Goal: Task Accomplishment & Management: Complete application form

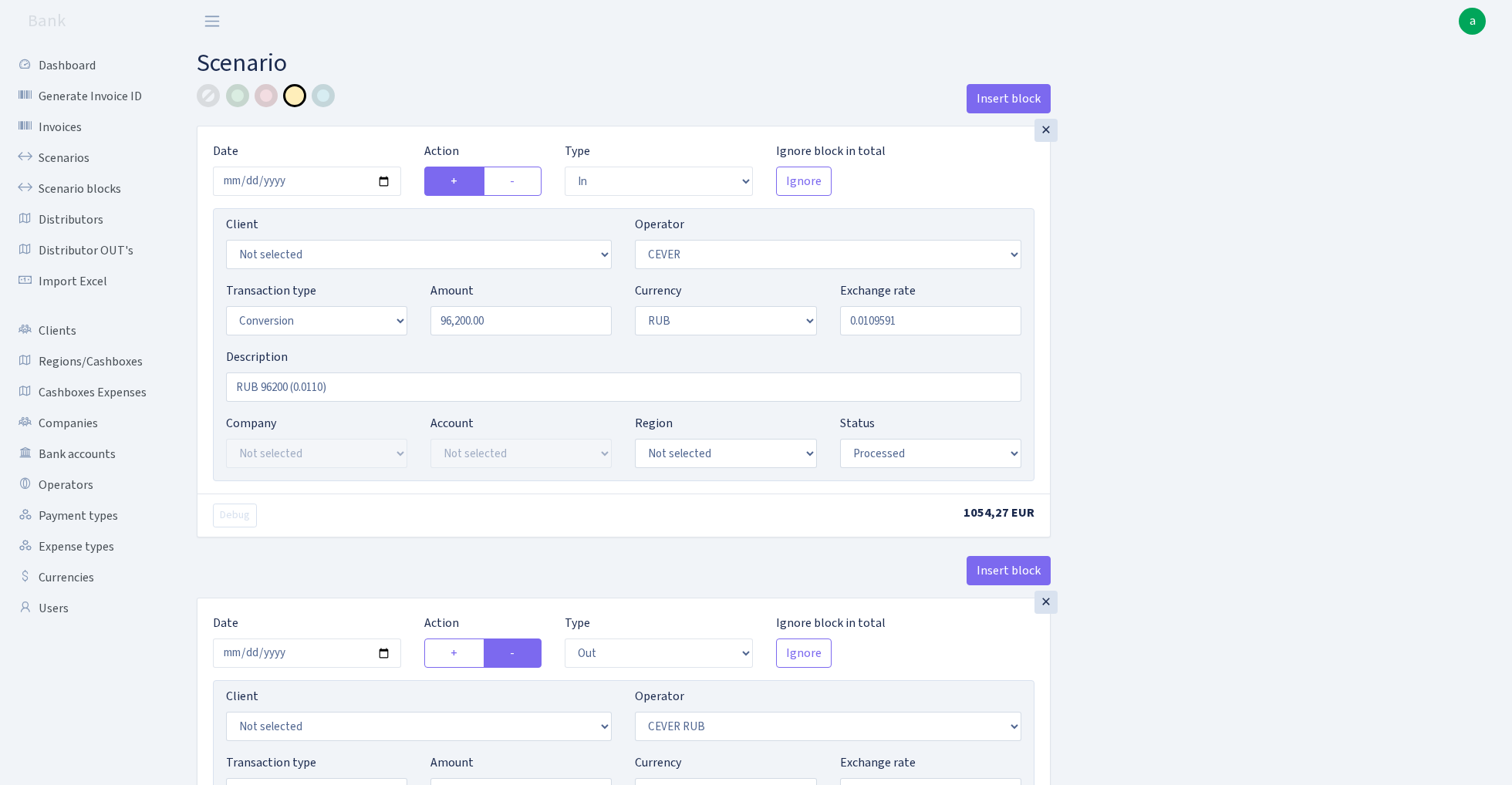
select select "in"
select select "20"
select select "15"
select select "3"
select select "processed"
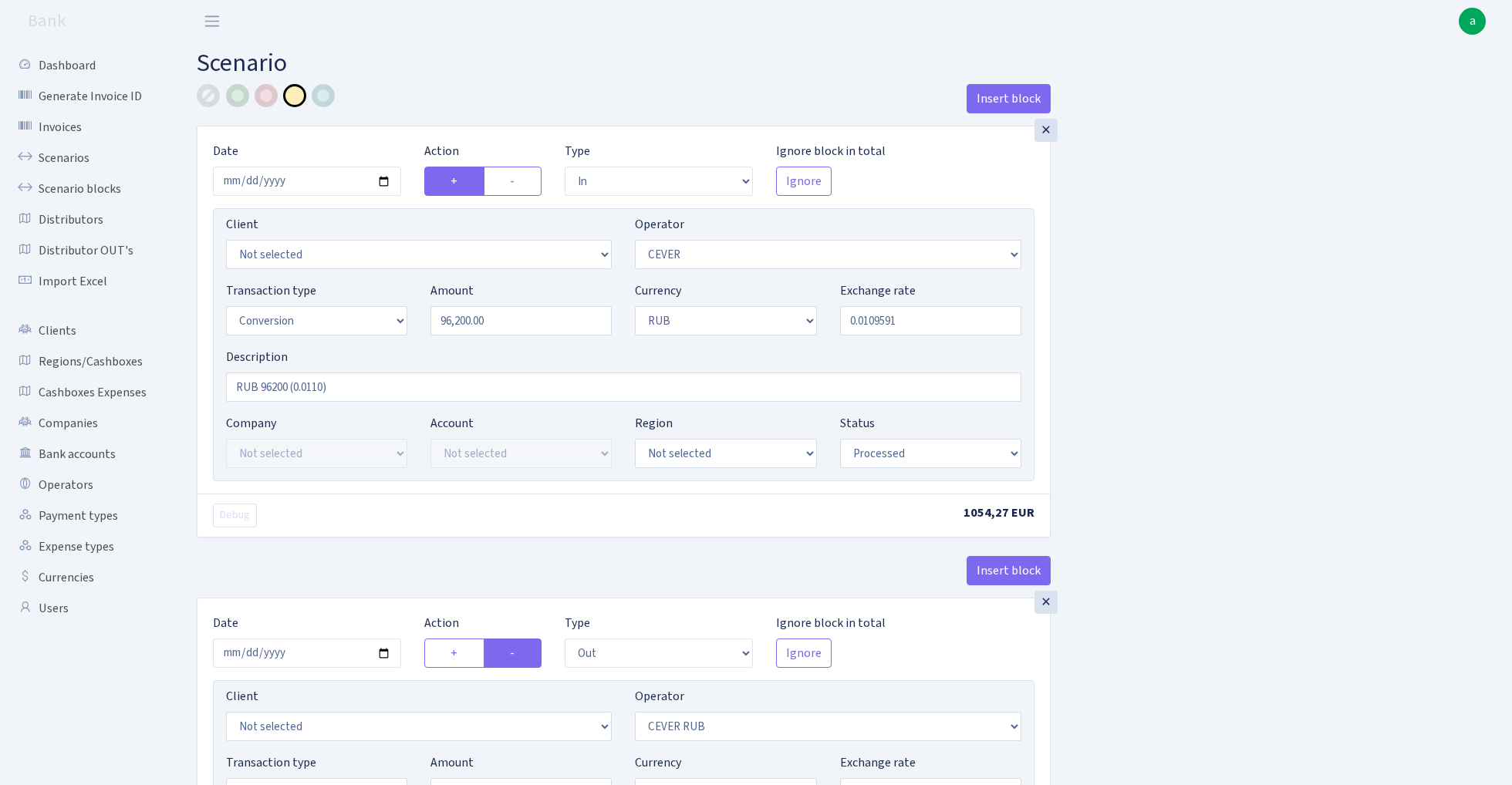
select select "out"
select select "214"
select select "15"
select select "3"
select select "processed"
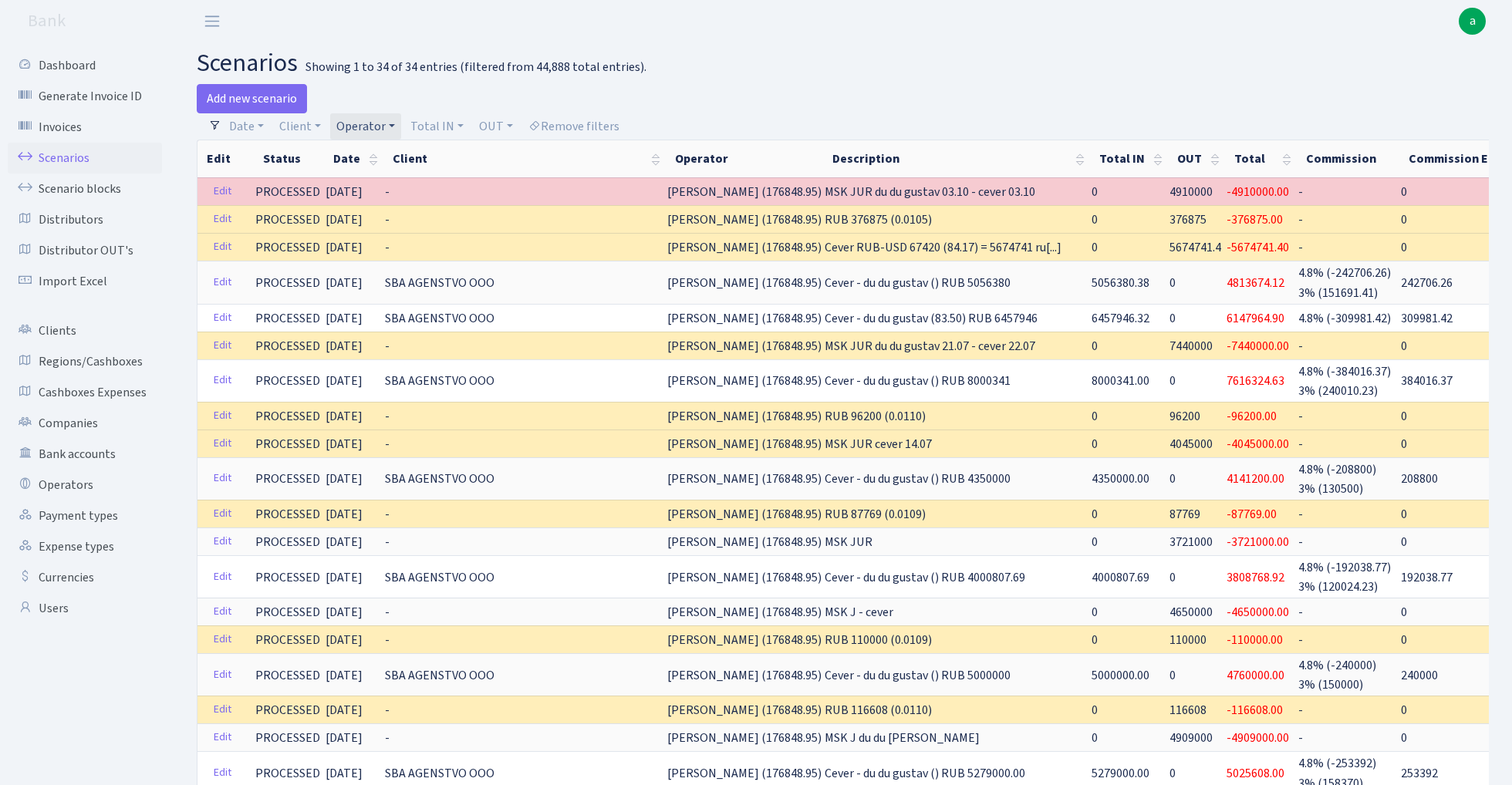
select select "100"
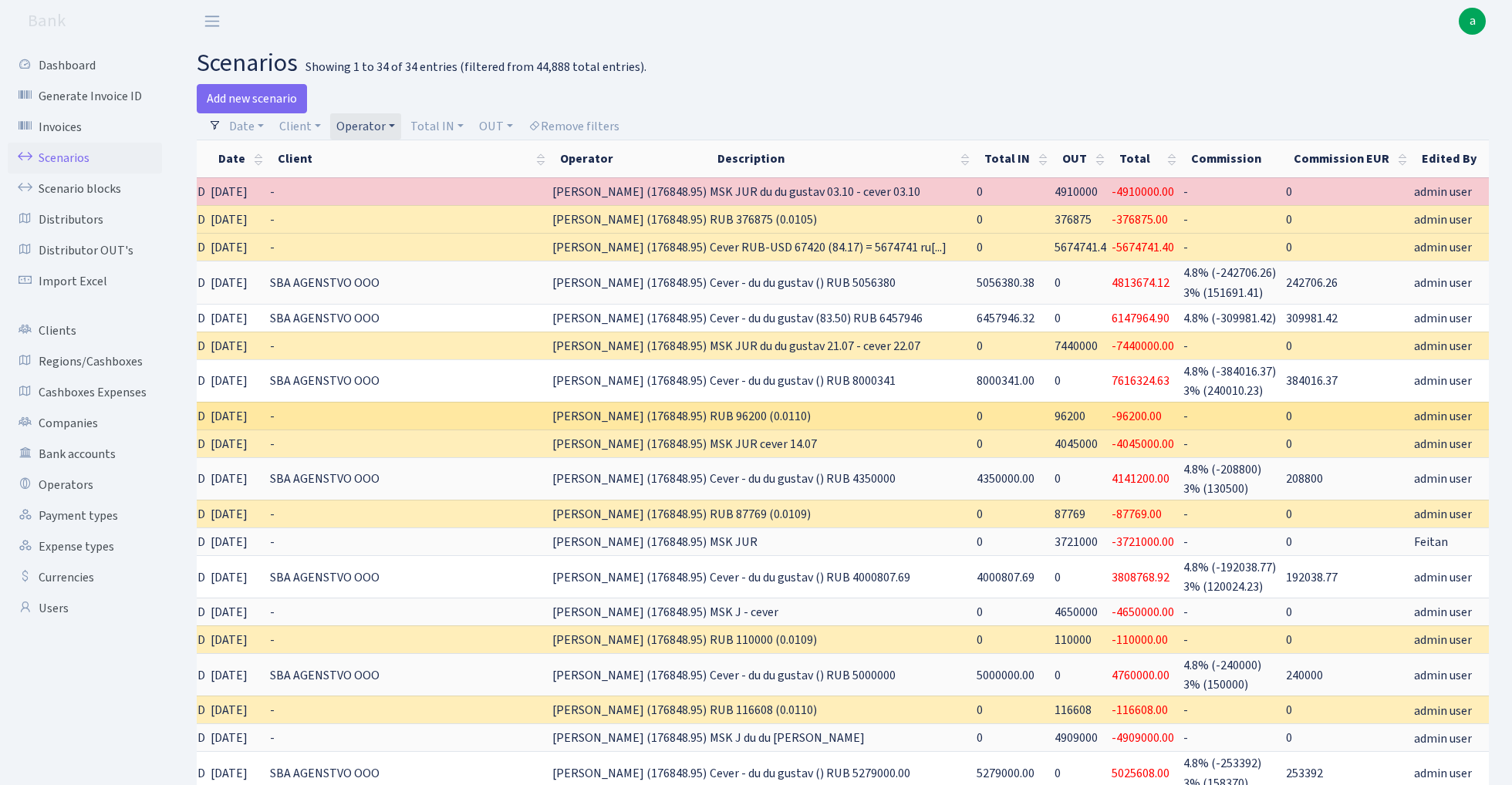
scroll to position [0, 195]
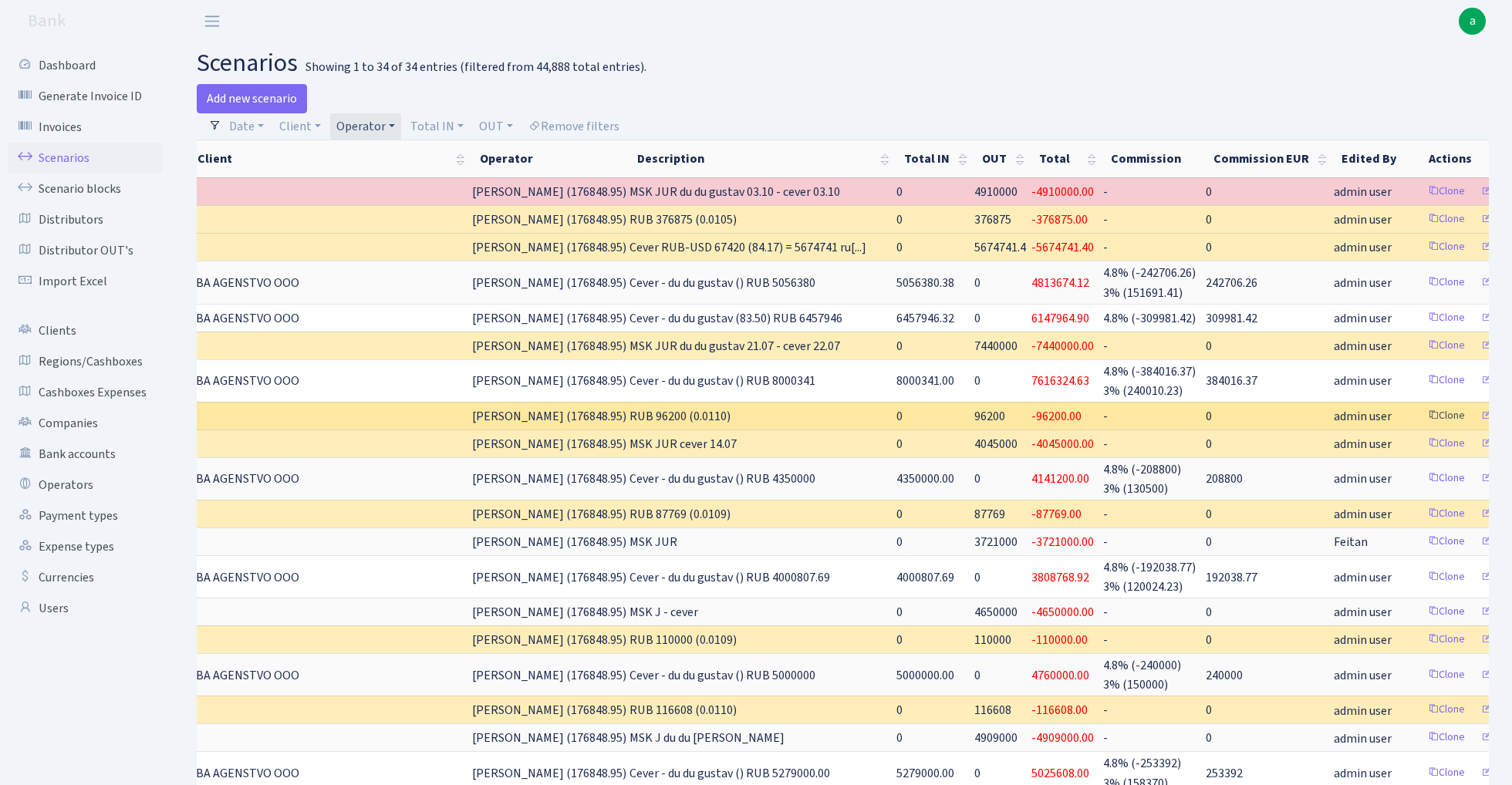
click at [1421, 414] on link "Clone" at bounding box center [1446, 416] width 51 height 24
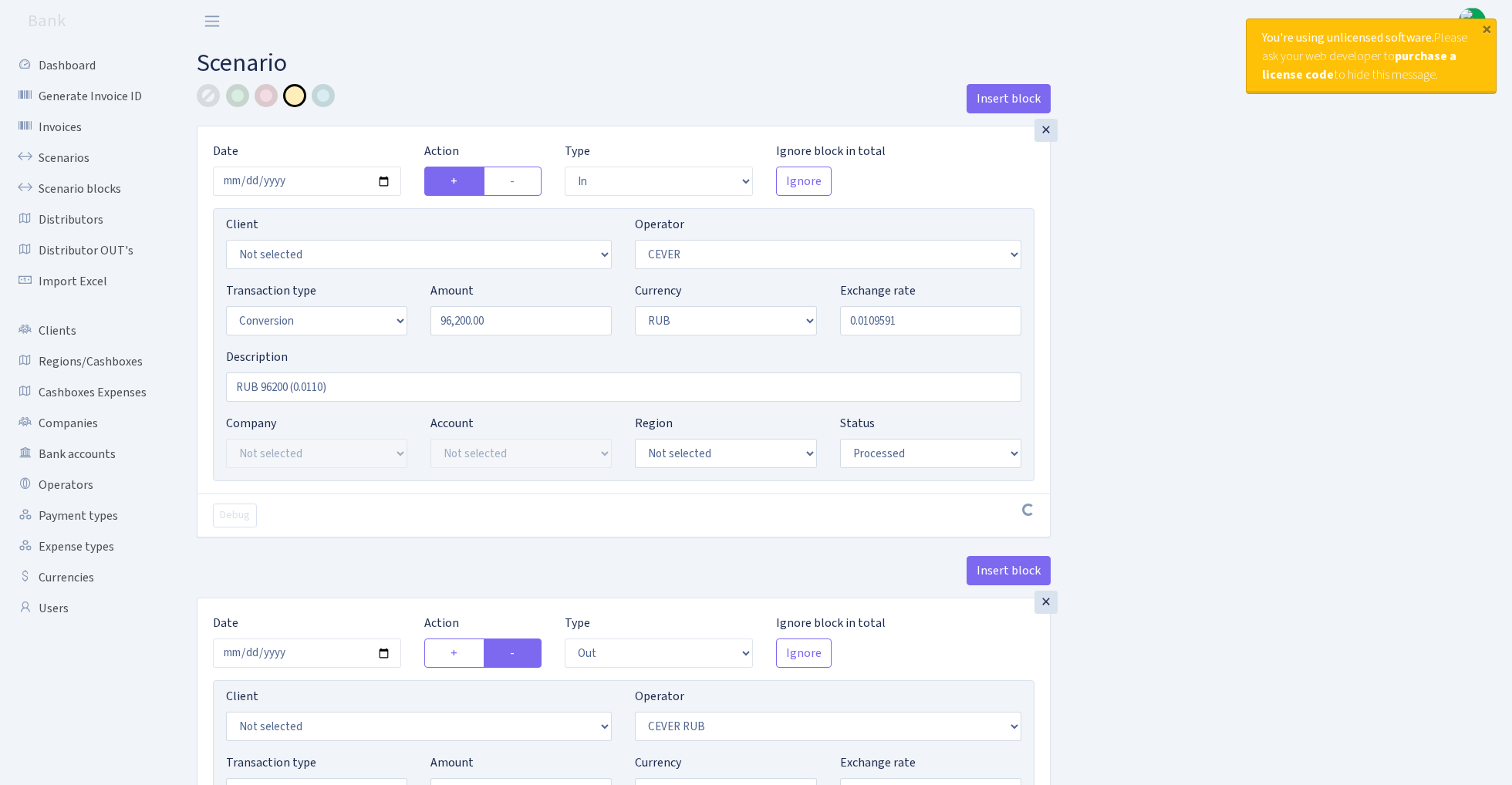
select select "in"
select select "20"
select select "15"
select select "3"
select select "processed"
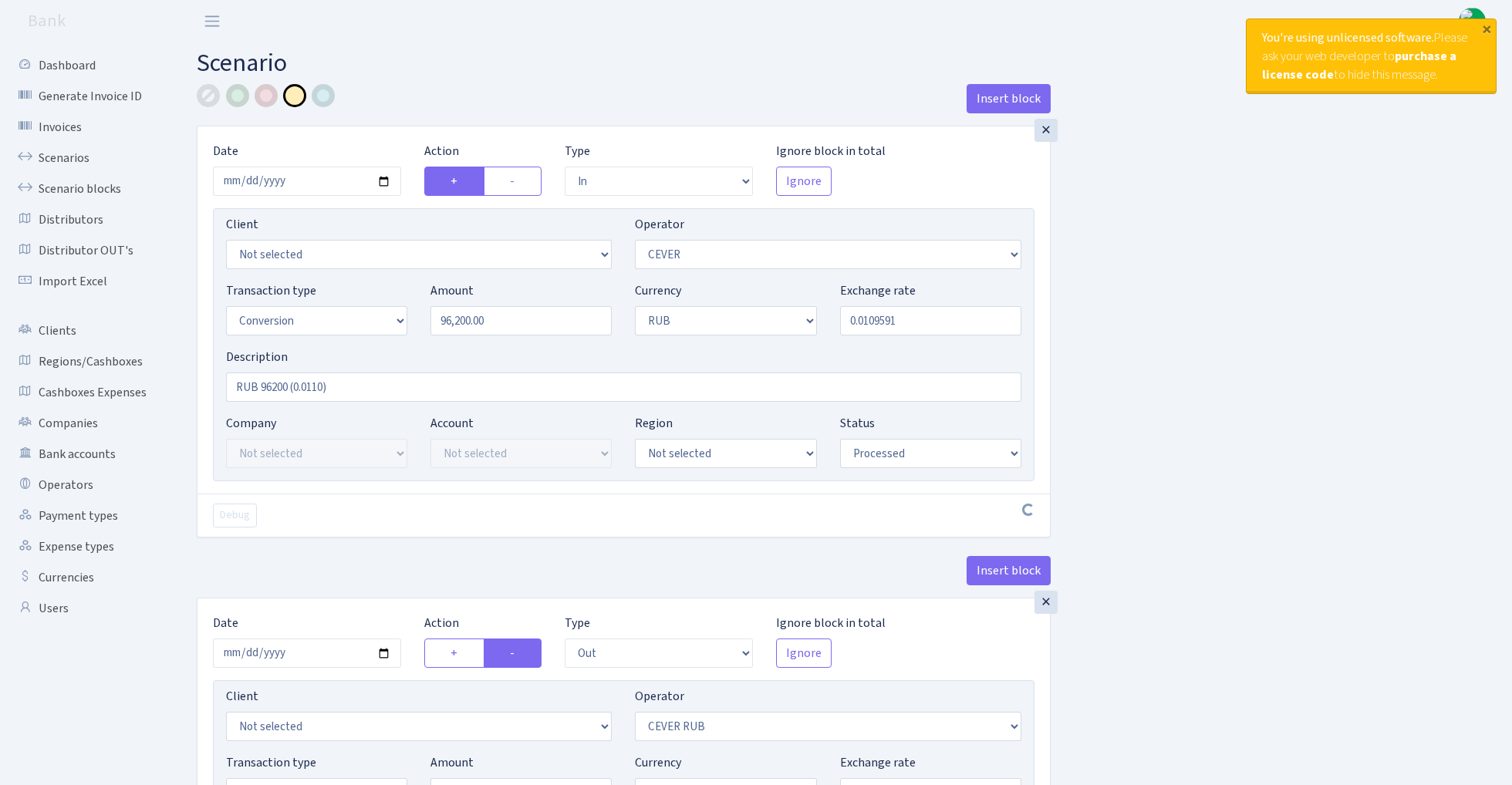
select select "out"
select select "214"
select select "15"
select select "3"
select select "processed"
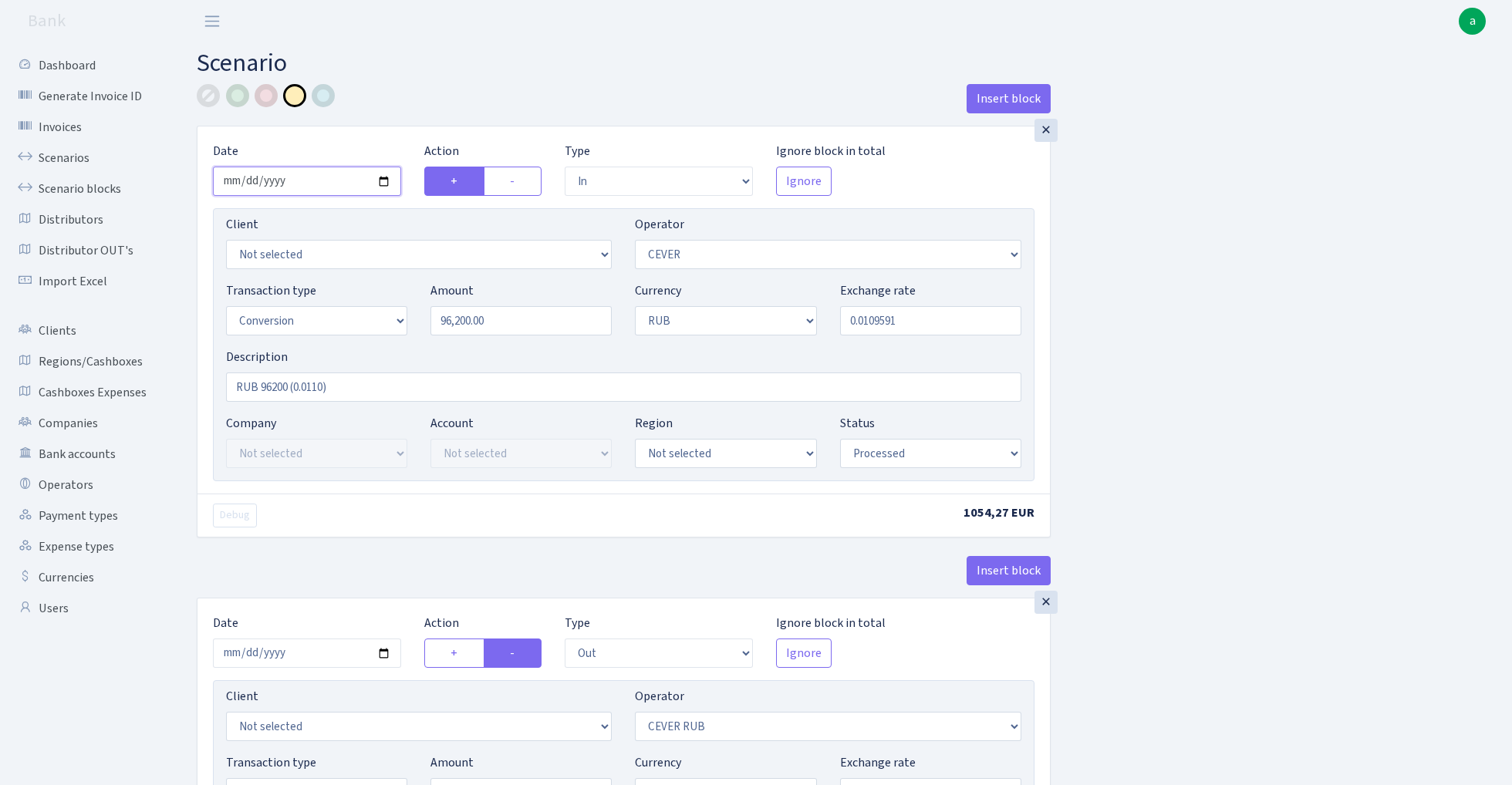
click at [318, 180] on input "2025-07-11" at bounding box center [307, 181] width 188 height 30
type input "2025-07-21"
click at [450, 96] on div "Insert block" at bounding box center [624, 105] width 854 height 41
click at [541, 321] on input "96200.00" at bounding box center [521, 321] width 181 height 30
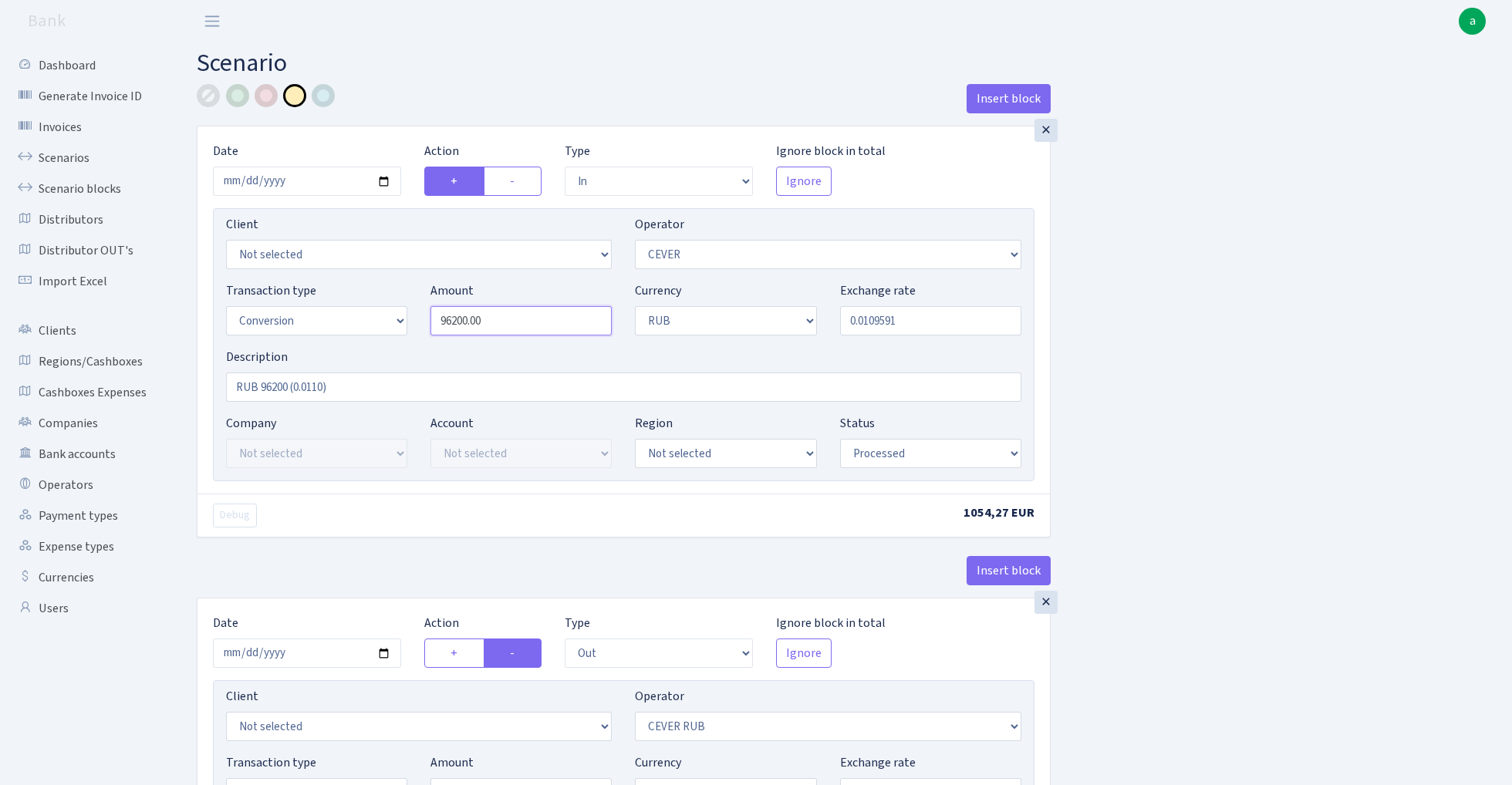
paste input "176,324.632"
click at [1305, 274] on div "Insert block × Date 2025-07-21 Action + - Type --- In Out Commission Field requ…" at bounding box center [842, 608] width 1315 height 1049
click at [507, 322] on input "176325.00" at bounding box center [521, 321] width 181 height 30
type input "176,325.00"
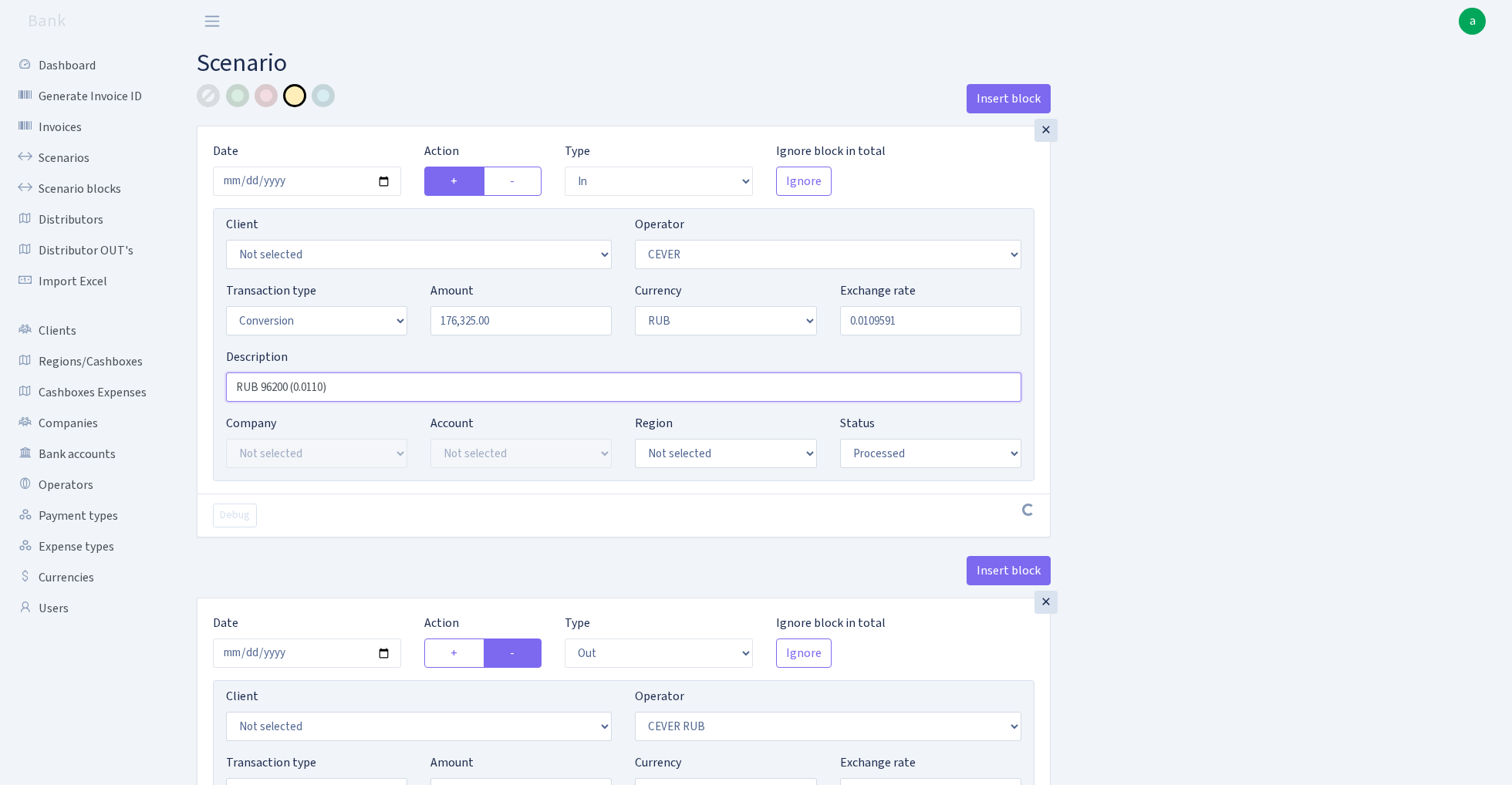
click at [272, 390] on input "RUB 96200 (0.0110)" at bounding box center [624, 387] width 795 height 30
paste input "176325."
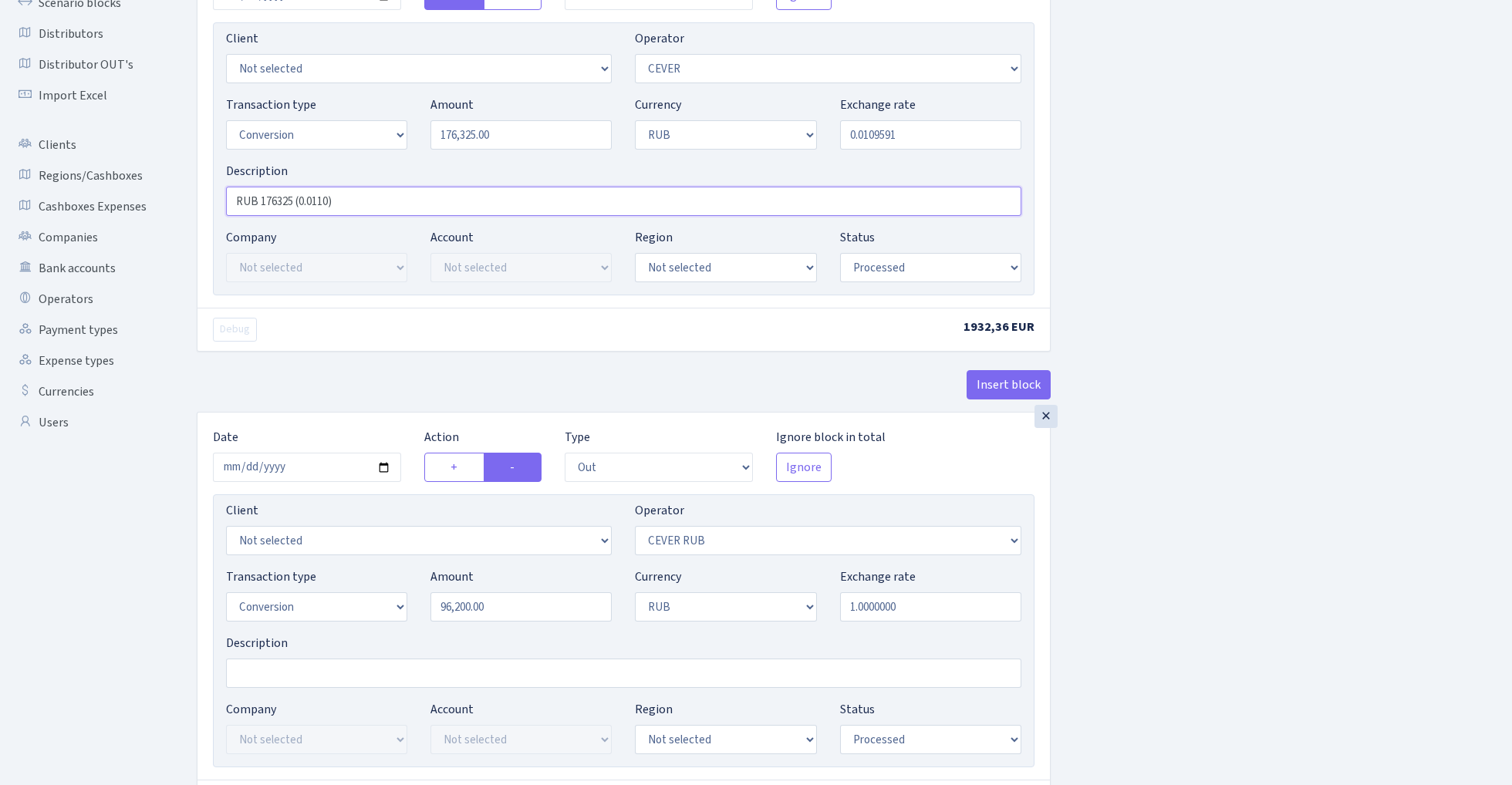
scroll to position [199, 0]
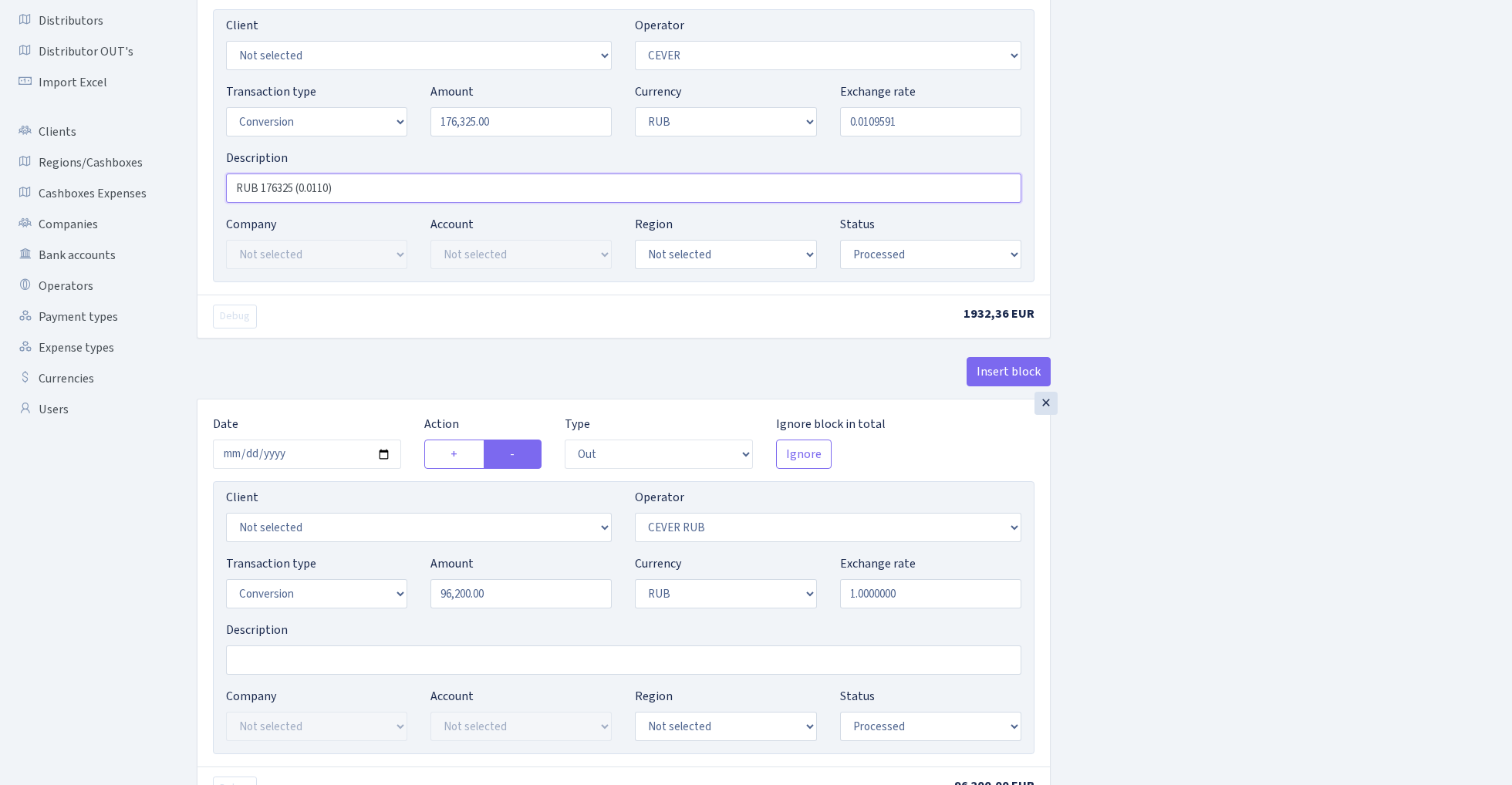
type input "RUB 176325 (0.0110)"
click at [310, 455] on input "2025-07-11" at bounding box center [307, 454] width 188 height 30
type input "2025-07-21"
click at [364, 346] on div "× Date 2025-07-21 Action + - Type --- In Out Commission Field required. Ignore …" at bounding box center [624, 163] width 854 height 472
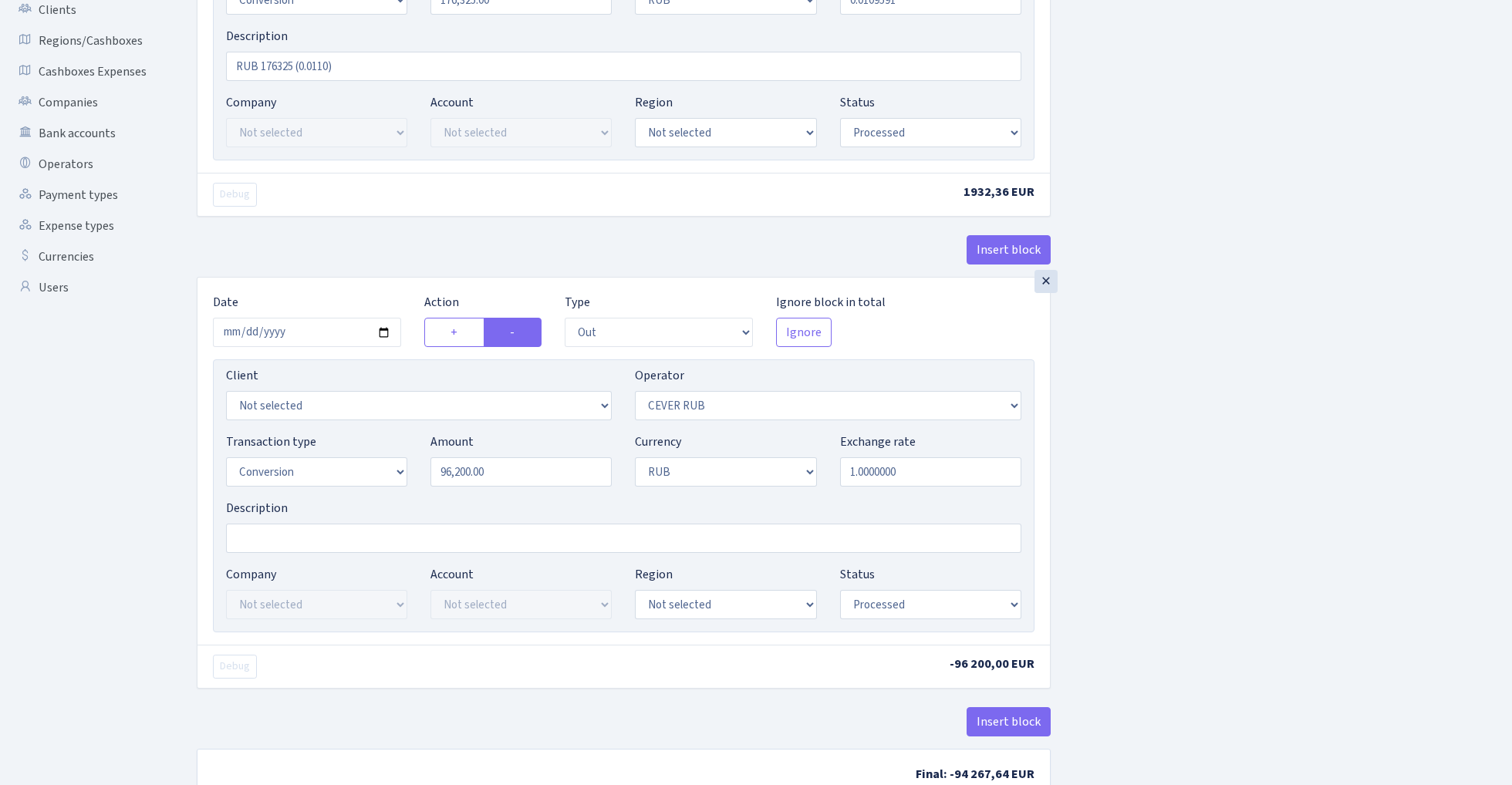
scroll to position [327, 0]
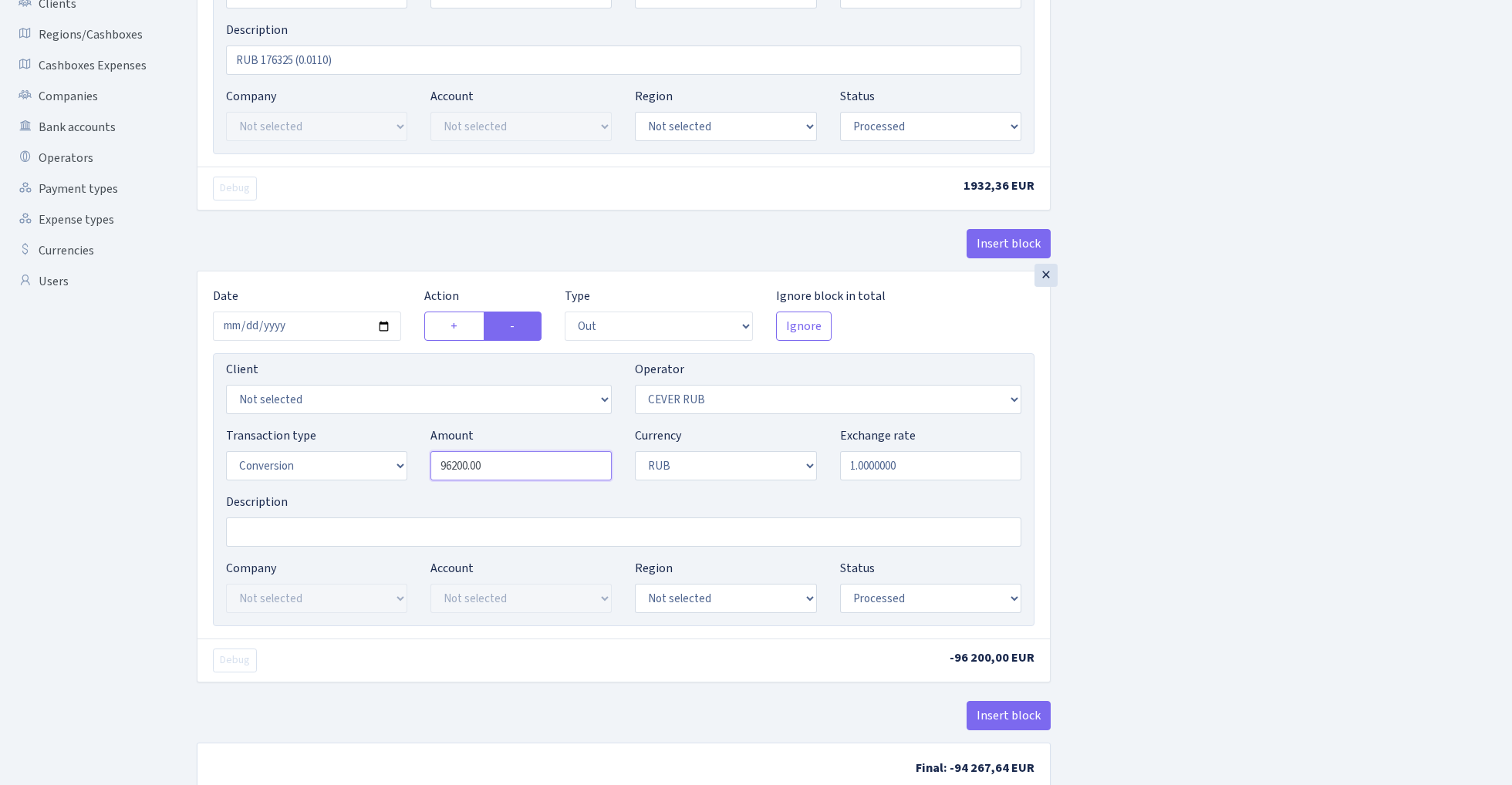
click at [515, 476] on input "96200.00" at bounding box center [521, 465] width 181 height 30
paste input "176325"
type input "176,325.00"
click at [1138, 370] on div "Insert block × Date 2025-07-21 Action + - Type --- In Out Commission Field requ…" at bounding box center [842, 285] width 1315 height 1056
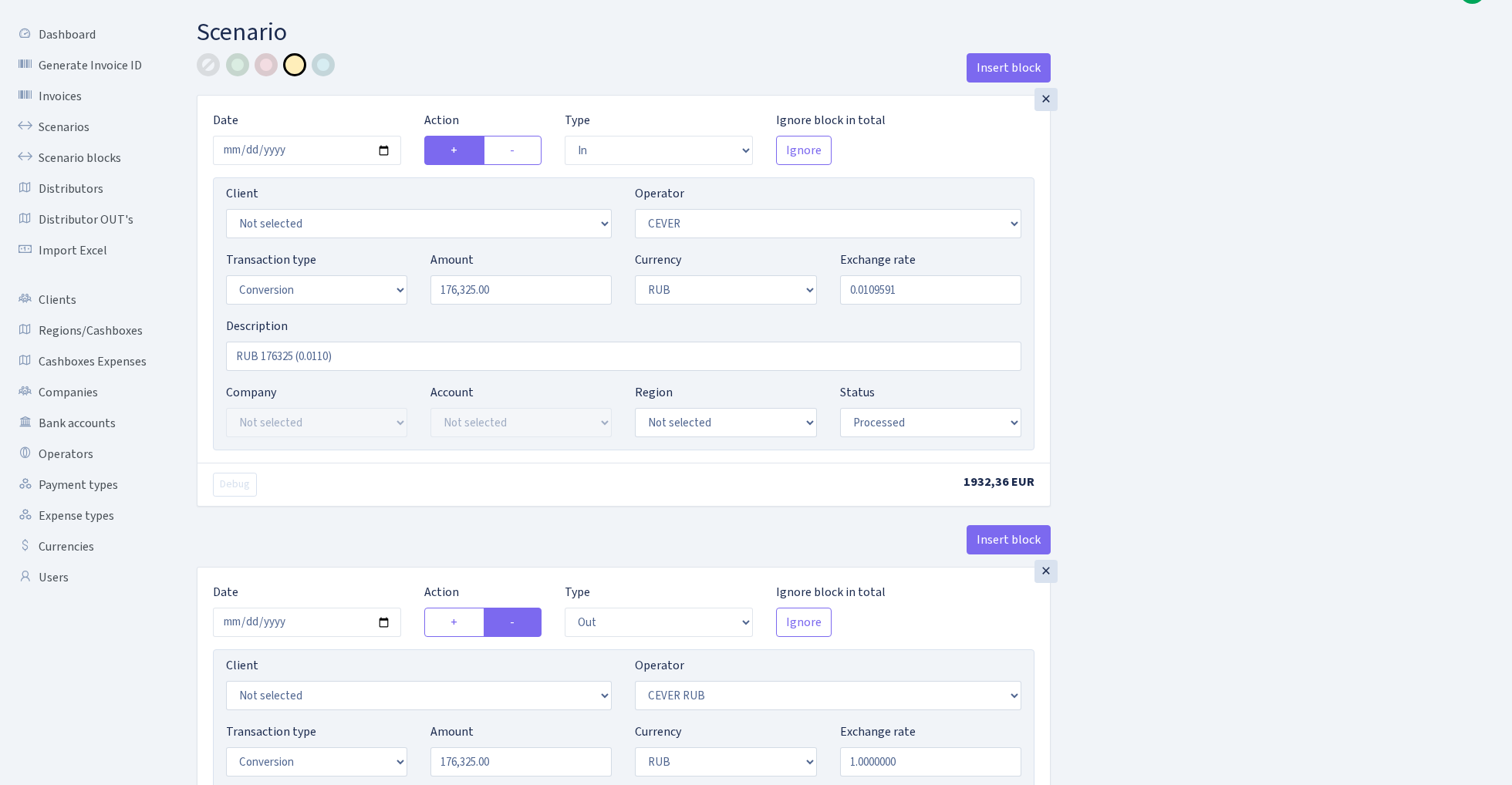
scroll to position [20, 0]
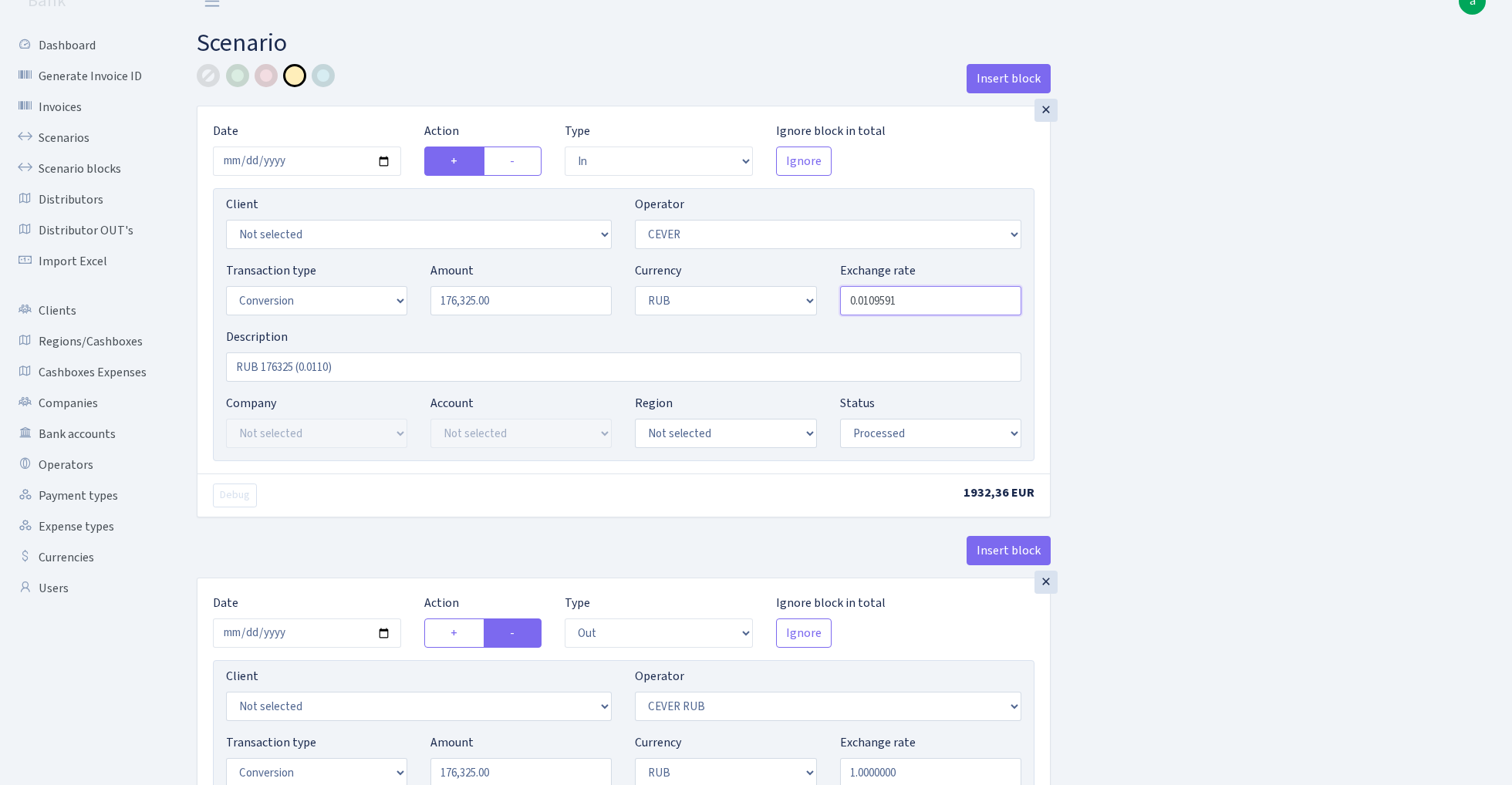
click at [910, 301] on input "0.0109591" at bounding box center [930, 300] width 181 height 30
click at [1211, 313] on div "Insert block × Date 2025-07-21 Action + - Type --- In Out Commission Field requ…" at bounding box center [842, 588] width 1315 height 1049
click at [922, 300] on input "0.0109000" at bounding box center [930, 300] width 181 height 30
type input "0.0109060"
click at [1172, 375] on div "Insert block × Date 2025-07-21 Action + - Type --- In Out Commission Field requ…" at bounding box center [842, 592] width 1315 height 1056
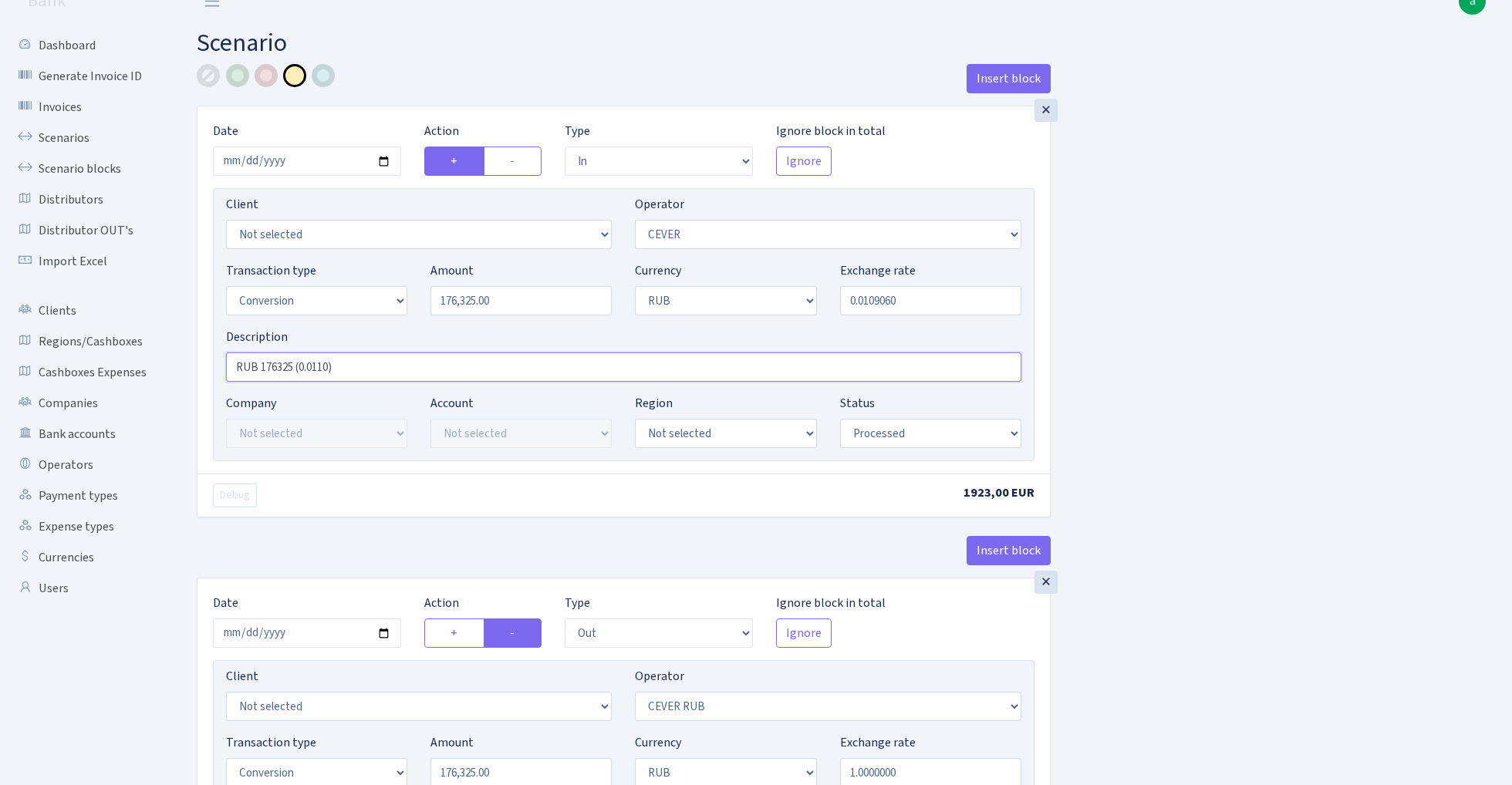
click at [325, 367] on input "RUB 176325 (0.0110)" at bounding box center [624, 367] width 795 height 30
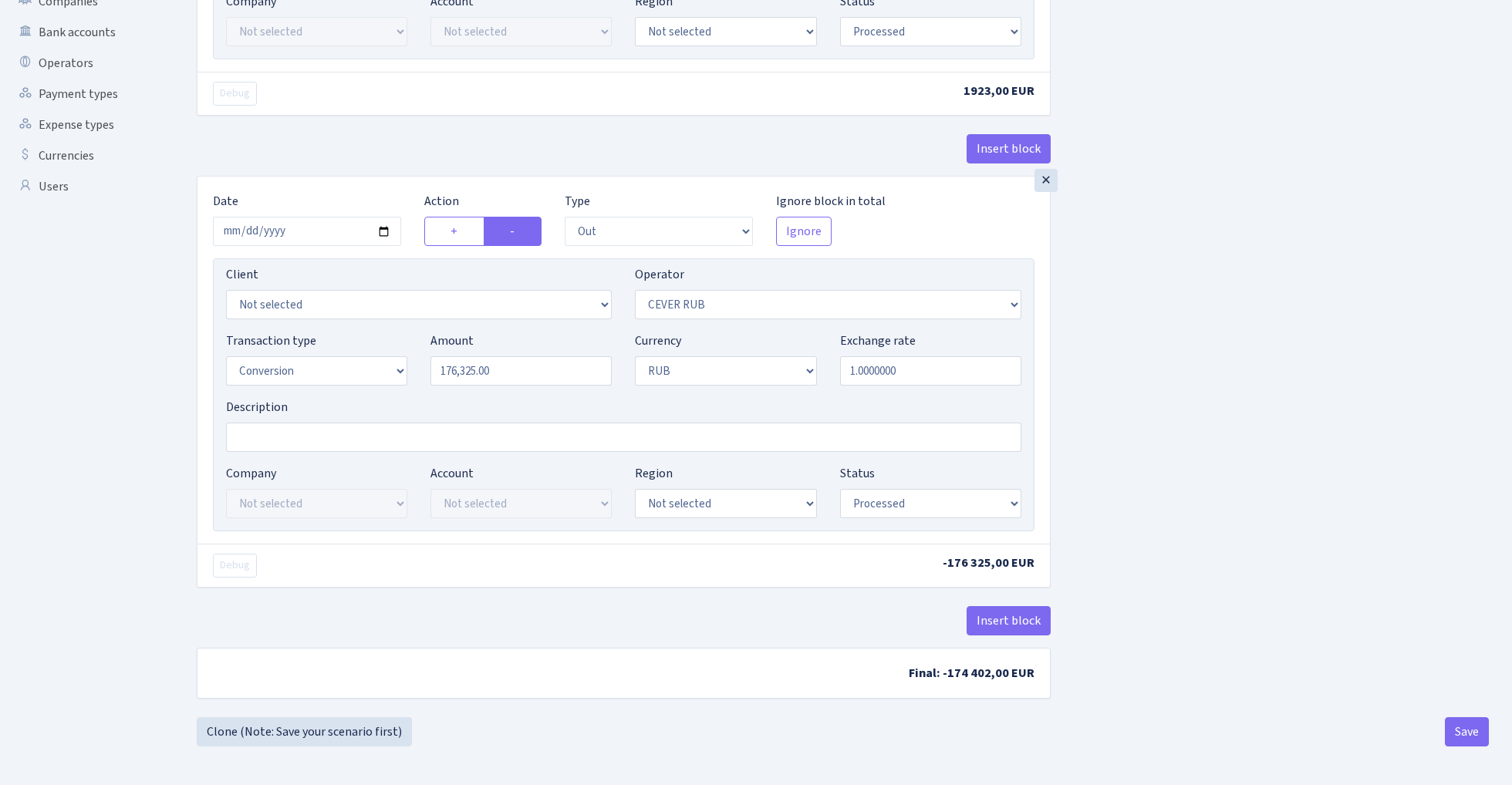
scroll to position [427, 0]
type input "RUB 176325 (0.0109)"
click at [1477, 733] on button "Save" at bounding box center [1467, 732] width 44 height 30
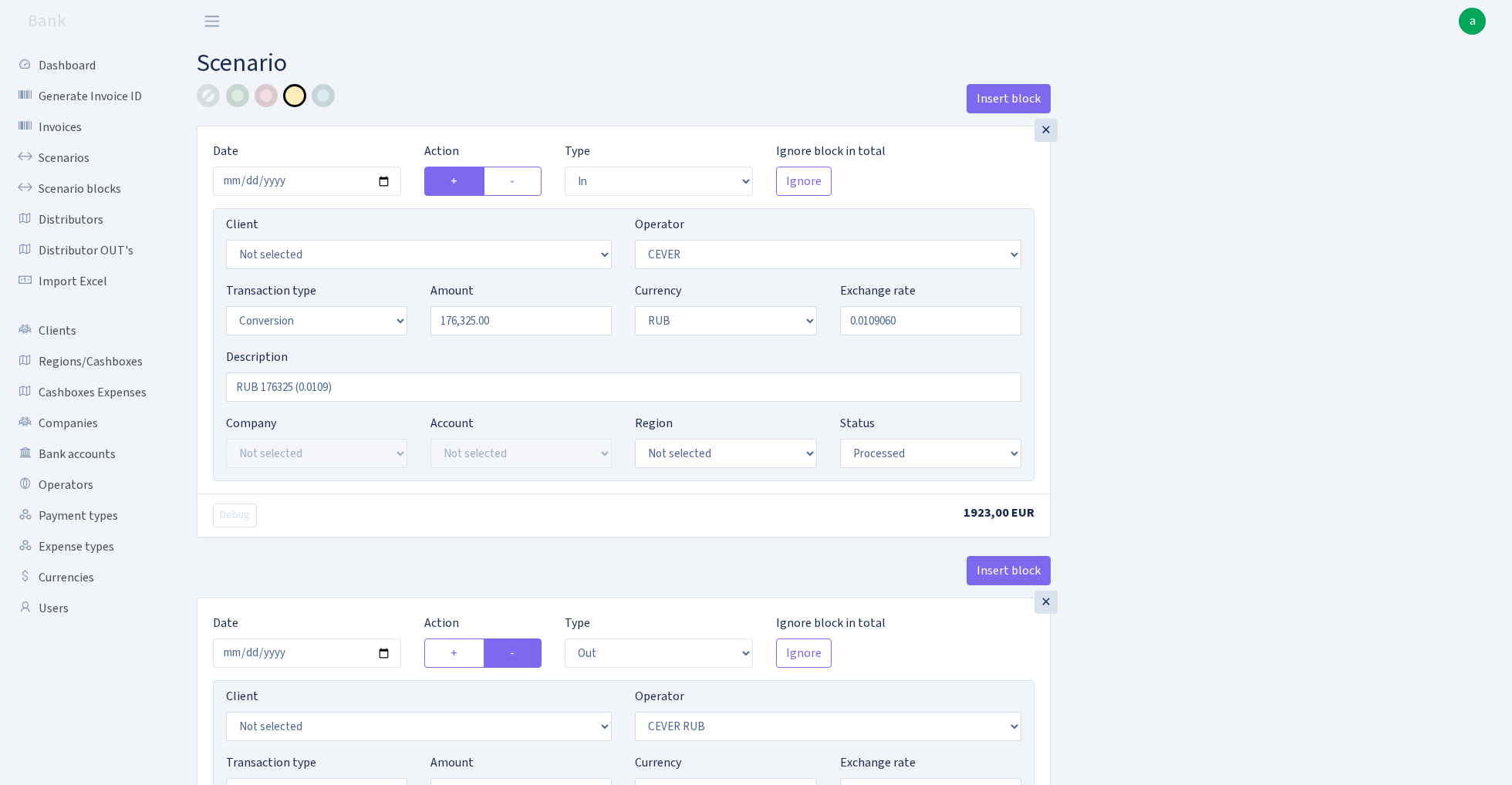
select select "in"
select select "20"
select select "15"
select select "3"
select select "processed"
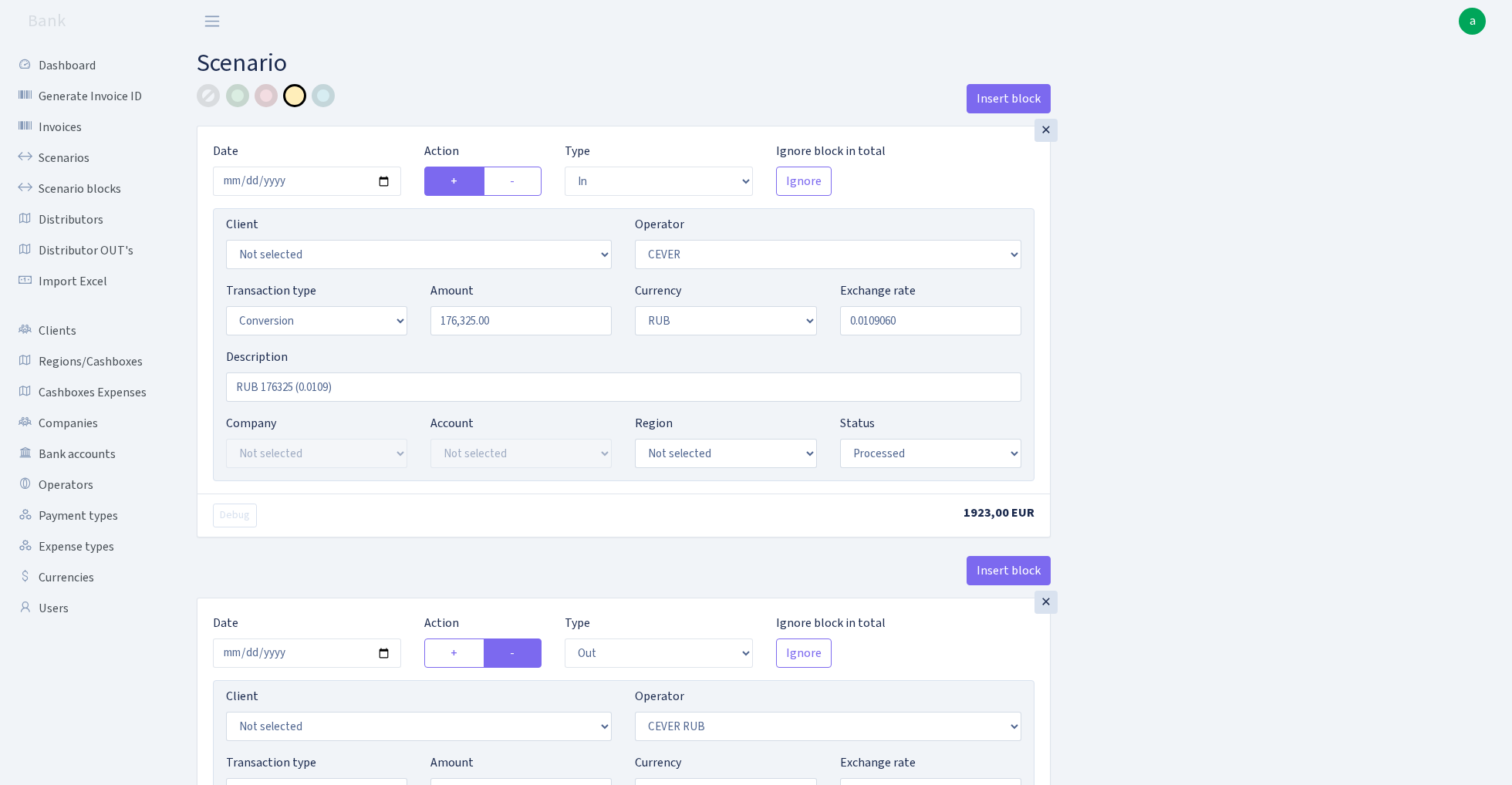
select select "out"
select select "214"
select select "15"
select select "3"
select select "processed"
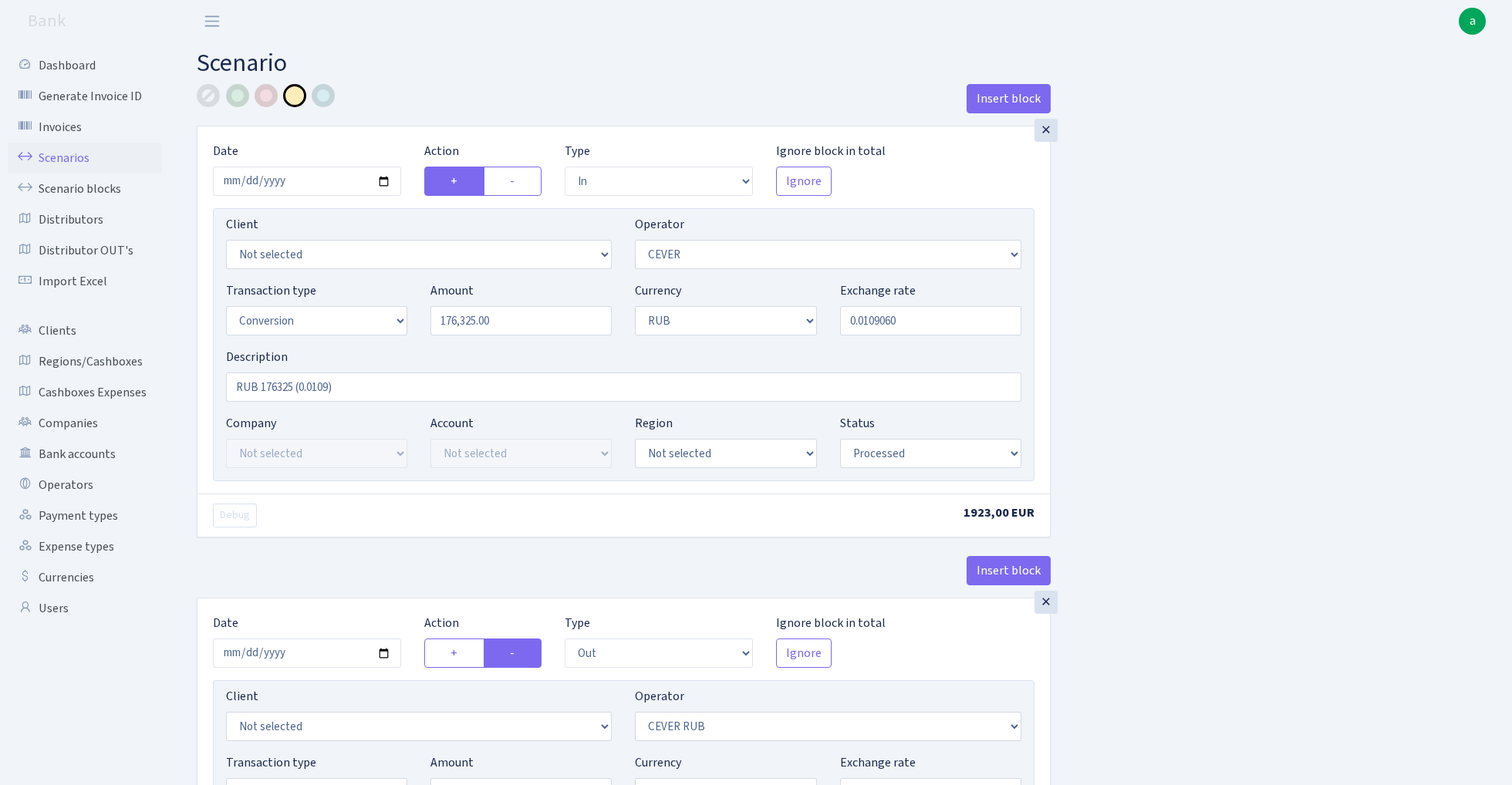
click at [37, 155] on link "Scenarios" at bounding box center [84, 158] width 154 height 31
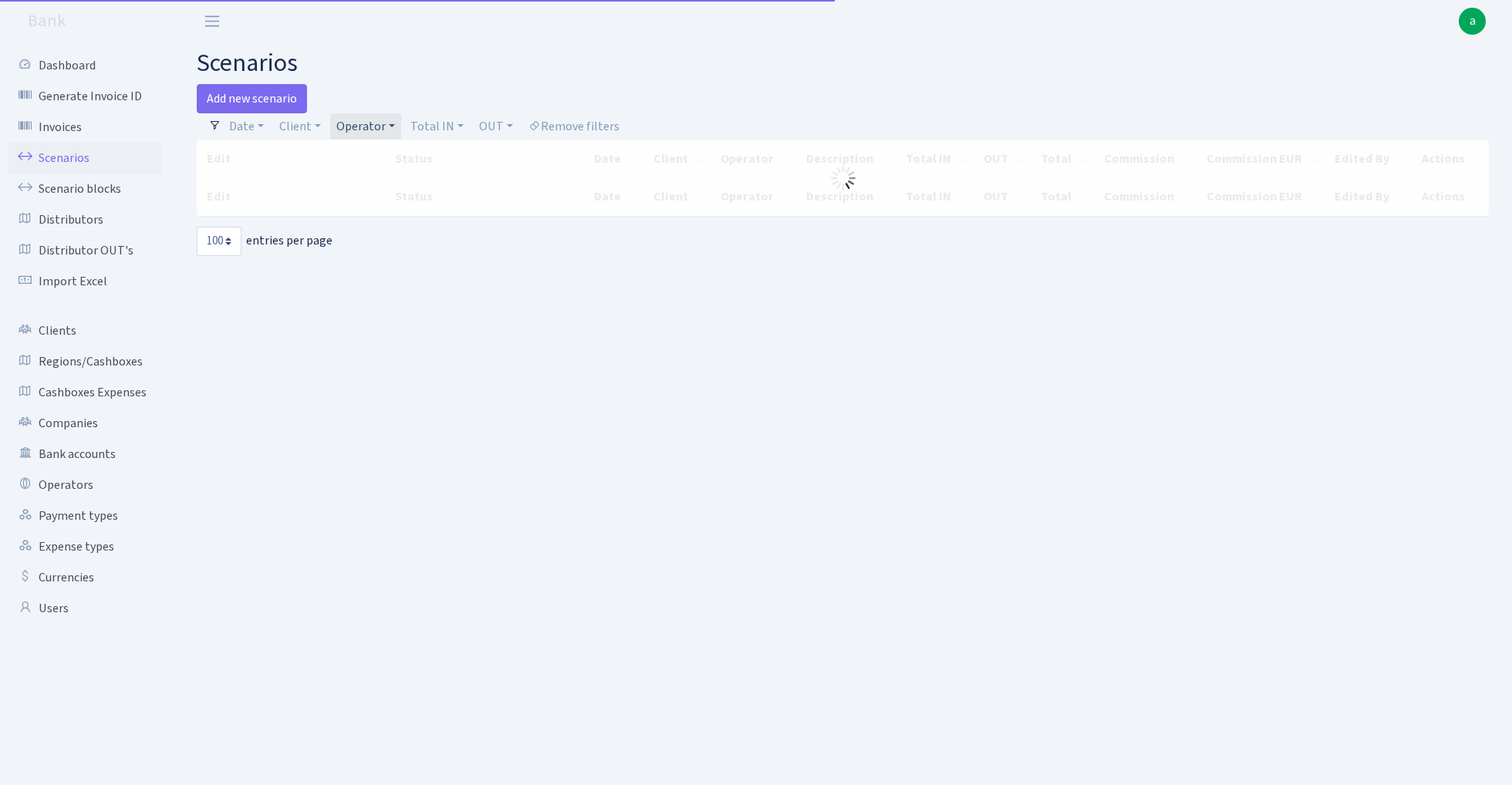
select select "100"
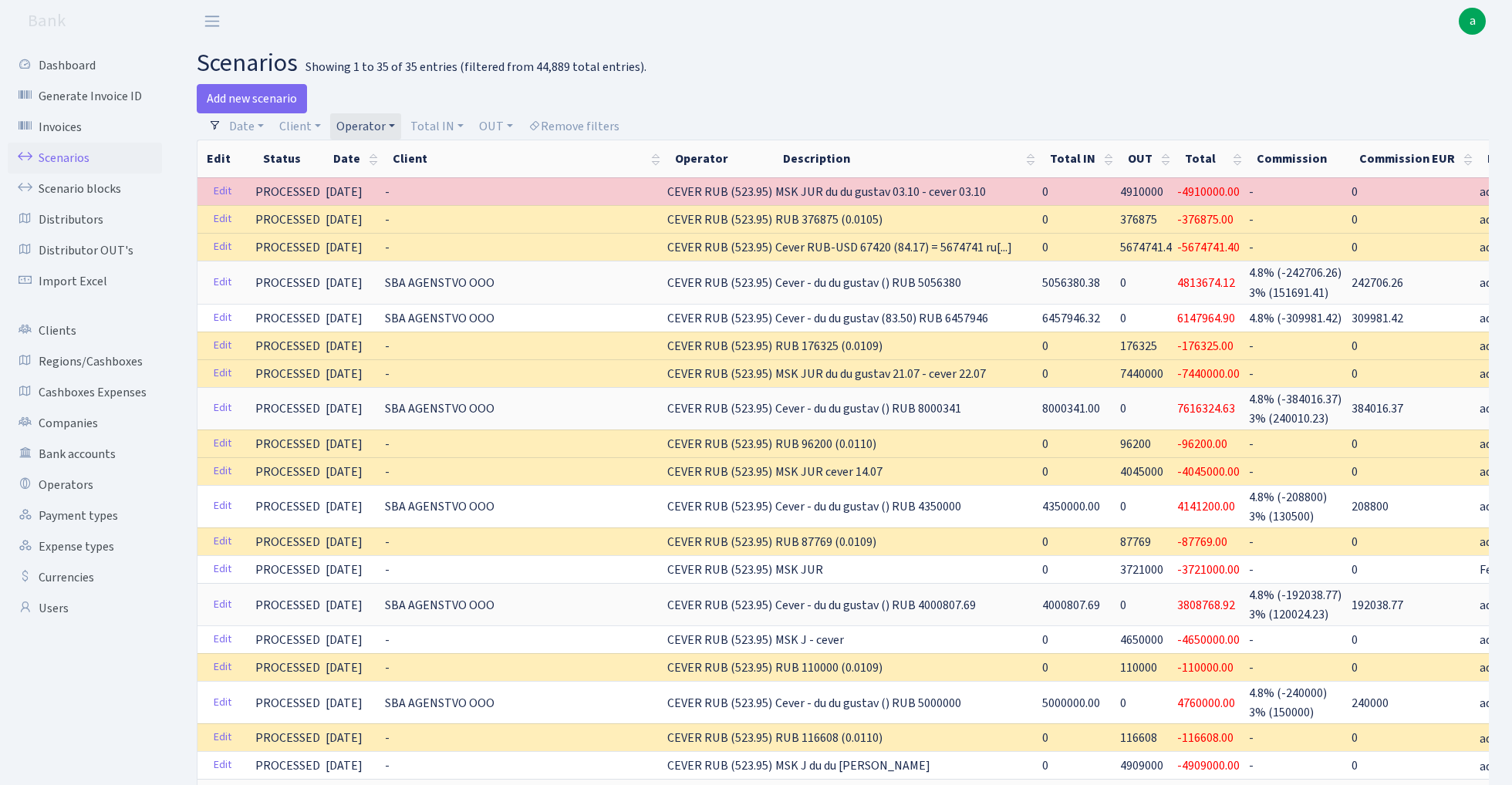
click at [365, 117] on link "Operator" at bounding box center [366, 126] width 71 height 26
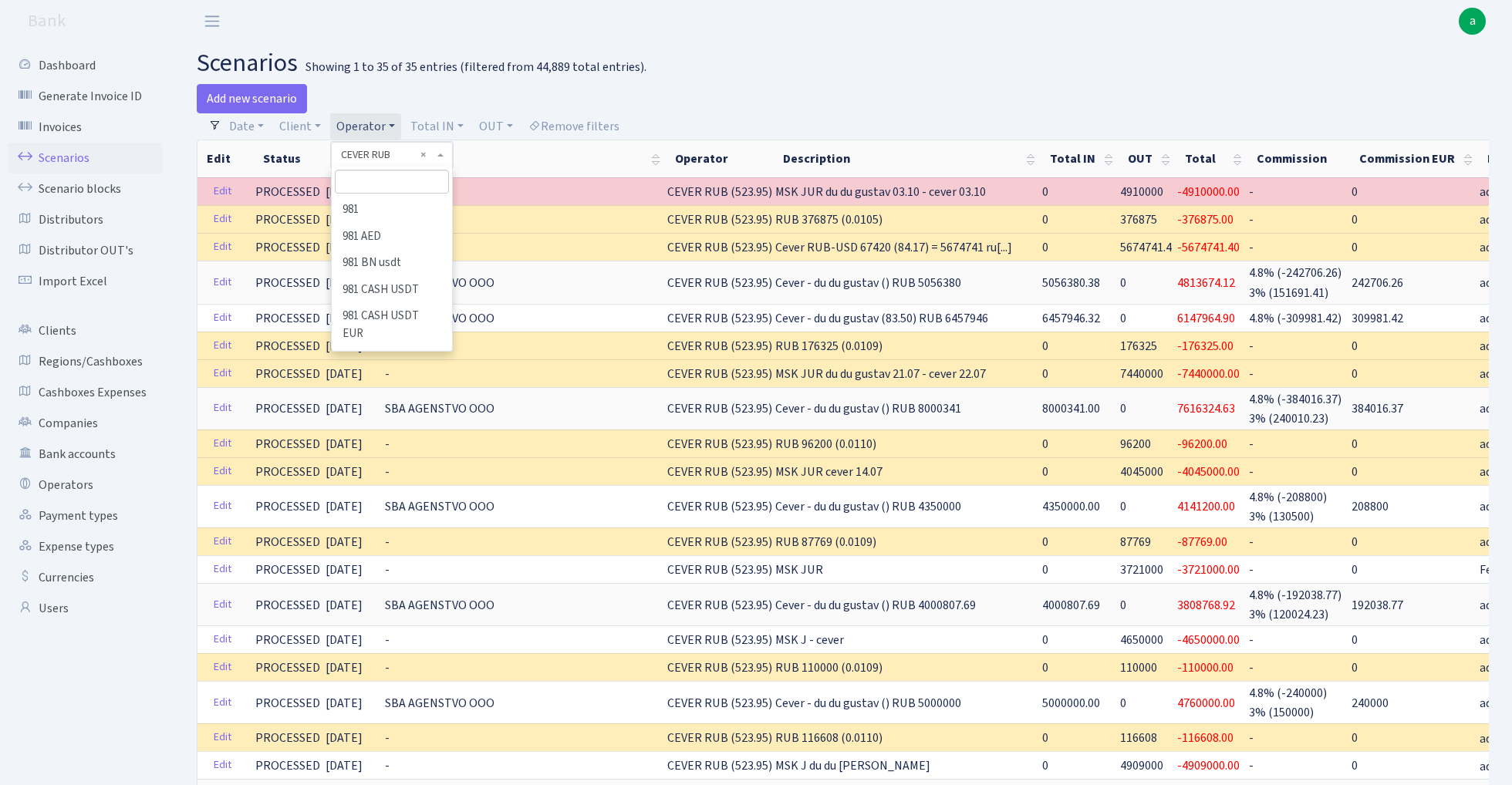
scroll to position [1324, 0]
click at [366, 350] on li "CEVER" at bounding box center [390, 364] width 116 height 27
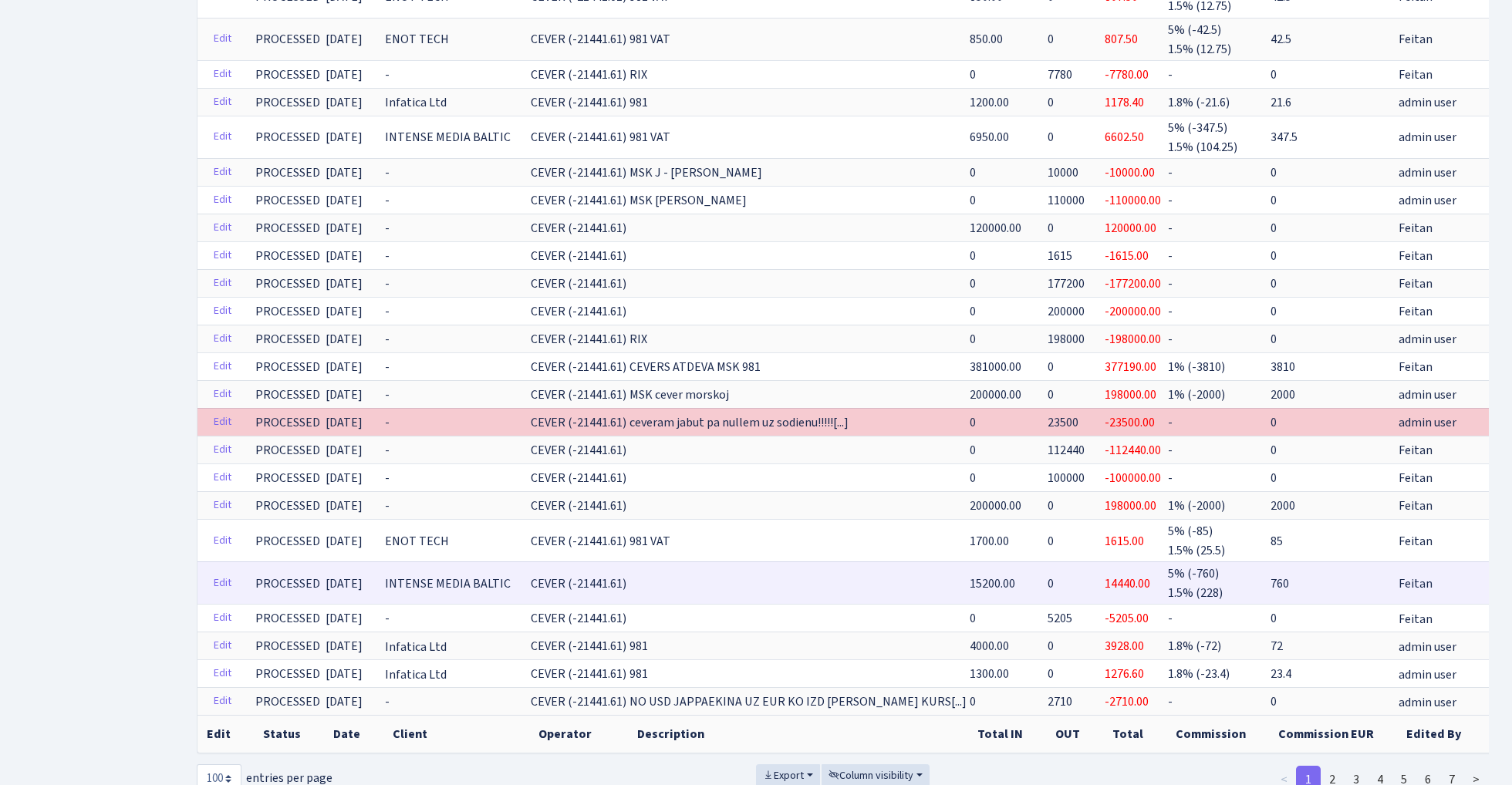
scroll to position [2938, 0]
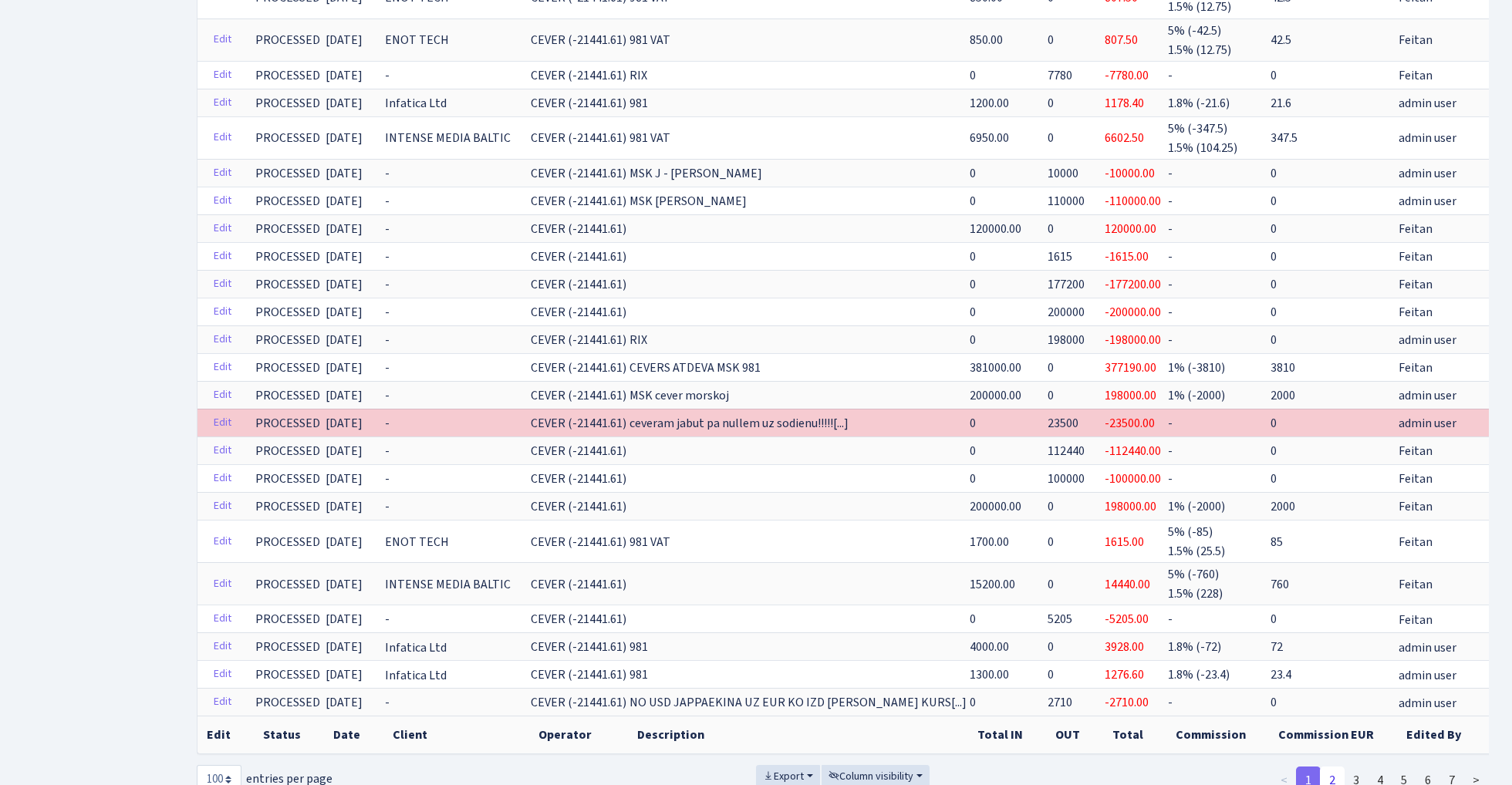
click at [1336, 767] on link "2" at bounding box center [1332, 780] width 25 height 28
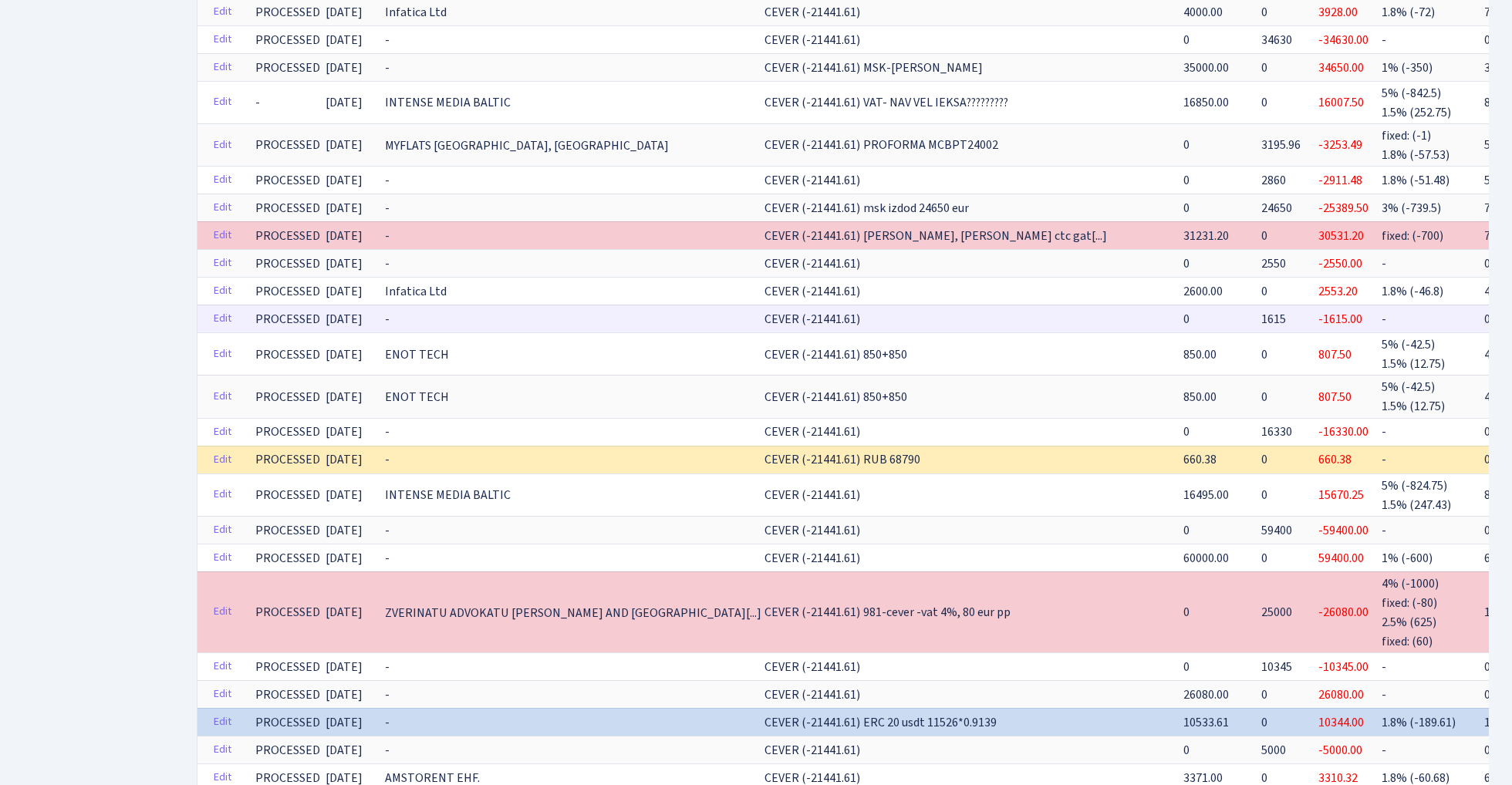
scroll to position [1429, 0]
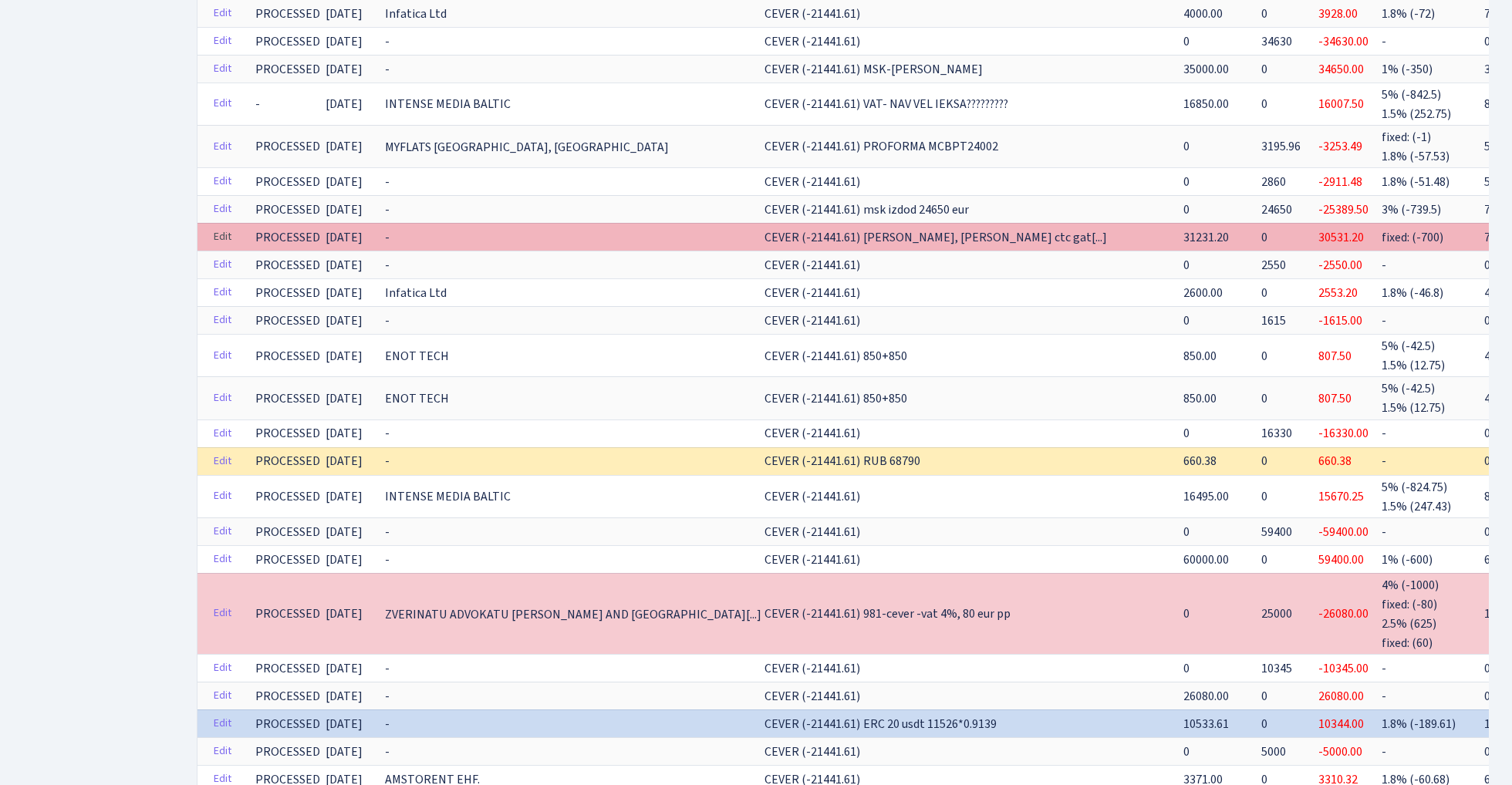
click at [221, 226] on link "Edit" at bounding box center [222, 237] width 32 height 24
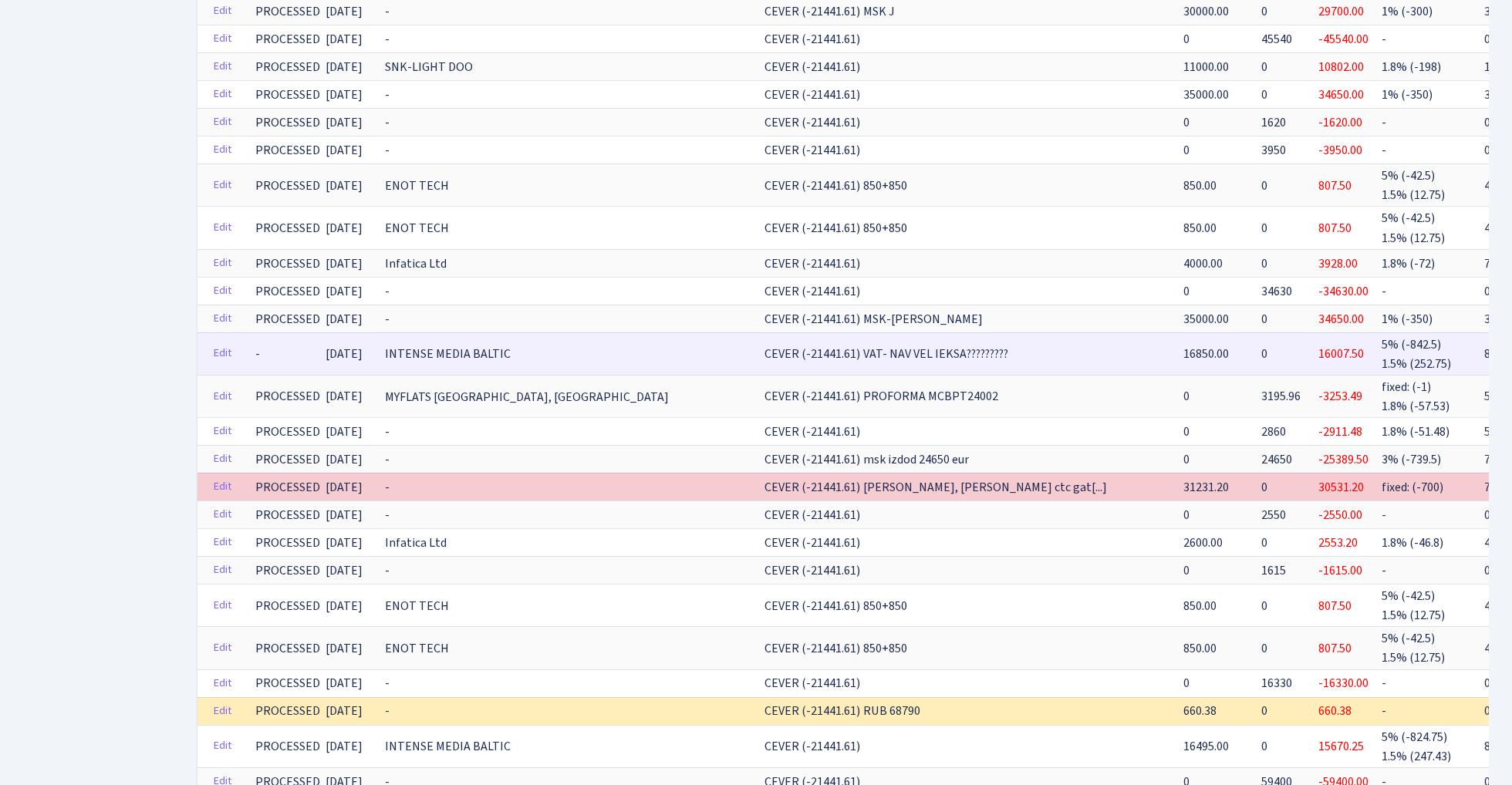
scroll to position [1178, 0]
click at [221, 344] on link "Edit" at bounding box center [222, 355] width 32 height 24
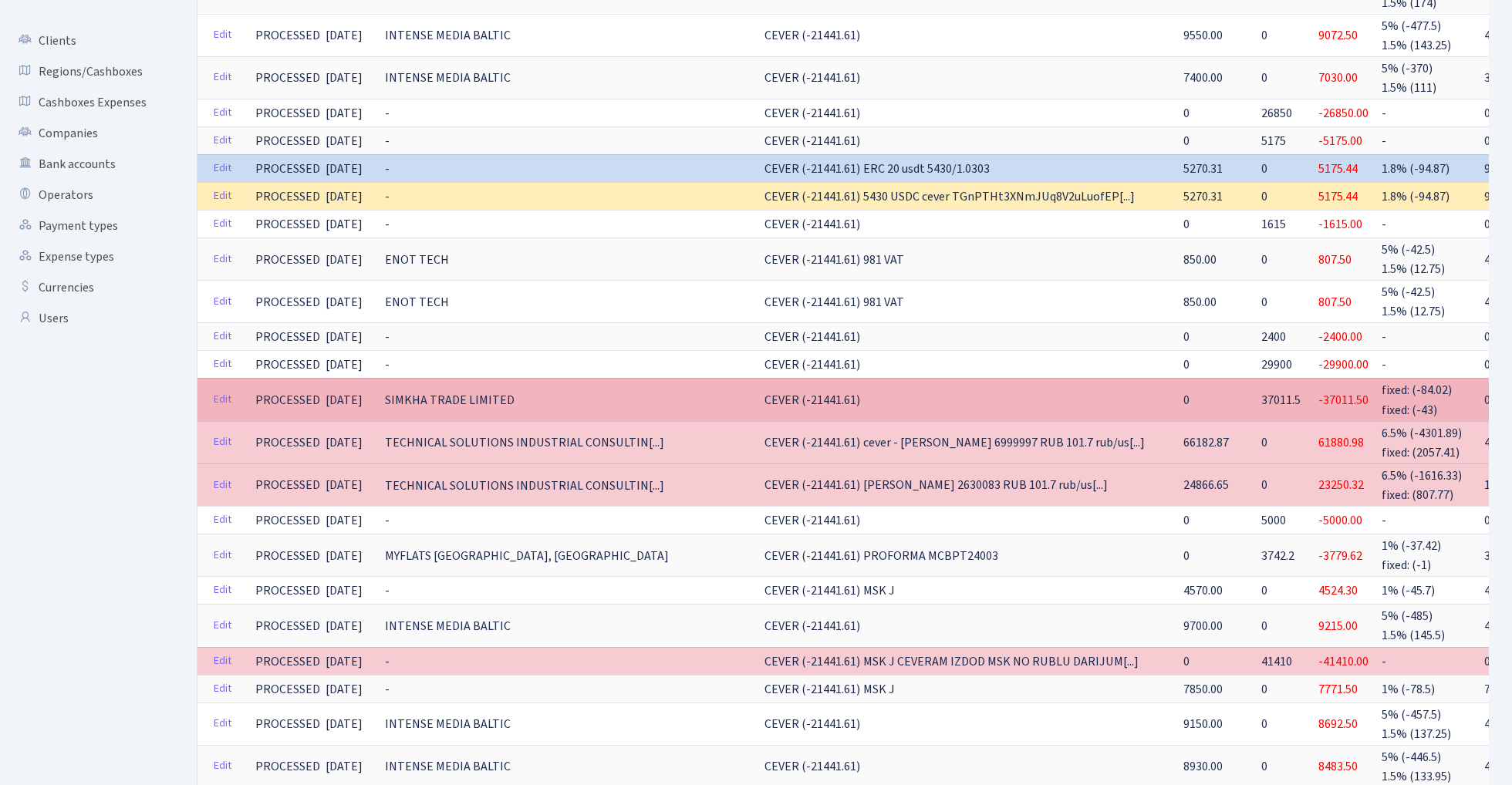
scroll to position [288, 0]
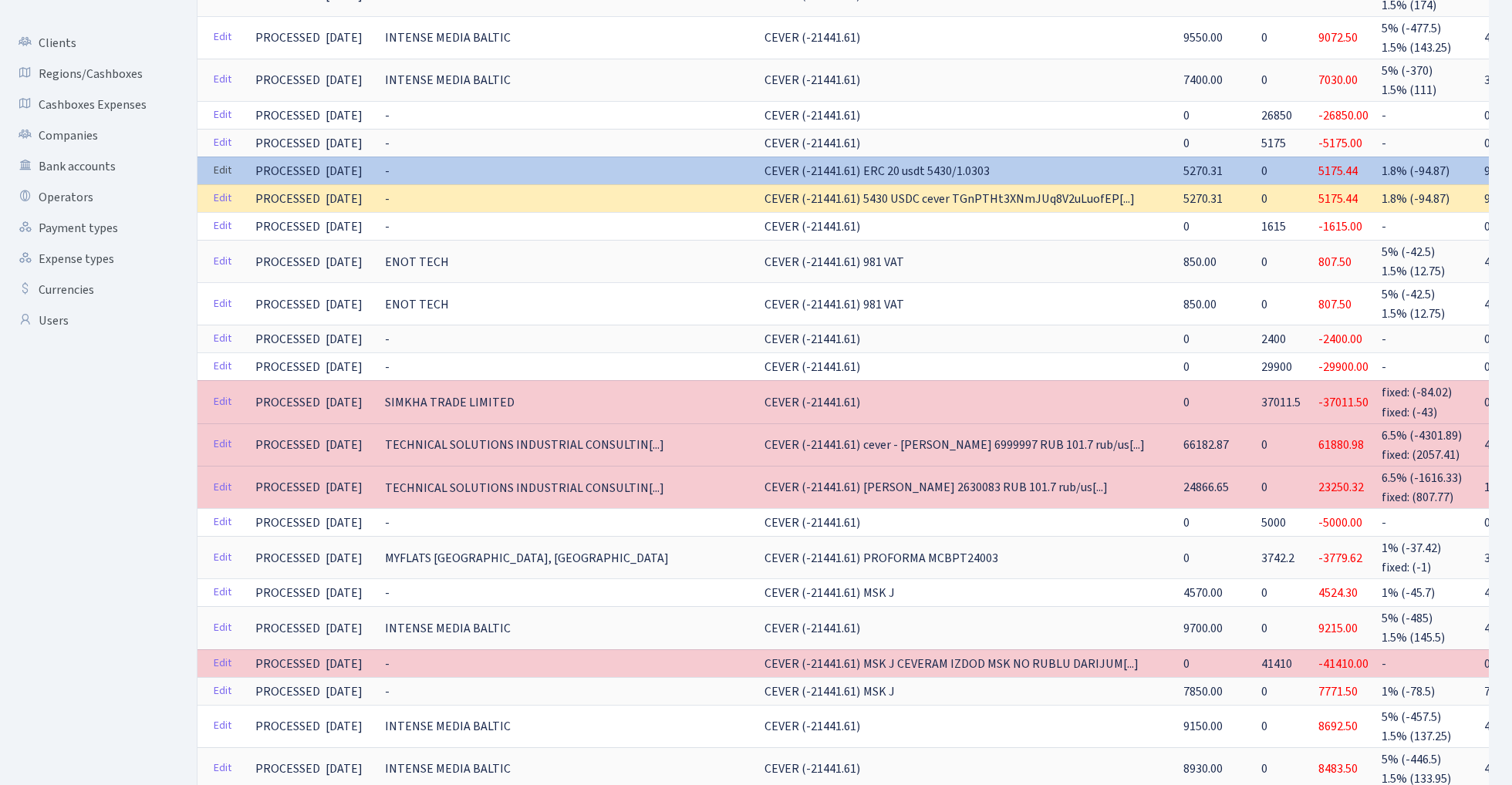
click at [220, 162] on link "Edit" at bounding box center [222, 171] width 32 height 24
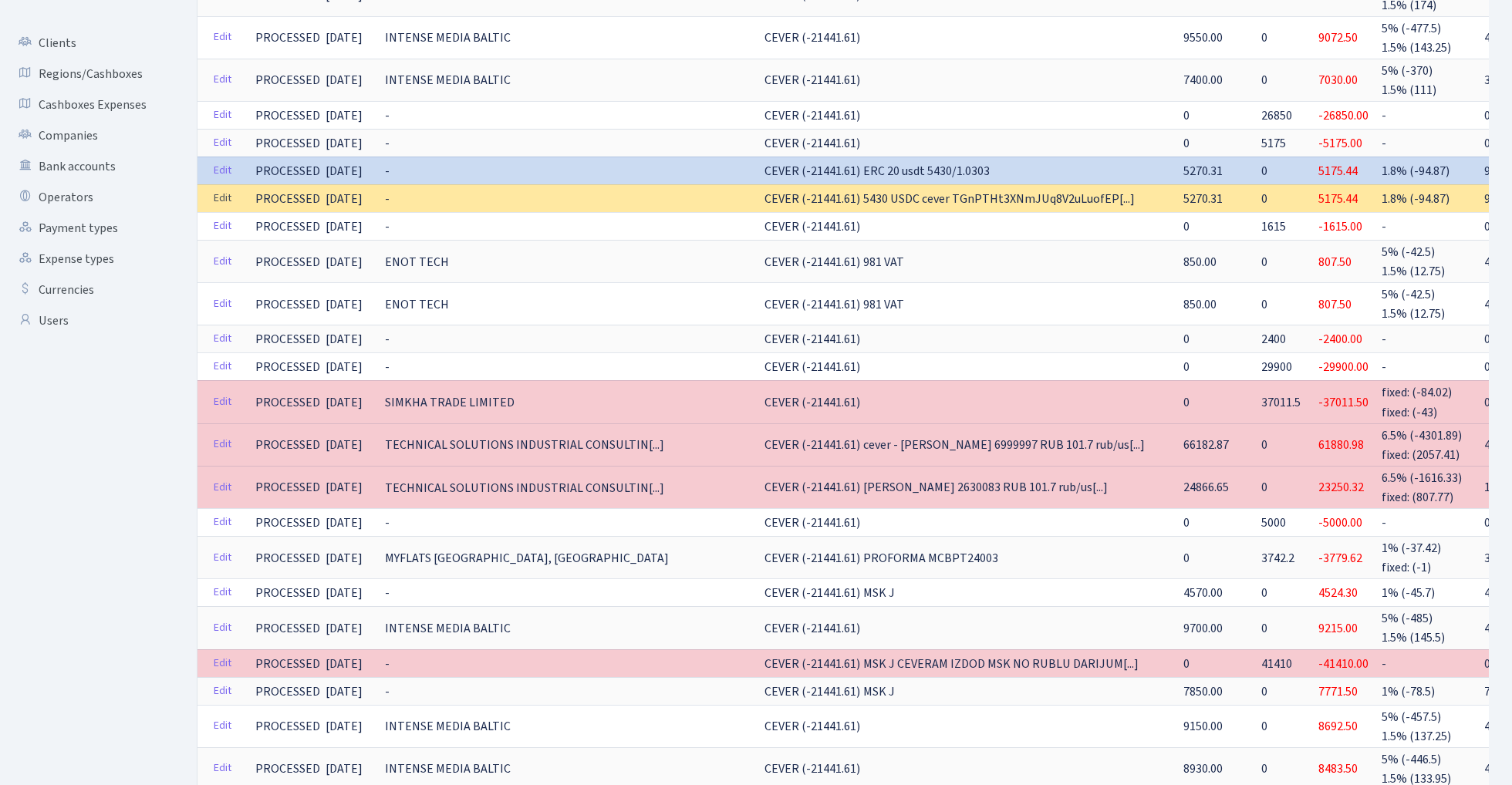
click at [223, 193] on link "Edit" at bounding box center [222, 199] width 32 height 24
click at [220, 193] on link "Edit" at bounding box center [222, 199] width 32 height 24
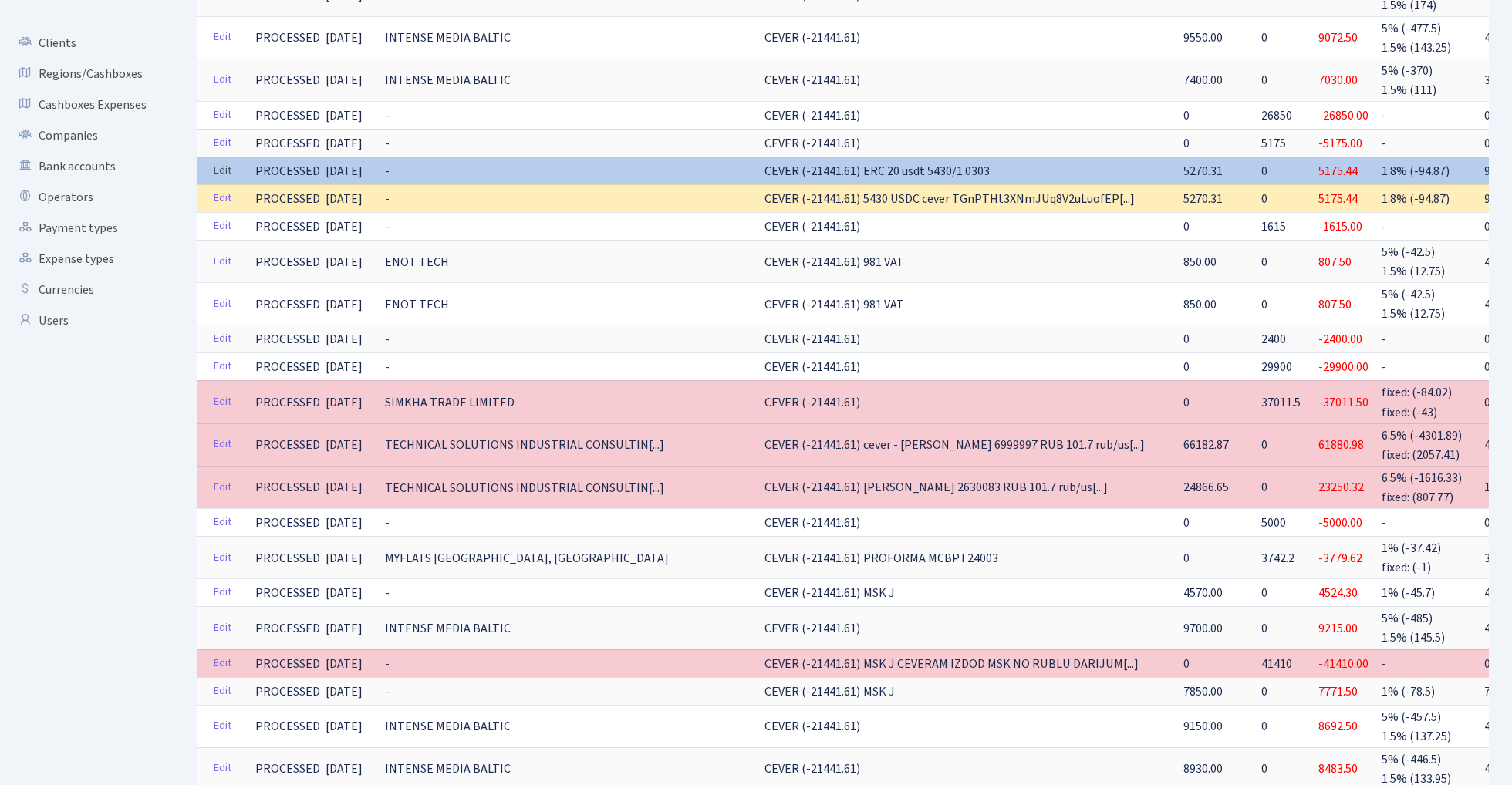
click at [223, 162] on link "Edit" at bounding box center [222, 171] width 32 height 24
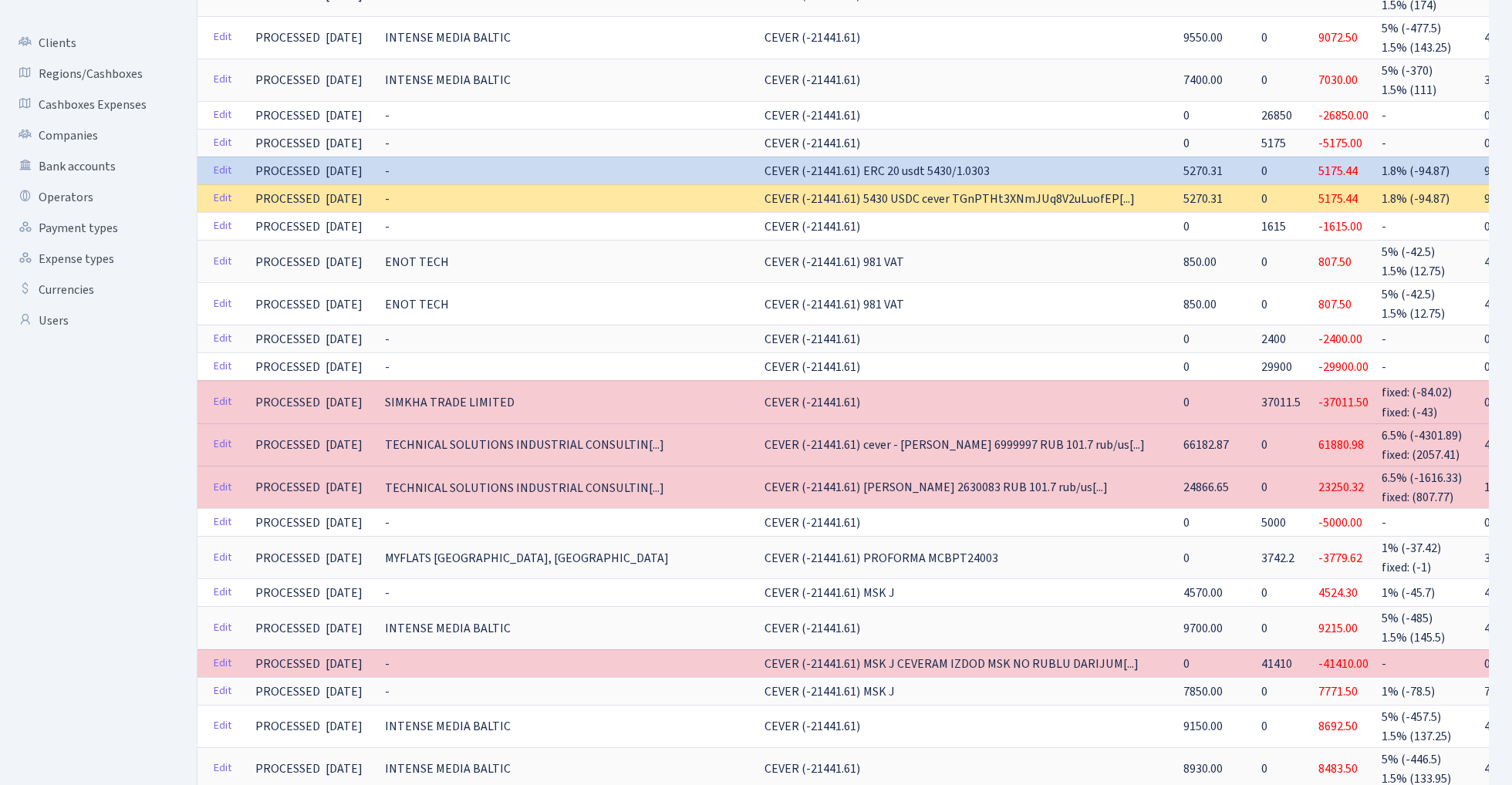
click at [874, 192] on span "5430 USDC cever TGnPTHt3XNmJUq8V2uLuofEP[...]" at bounding box center [999, 200] width 272 height 17
click at [224, 191] on link "Edit" at bounding box center [222, 199] width 32 height 24
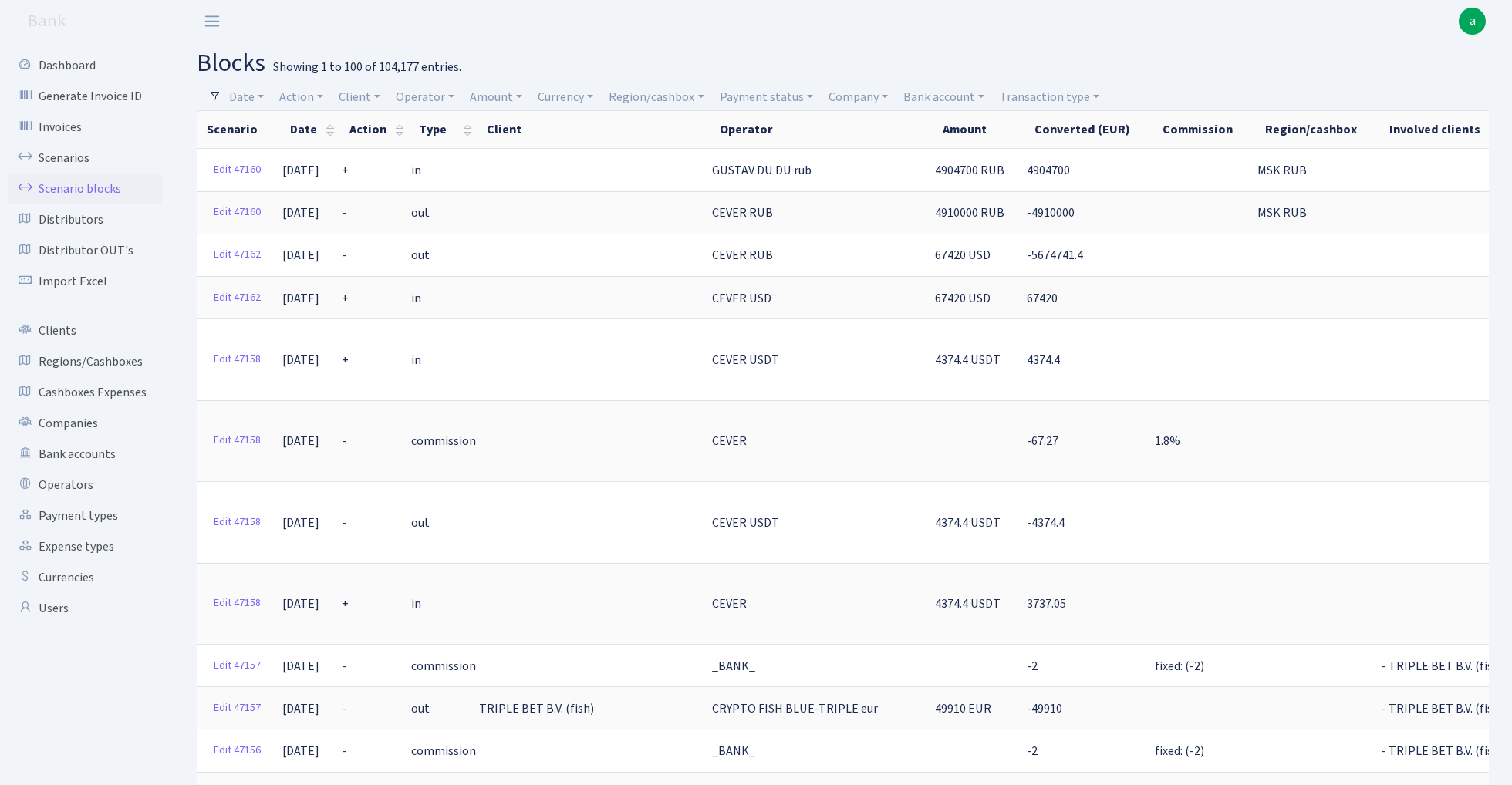
select select "100"
click at [438, 94] on link "Operator" at bounding box center [425, 97] width 71 height 26
click at [438, 152] on input "search" at bounding box center [452, 152] width 113 height 24
type input "ceve"
click at [472, 179] on li "CEVER" at bounding box center [451, 180] width 116 height 27
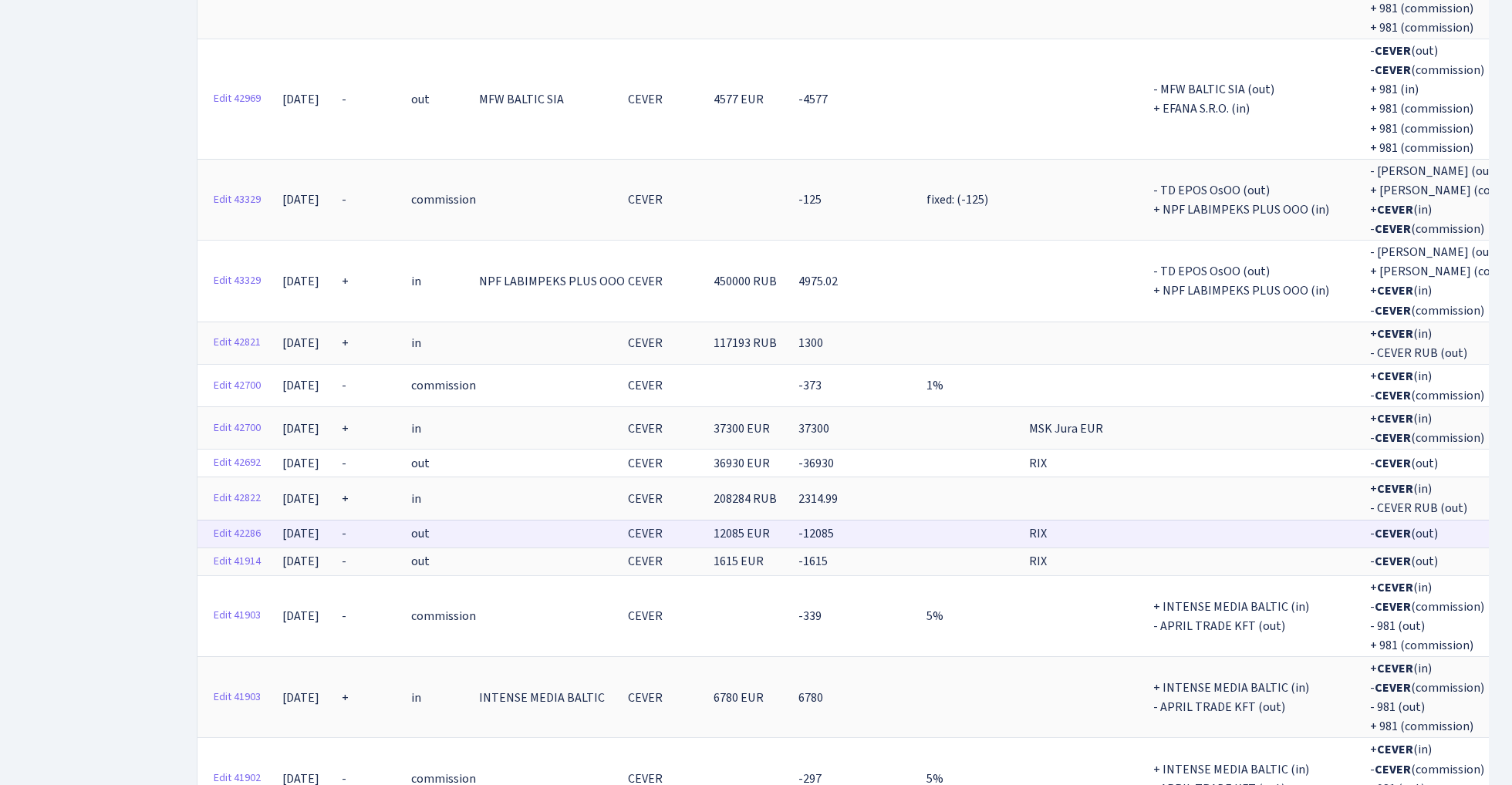
scroll to position [6035, 0]
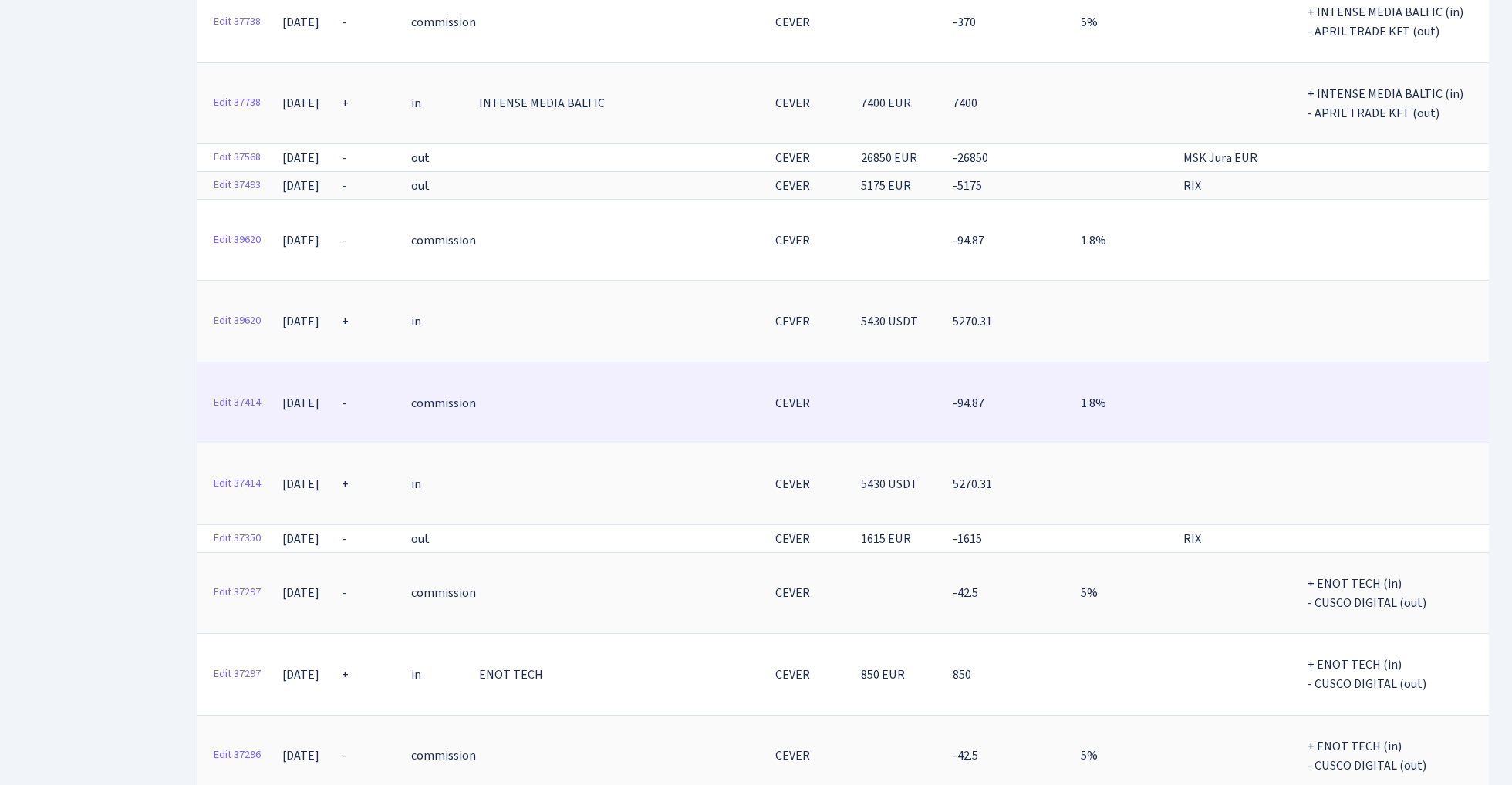
scroll to position [0, 0]
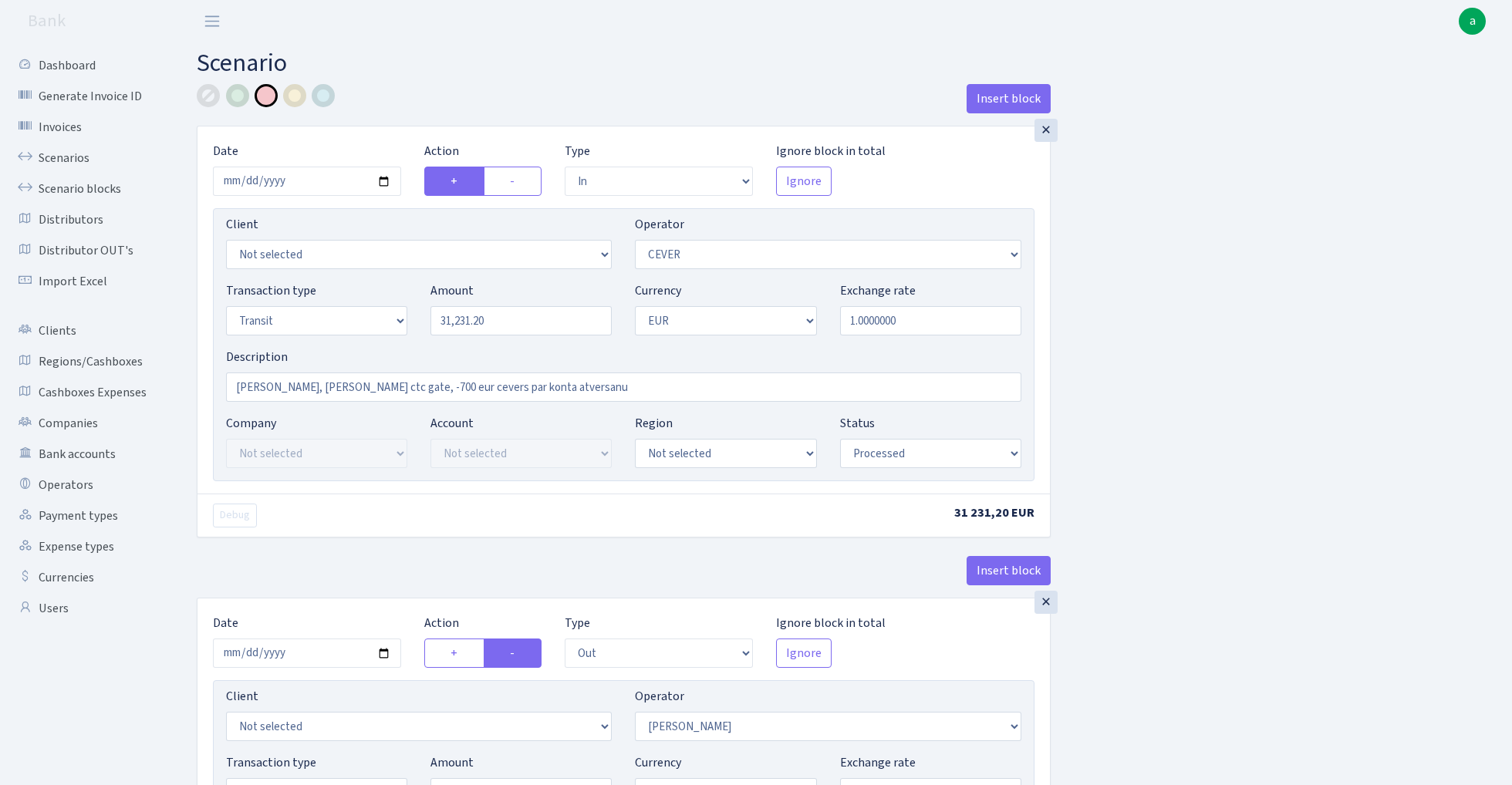
select select "in"
select select "20"
select select "5"
select select "1"
select select "processed"
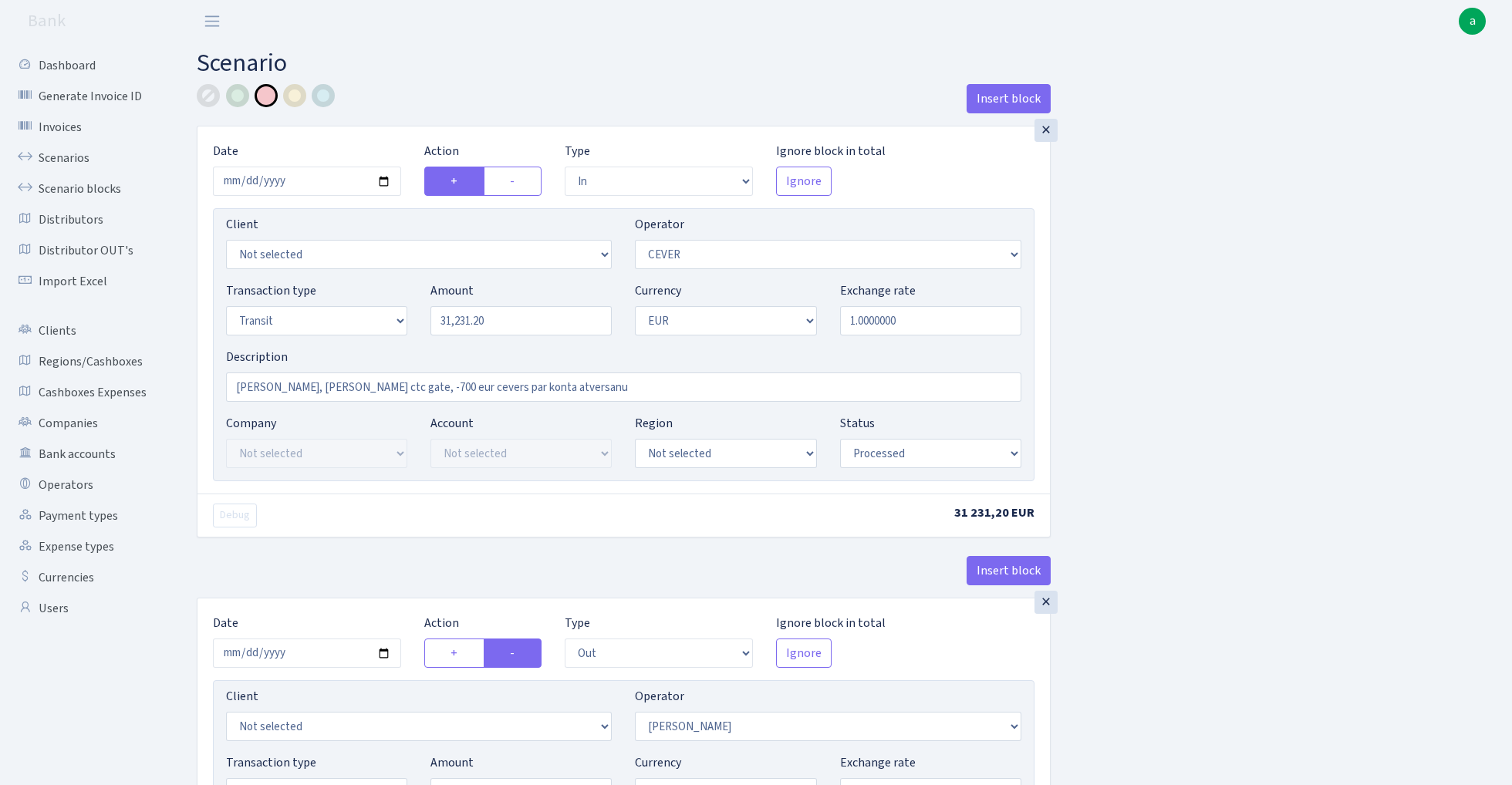
select select "out"
select select "53"
select select "5"
select select "1"
select select "processed"
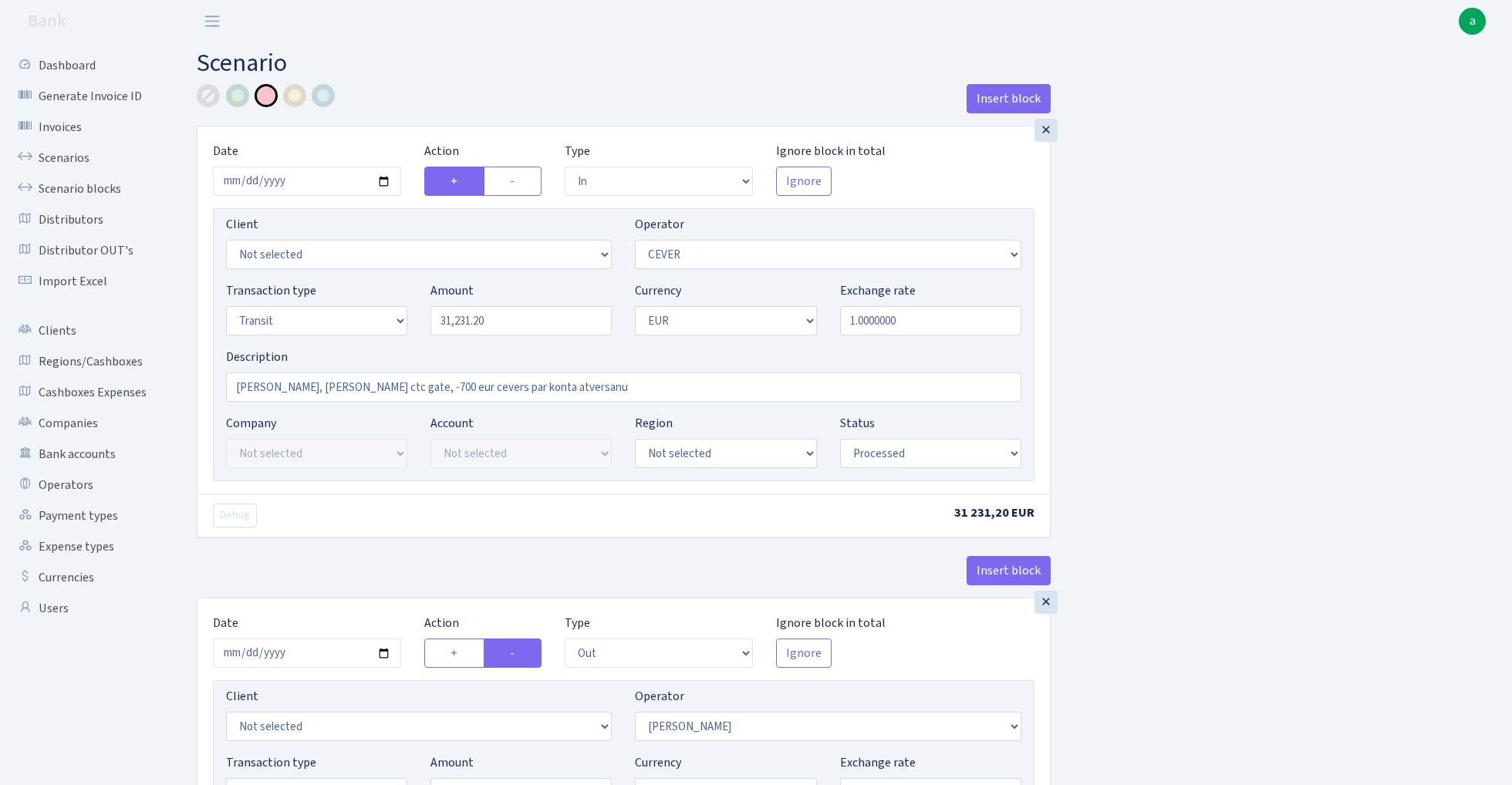
select select "commission"
select select "fixed"
select select "20"
select select "processed"
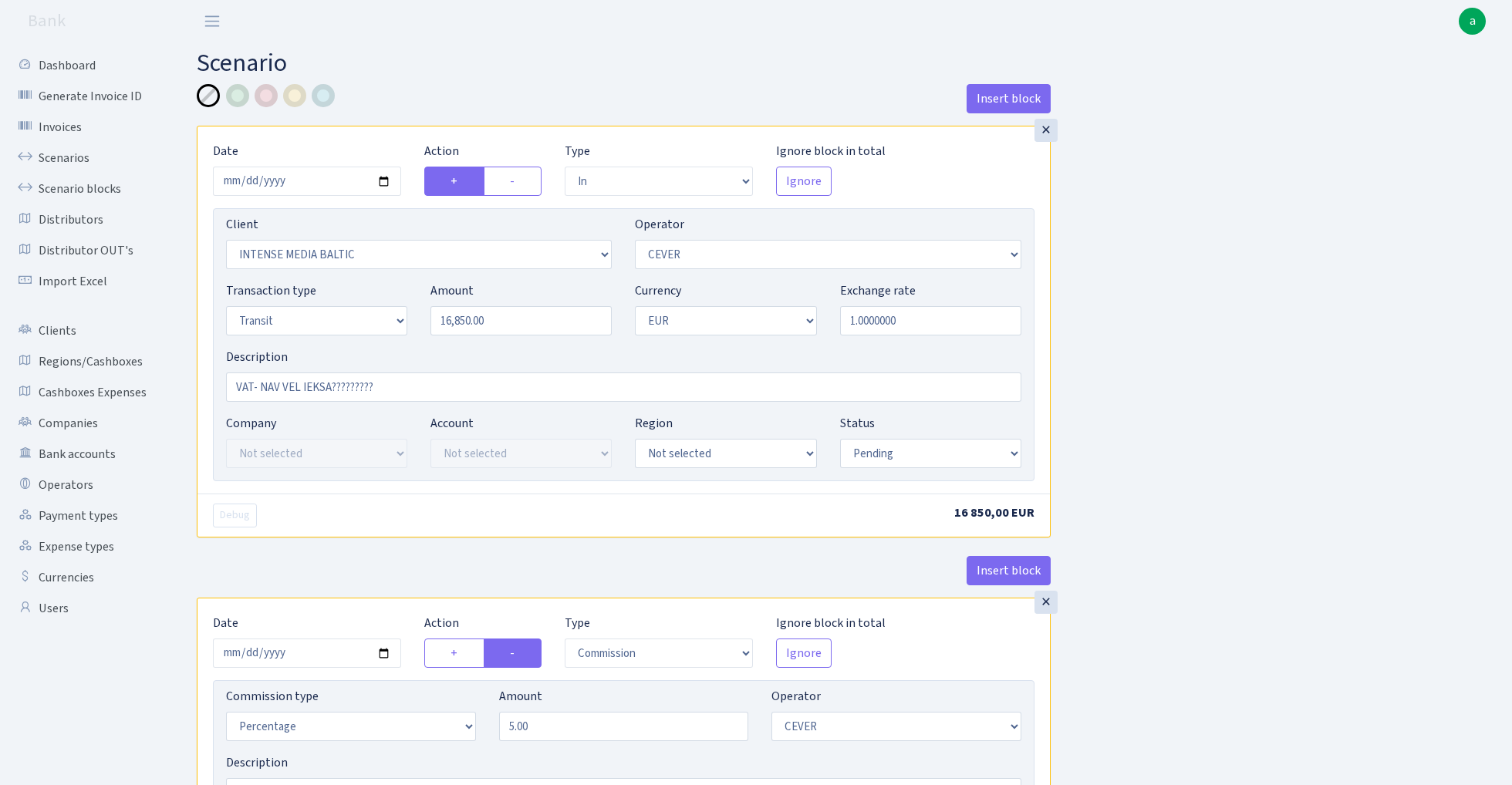
select select "in"
select select "2496"
select select "20"
select select "5"
select select "1"
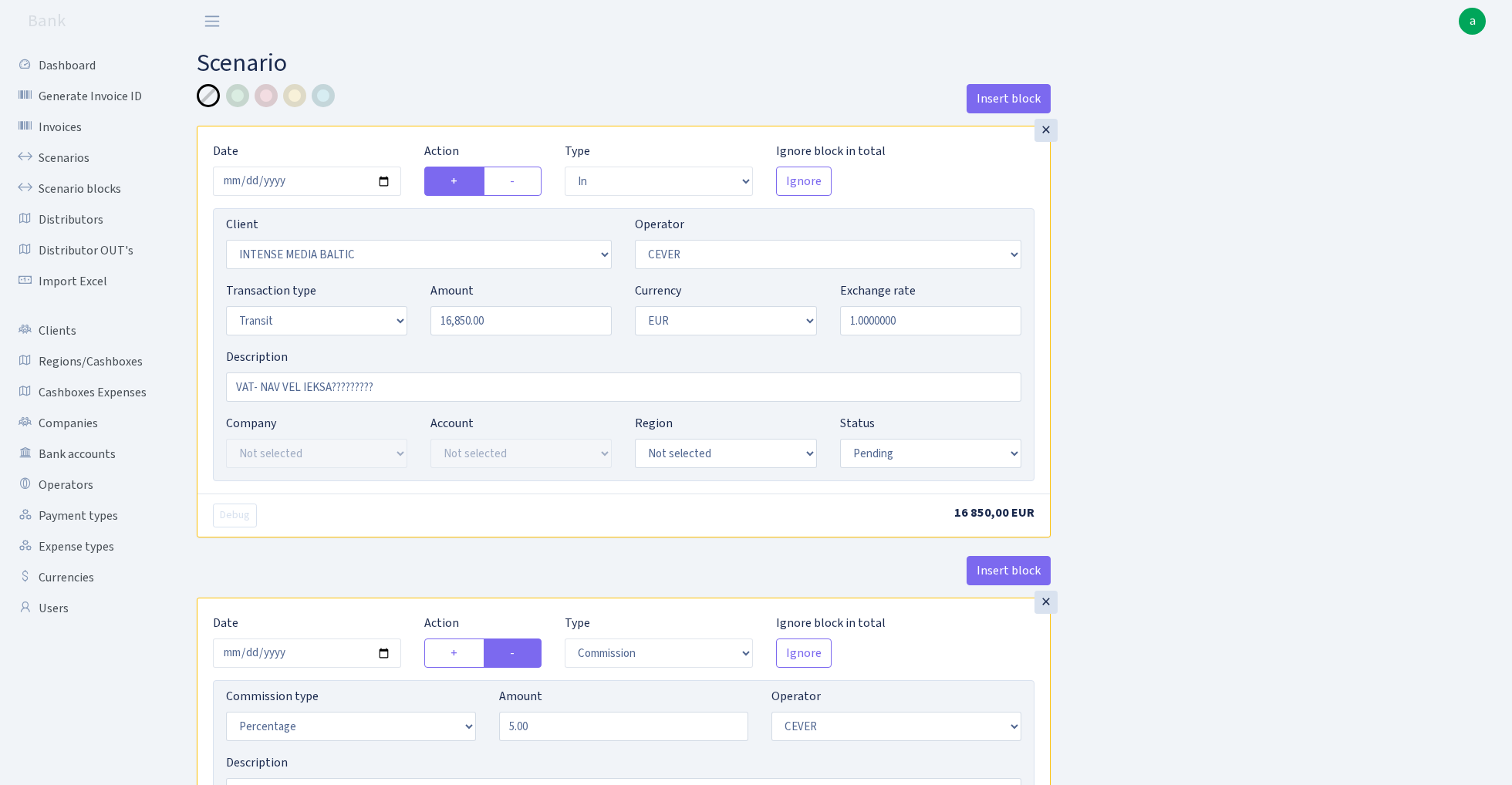
select select "pending"
select select "commission"
select select "20"
select select "pending"
select select "out"
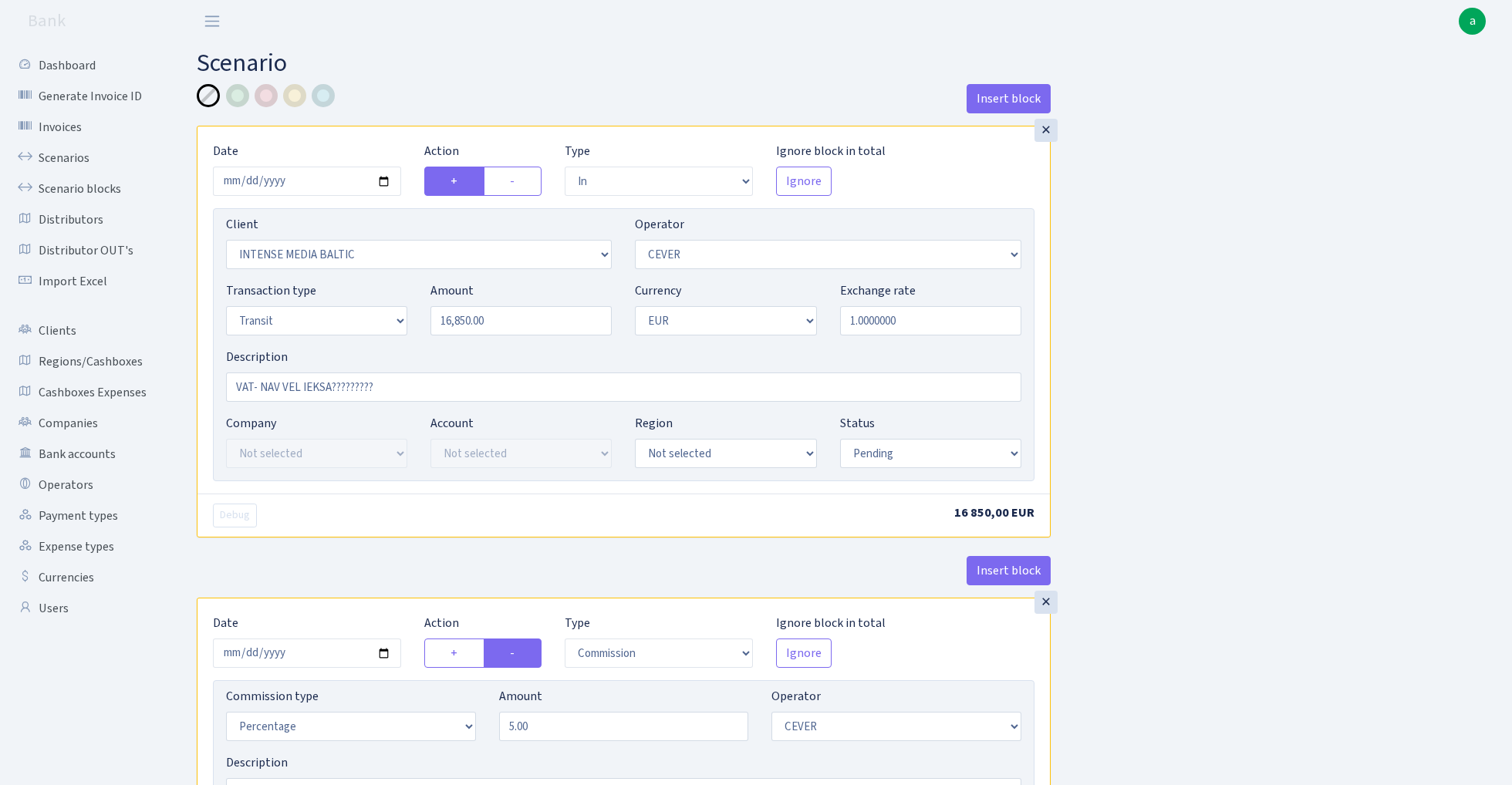
select select "2465"
select select "61"
select select "5"
select select "1"
select select "pending"
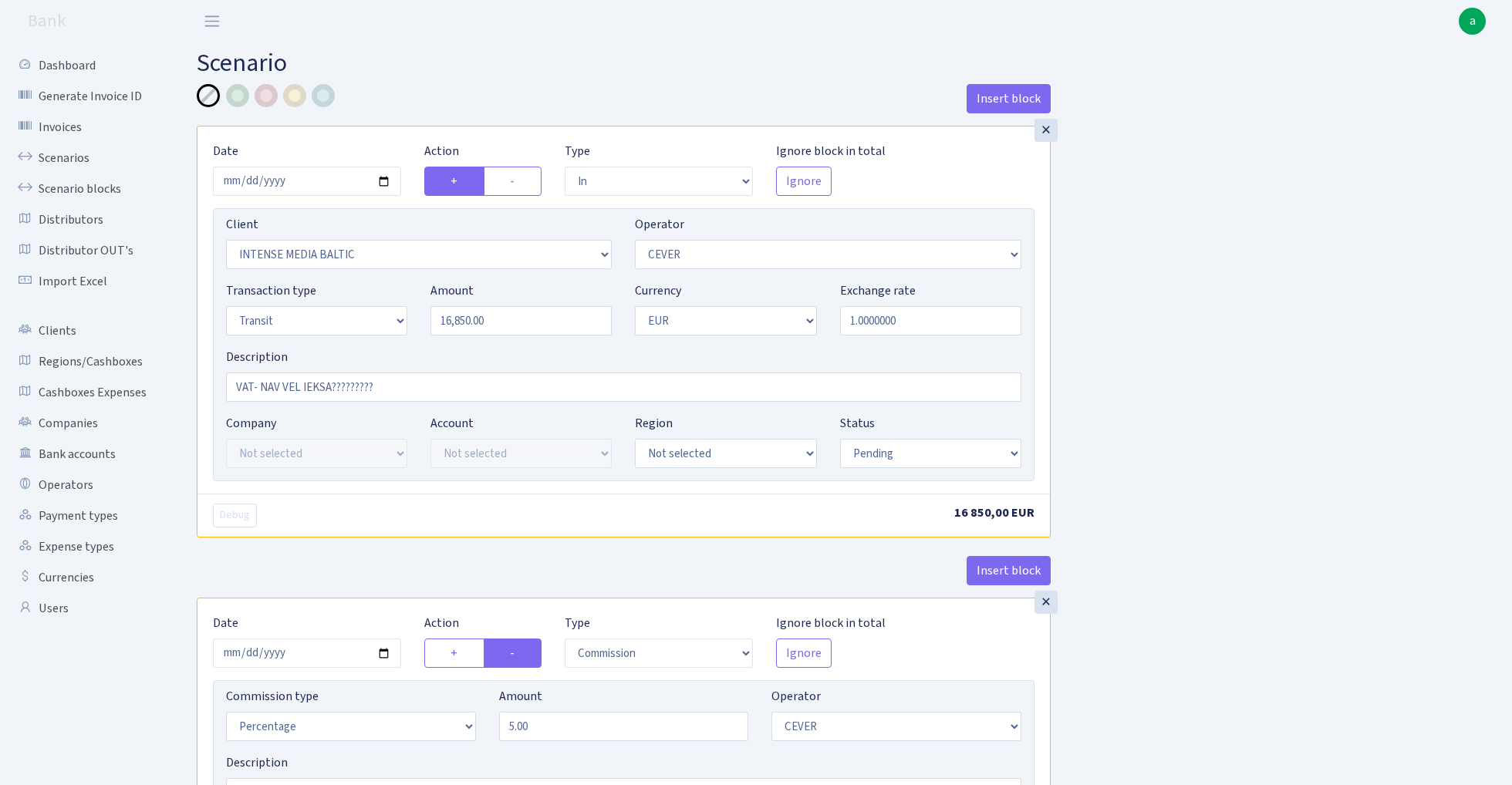
select select "commission"
select select "61"
select select "pending"
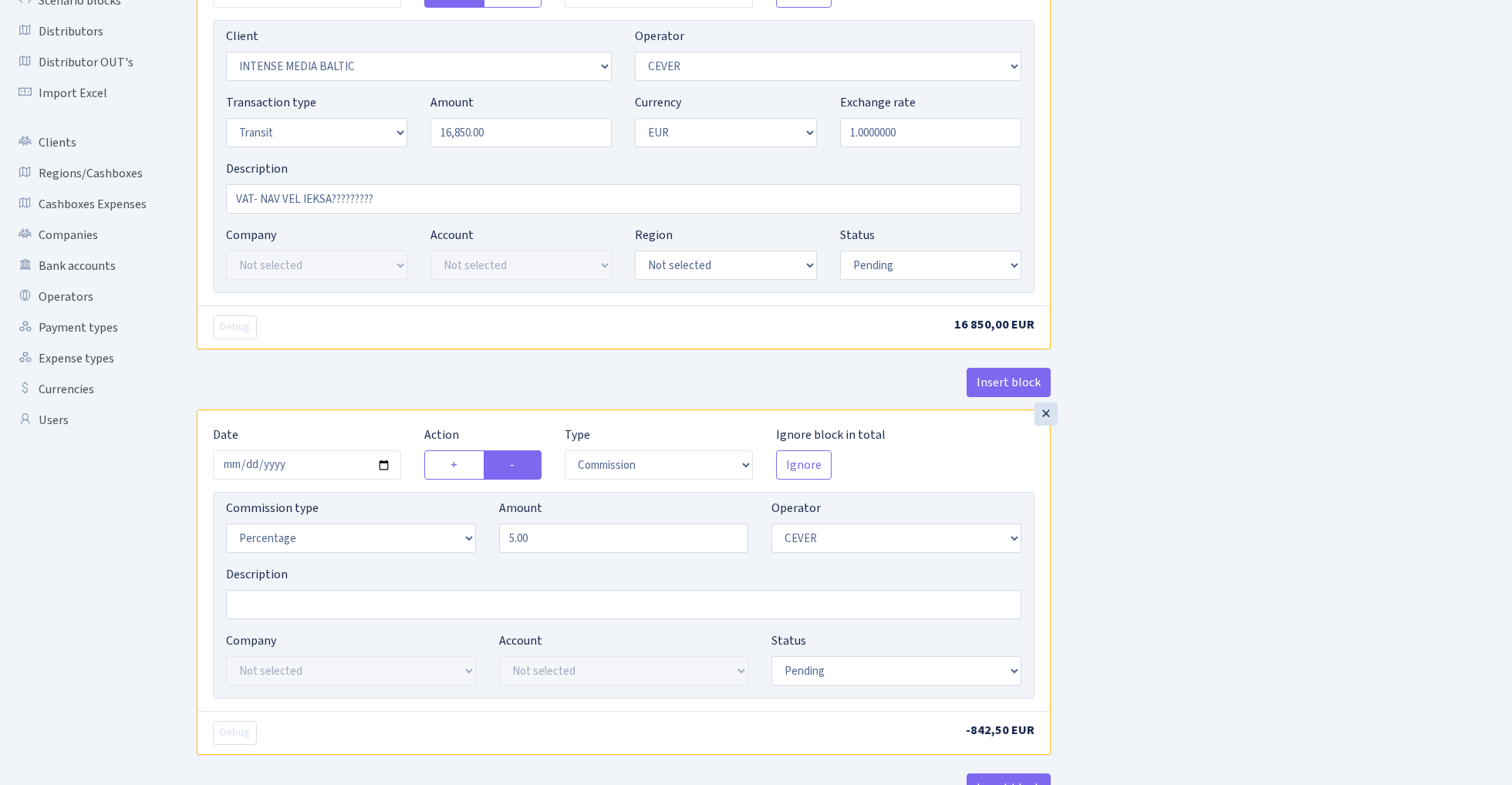
scroll to position [81, 0]
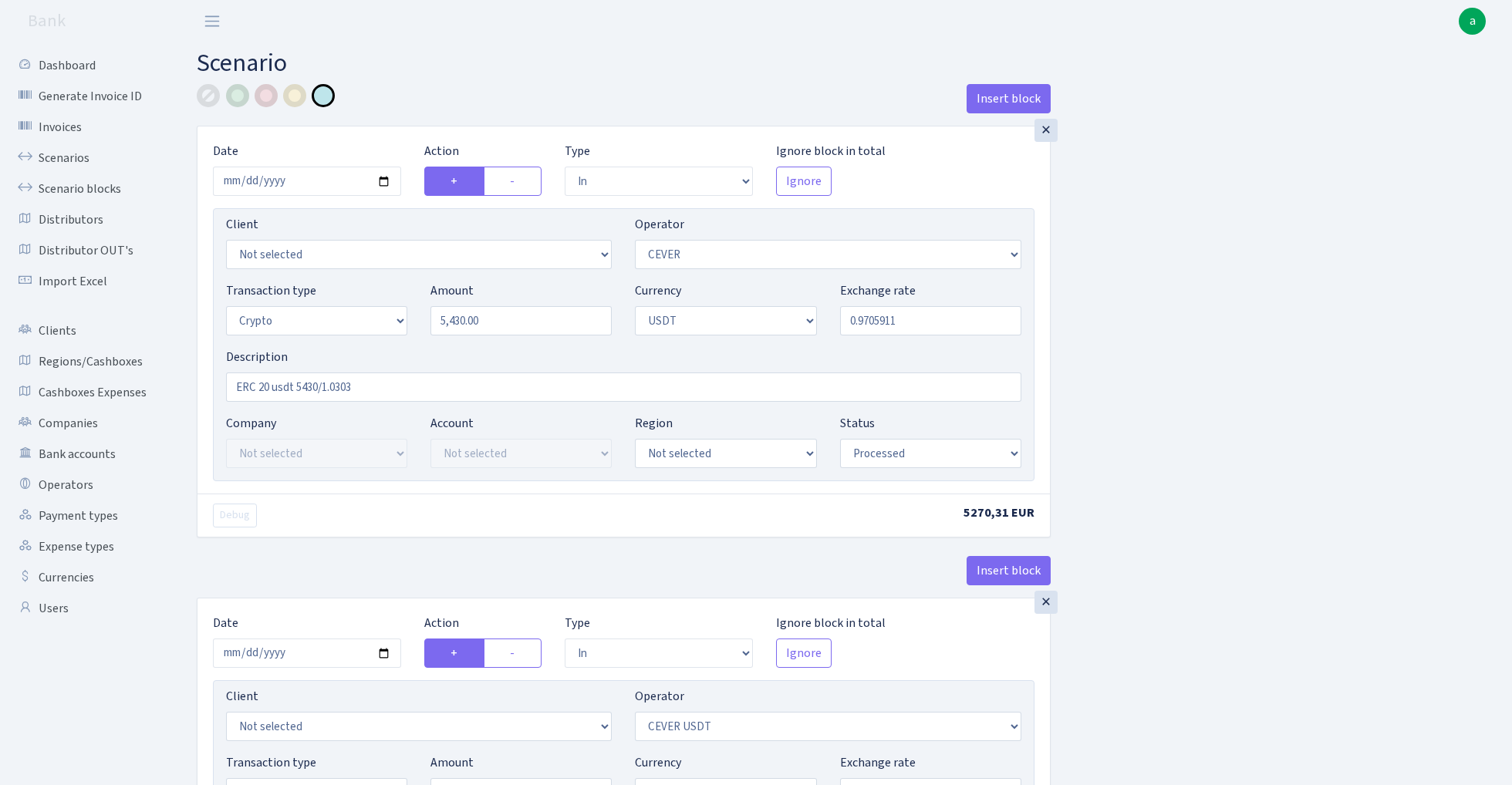
select select "in"
select select "20"
select select "3"
select select "6"
select select "processed"
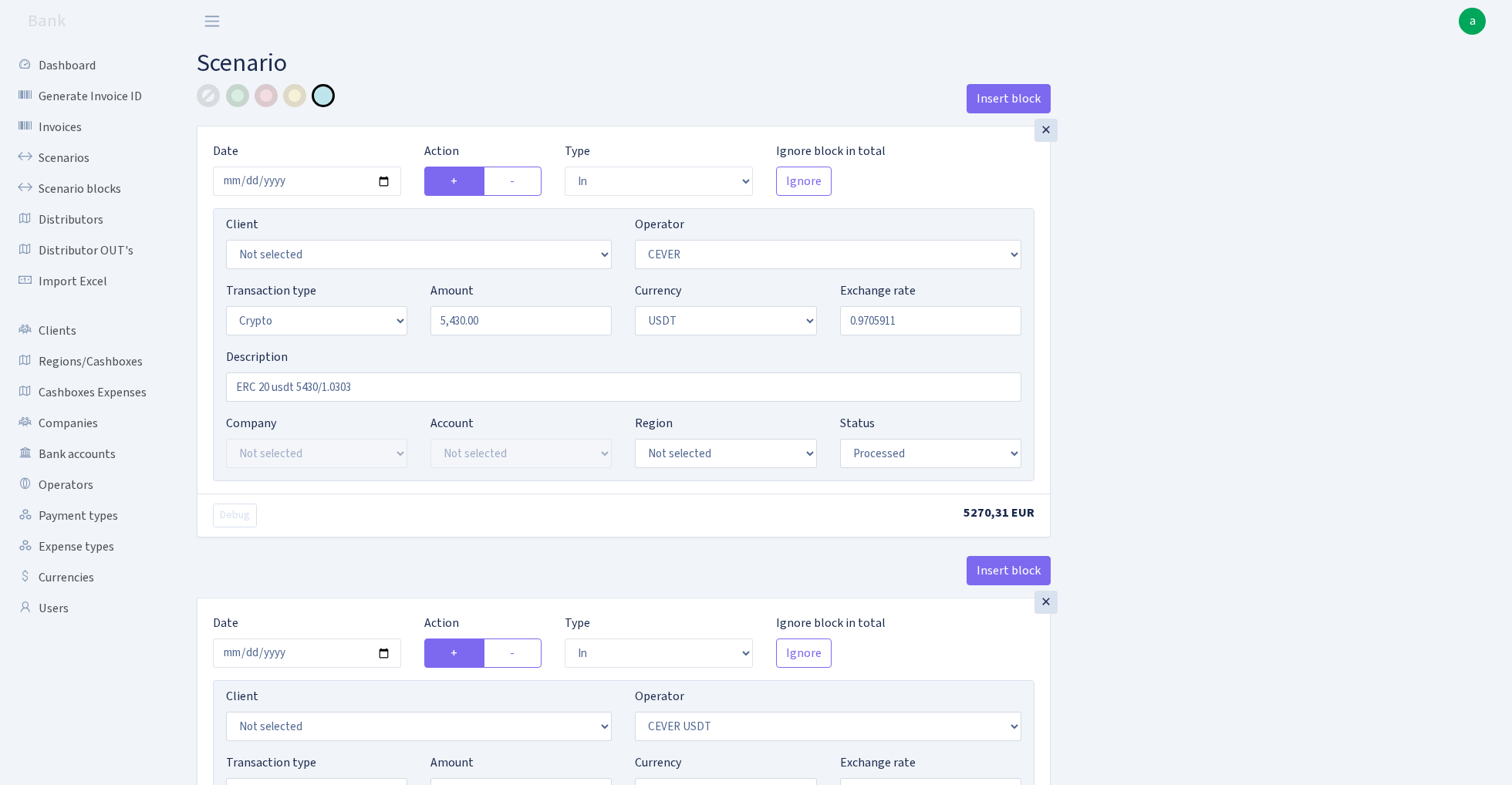
select select "in"
select select "215"
select select "2"
select select "6"
select select "21"
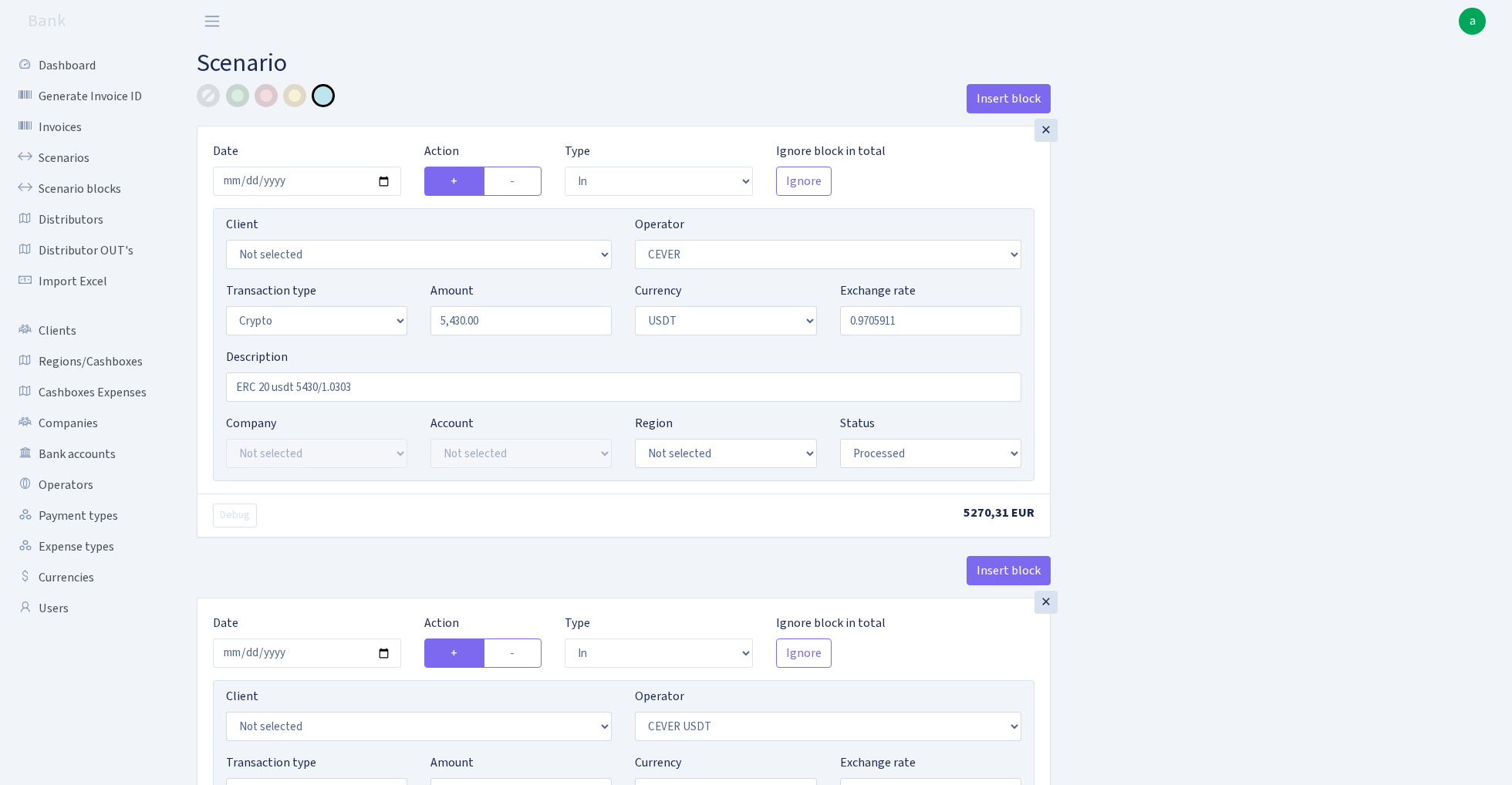
select select "55"
select select "processed"
select select "out"
select select "215"
select select "15"
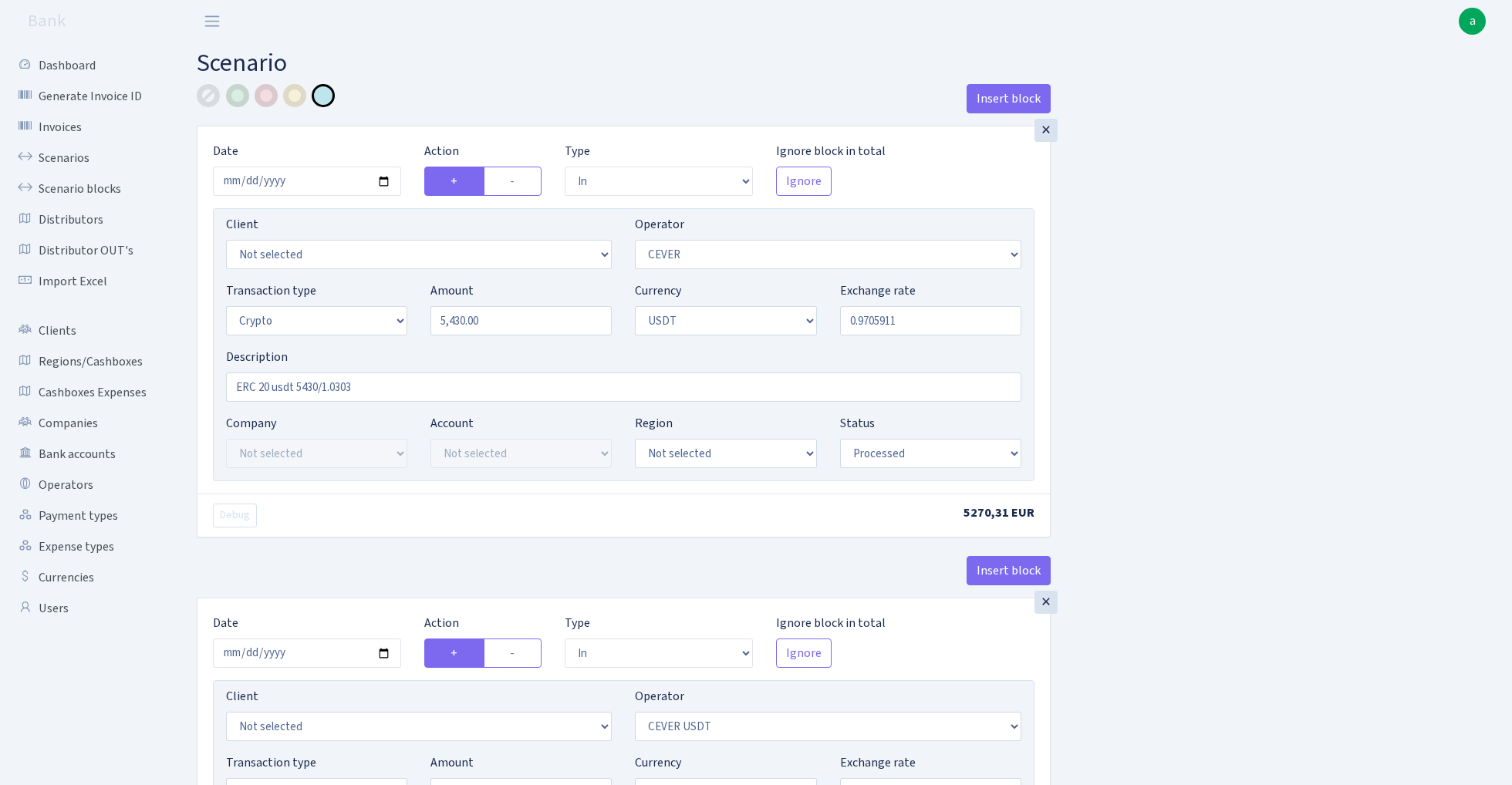
select select "6"
select select "processed"
select select "commission"
select select "20"
select select "processed"
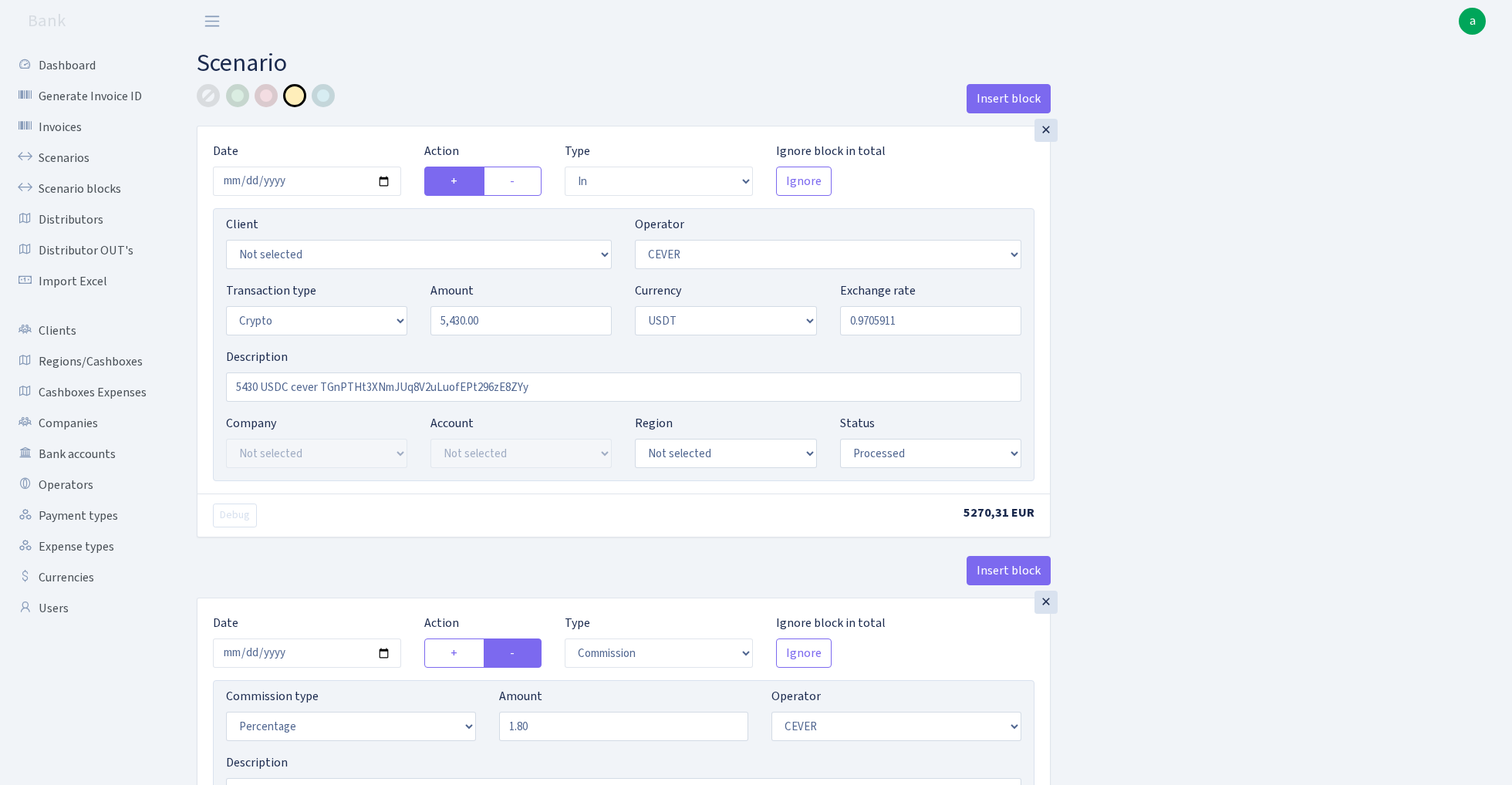
select select "in"
select select "20"
select select "3"
select select "6"
select select "processed"
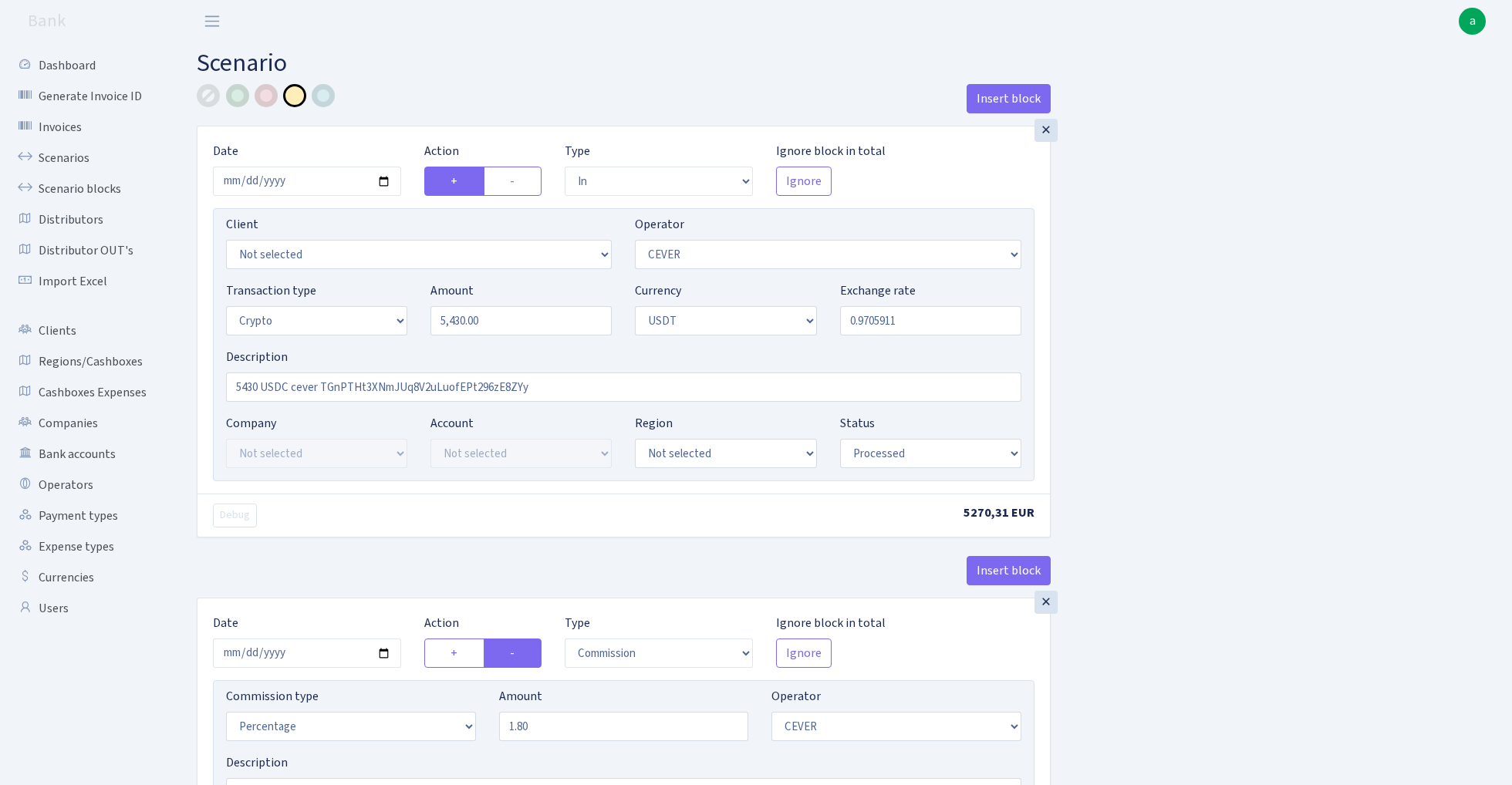
select select "commission"
select select "20"
select select "processed"
select select "in"
select select "215"
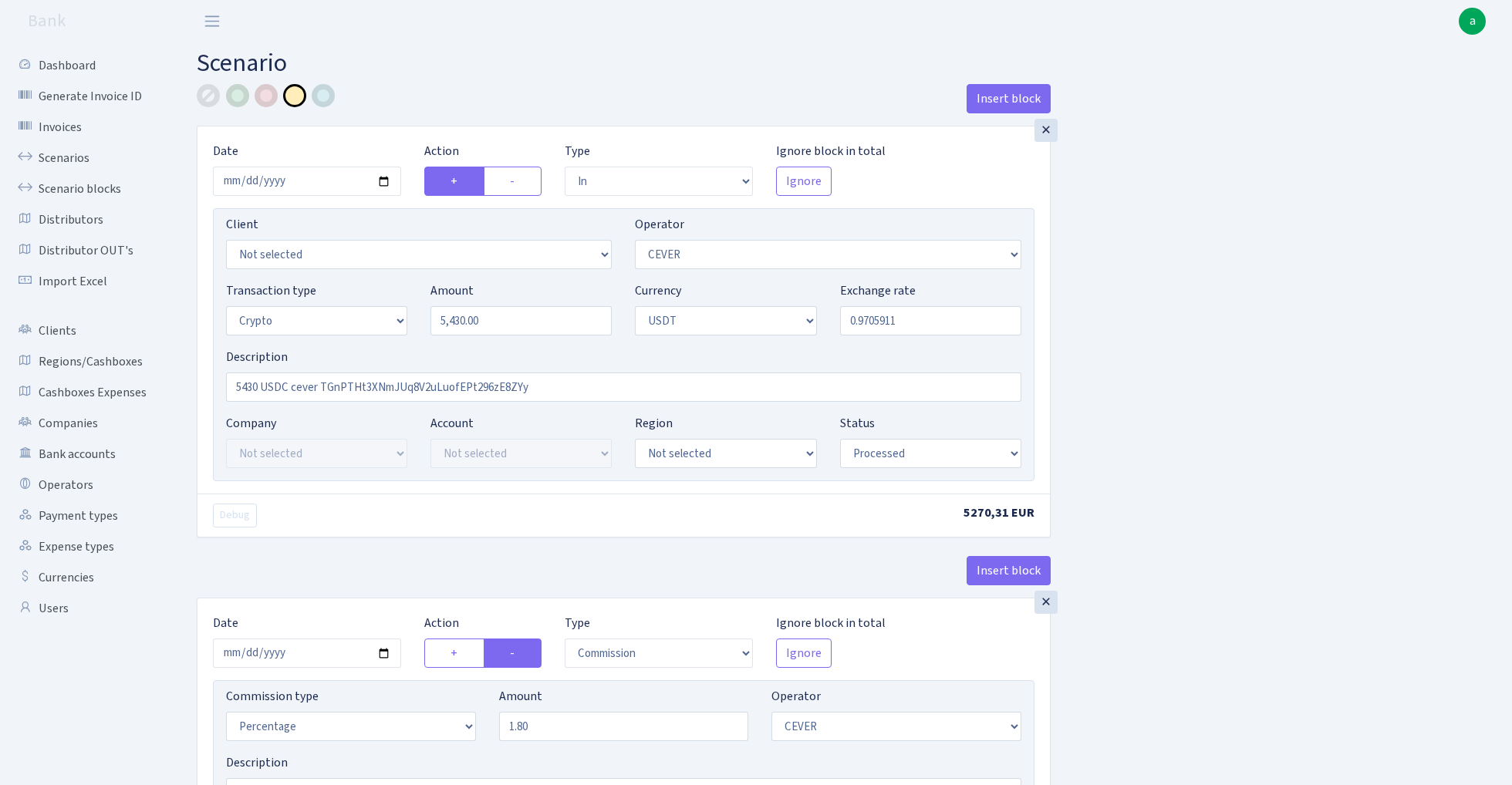
select select "2"
select select "6"
select select "20"
select select "processed"
select select "out"
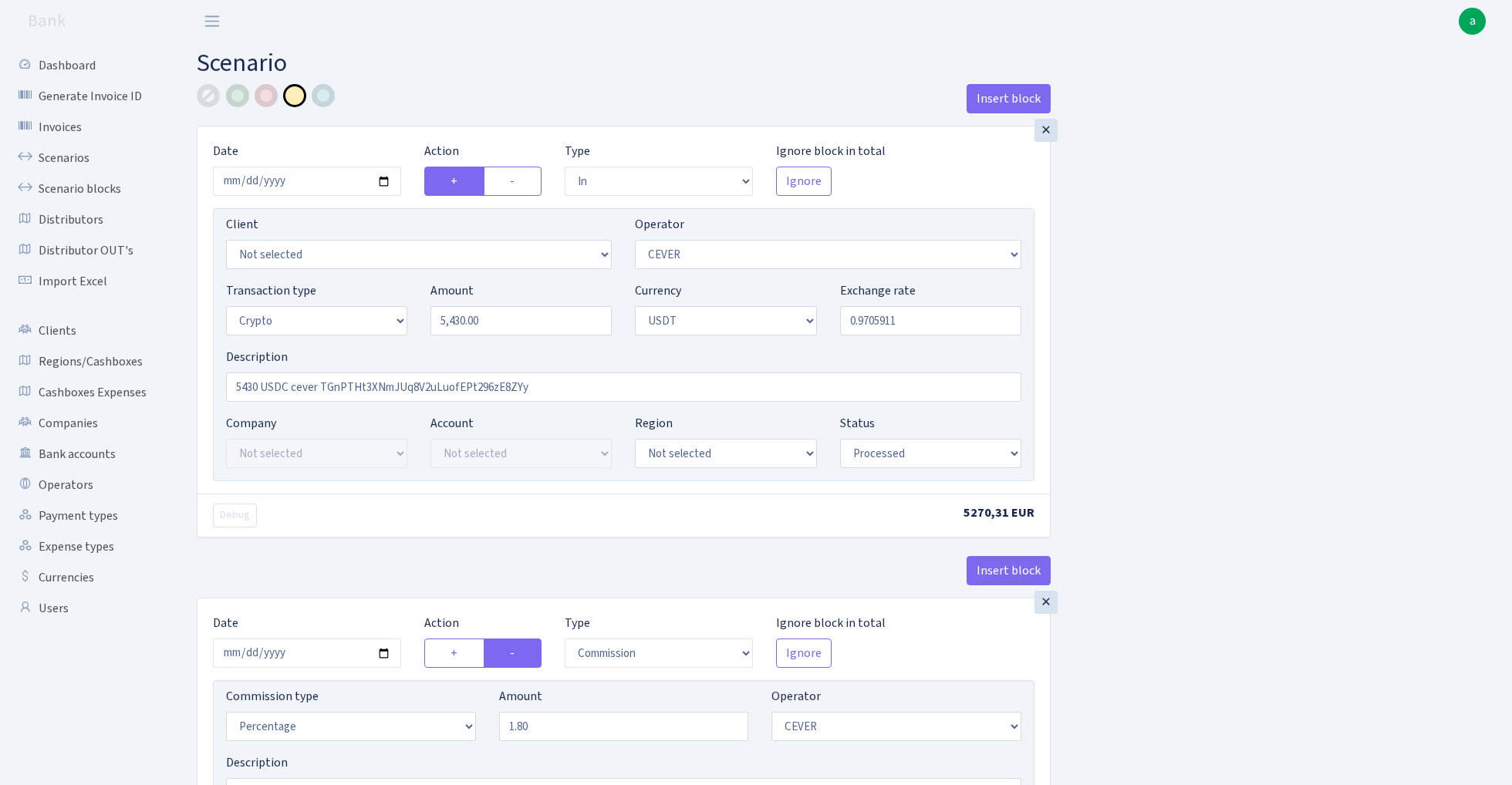
select select "215"
select select "15"
select select "6"
select select "processed"
select select "in"
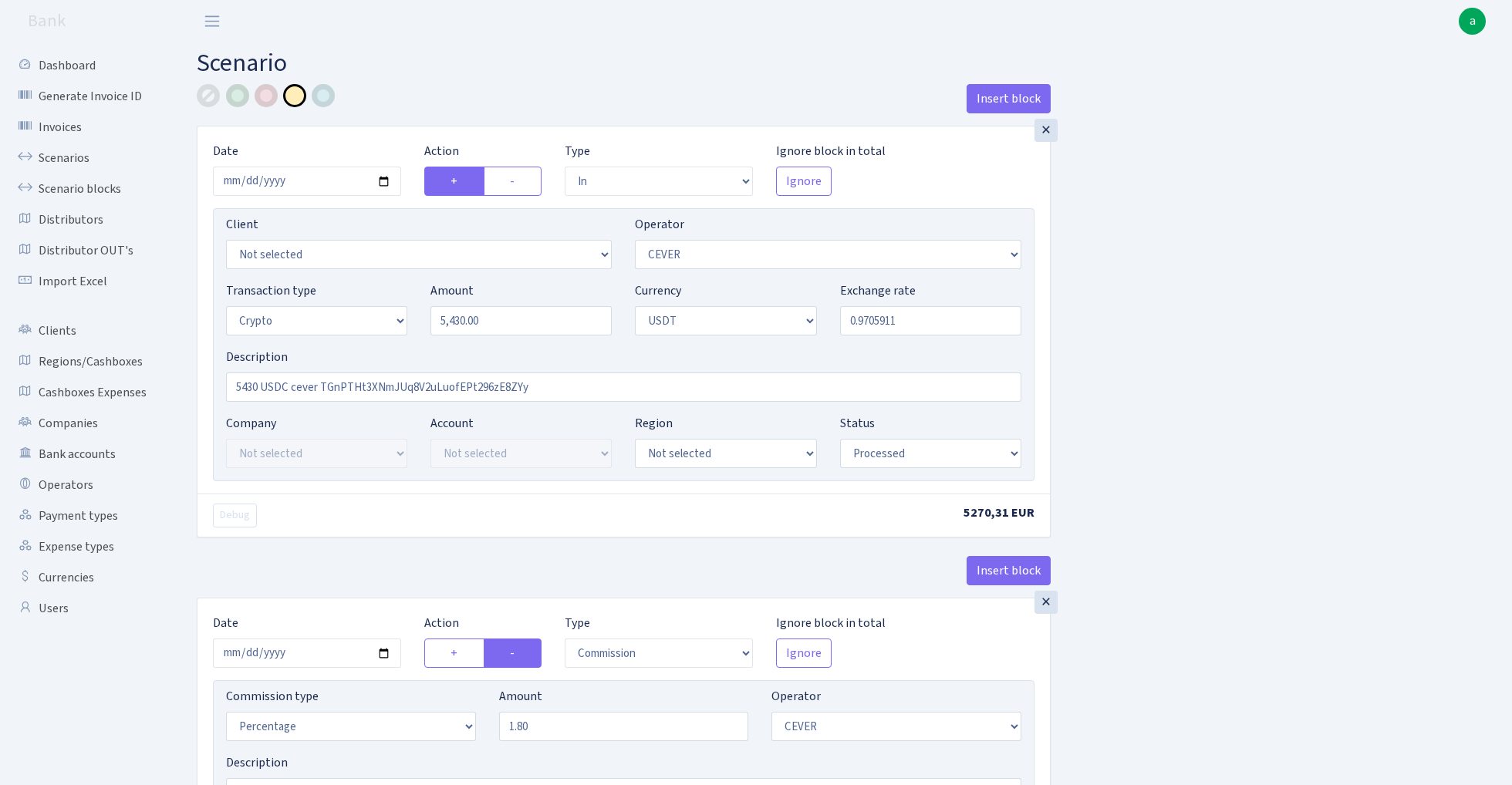
select select "20"
select select "3"
select select "6"
select select "processed"
select select "commission"
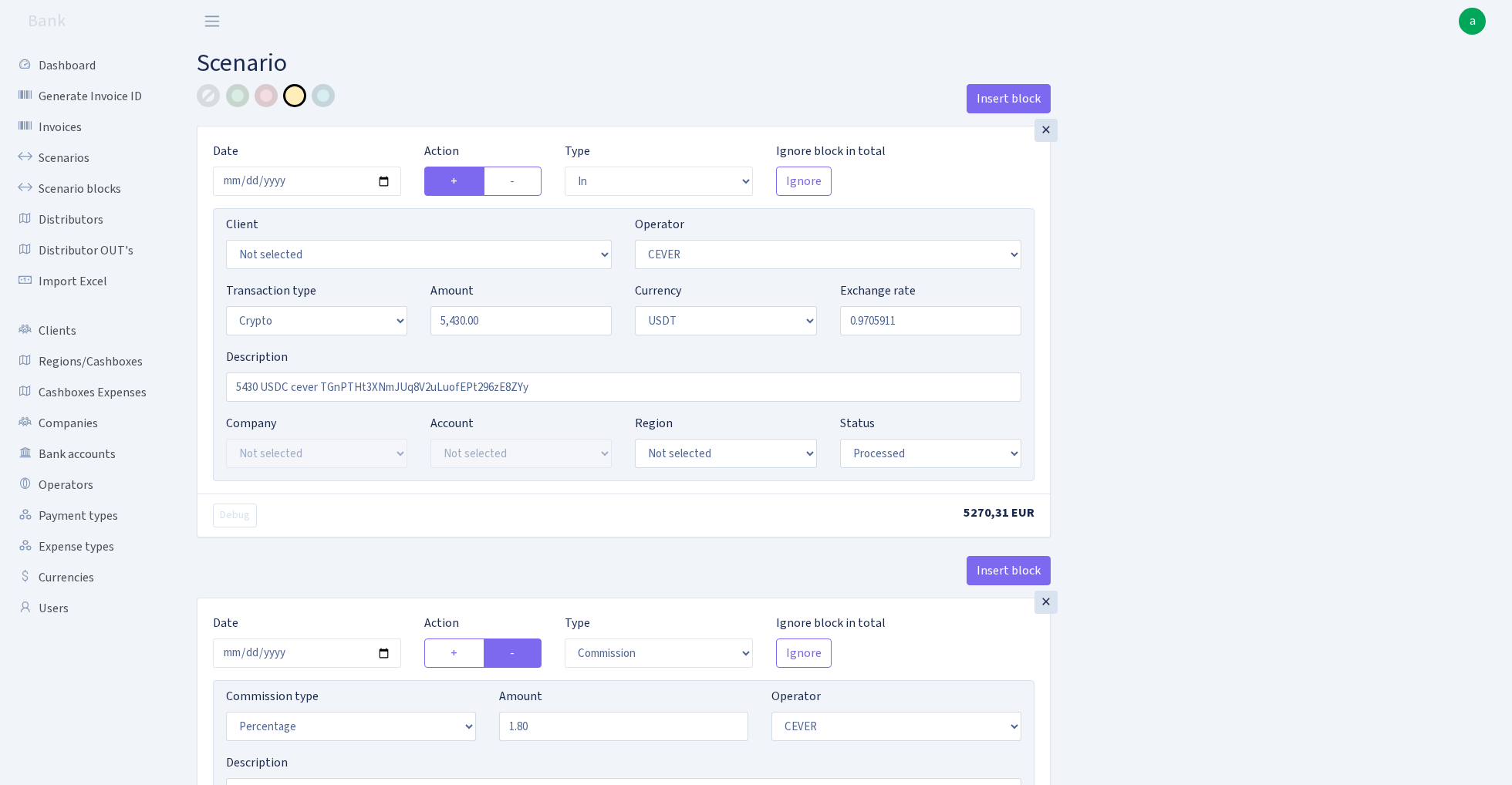
select select "20"
select select "processed"
select select "in"
select select "215"
select select "2"
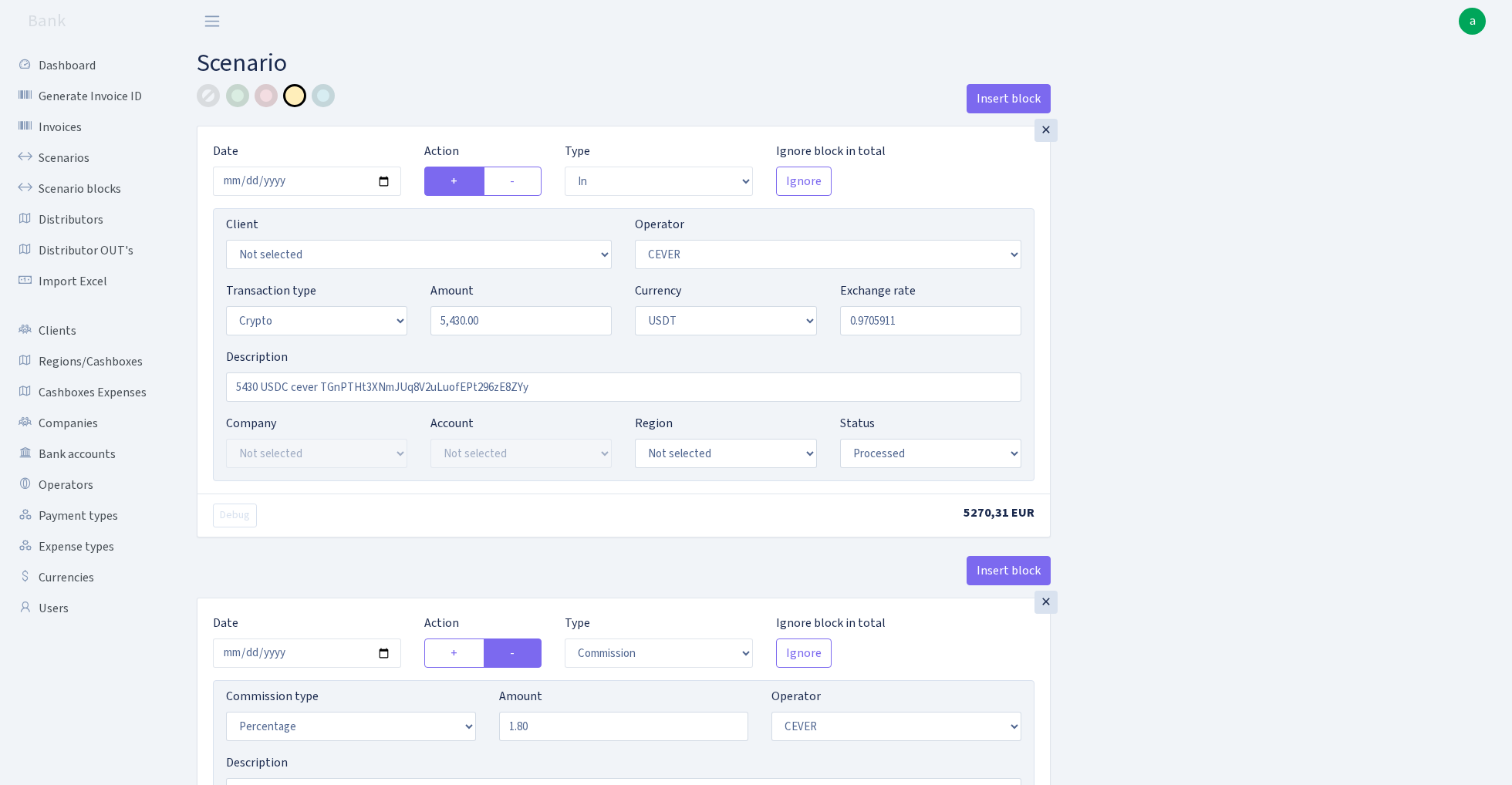
select select "6"
select select "20"
select select "processed"
select select "out"
select select "215"
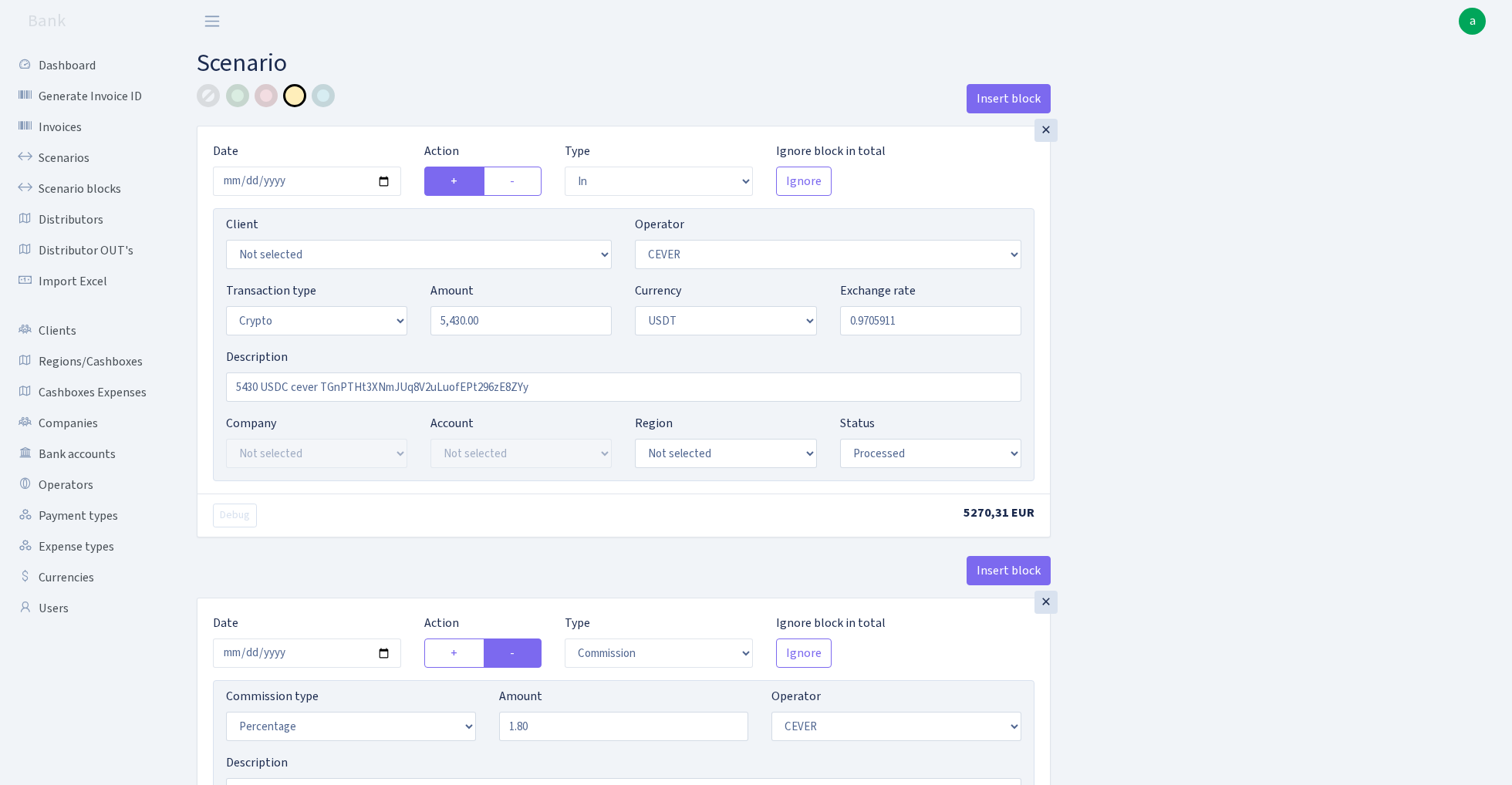
select select "15"
select select "6"
select select "processed"
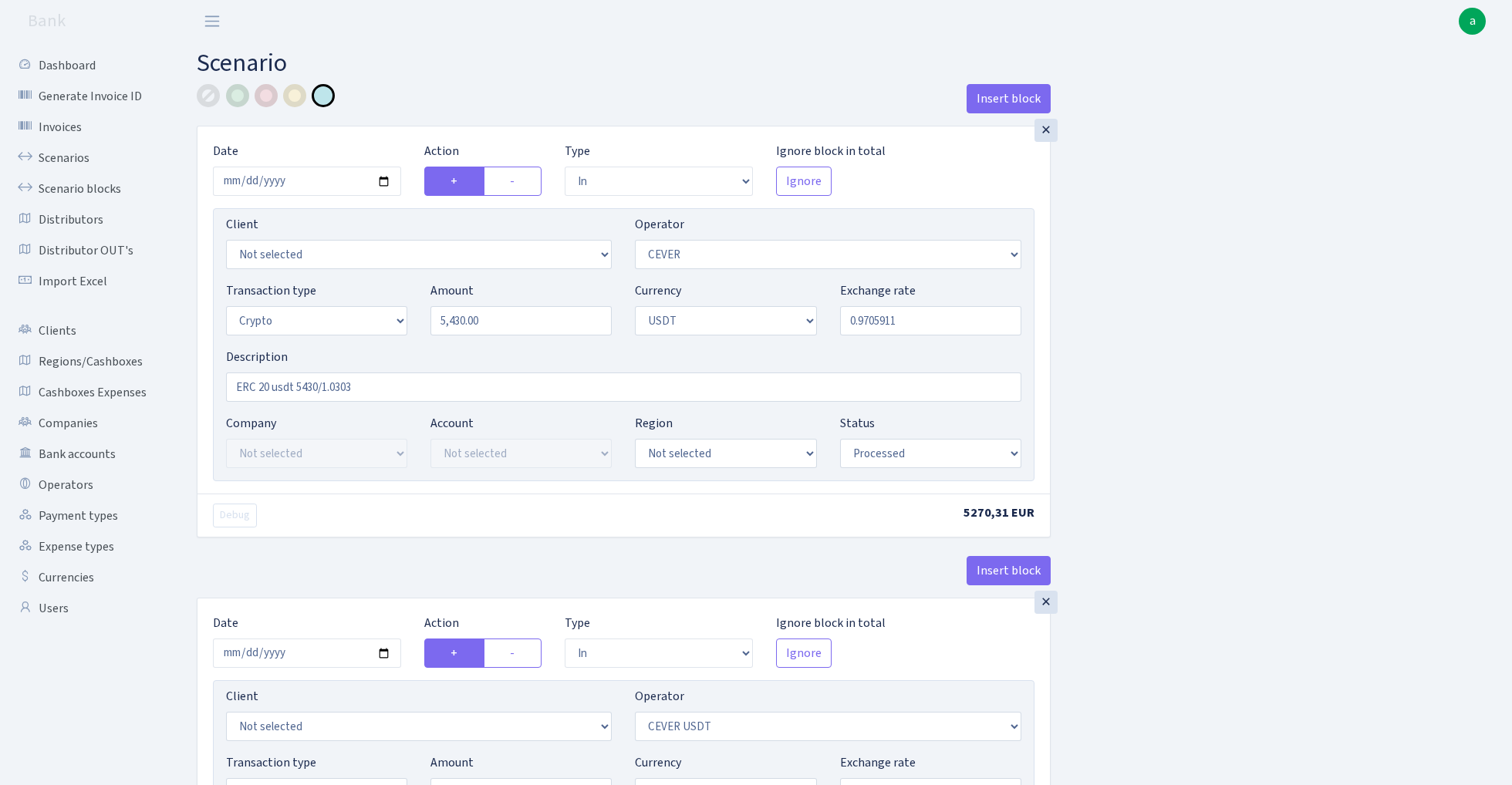
select select "in"
select select "20"
select select "3"
select select "6"
select select "processed"
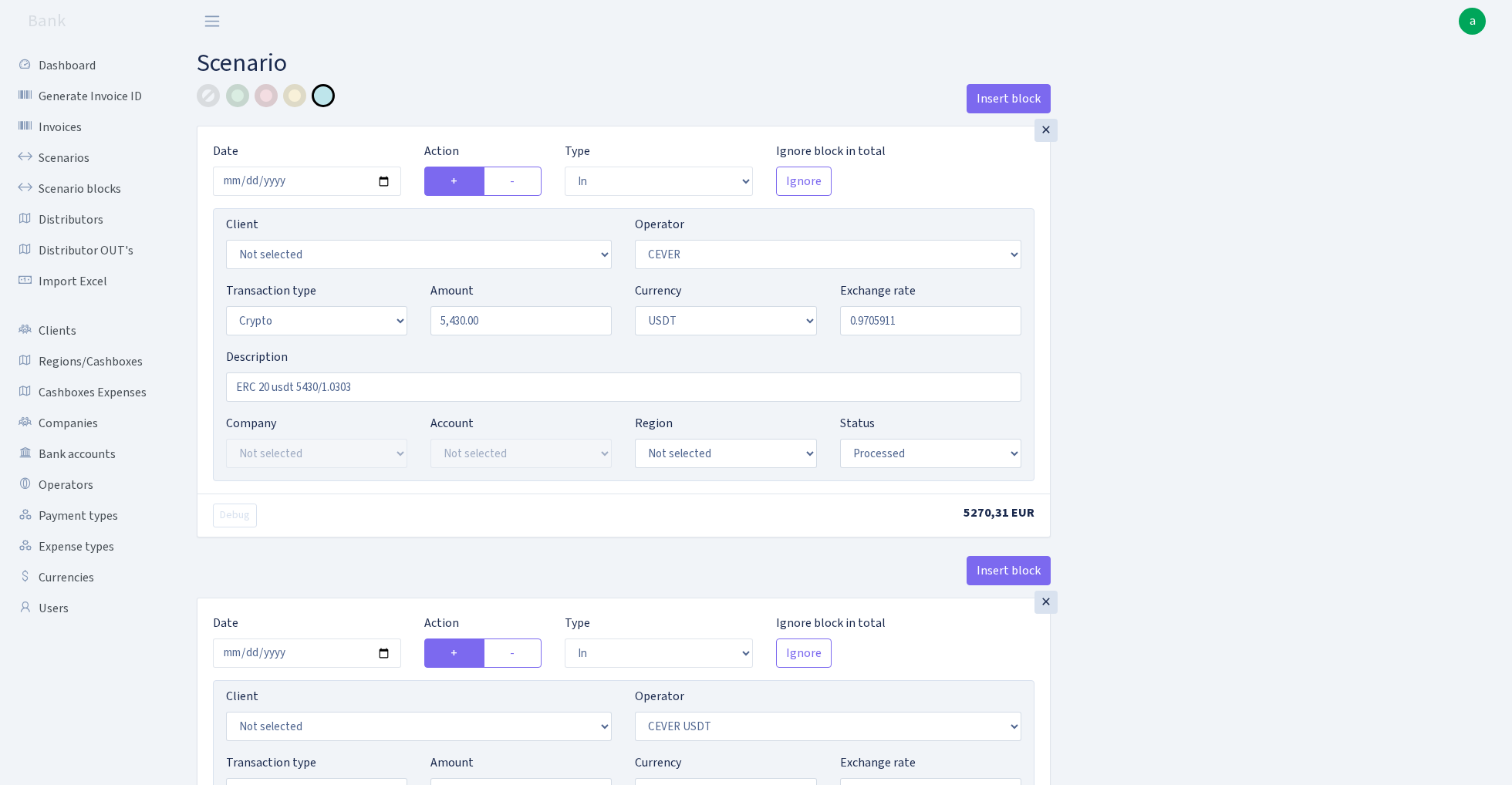
select select "in"
select select "215"
select select "2"
select select "6"
select select "21"
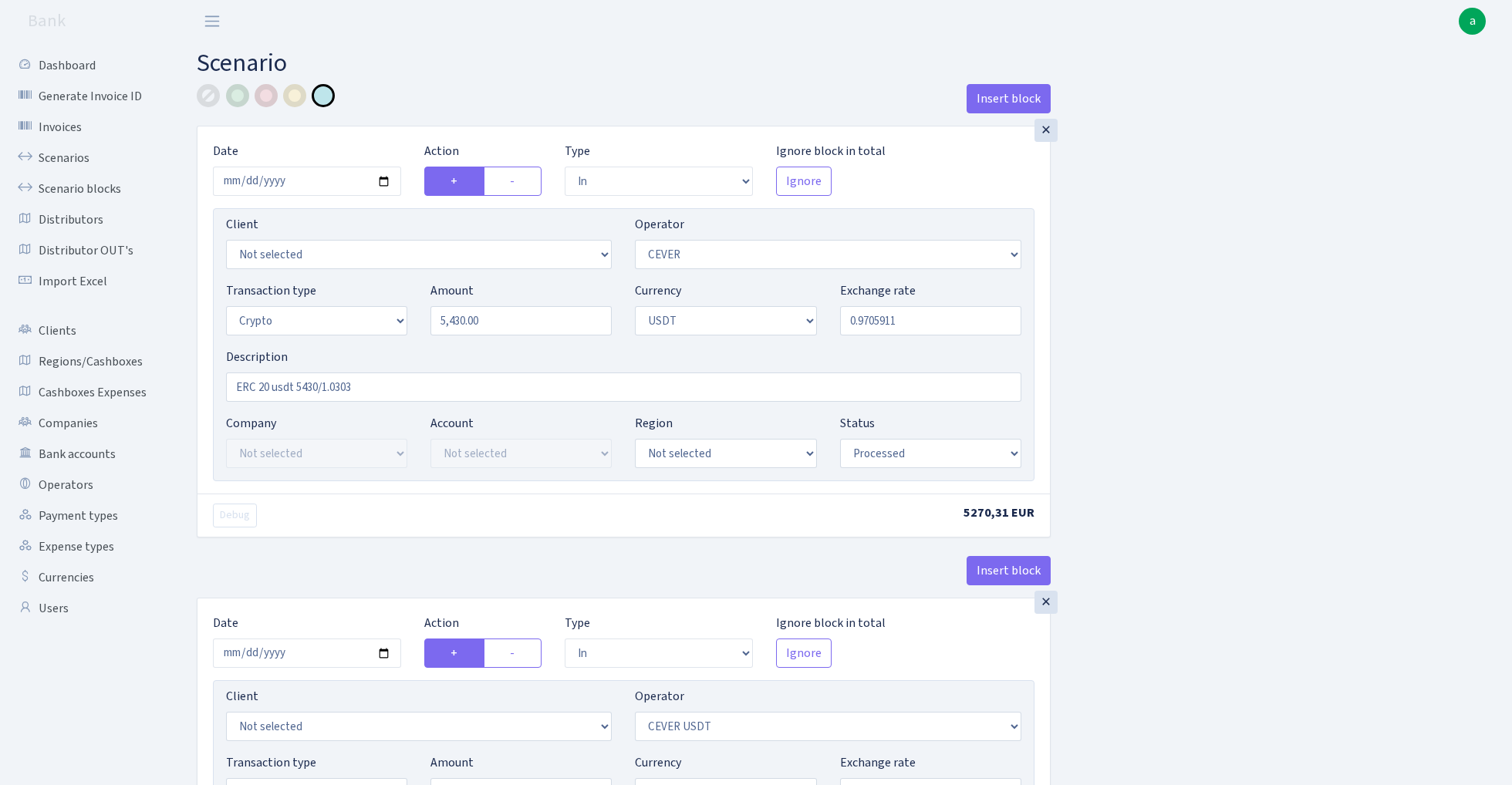
select select "55"
select select "processed"
select select "out"
select select "215"
select select "15"
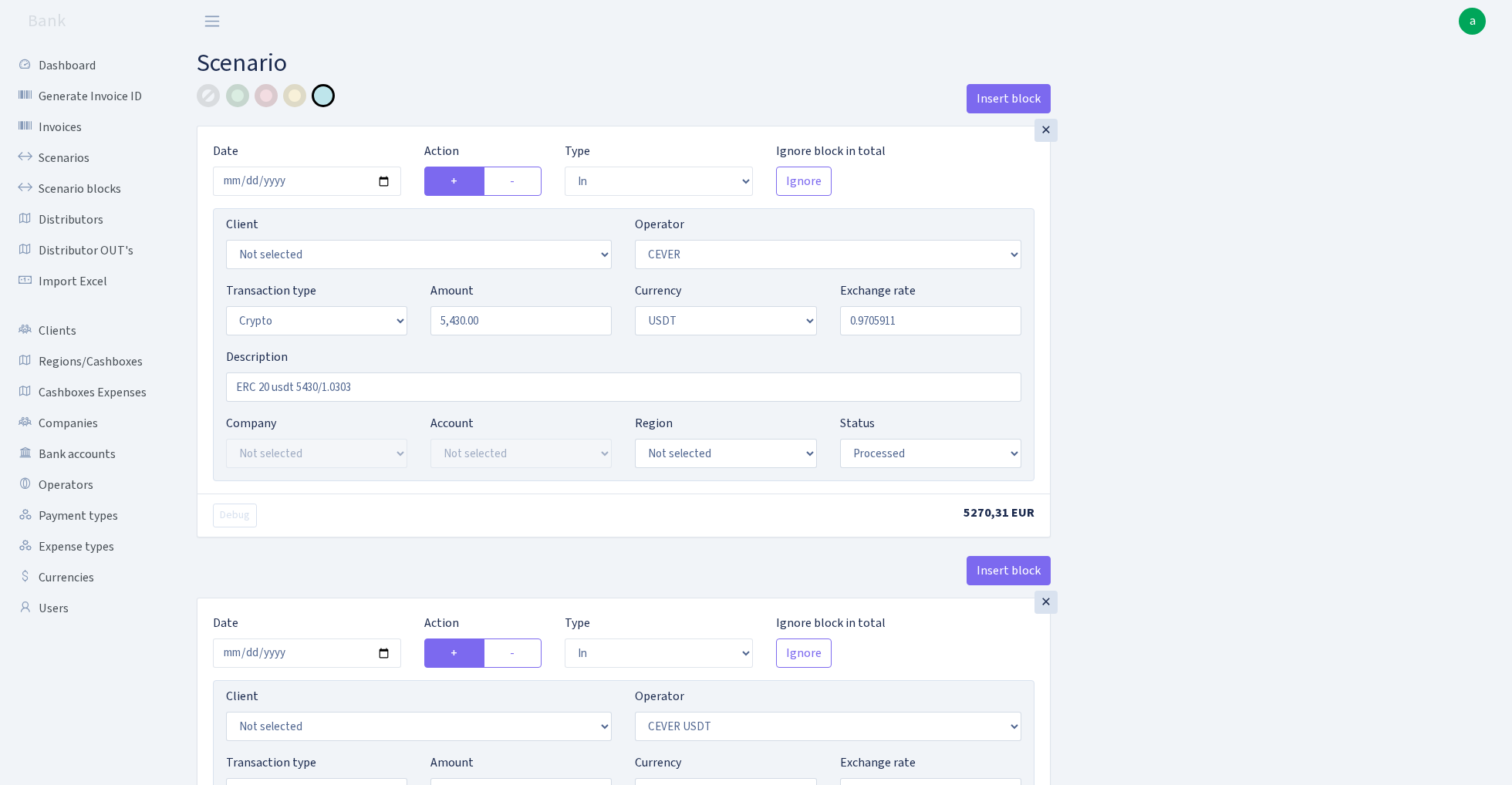
select select "6"
select select "processed"
select select "commission"
select select "20"
select select "processed"
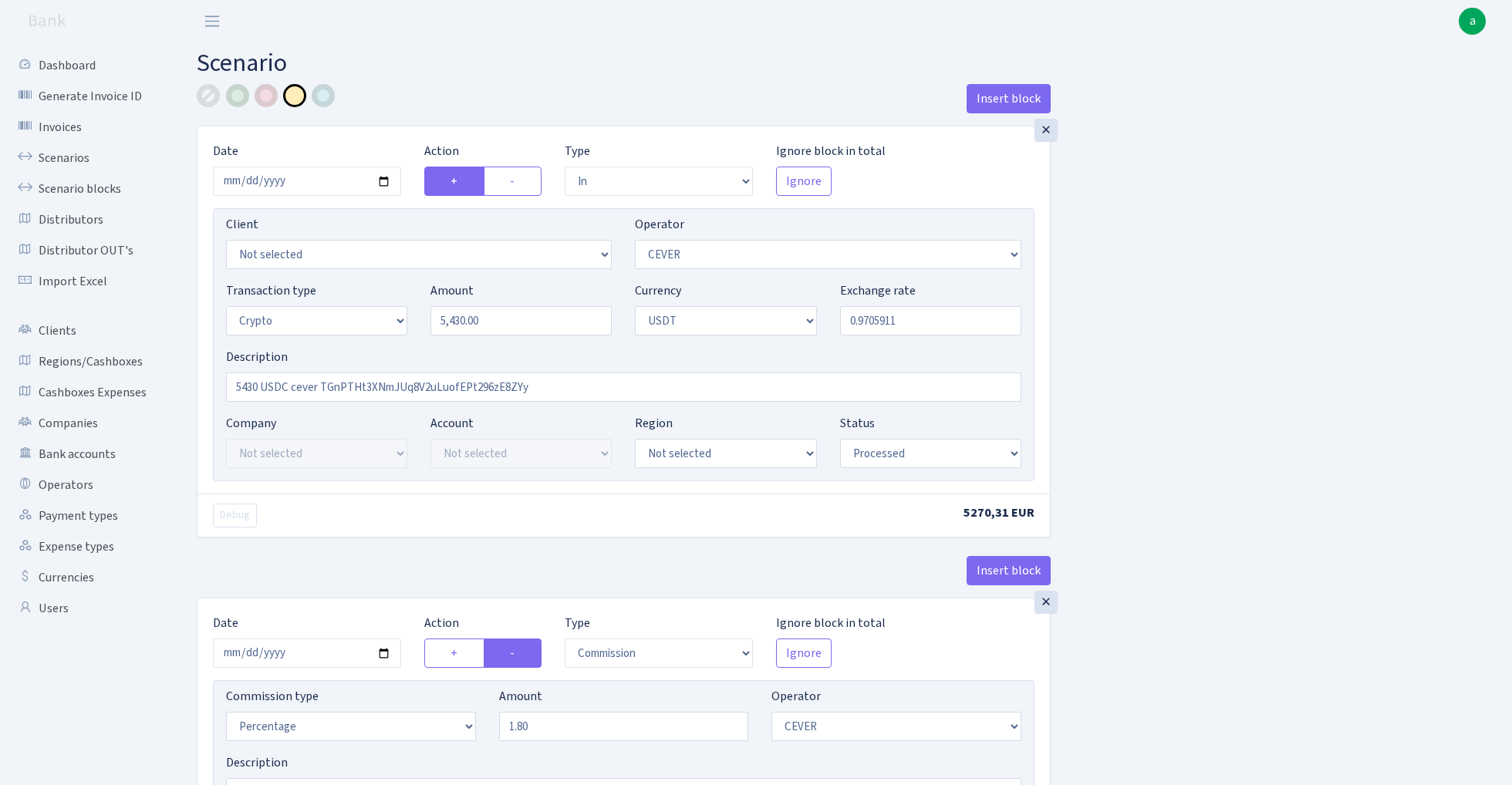
select select "in"
select select "20"
select select "3"
select select "6"
select select "processed"
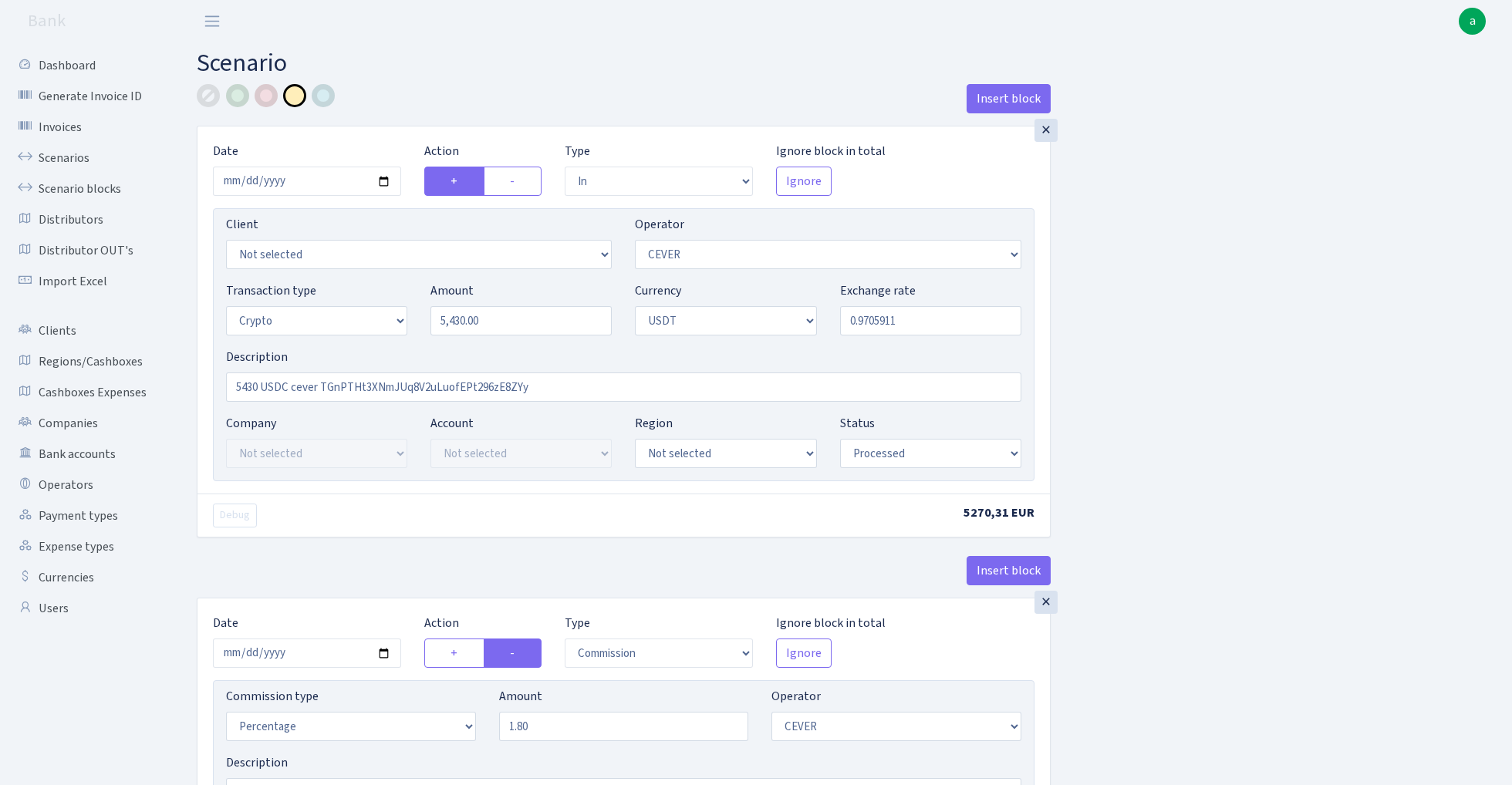
select select "commission"
select select "20"
select select "processed"
select select "in"
select select "215"
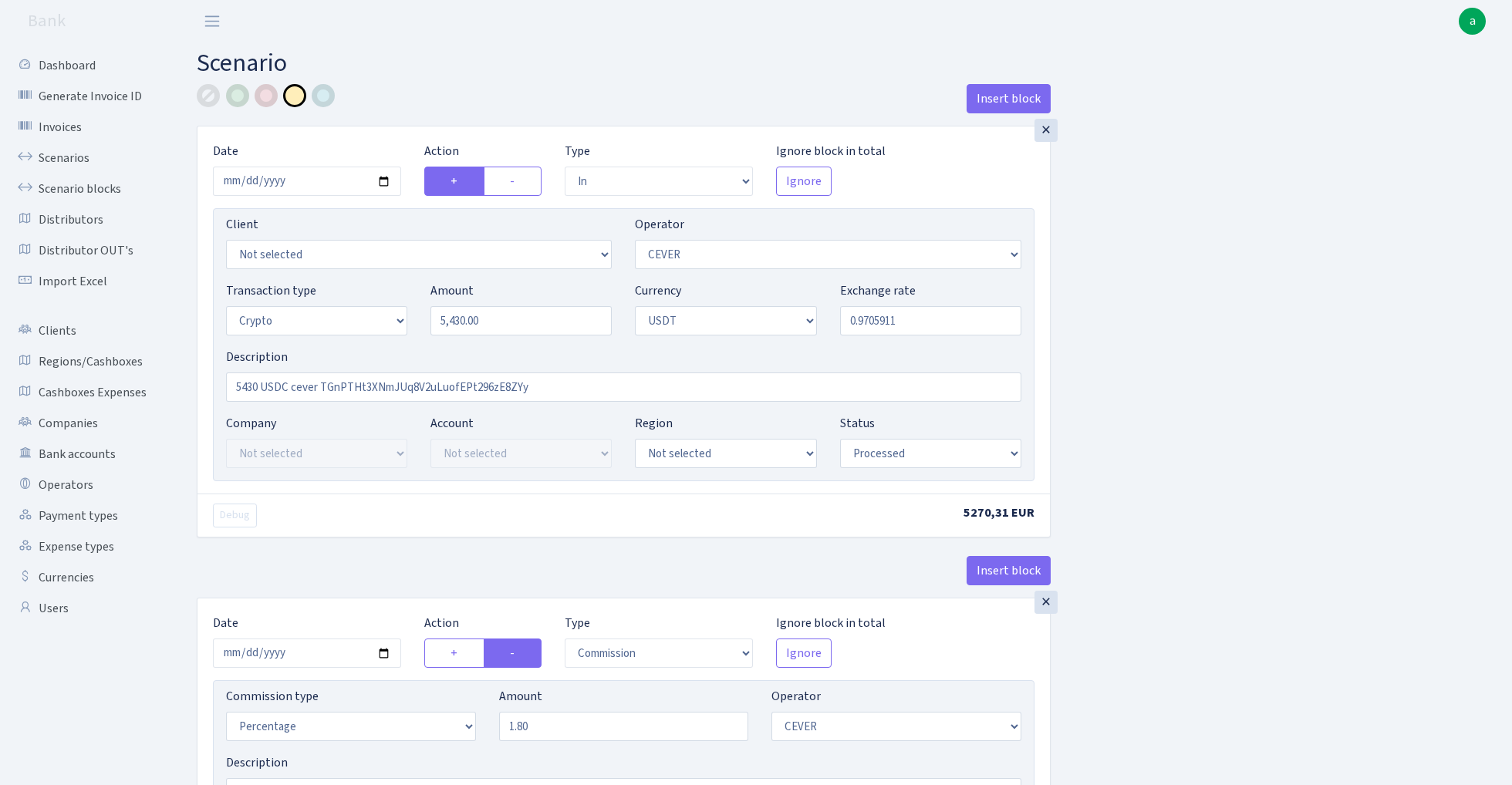
select select "2"
select select "6"
select select "20"
select select "processed"
select select "out"
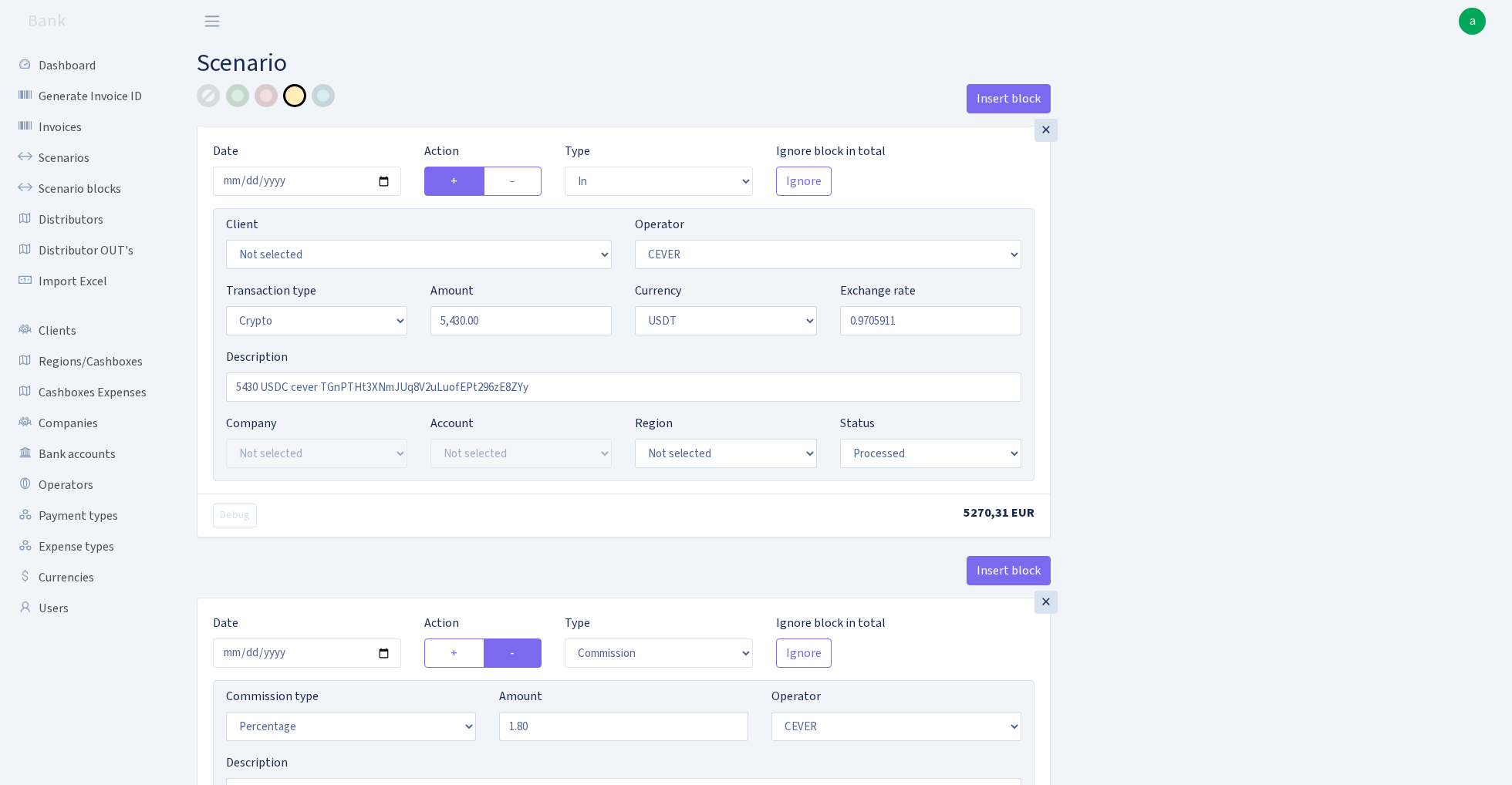
select select "215"
select select "15"
select select "6"
select select "processed"
click at [470, 383] on input "5430 USDC cever TGnPTHt3XNmJUq8V2uLuofEPt296zE8ZYy" at bounding box center [624, 387] width 795 height 30
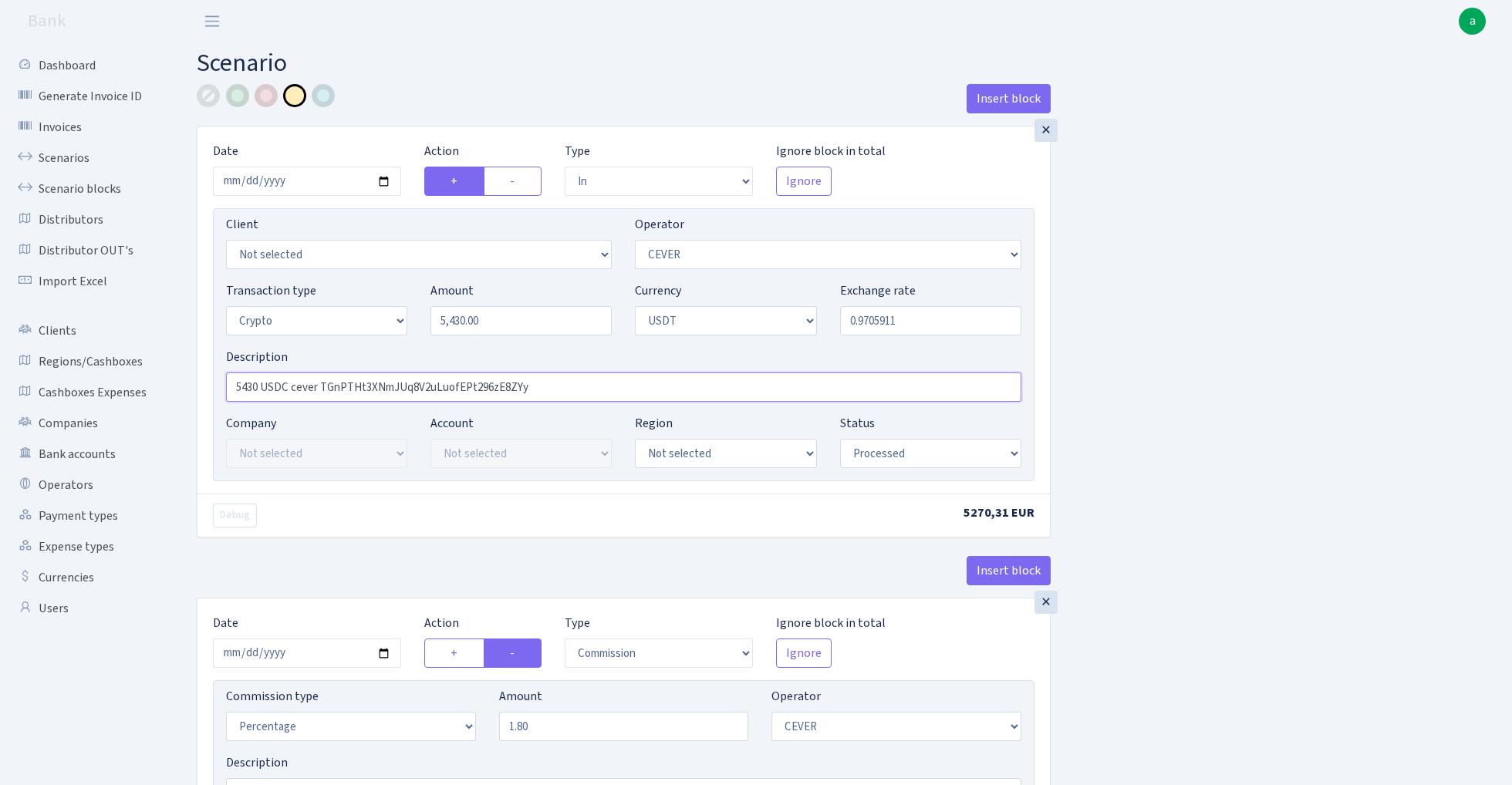
click at [470, 383] on input "5430 USDC cever TGnPTHt3XNmJUq8V2uLuofEPt296zE8ZYy" at bounding box center [624, 387] width 795 height 30
click at [1044, 128] on div "×" at bounding box center [1046, 131] width 23 height 23
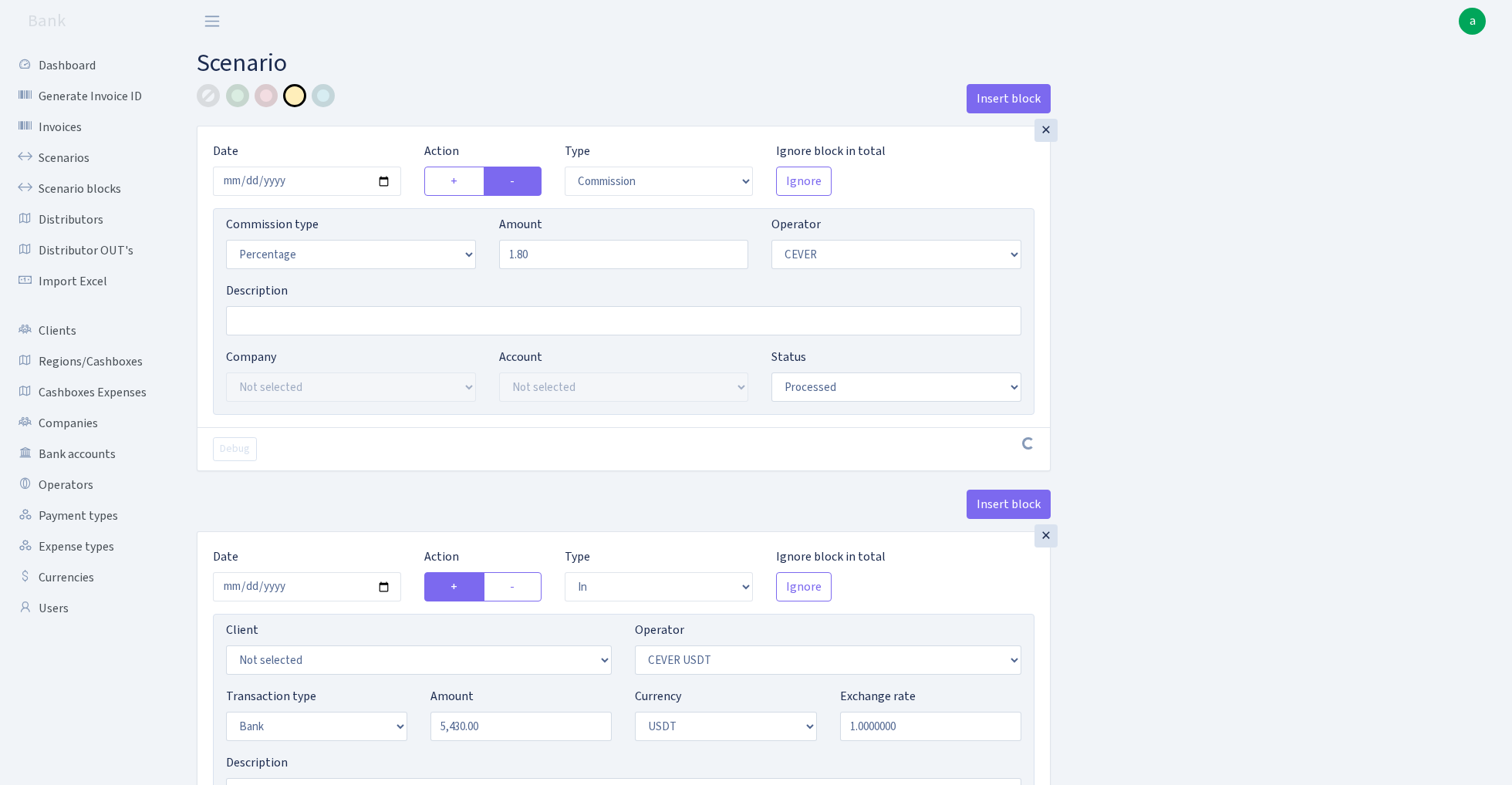
click at [1044, 128] on div "×" at bounding box center [1046, 131] width 23 height 23
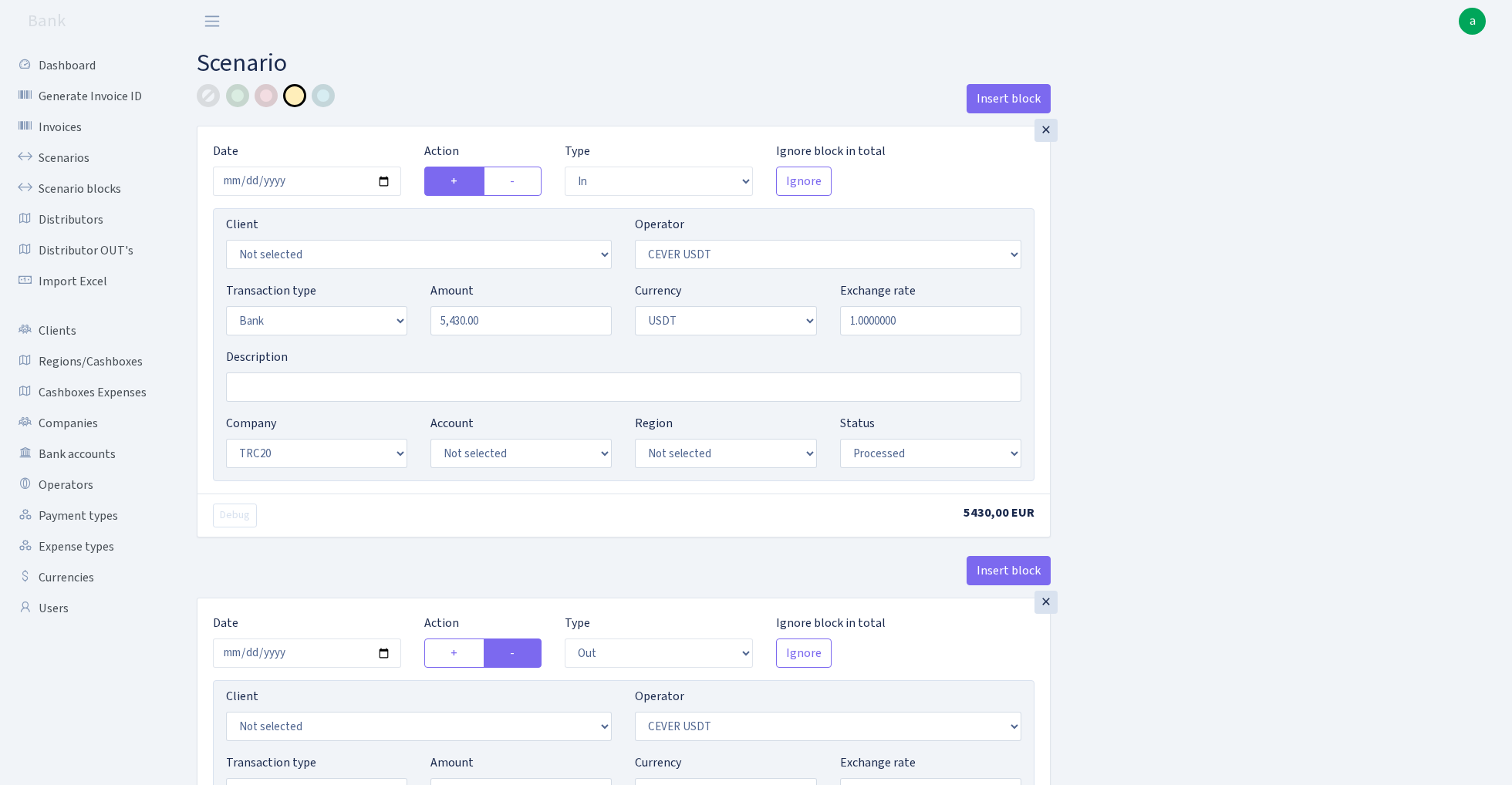
click at [1044, 128] on div "×" at bounding box center [1046, 131] width 23 height 23
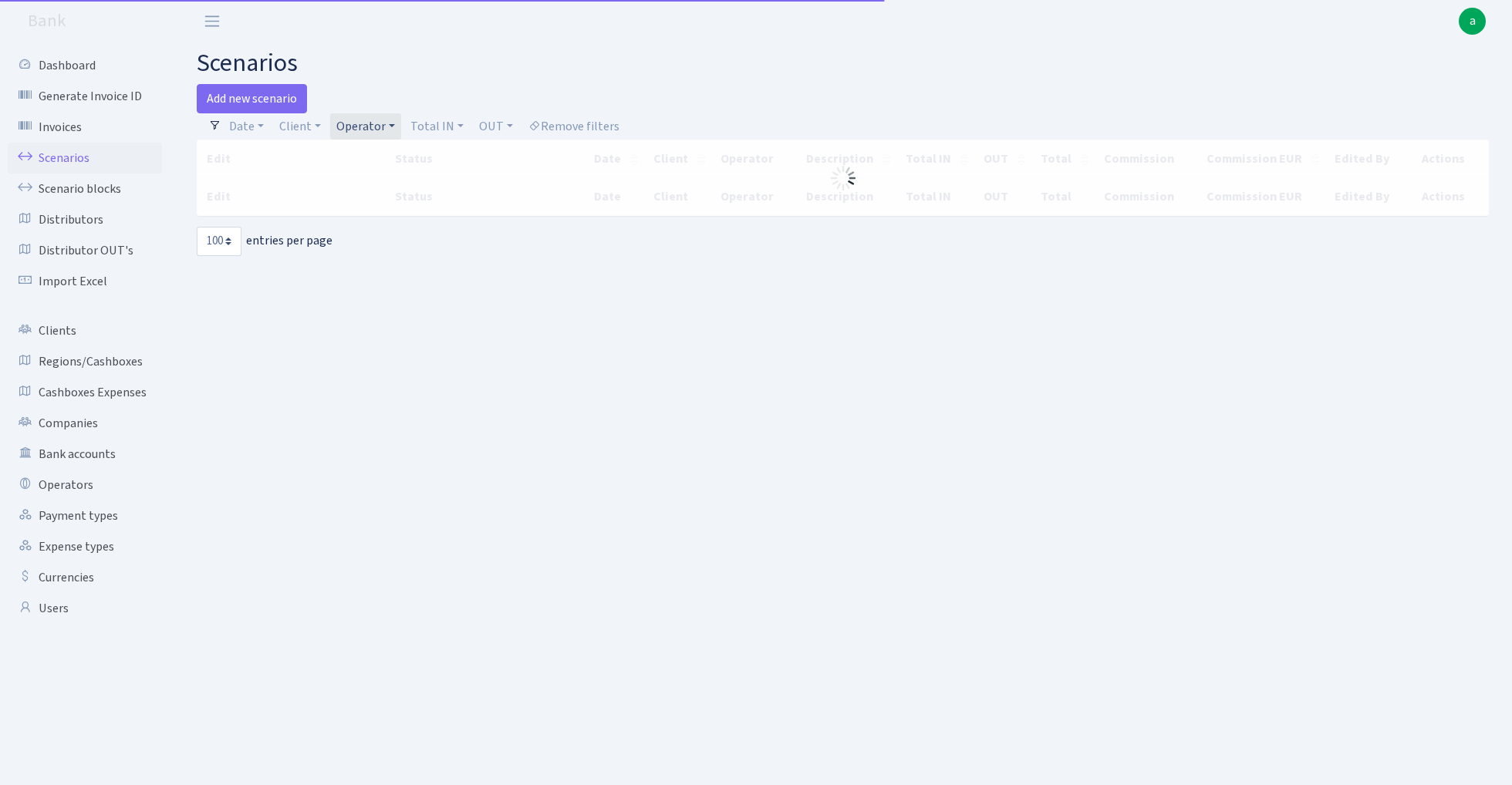
select select "100"
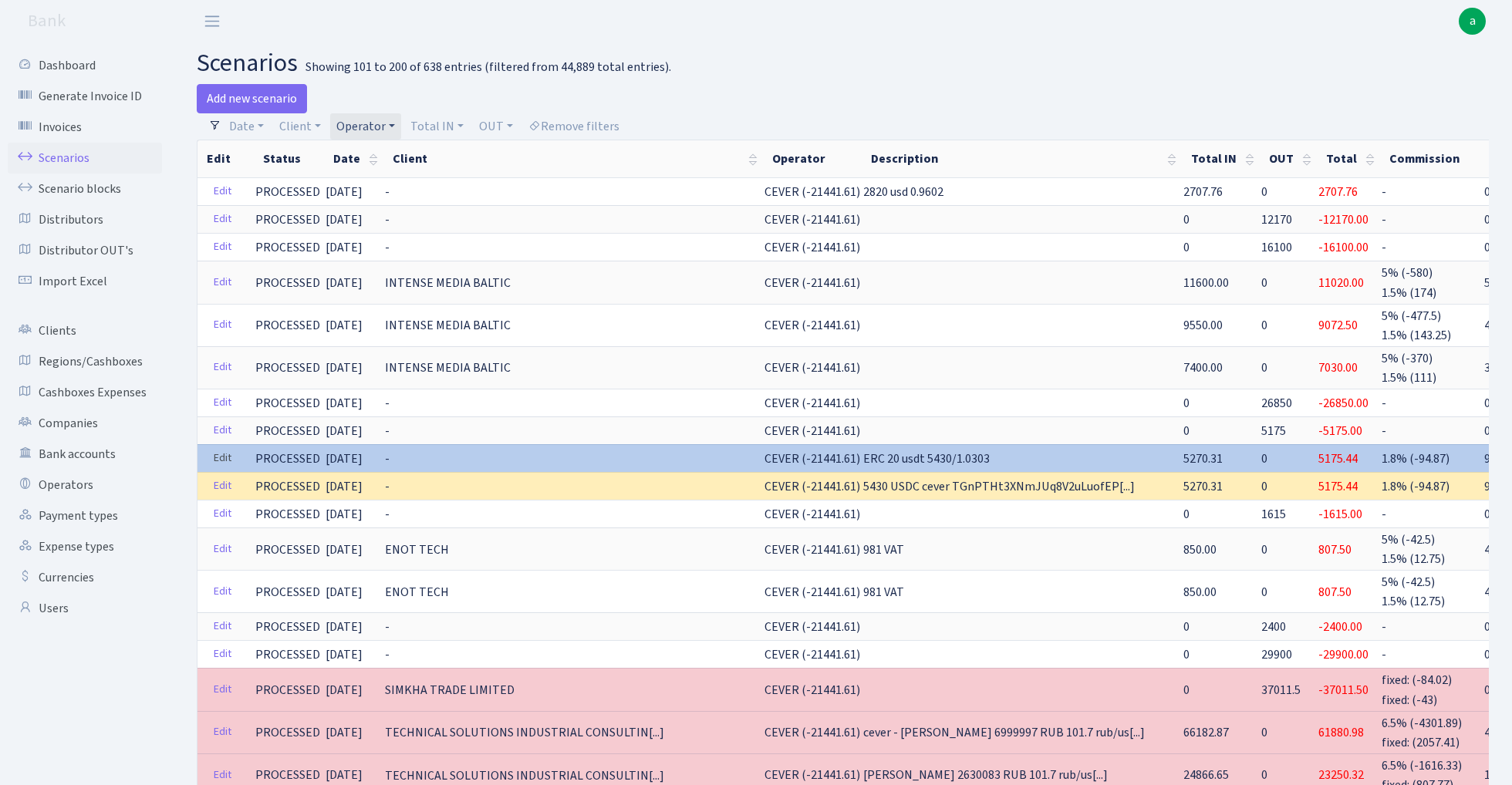
click at [217, 451] on link "Edit" at bounding box center [222, 458] width 32 height 24
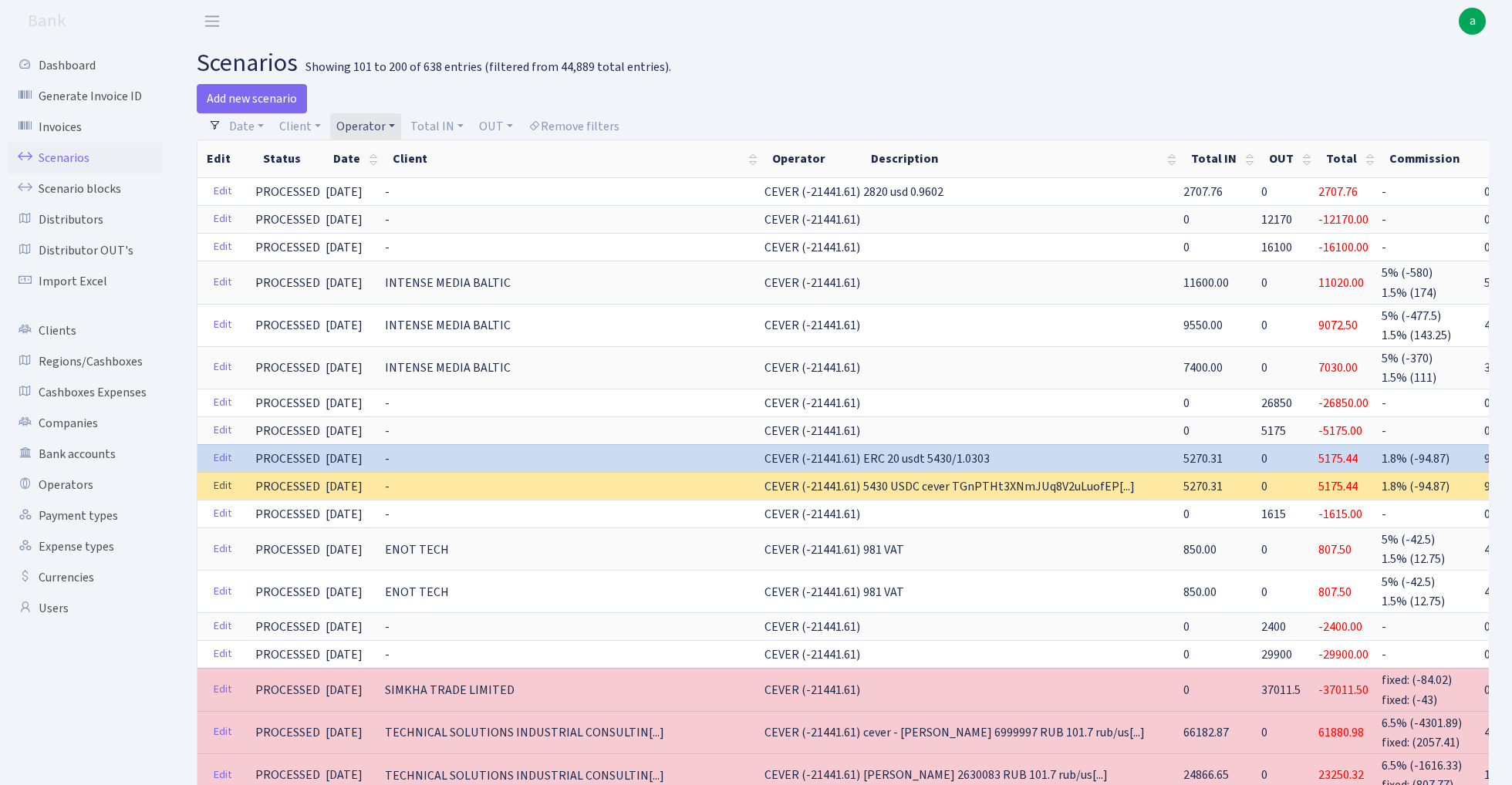
click at [219, 485] on link "Edit" at bounding box center [222, 486] width 32 height 24
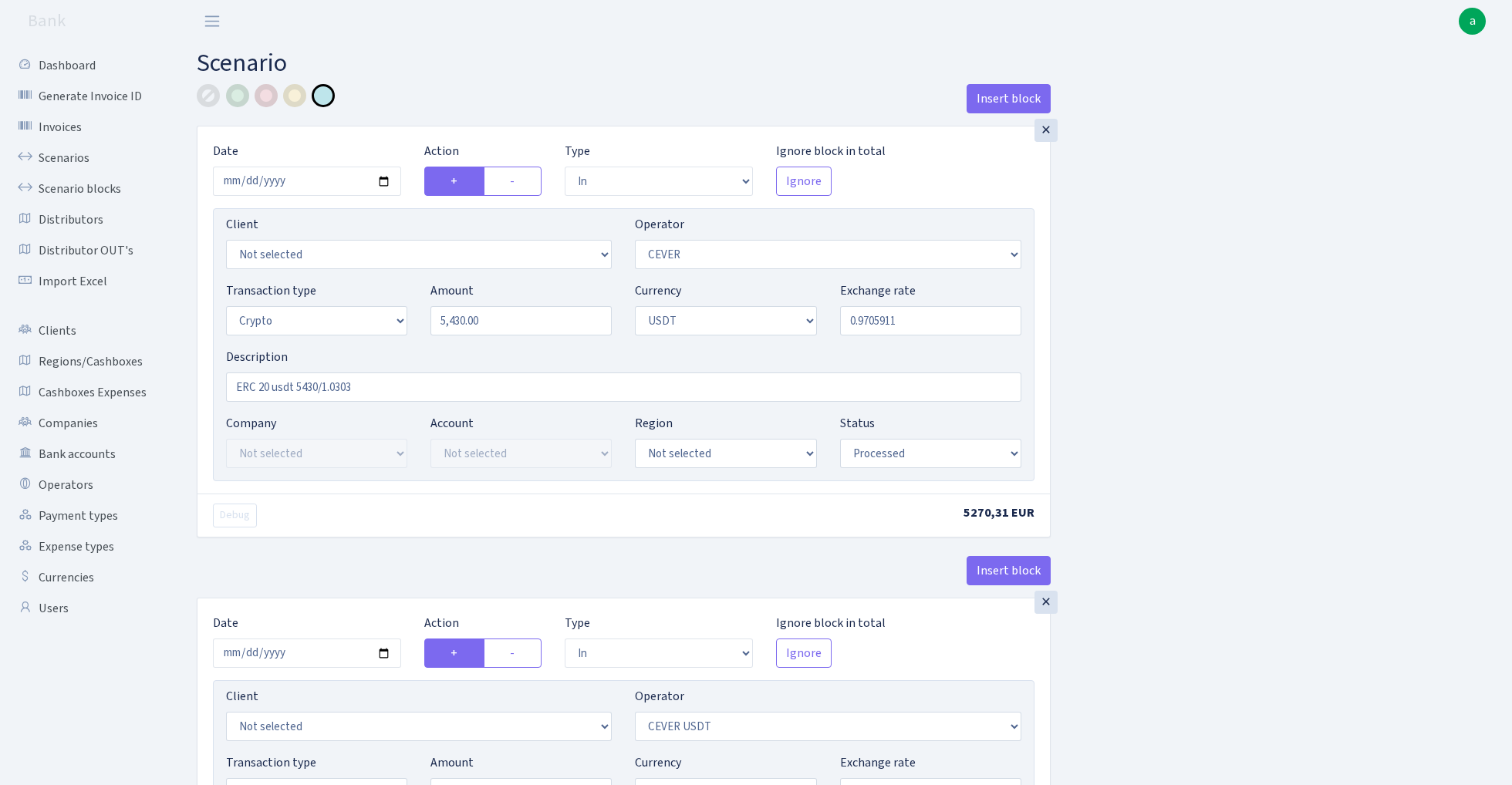
select select "in"
select select "20"
select select "3"
select select "6"
select select "processed"
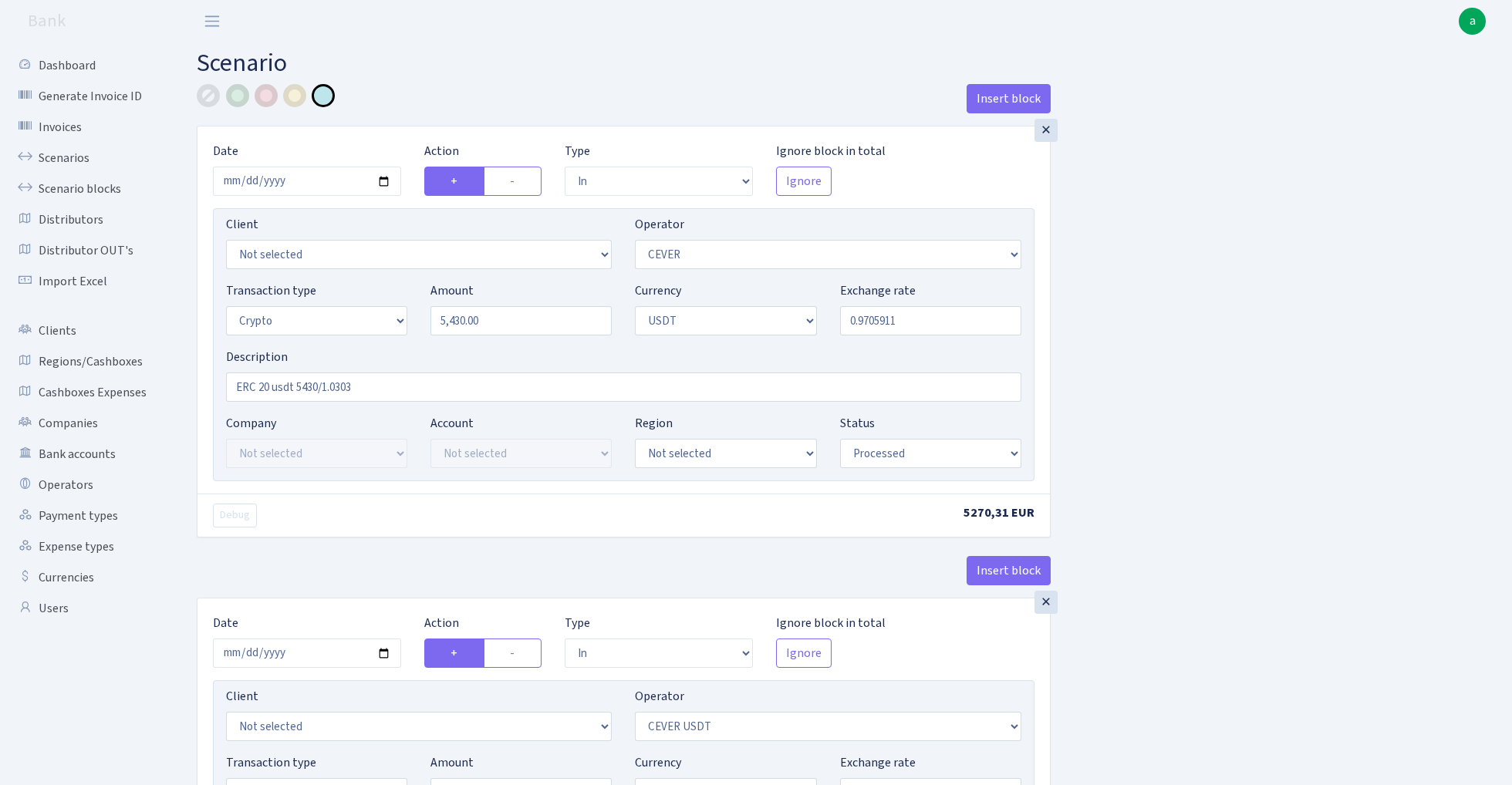
select select "in"
select select "215"
select select "2"
select select "6"
select select "21"
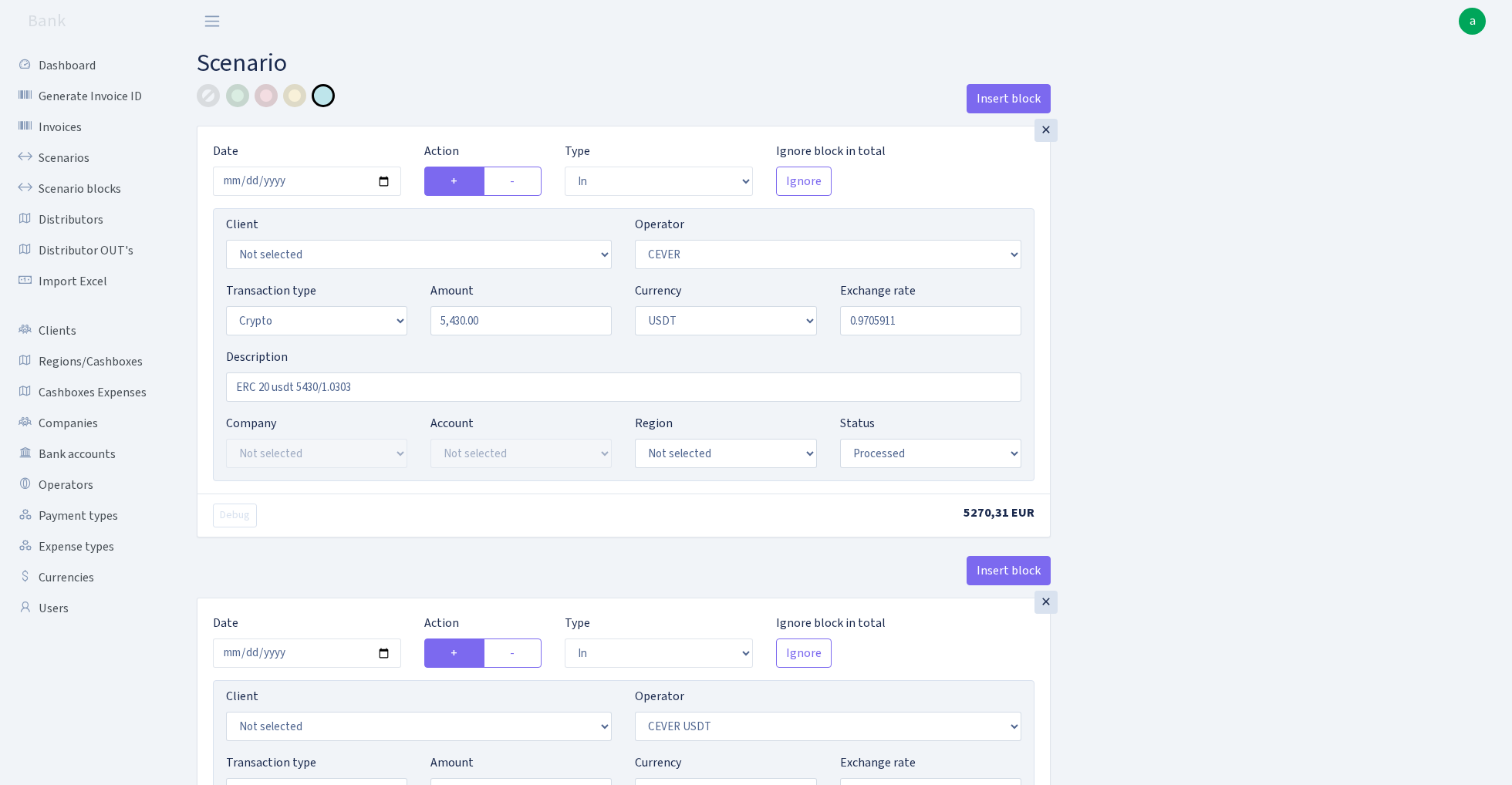
select select "55"
select select "processed"
select select "out"
select select "215"
select select "15"
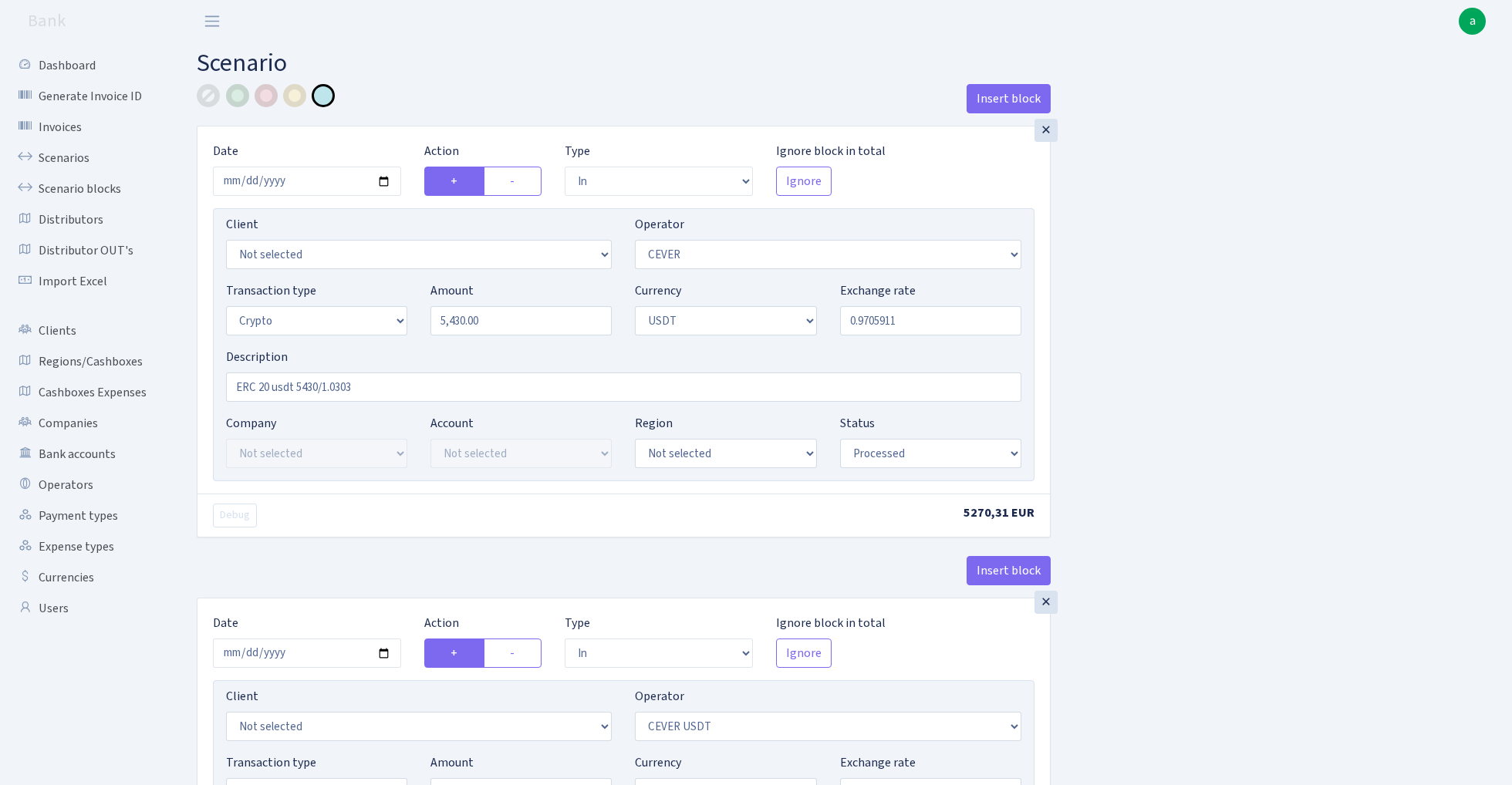
select select "6"
select select "processed"
select select "commission"
select select "20"
select select "processed"
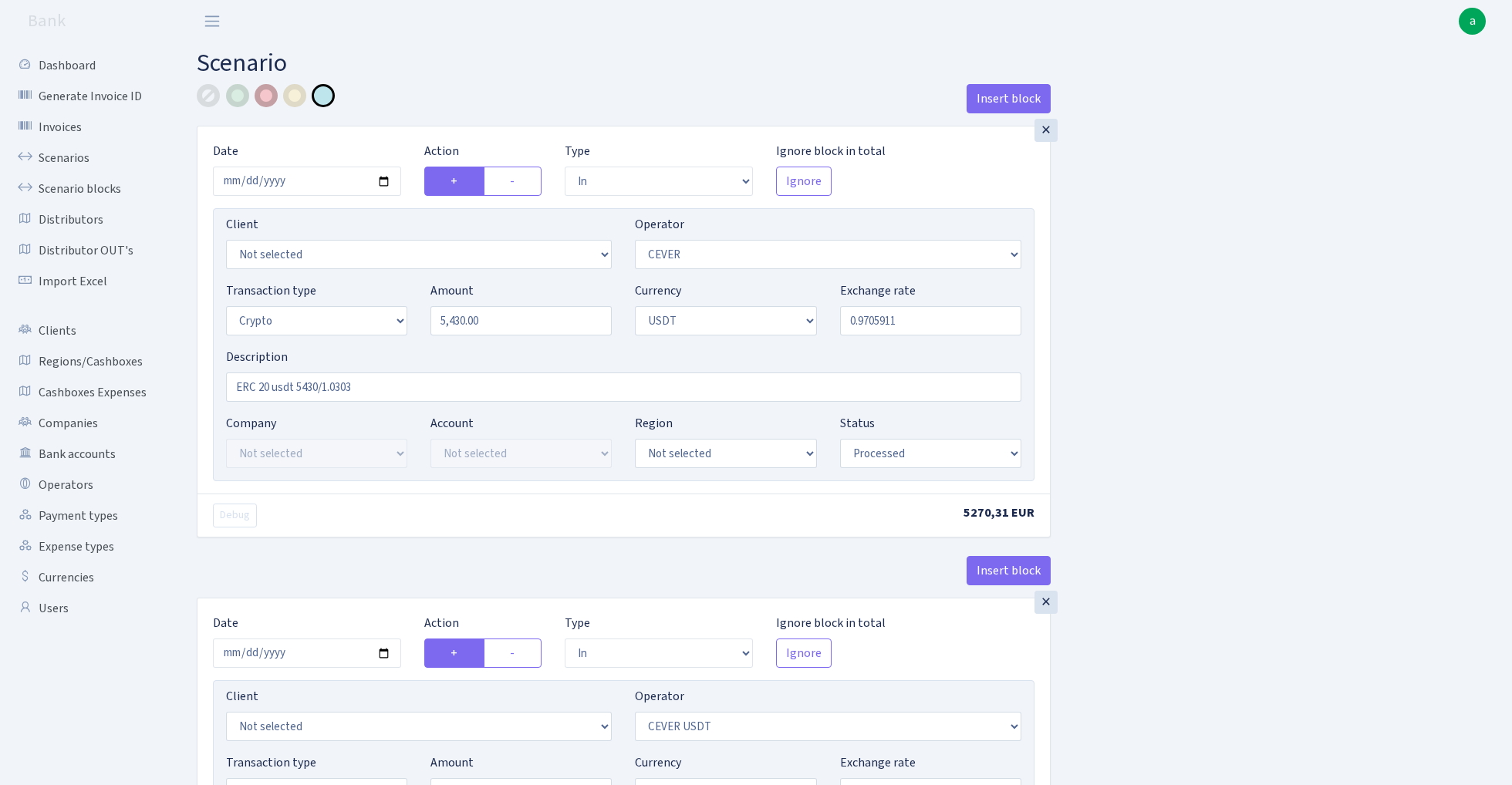
click at [264, 92] on div at bounding box center [266, 96] width 23 height 23
select select "later"
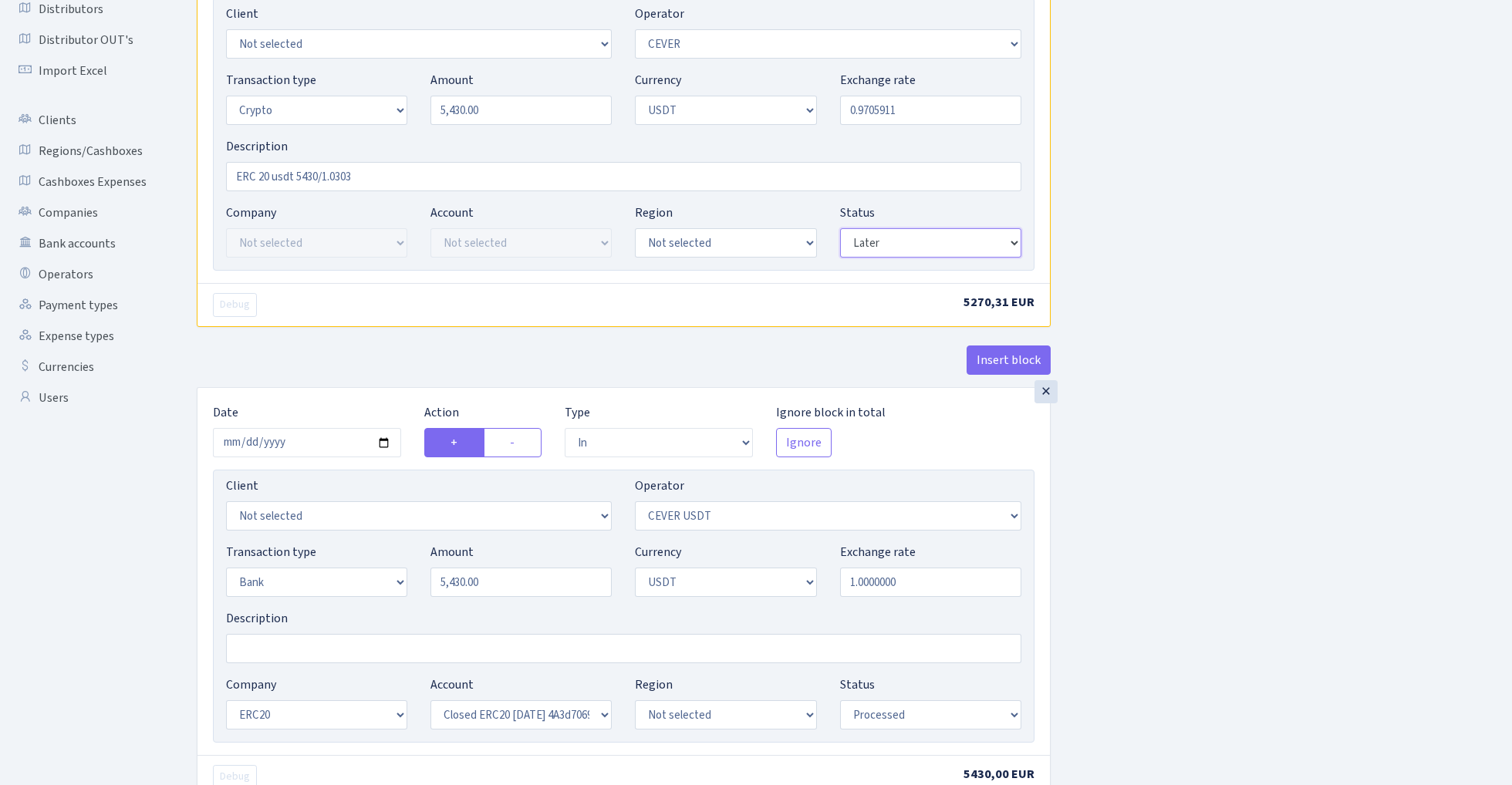
scroll to position [368, 0]
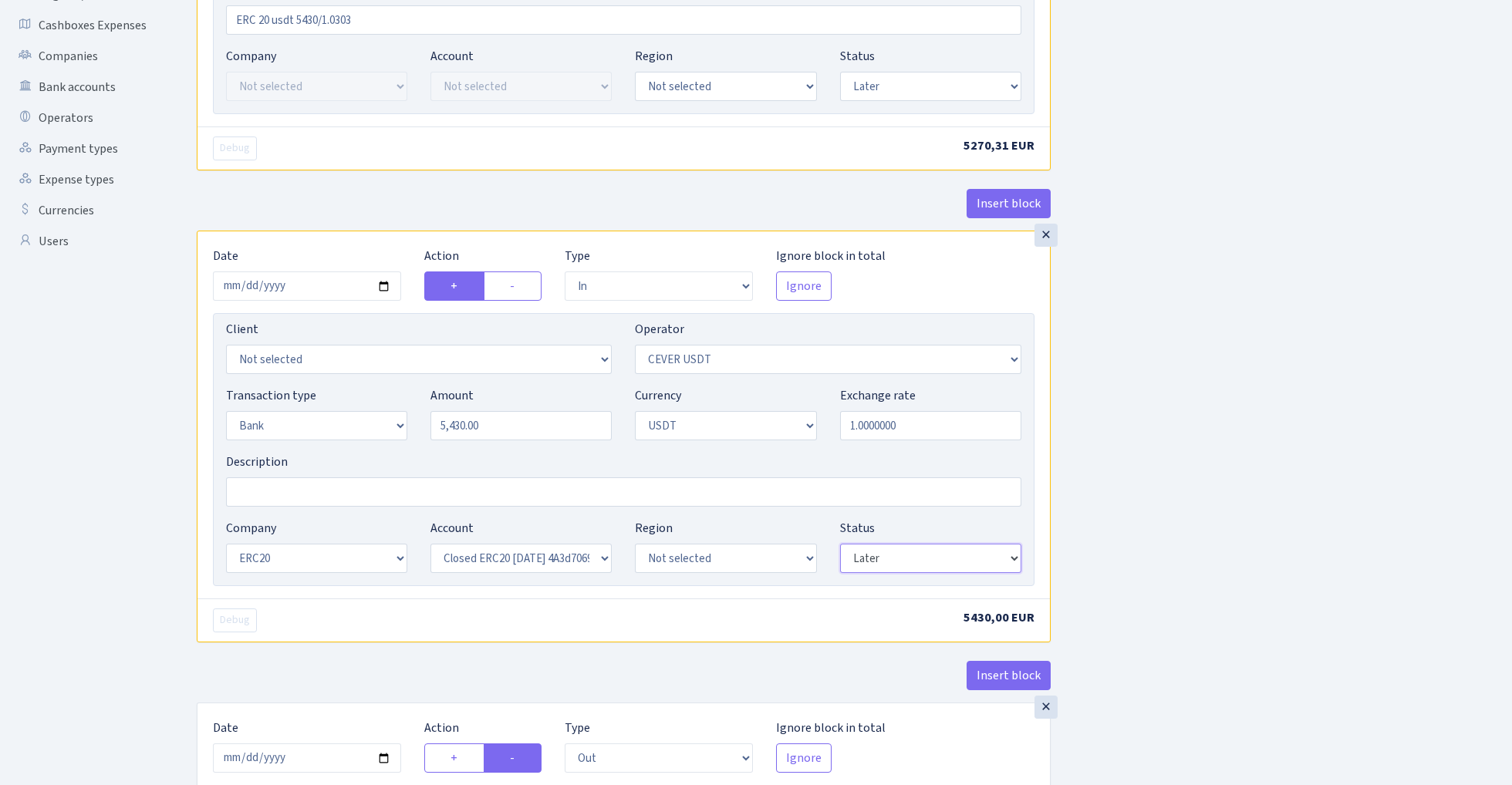
select select "processed"
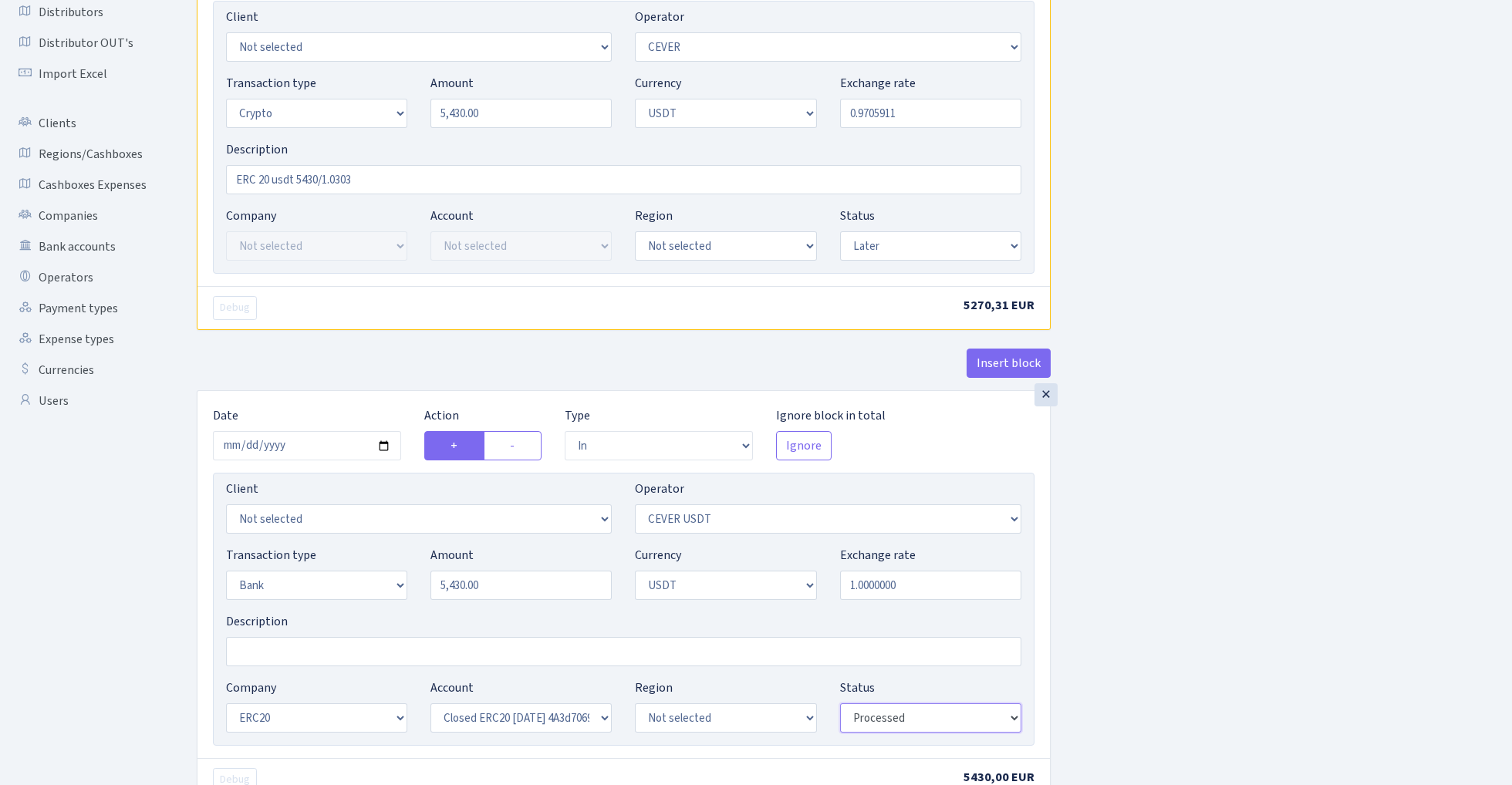
scroll to position [179, 0]
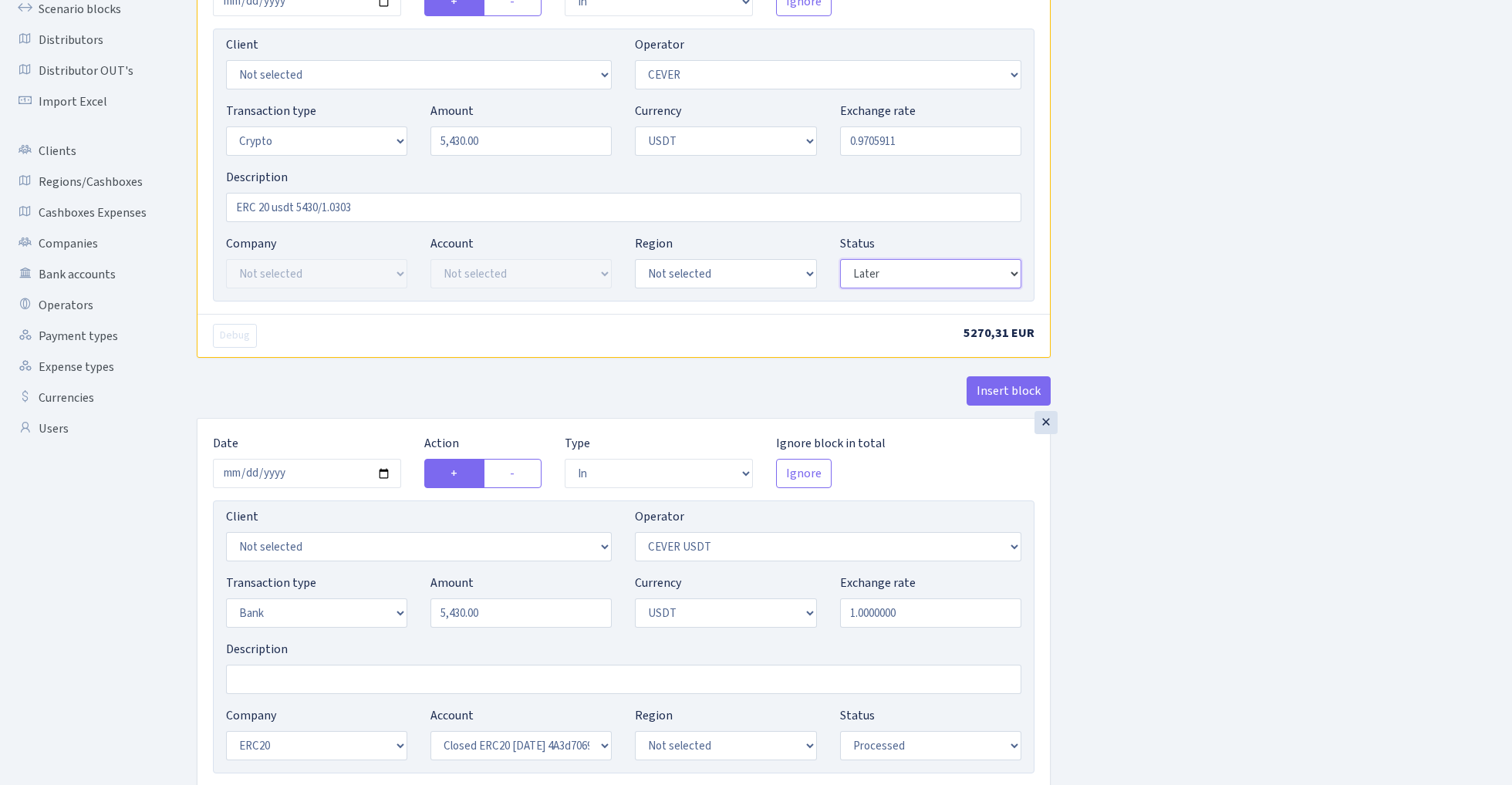
select select "processed"
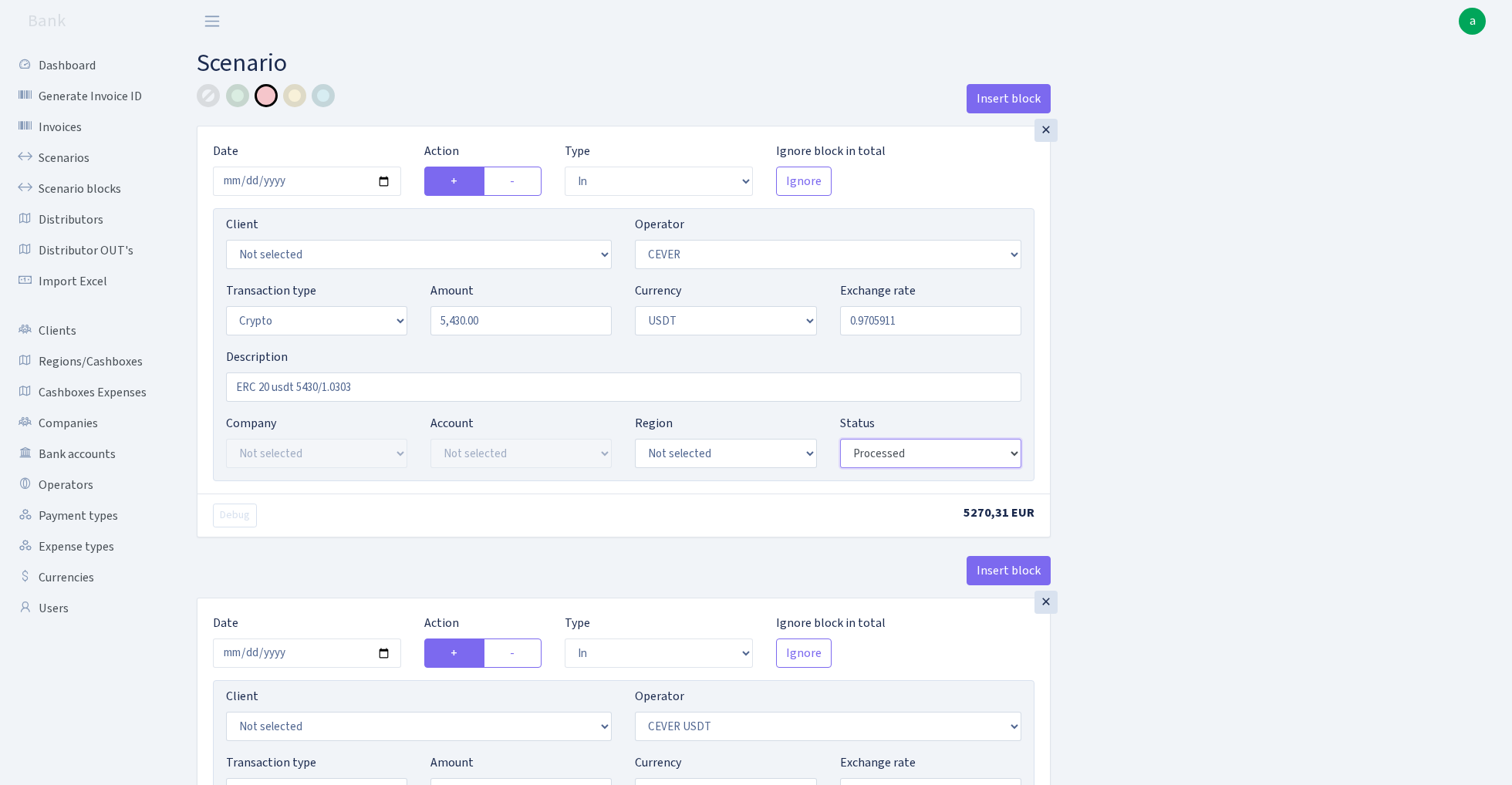
scroll to position [0, 0]
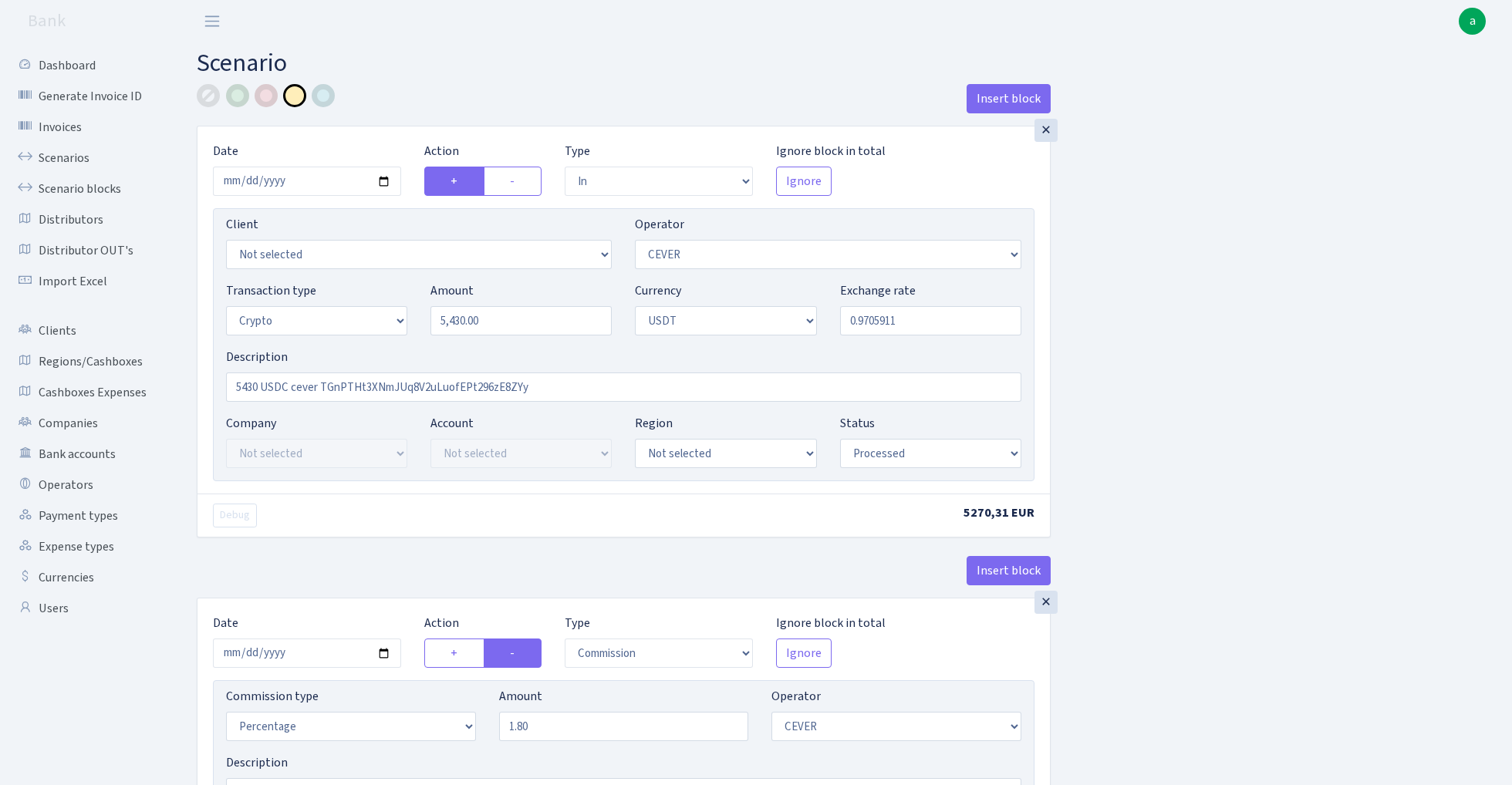
select select "in"
select select "20"
select select "3"
select select "6"
select select "processed"
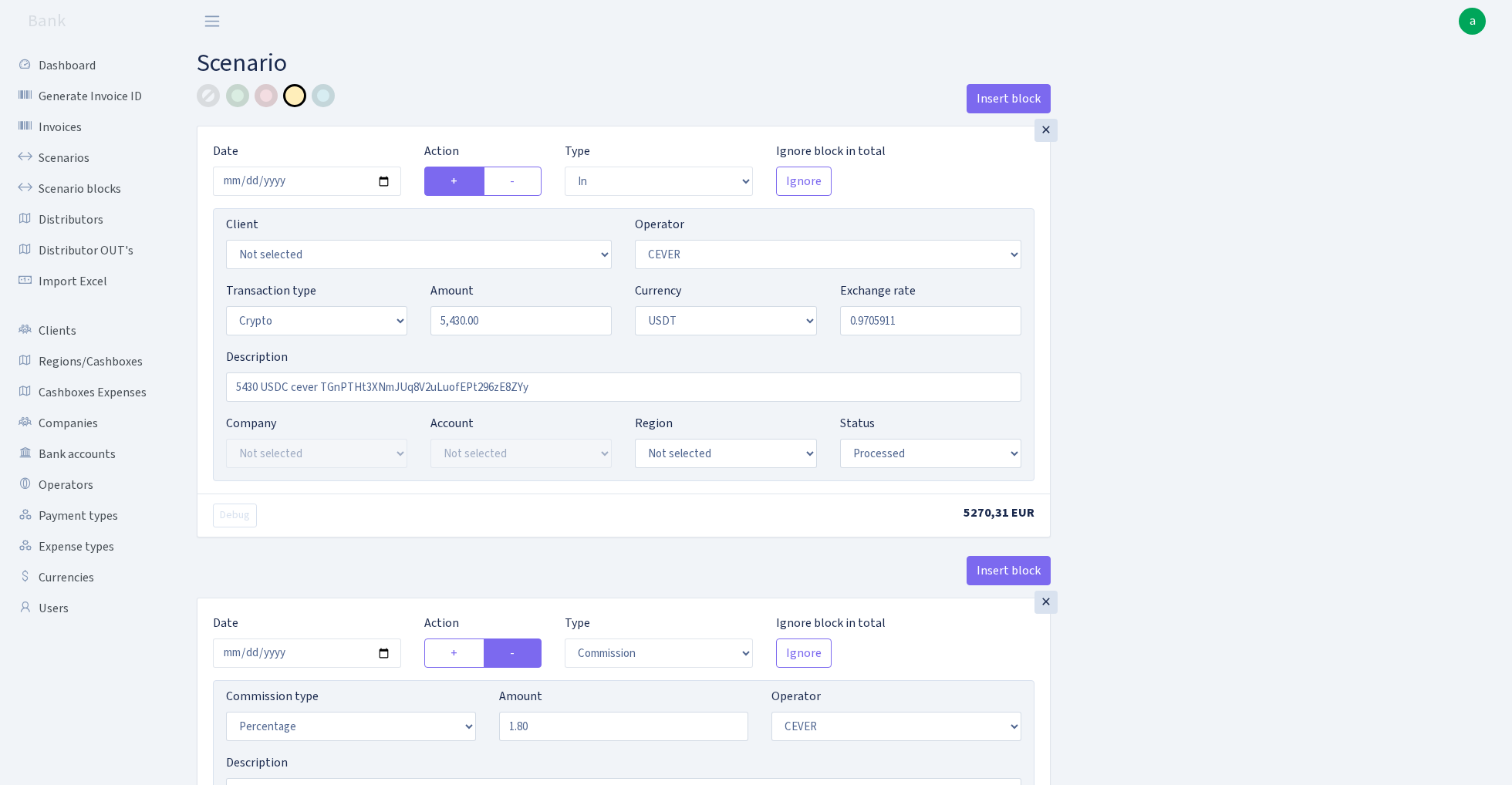
select select "commission"
select select "20"
select select "processed"
select select "in"
select select "215"
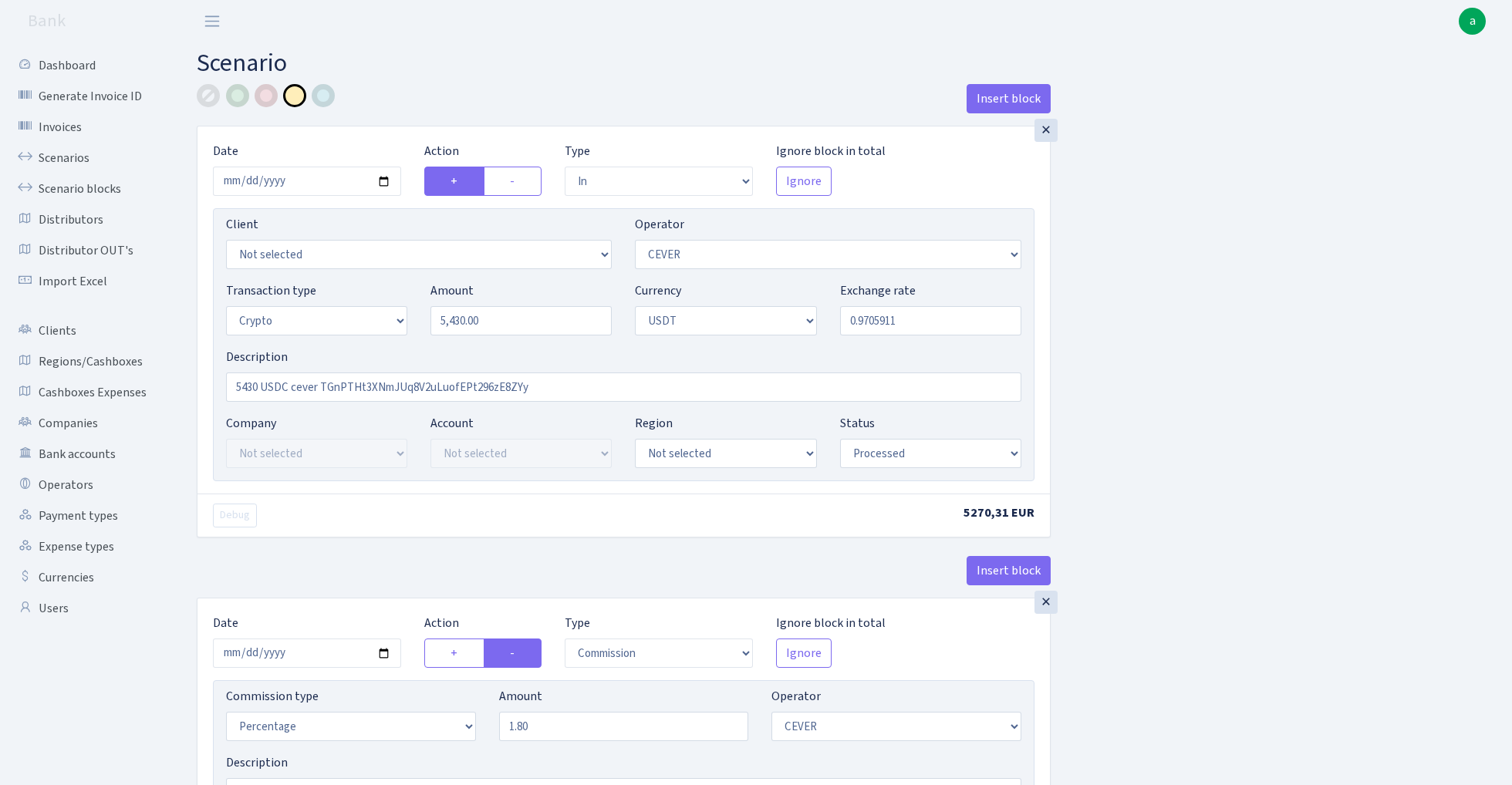
select select "2"
select select "6"
select select "20"
select select "processed"
select select "out"
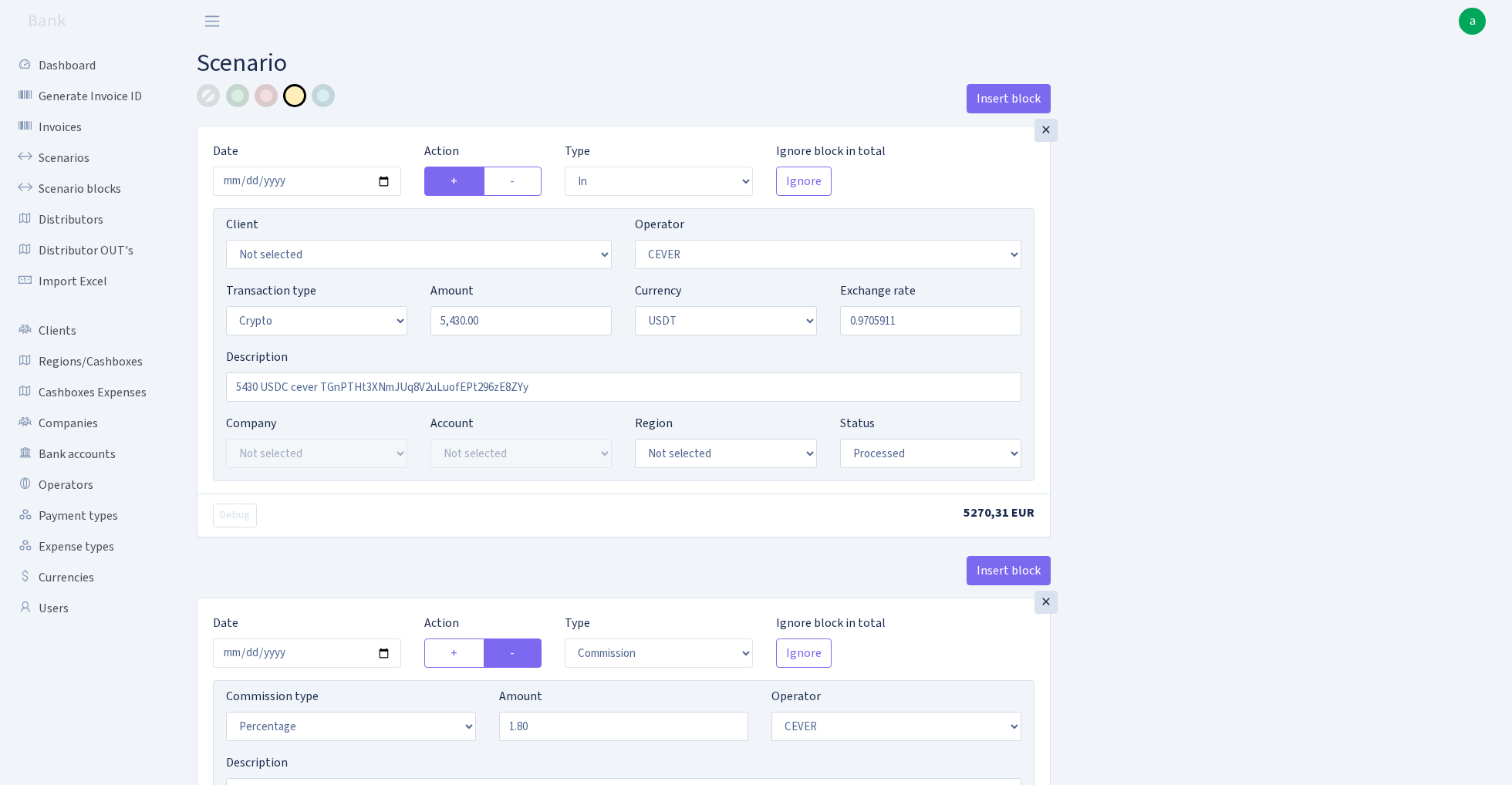
select select "215"
select select "15"
select select "6"
select select "processed"
click at [266, 94] on div at bounding box center [266, 96] width 23 height 23
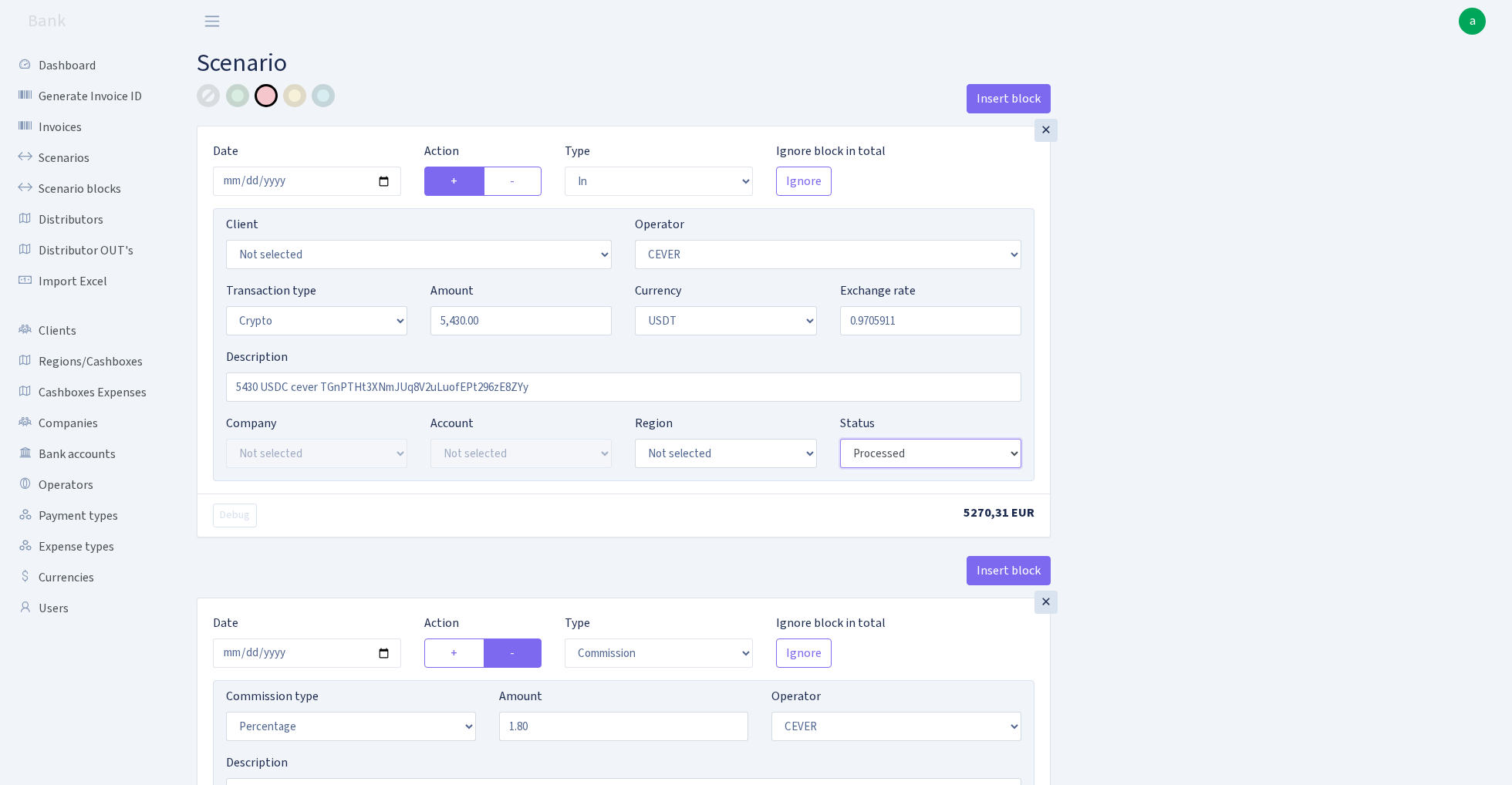
select select "later"
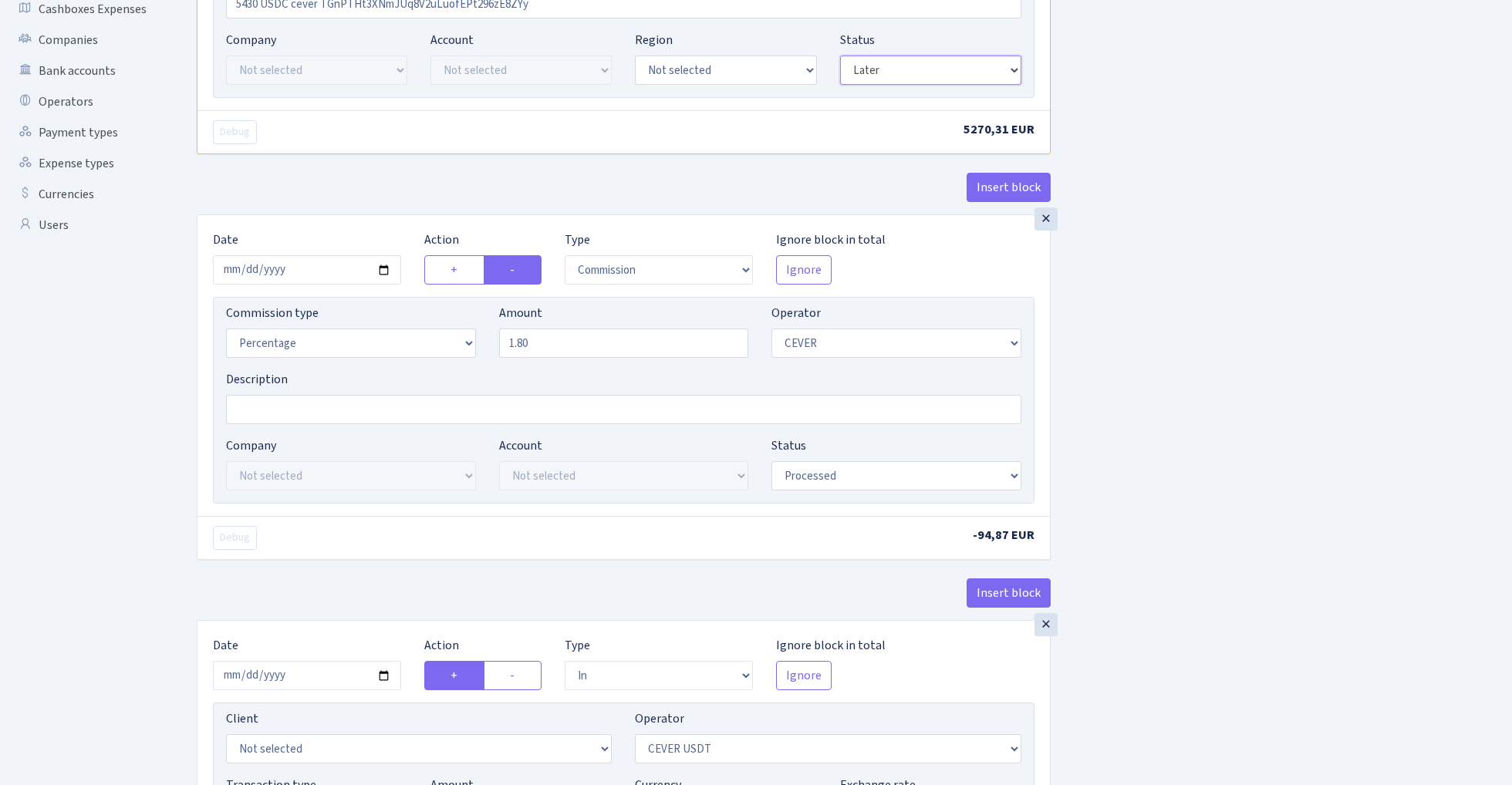
scroll to position [386, 0]
select select "later"
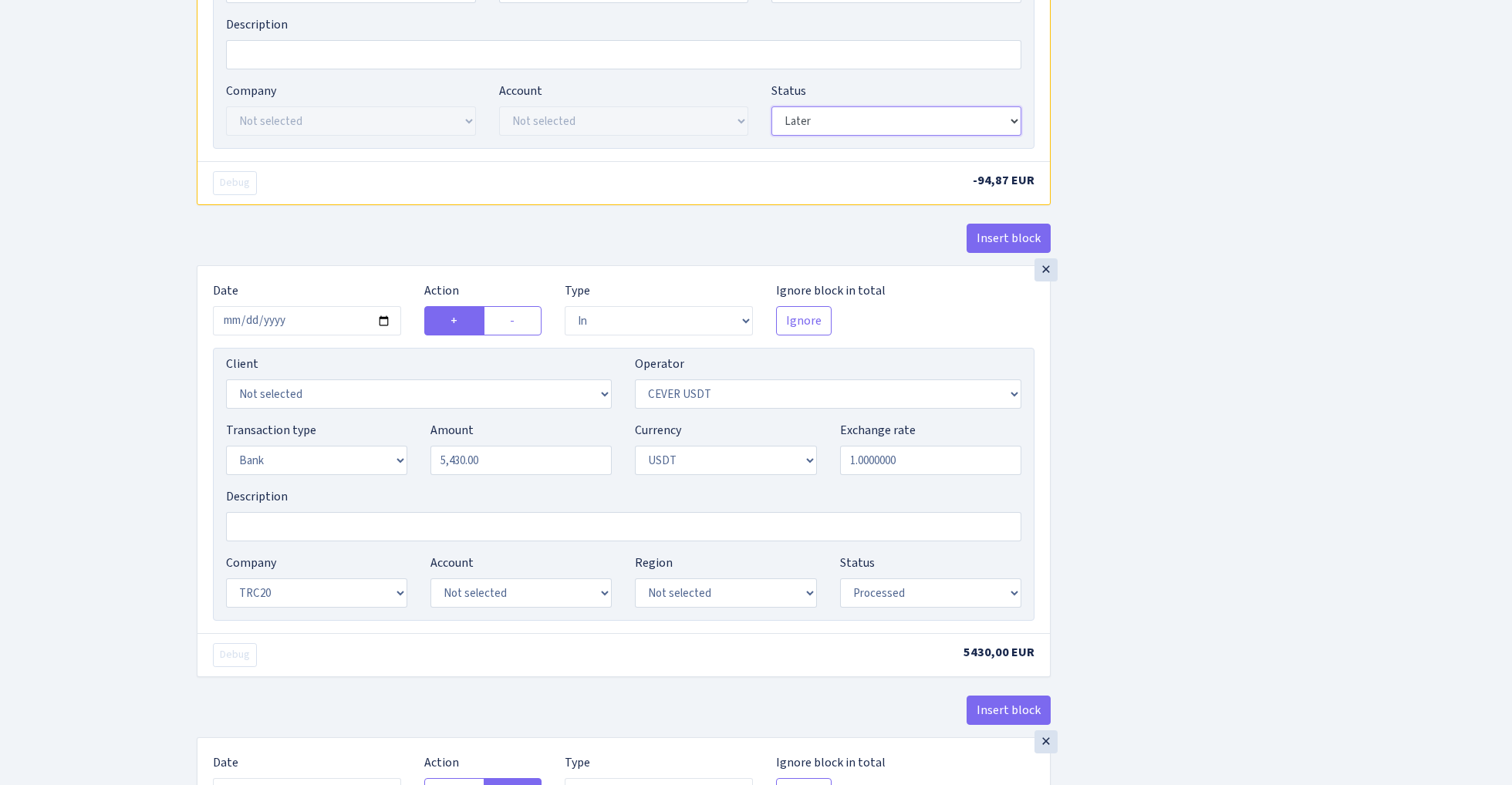
scroll to position [749, 0]
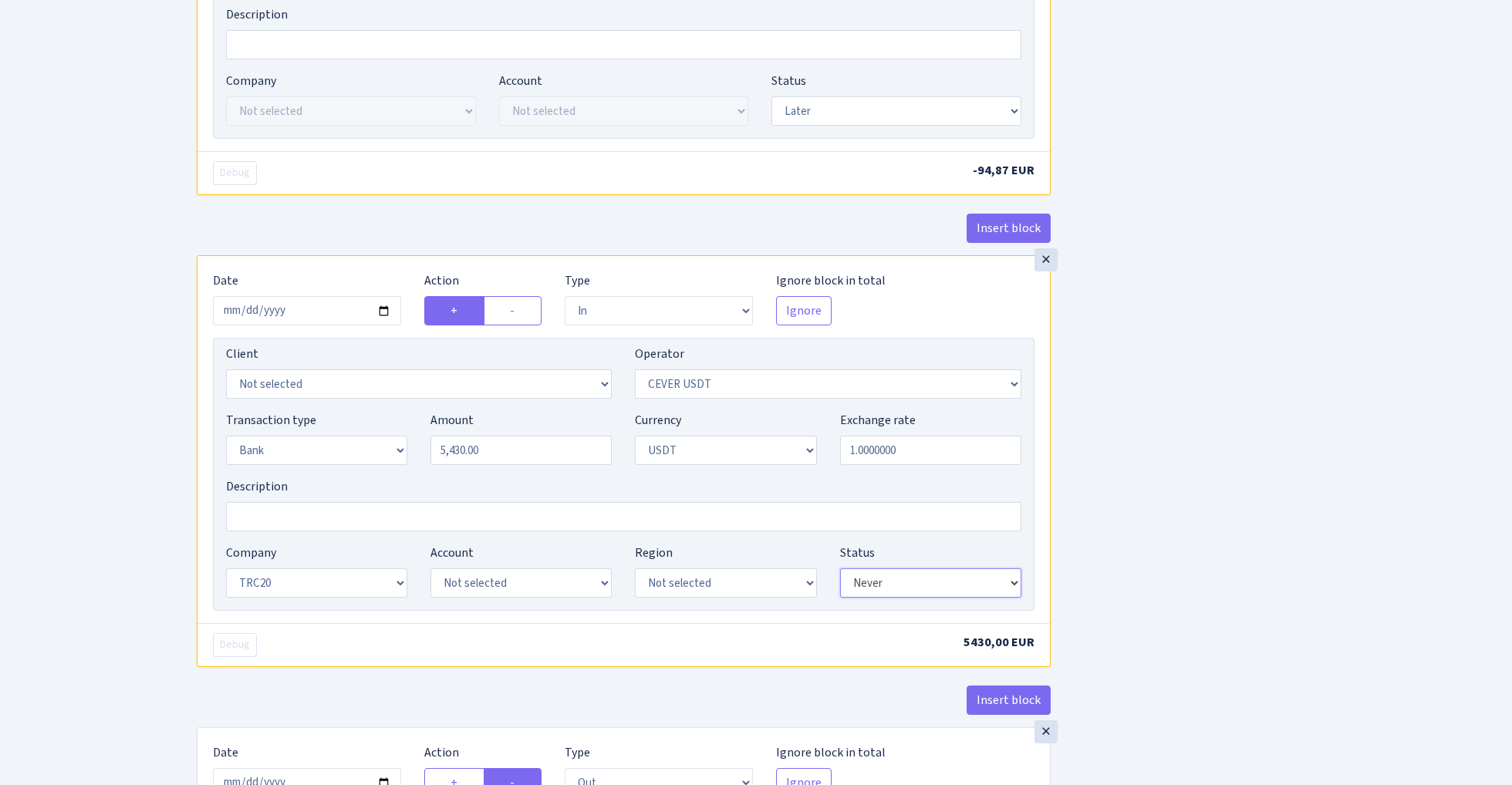
select select "later"
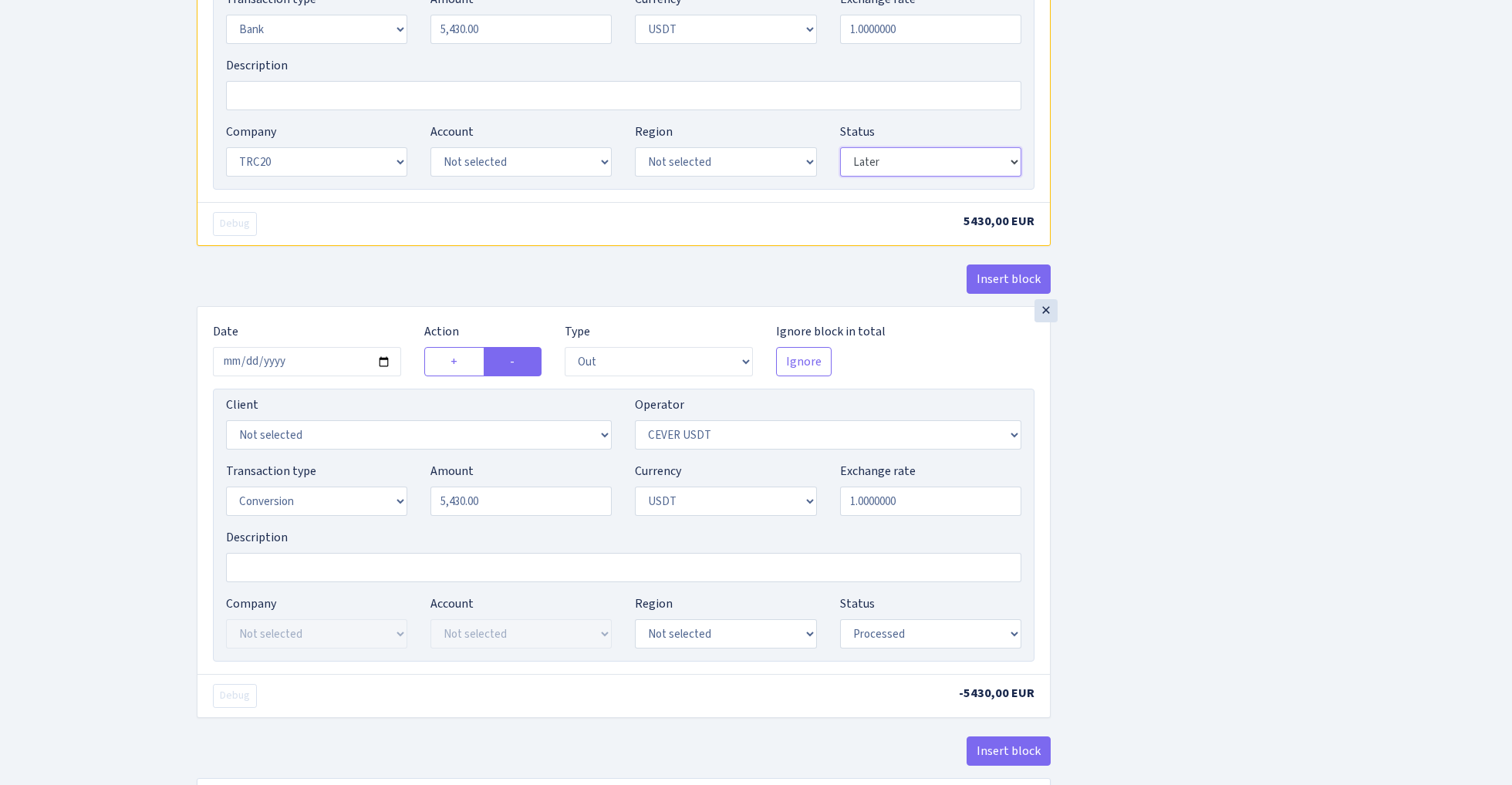
scroll to position [1180, 0]
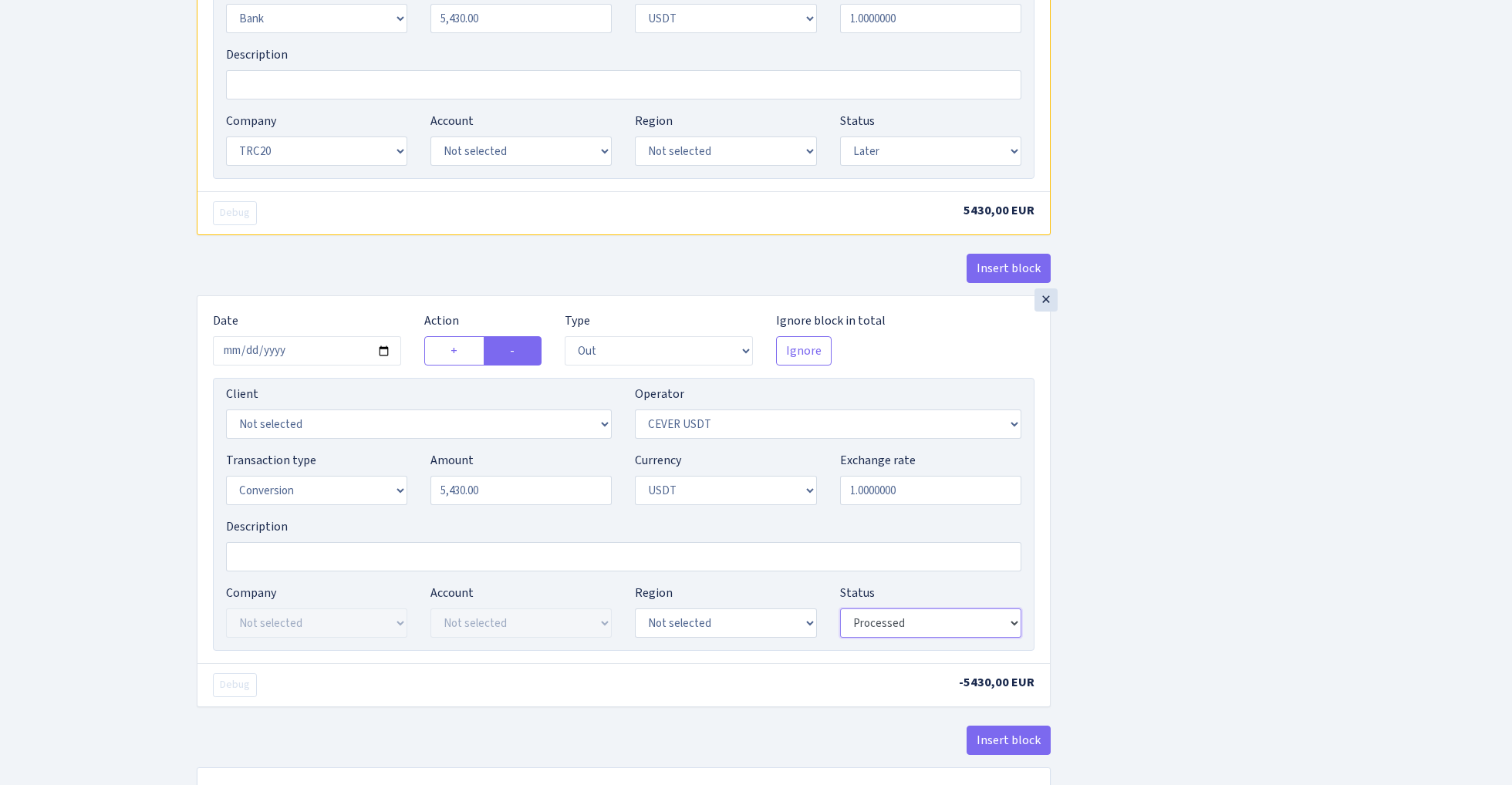
select select "later"
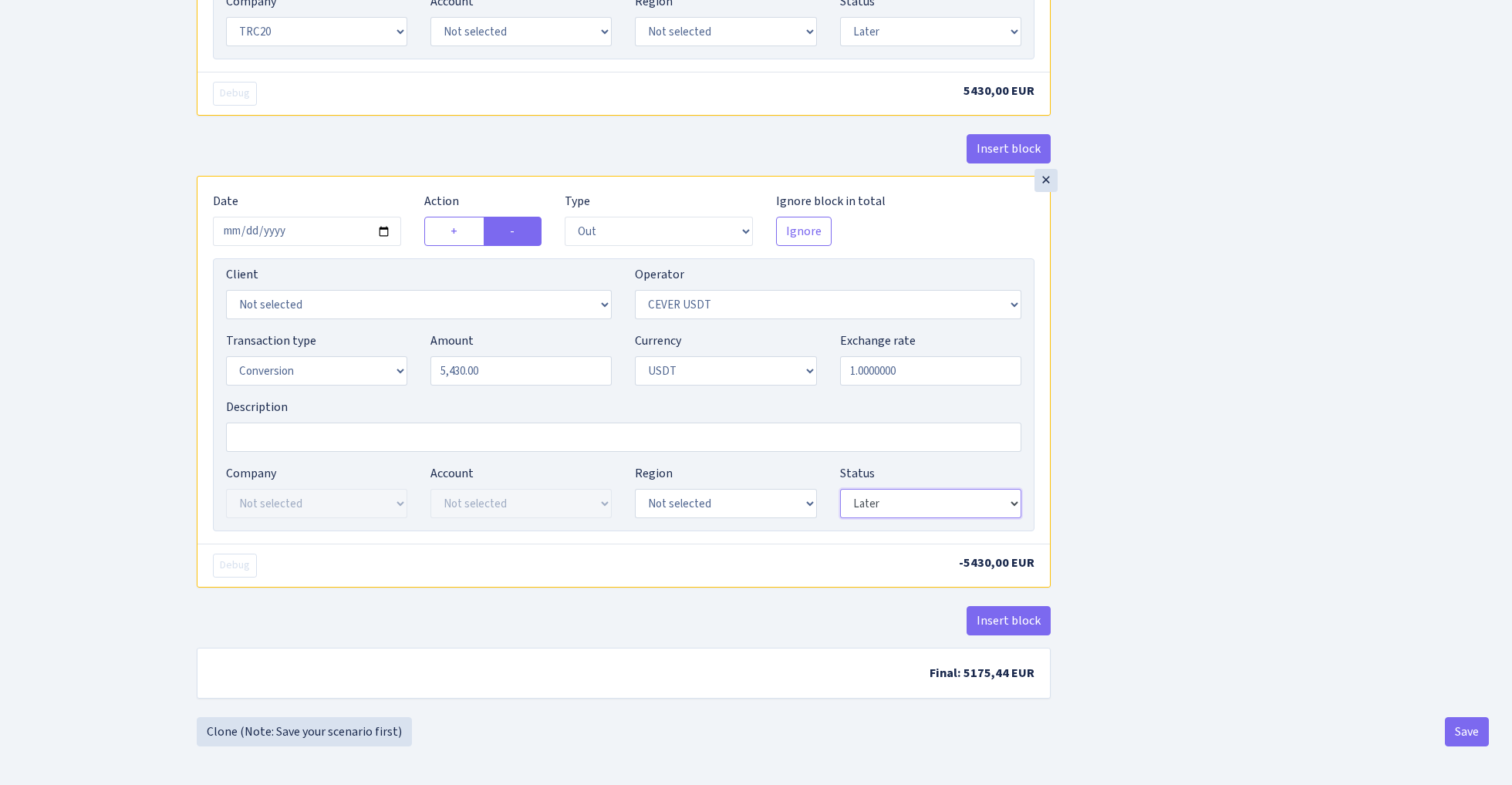
scroll to position [1308, 0]
click at [1469, 732] on button "Save" at bounding box center [1467, 732] width 44 height 30
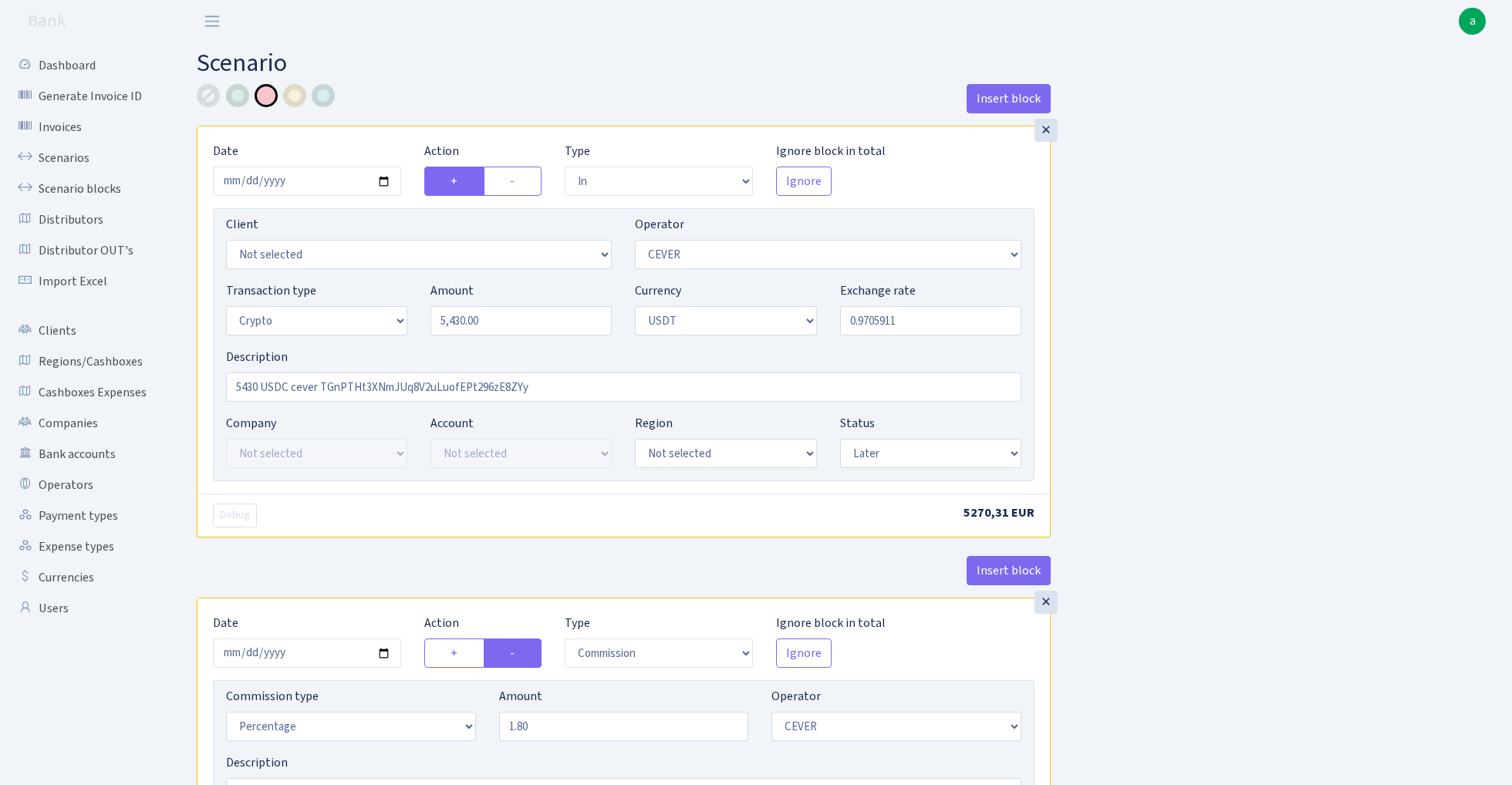
select select "in"
select select "20"
select select "3"
select select "6"
select select "later"
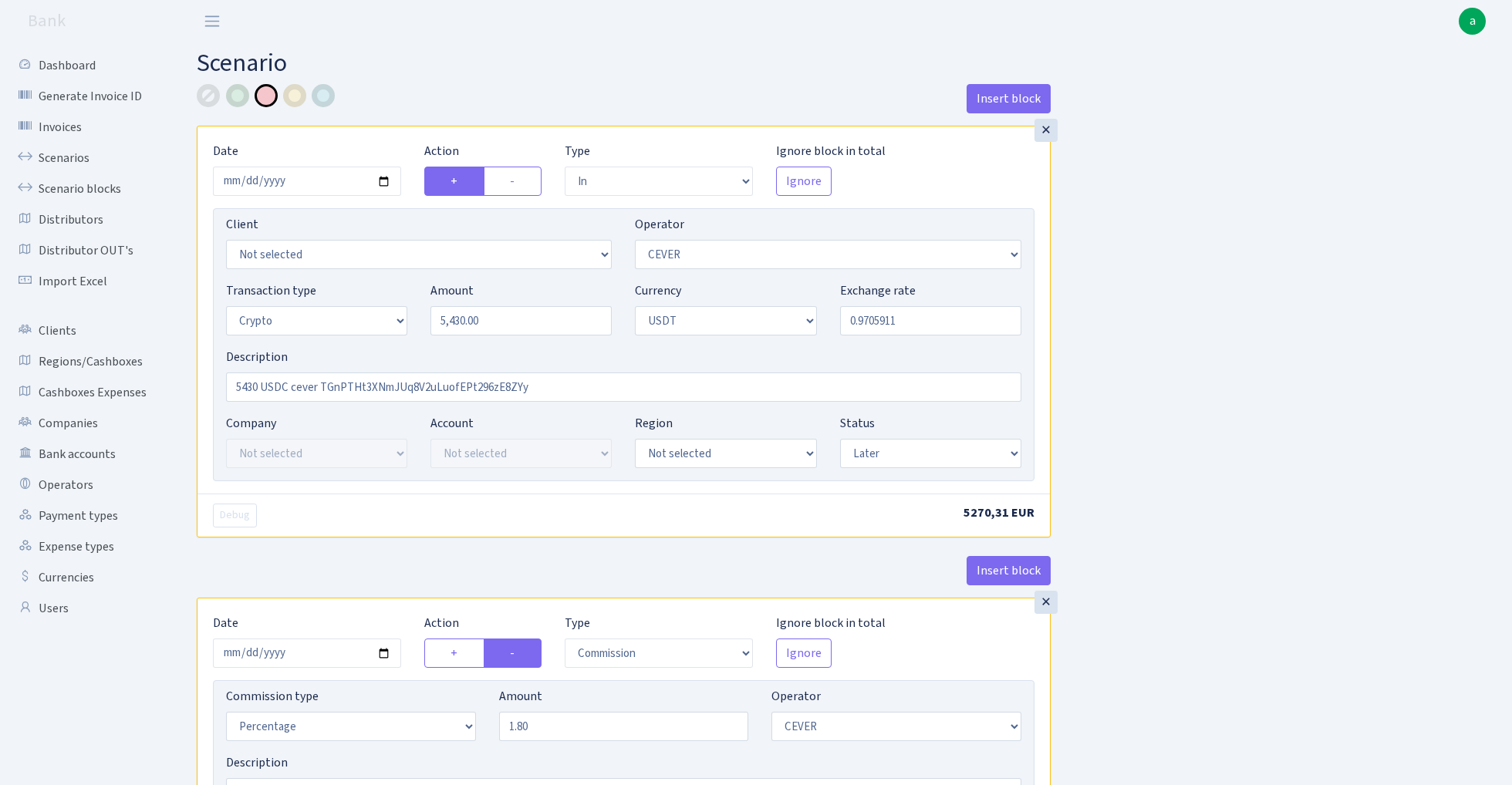
select select "commission"
select select "20"
select select "later"
select select "in"
select select "215"
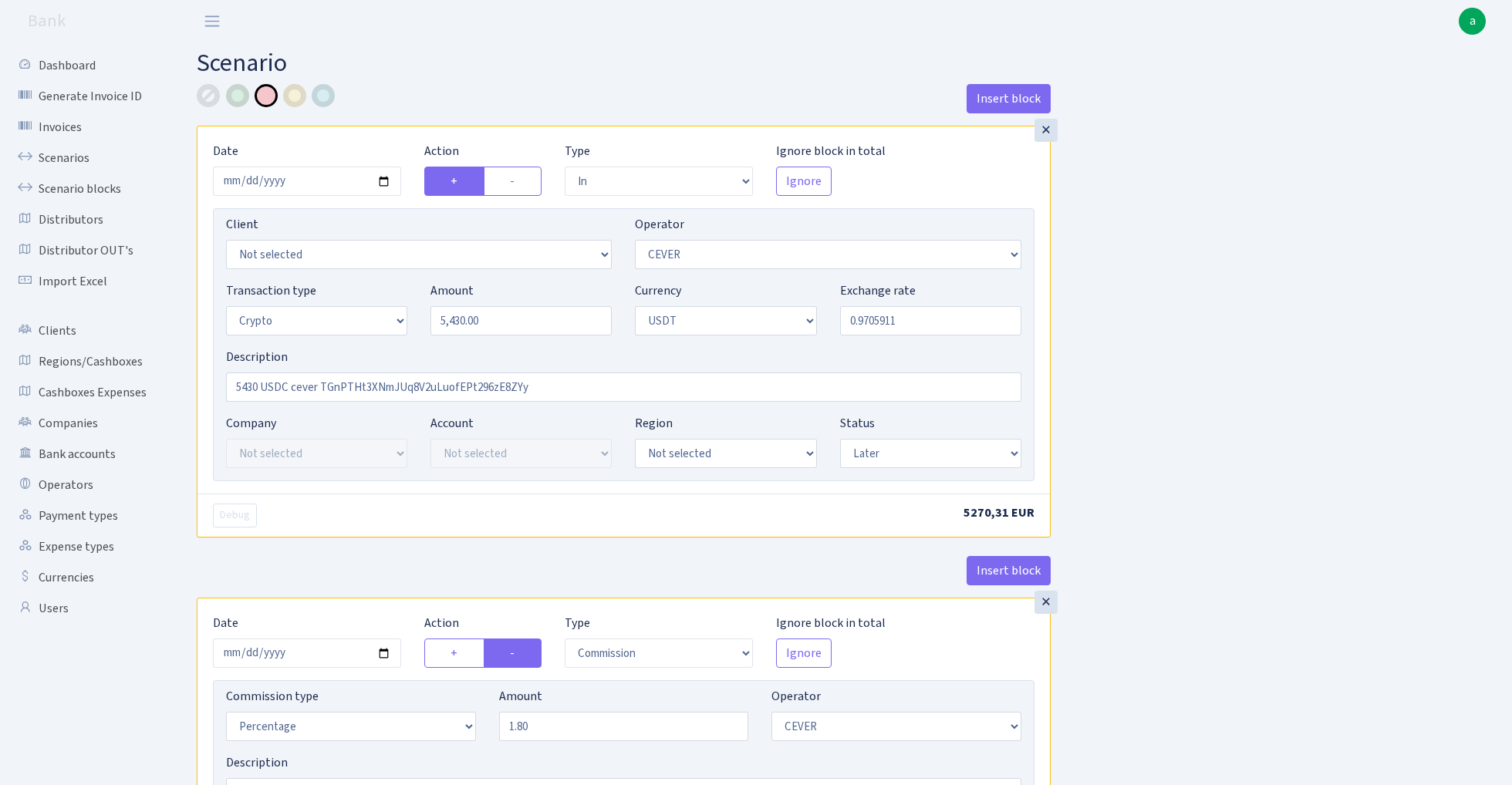
select select "2"
select select "6"
select select "20"
select select "later"
select select "out"
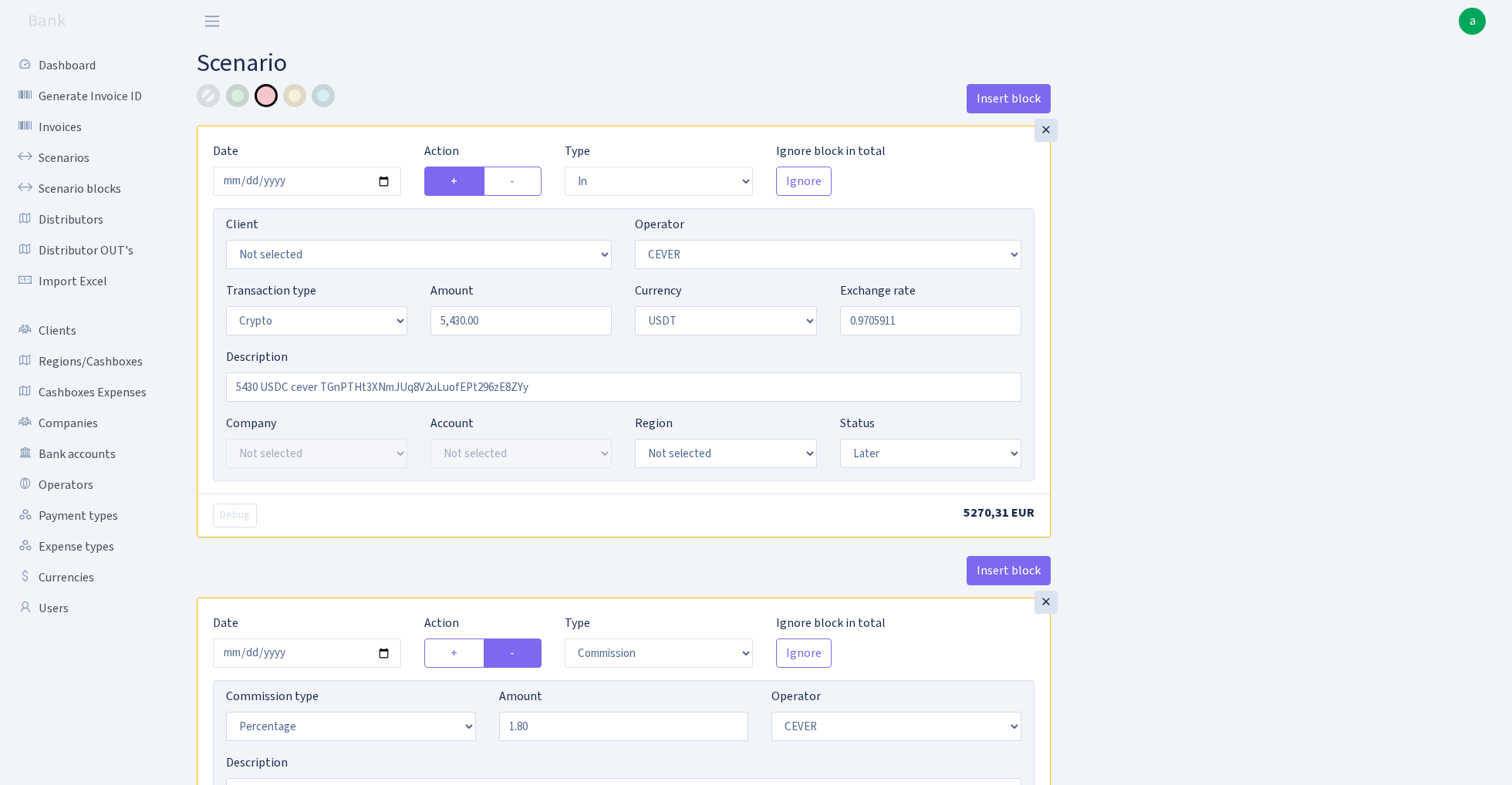
select select "215"
select select "15"
select select "6"
select select "later"
click at [40, 155] on link "Scenarios" at bounding box center [84, 158] width 154 height 31
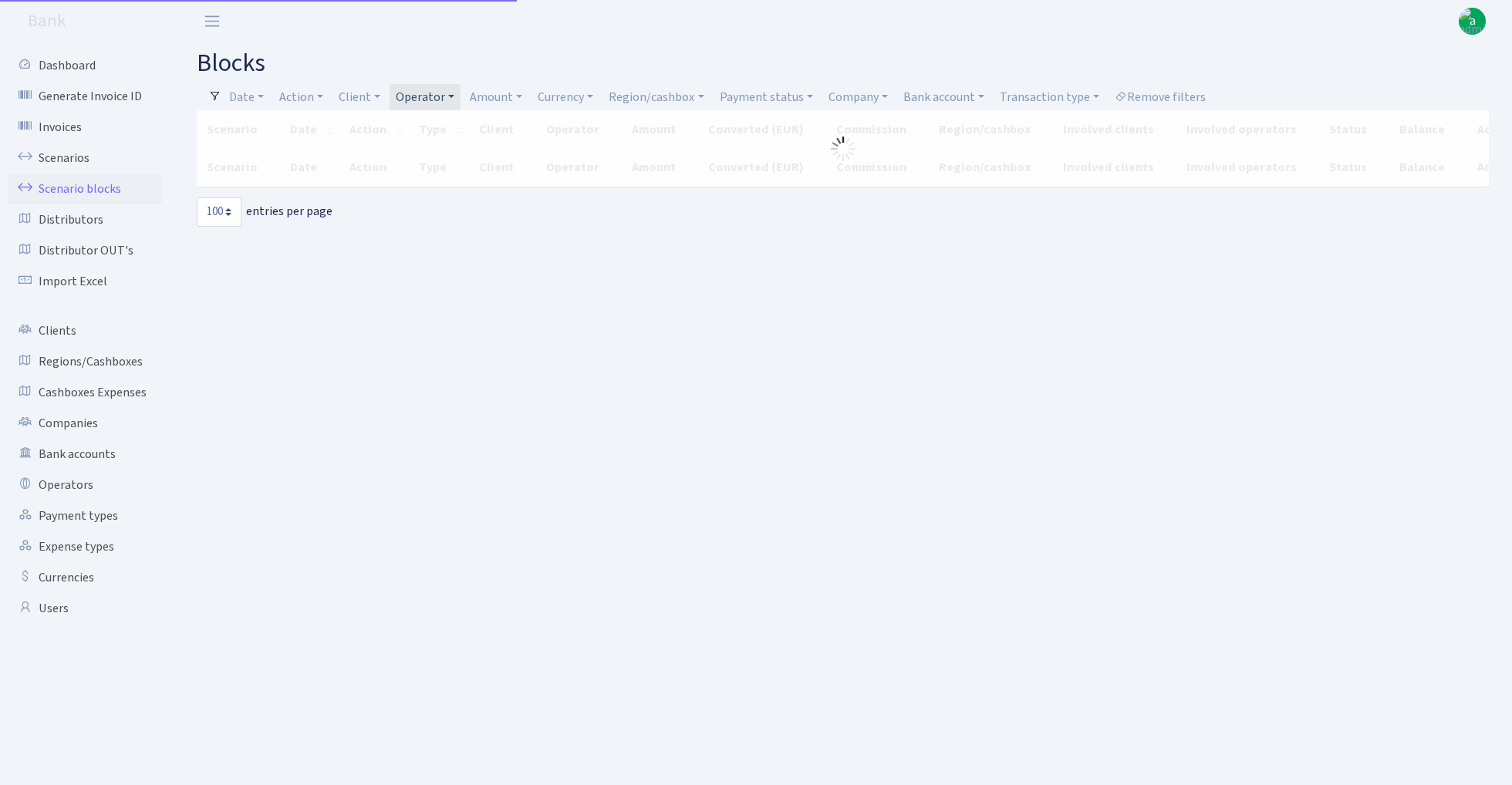
select select "100"
click at [774, 93] on link "Payment status" at bounding box center [767, 97] width 106 height 26
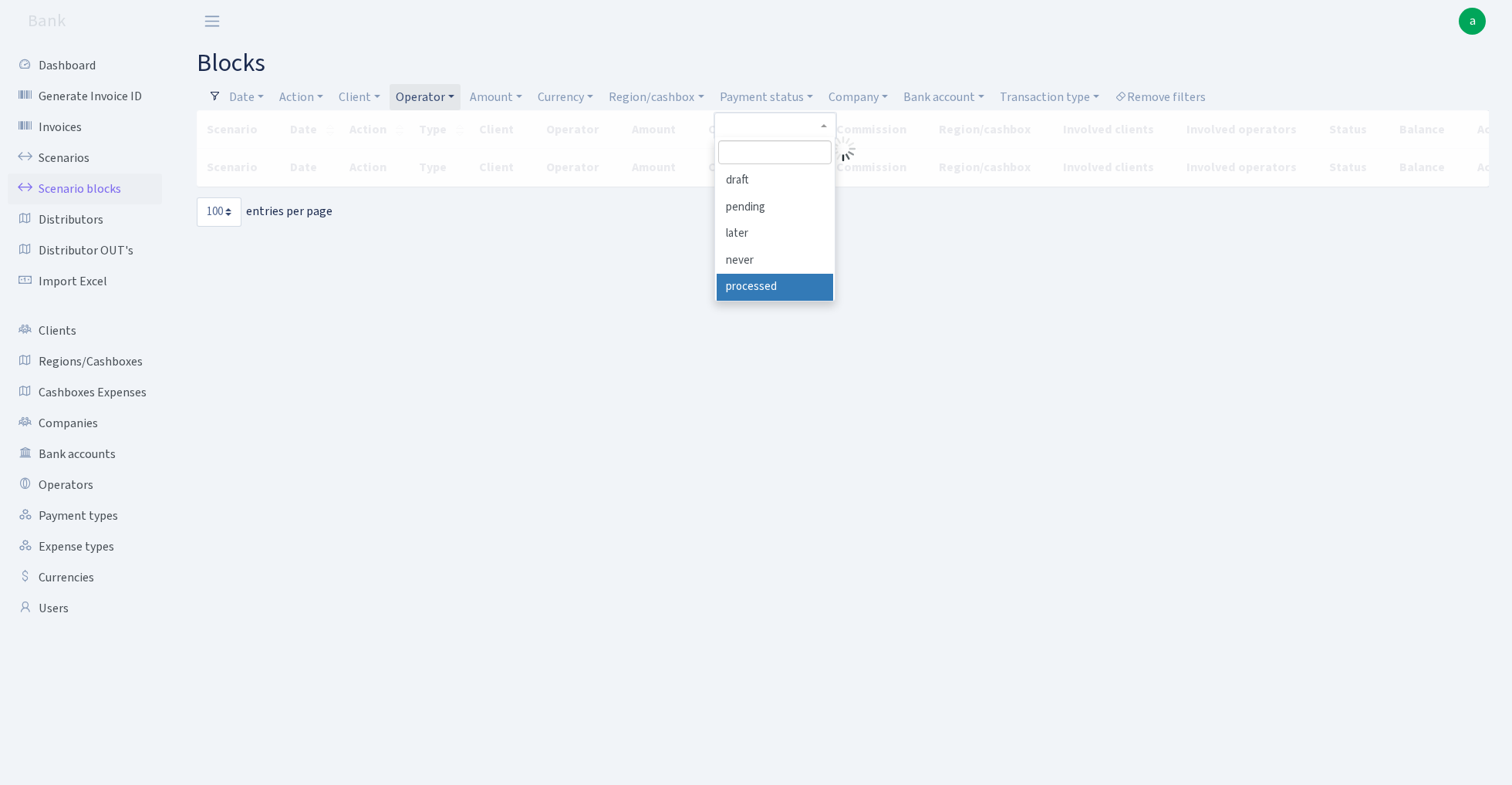
click at [793, 281] on li "processed" at bounding box center [774, 287] width 116 height 27
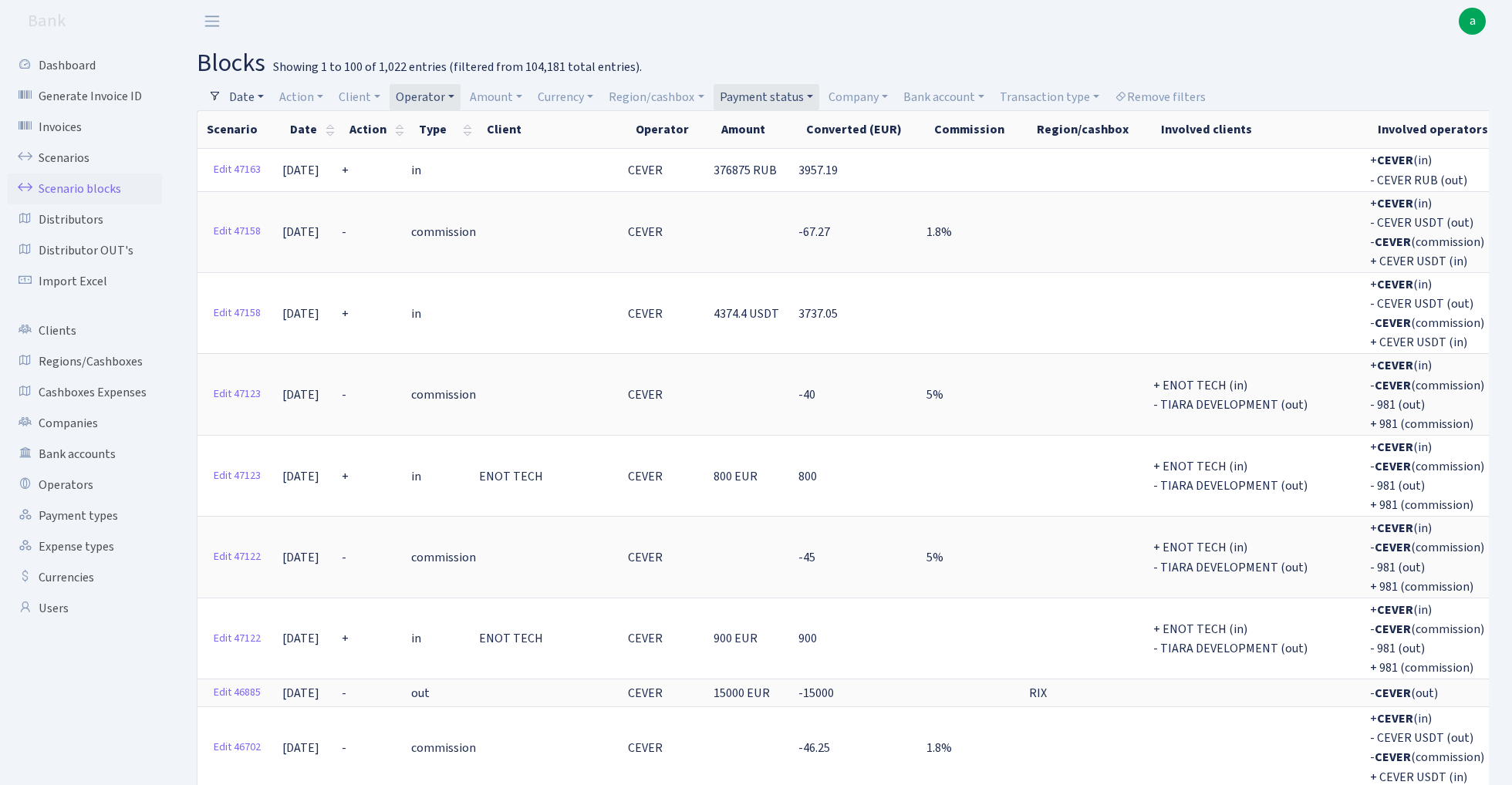
click at [250, 90] on link "Date" at bounding box center [246, 97] width 47 height 26
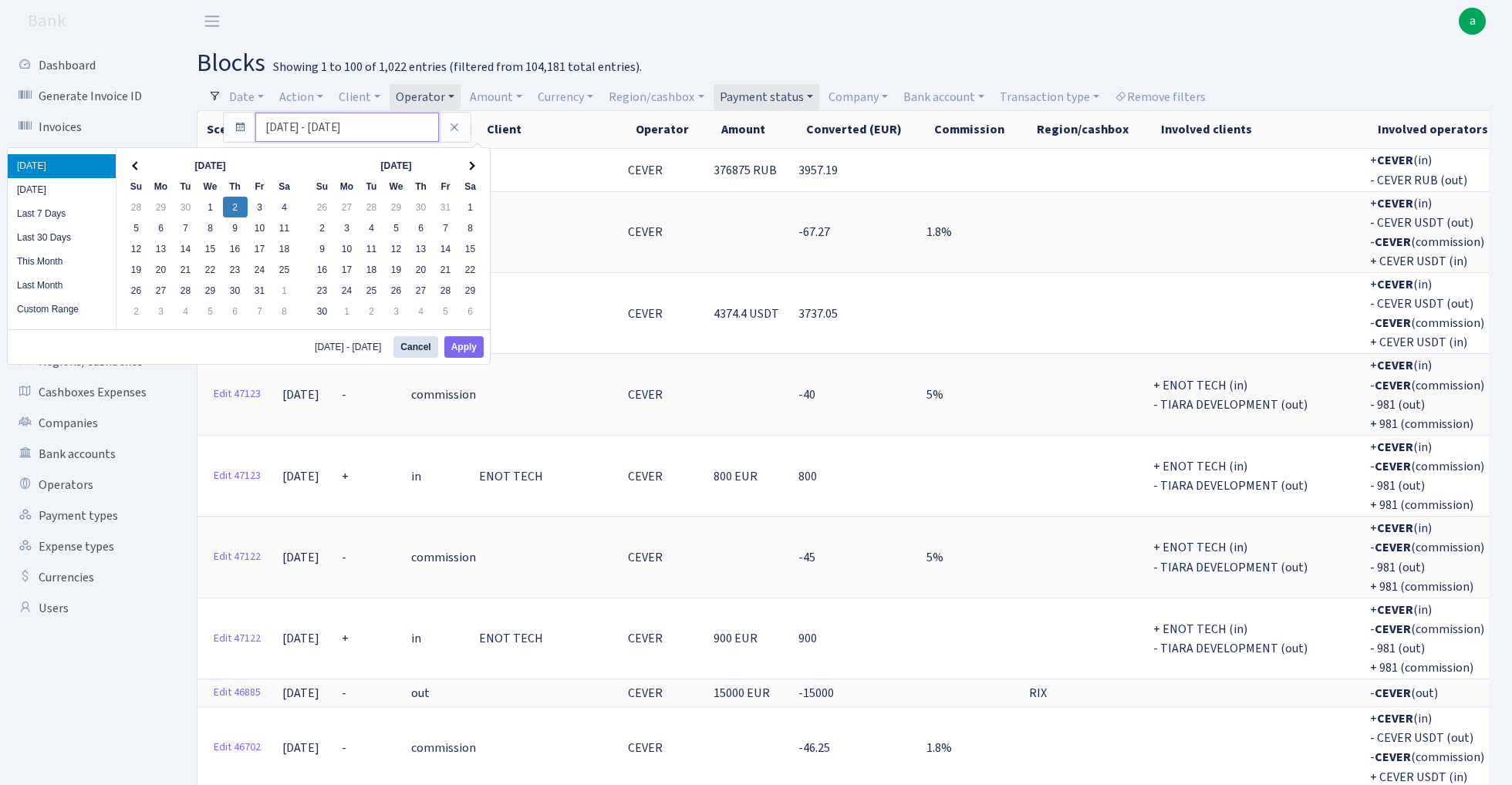
click at [278, 127] on input "[DATE] - [DATE]" at bounding box center [346, 127] width 183 height 30
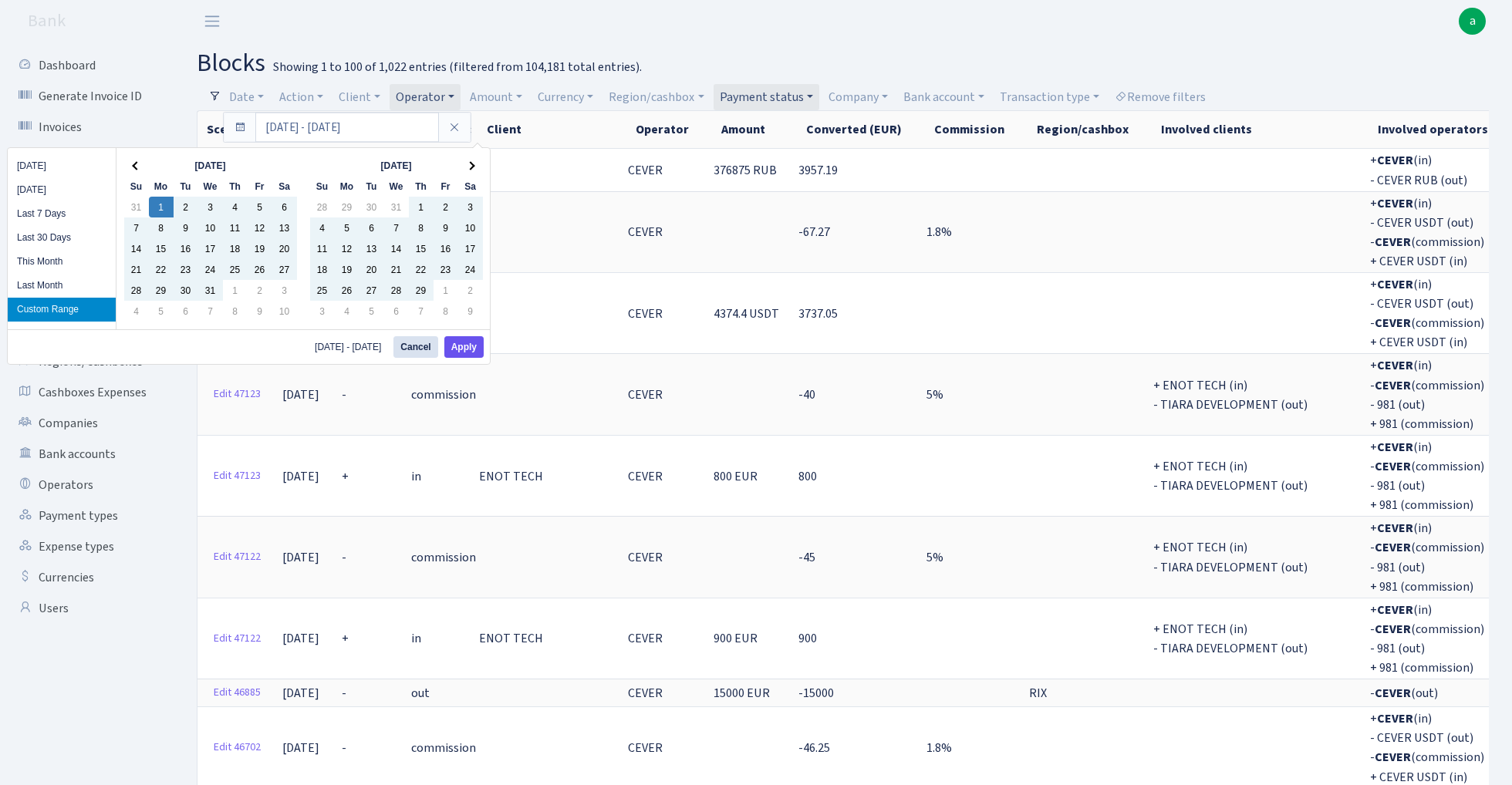
click at [475, 345] on button "Apply" at bounding box center [463, 346] width 39 height 22
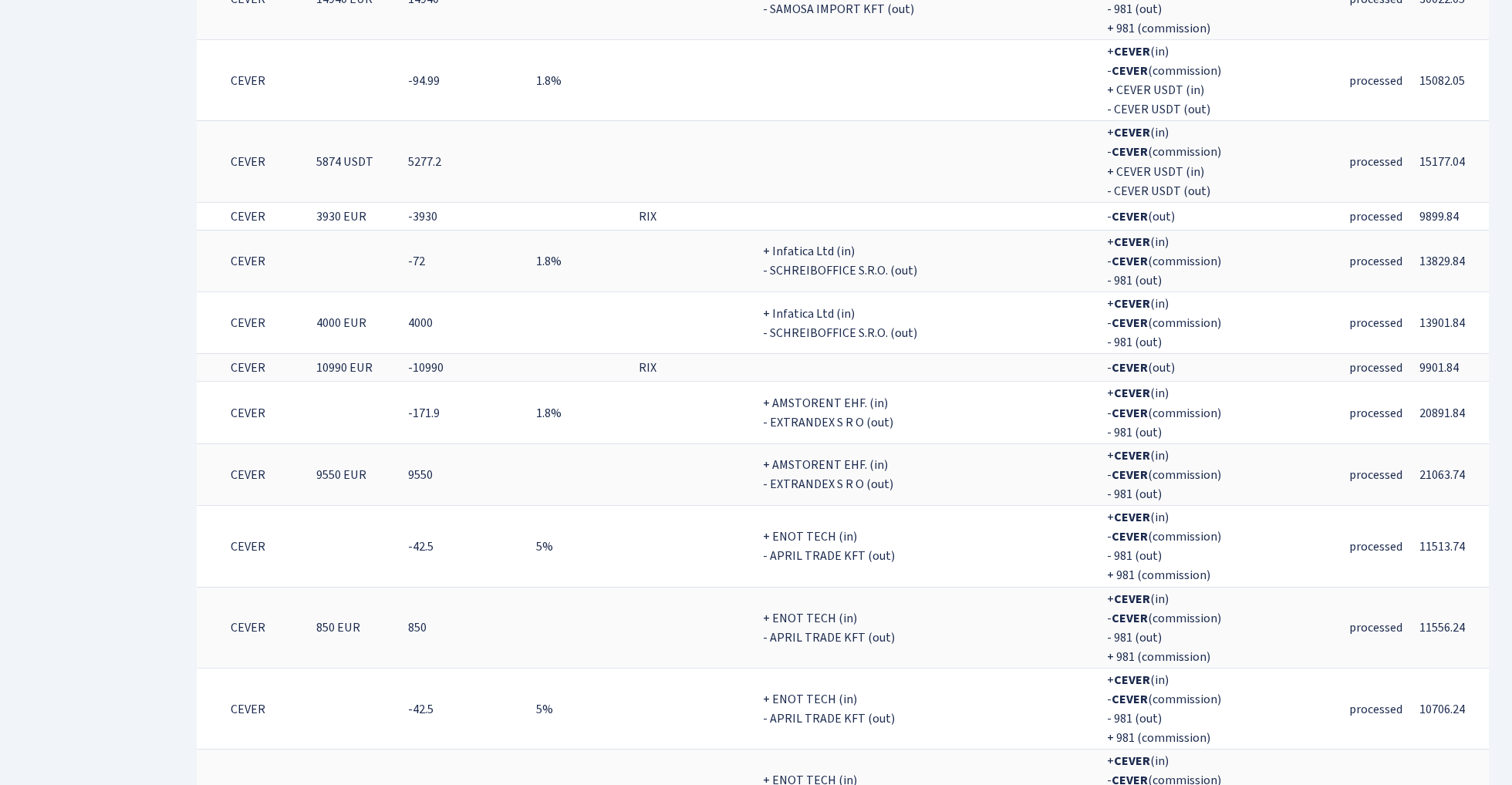
scroll to position [5415, 0]
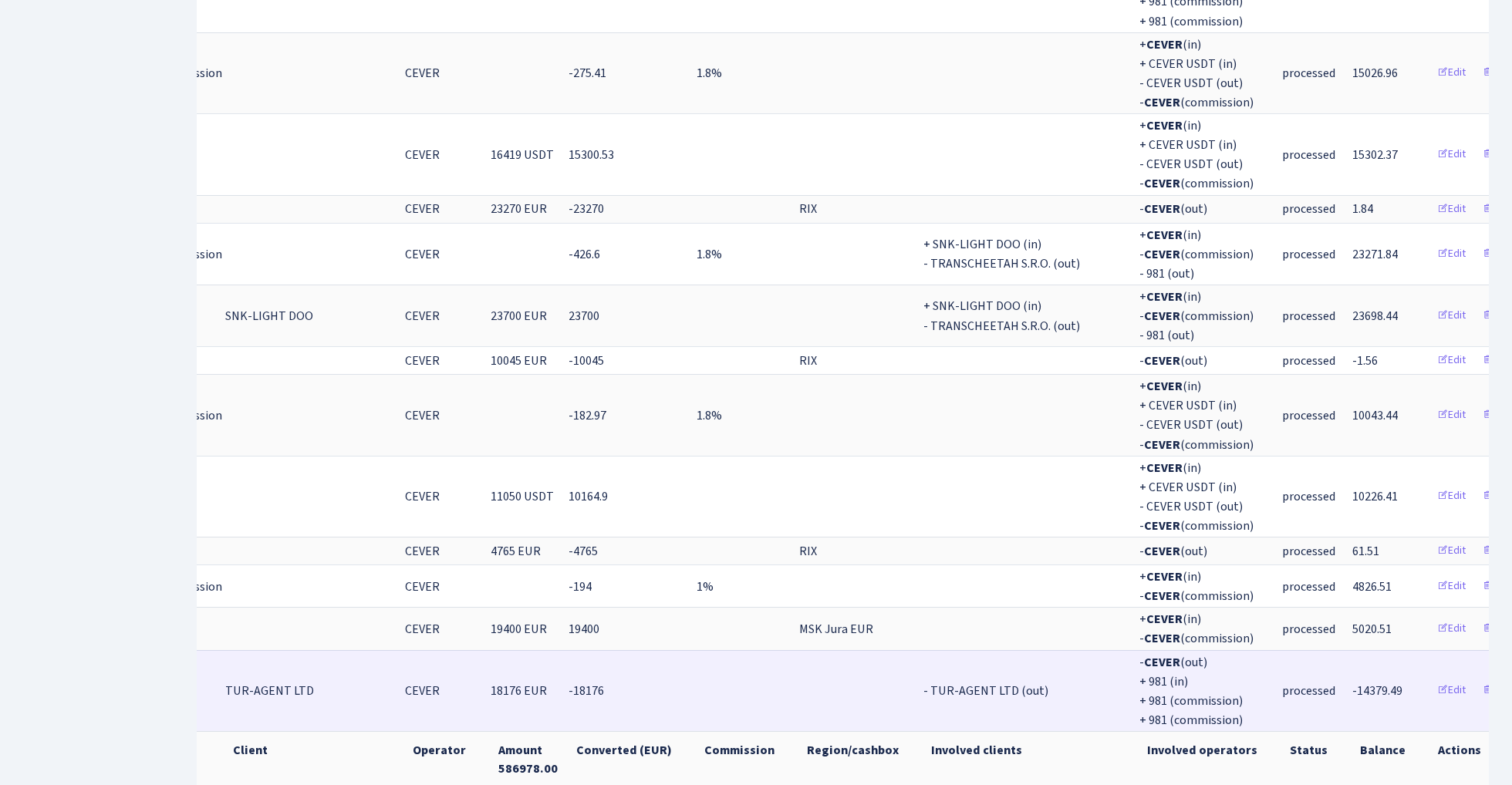
scroll to position [0, 253]
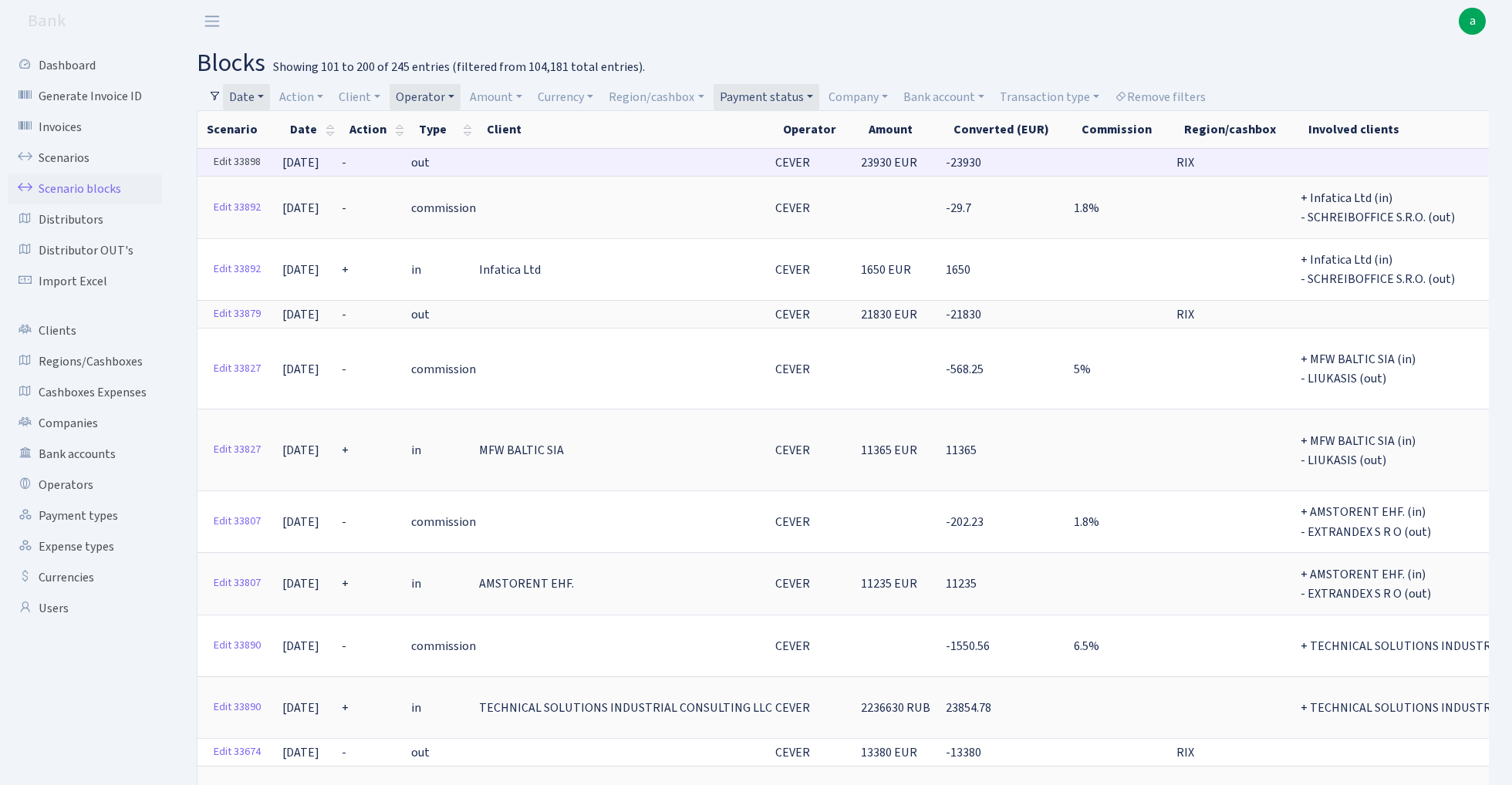
scroll to position [0, 0]
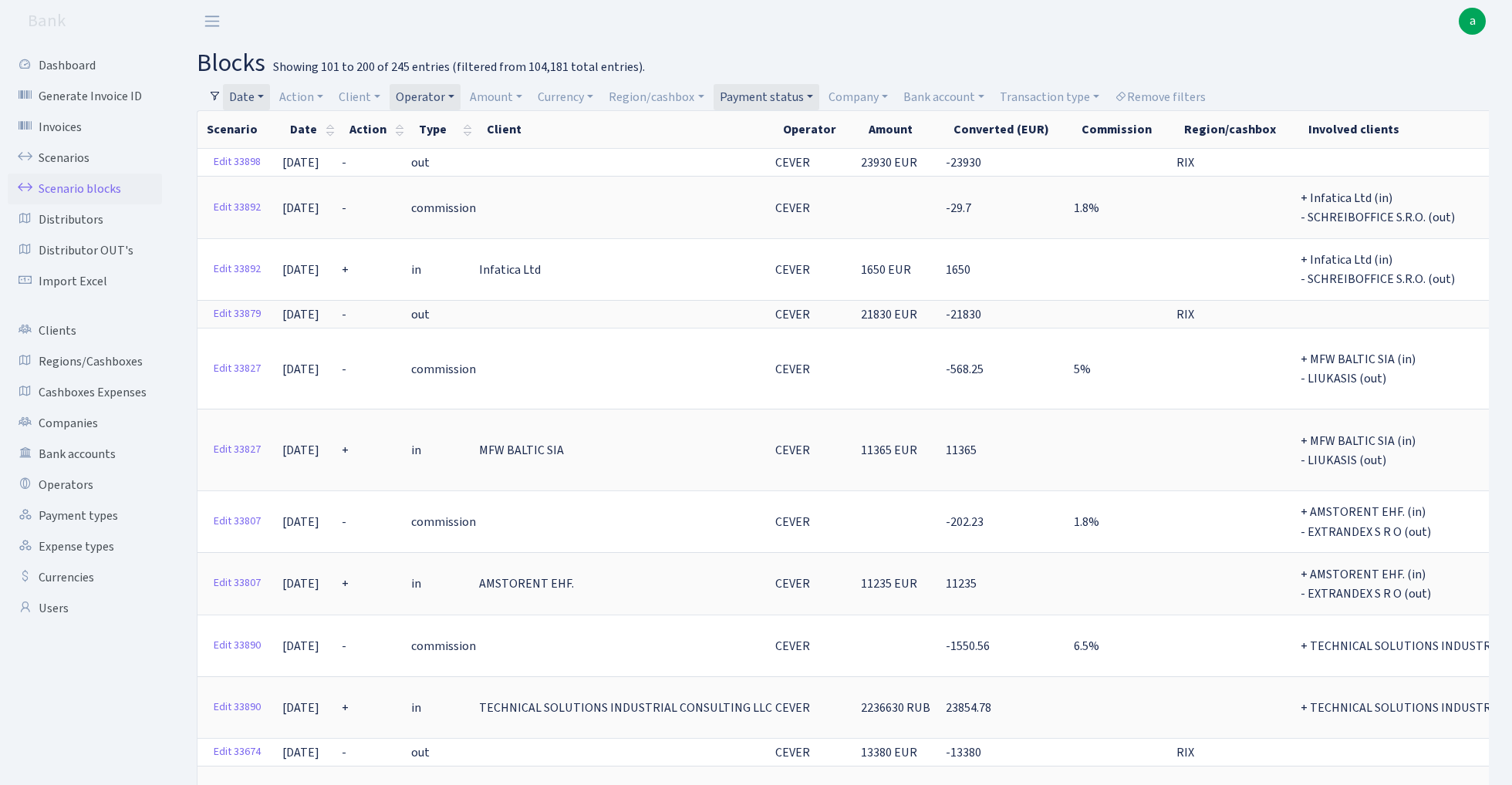
click at [257, 92] on link "Date" at bounding box center [246, 97] width 47 height 26
click at [272, 124] on input "01.01.2024 - 31.12.2024" at bounding box center [346, 127] width 183 height 30
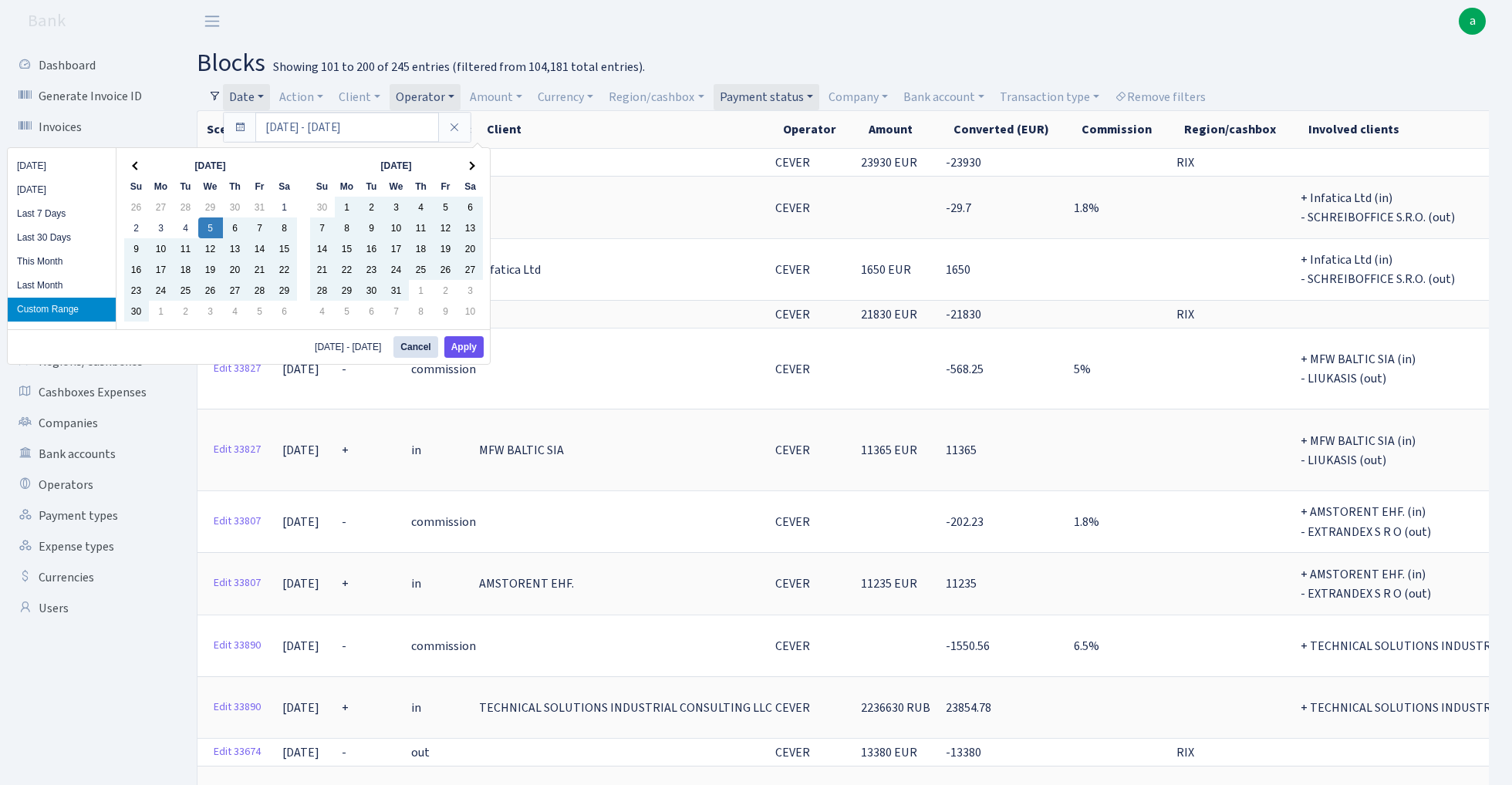
click at [464, 347] on button "Apply" at bounding box center [463, 346] width 39 height 22
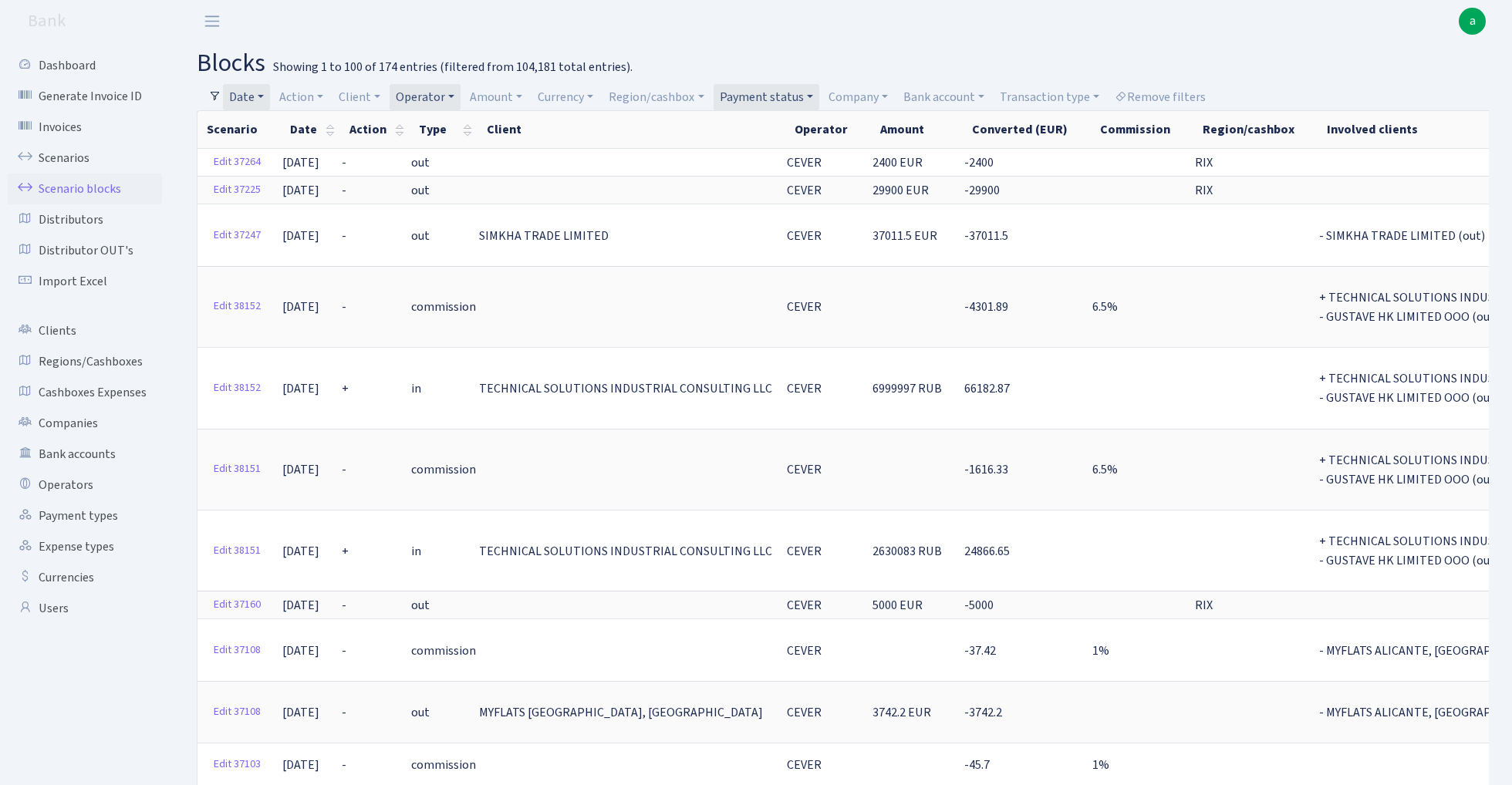
click at [253, 101] on link "Date" at bounding box center [246, 97] width 47 height 26
click at [321, 128] on input "05.06.2024 - 31.12.2024" at bounding box center [346, 127] width 183 height 30
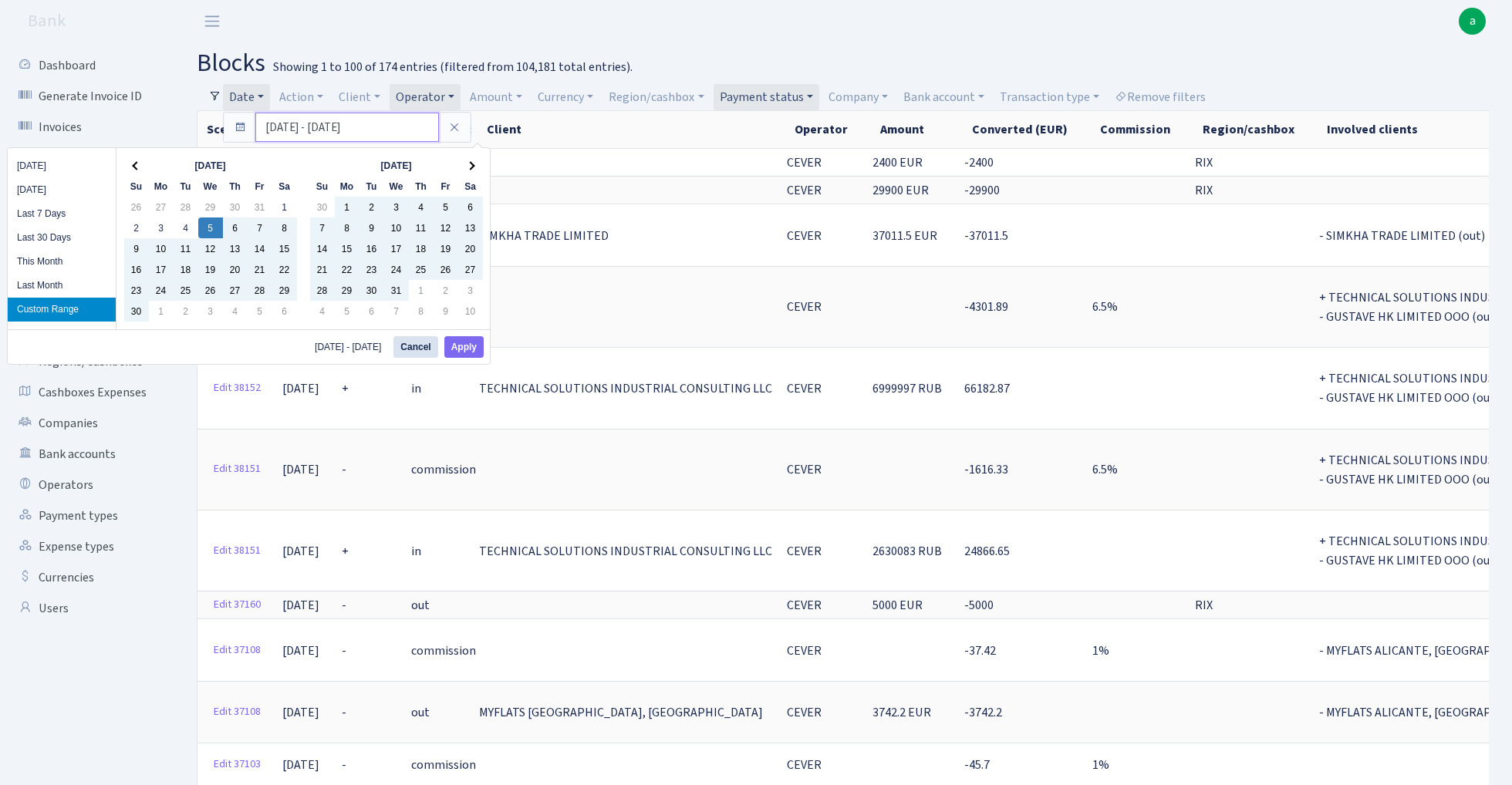
click at [274, 131] on input "05.06.2024 - 31.12.2024" at bounding box center [346, 127] width 183 height 30
type input "01.01.2024 - 31.12.2024"
click at [466, 344] on button "Apply" at bounding box center [463, 346] width 39 height 22
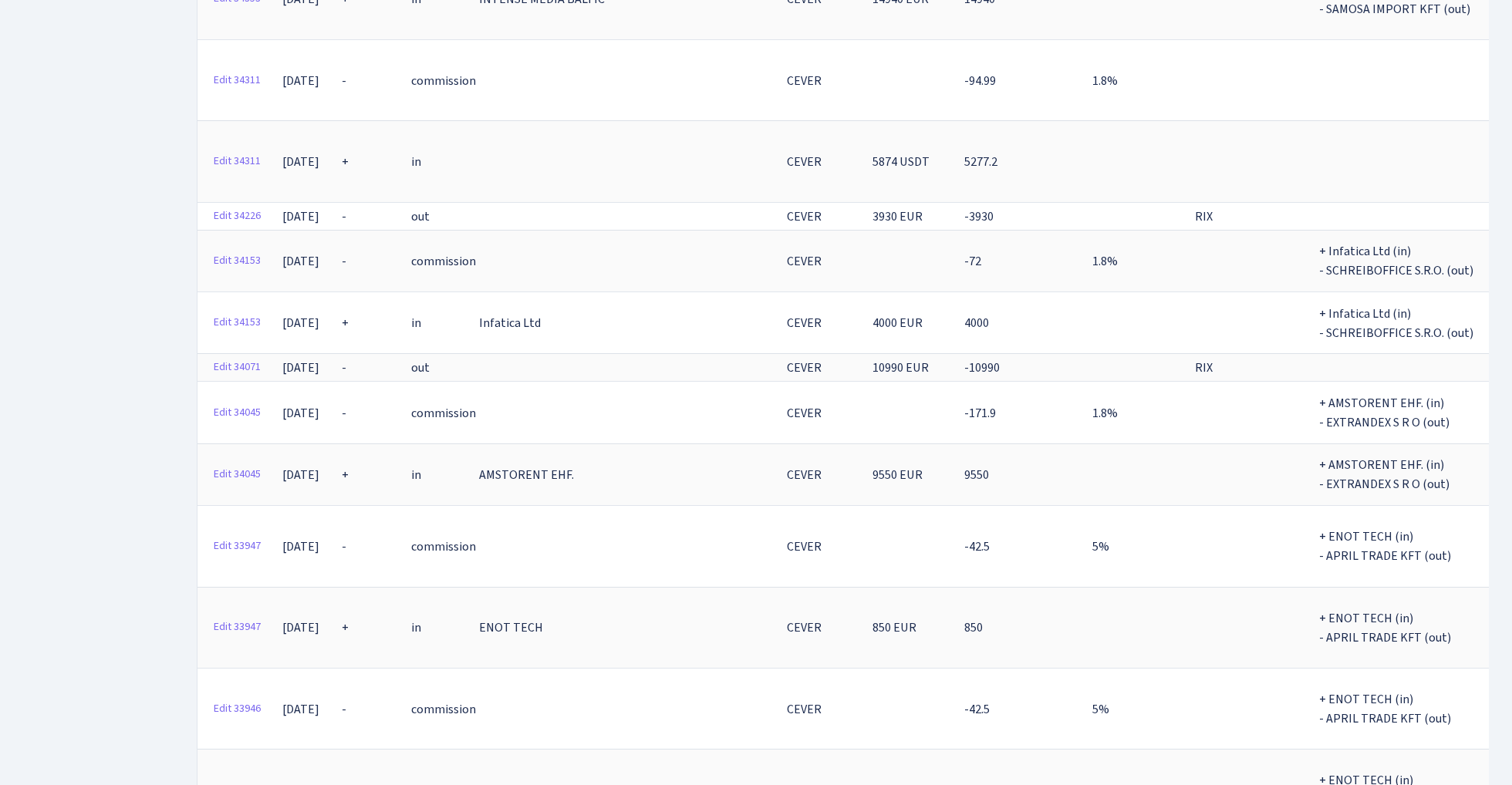
scroll to position [5415, 0]
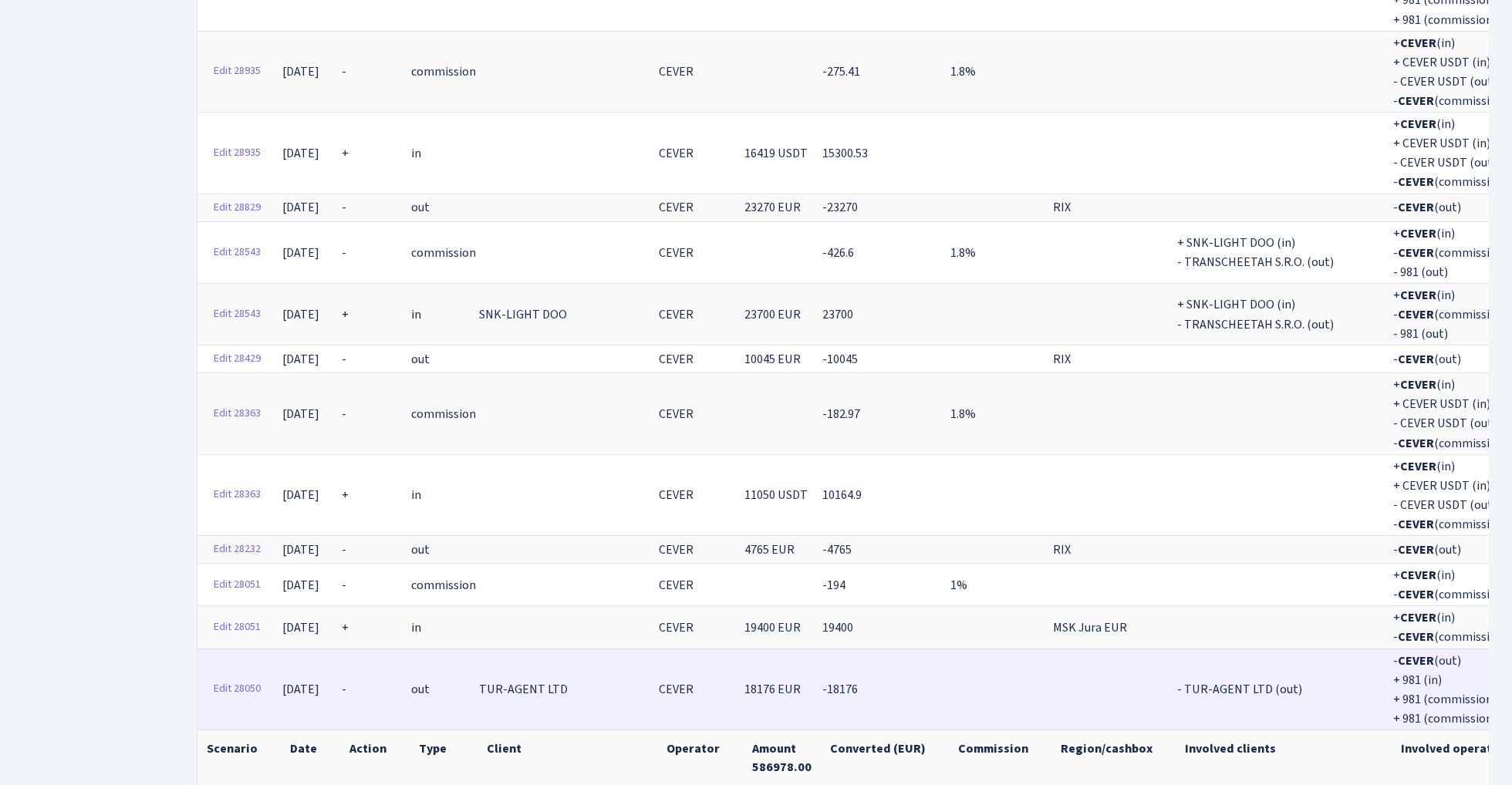
scroll to position [2208, 0]
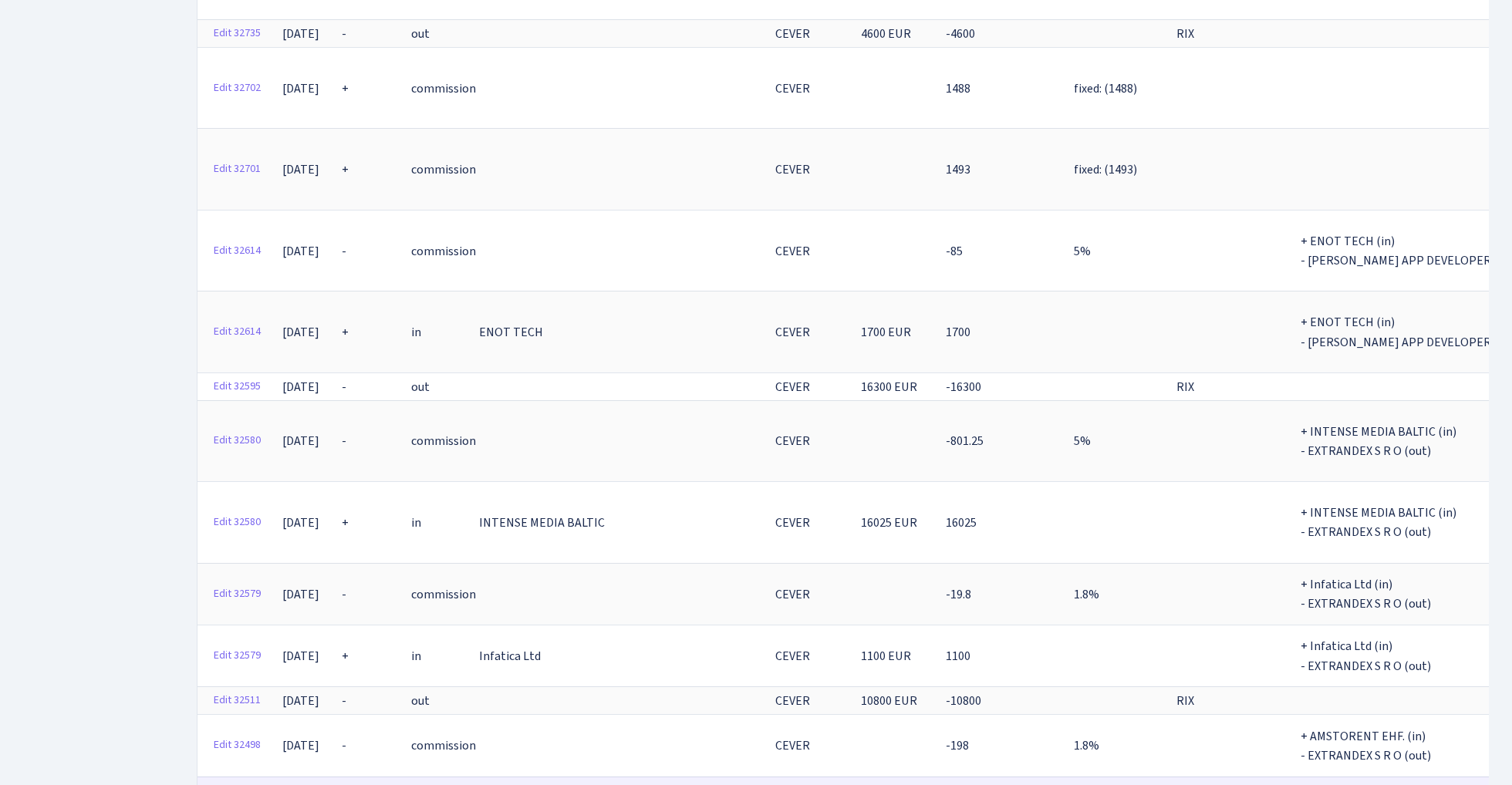
scroll to position [2523, 0]
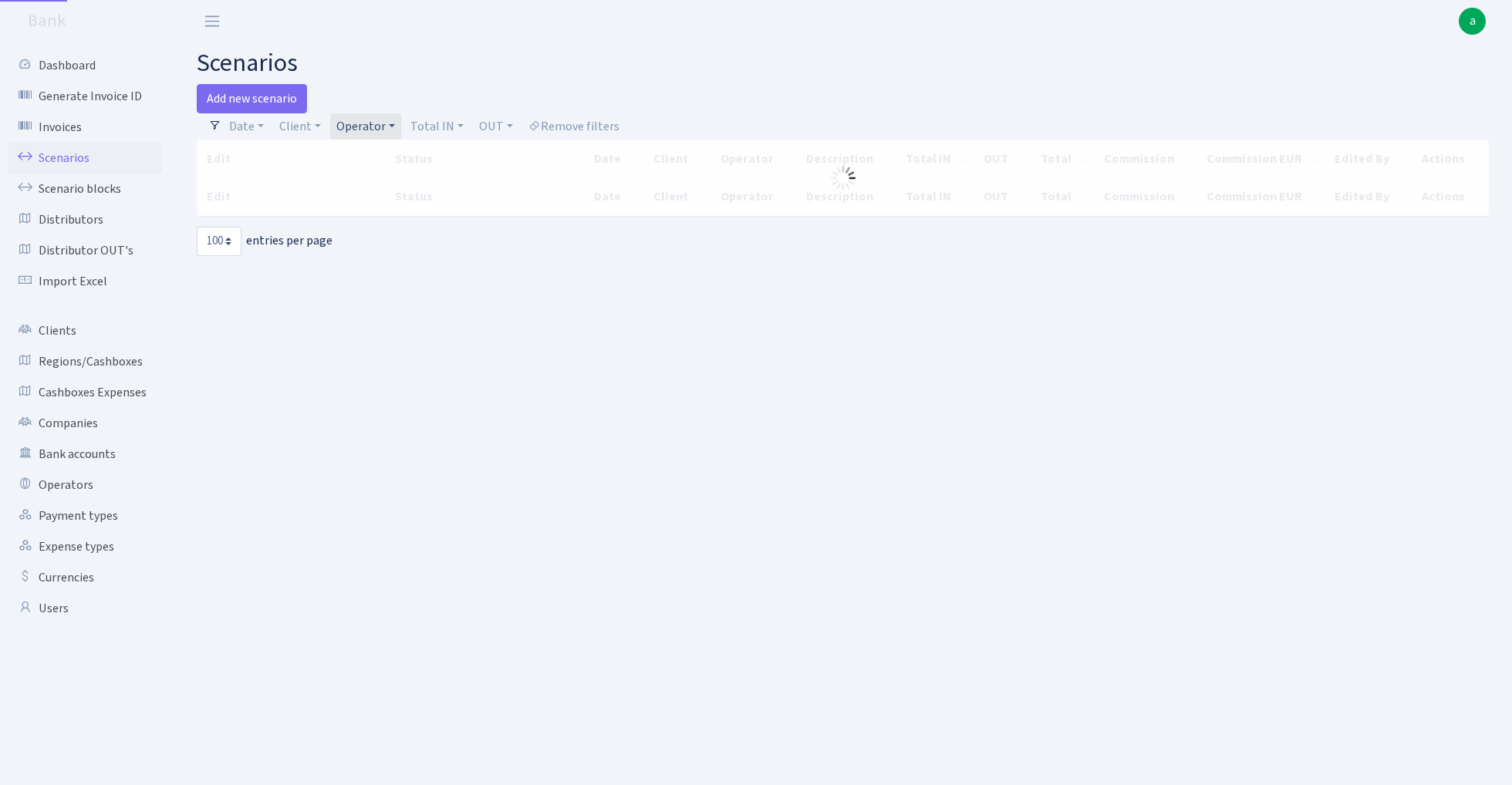
select select "100"
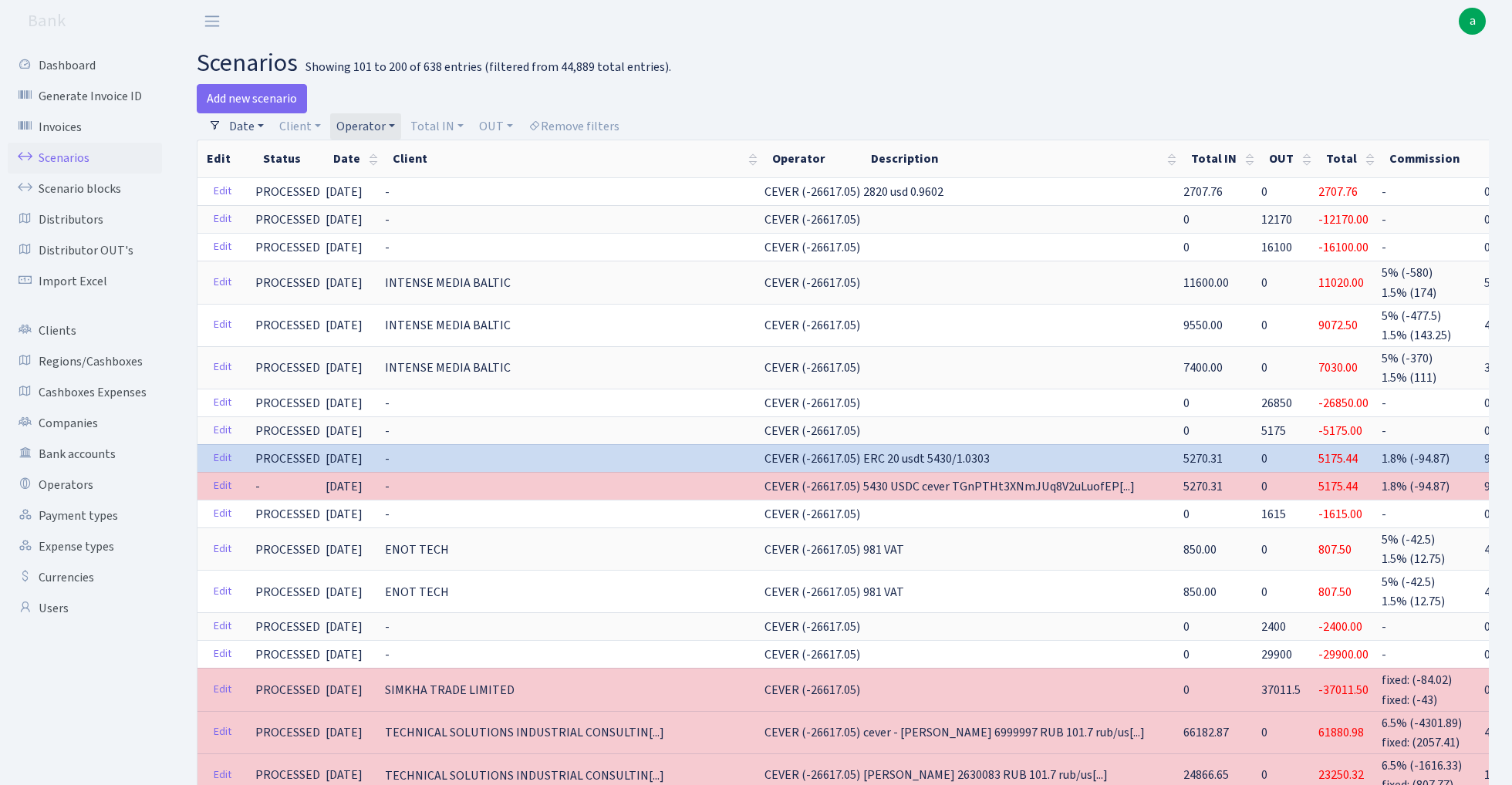
click at [246, 124] on link "Date" at bounding box center [246, 126] width 47 height 26
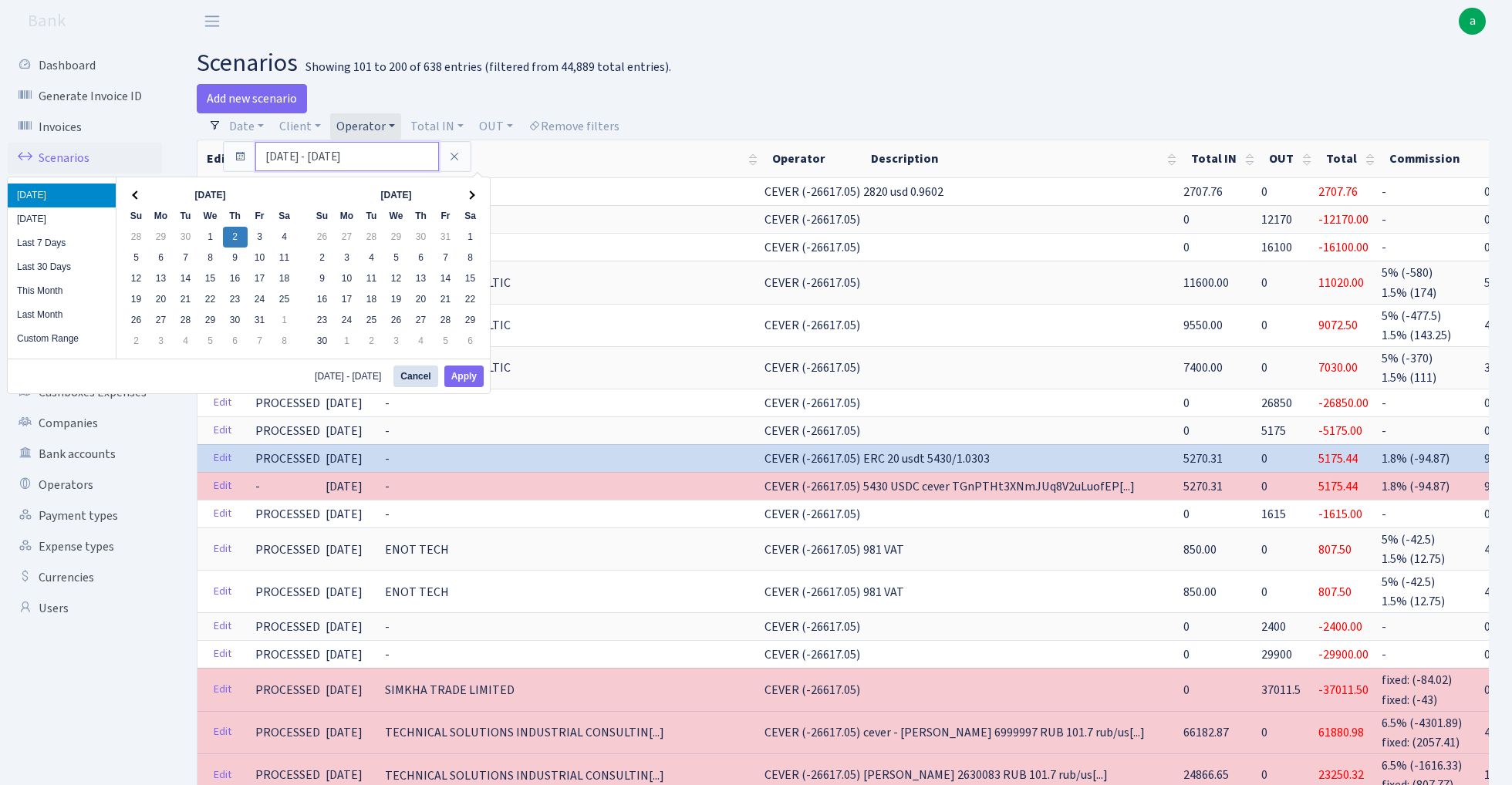
click at [287, 155] on input "[DATE] - [DATE]" at bounding box center [346, 156] width 183 height 30
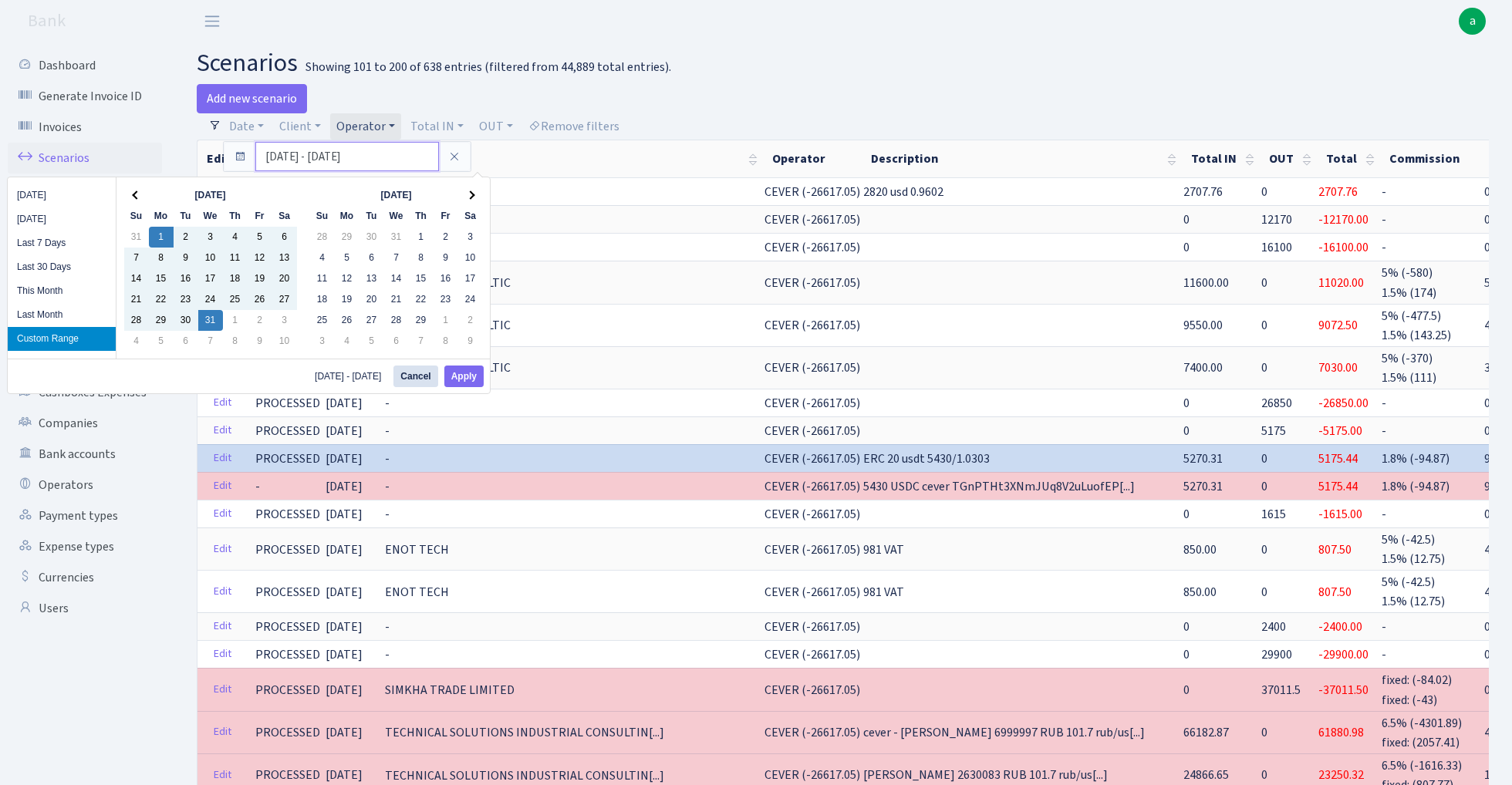
click at [347, 158] on input "[DATE] - [DATE]" at bounding box center [346, 156] width 183 height 30
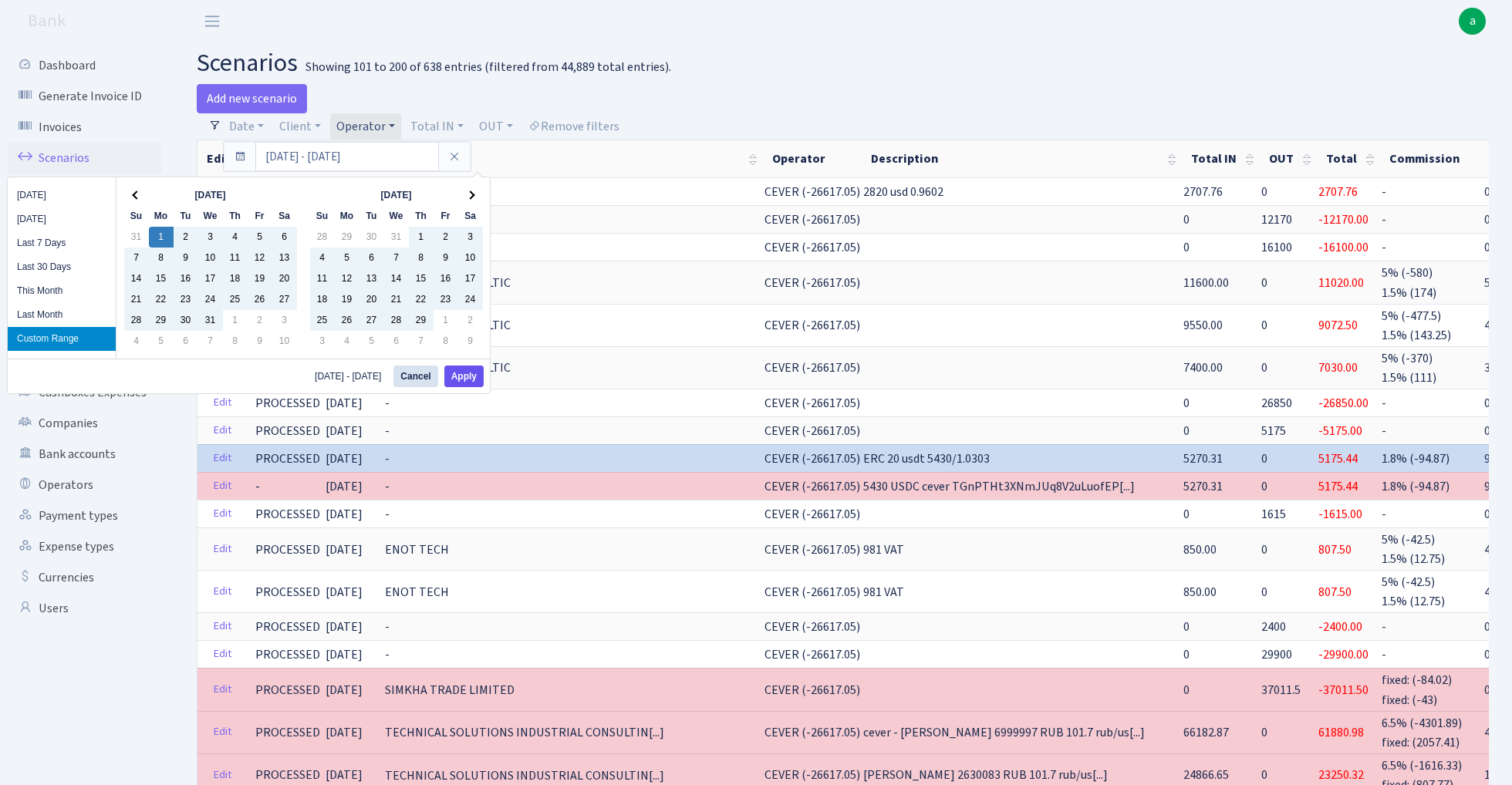
click at [470, 376] on button "Apply" at bounding box center [463, 376] width 39 height 22
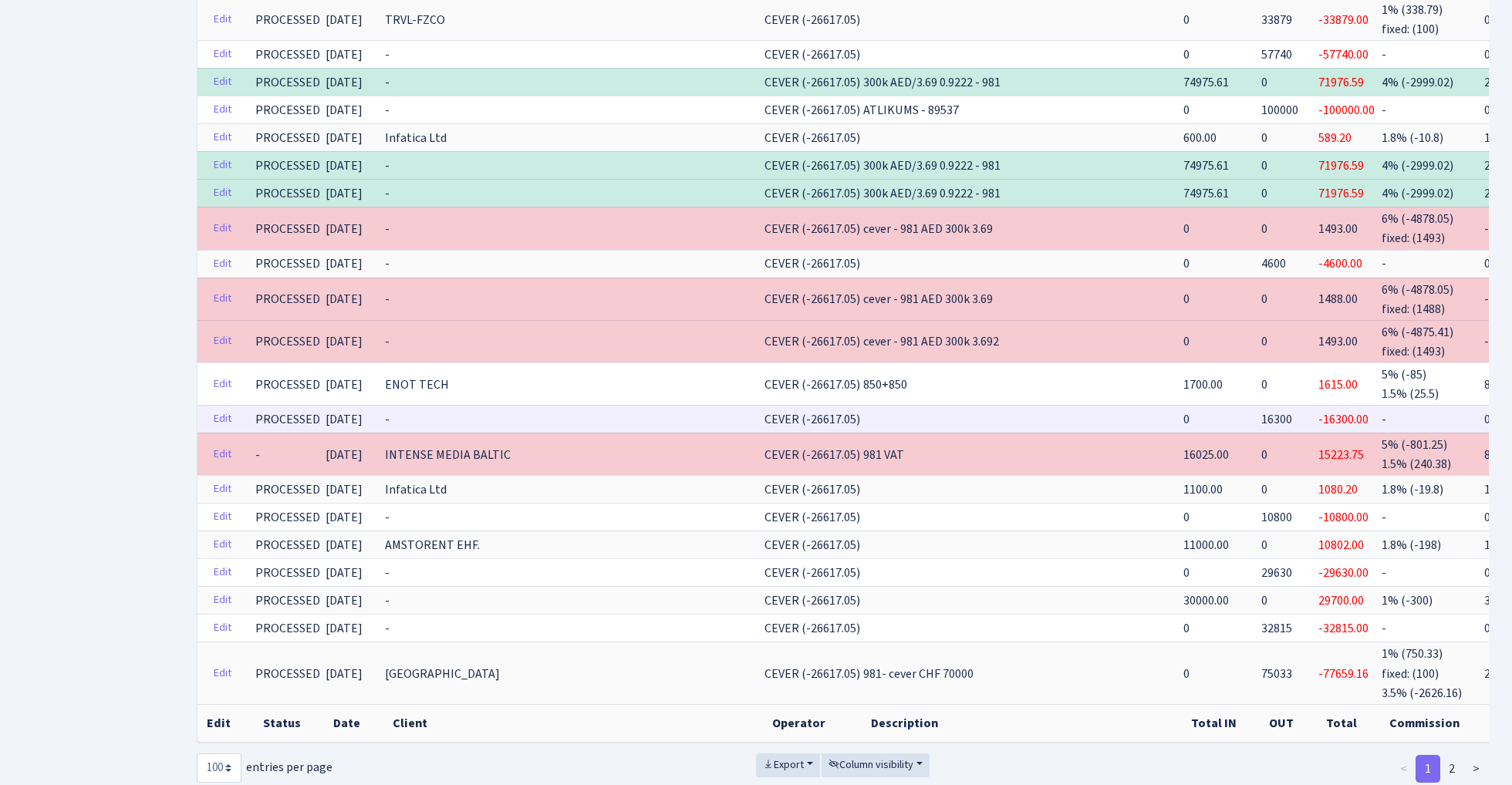
scroll to position [2782, 0]
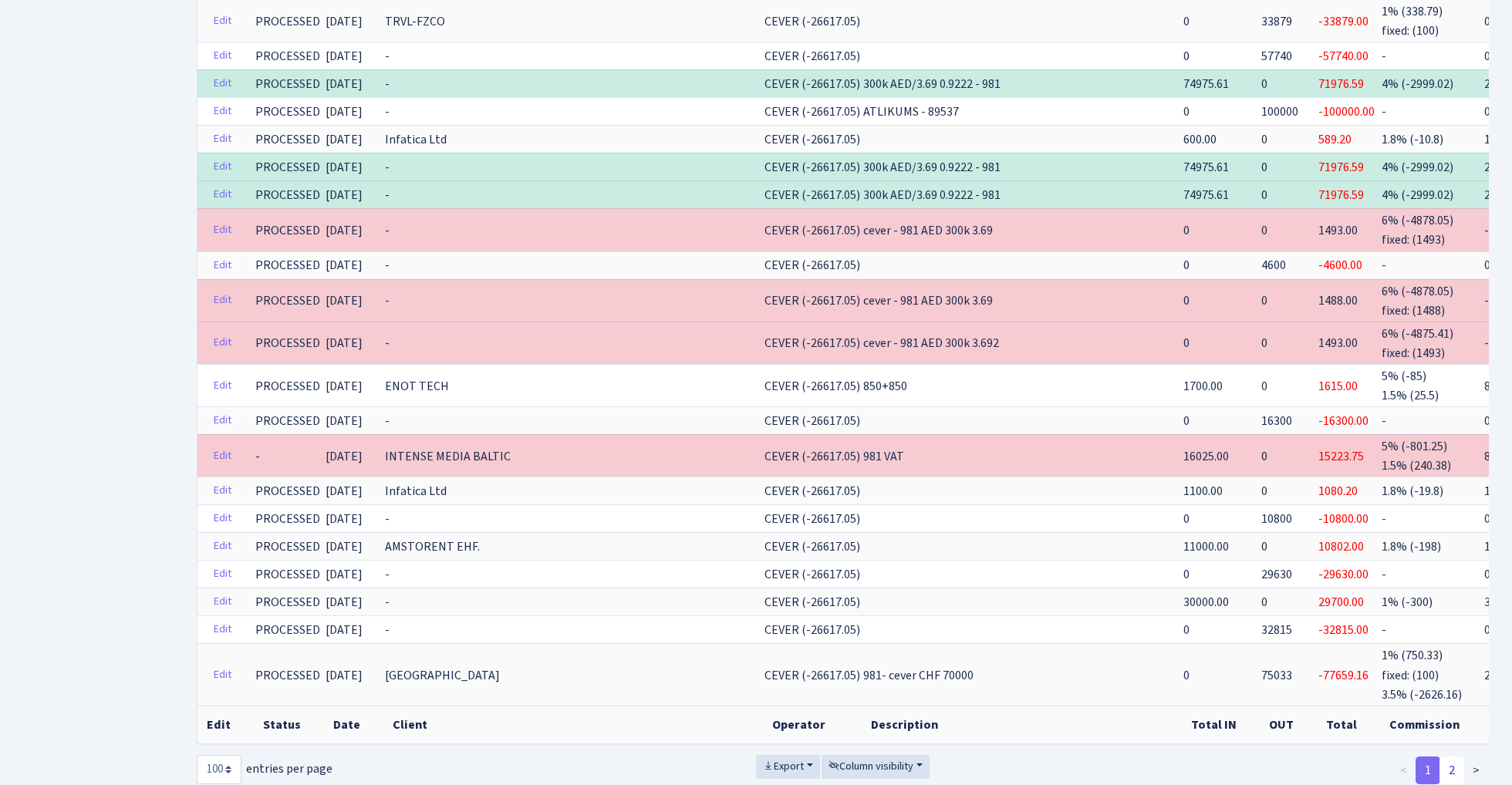
click at [1454, 757] on link "2" at bounding box center [1452, 771] width 25 height 28
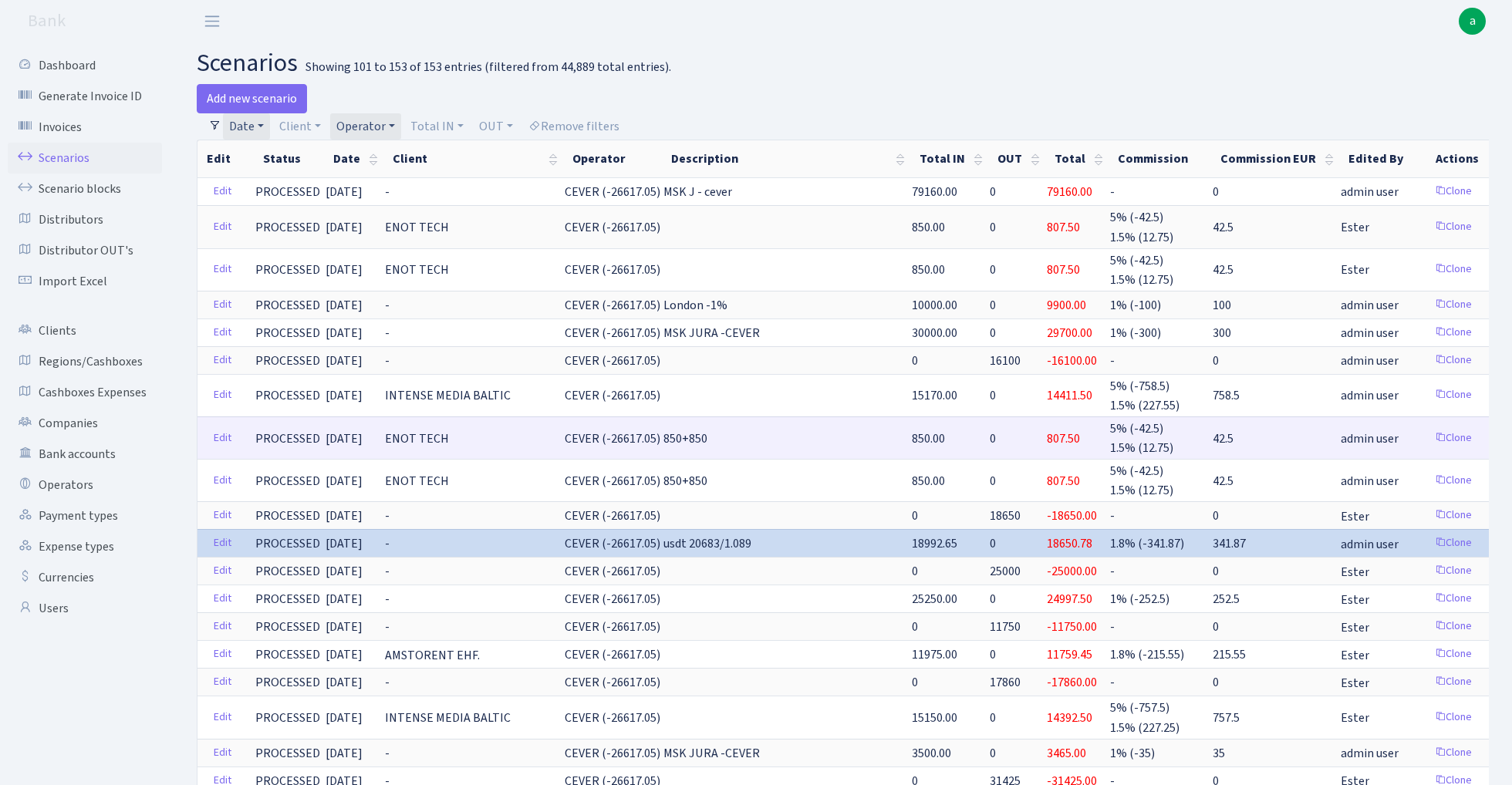
scroll to position [0, 0]
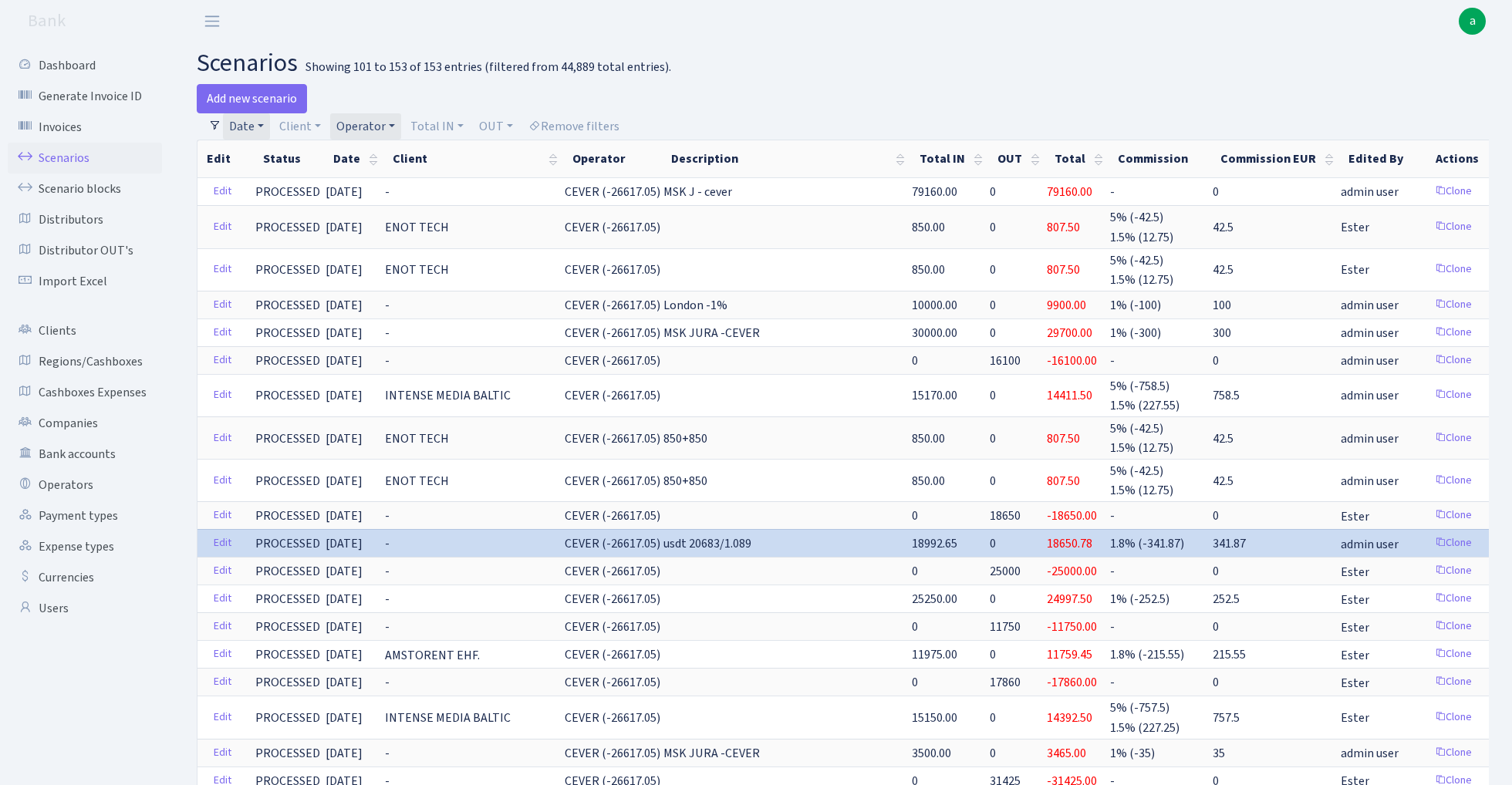
click at [253, 124] on link "Date" at bounding box center [246, 126] width 47 height 26
click at [270, 155] on input "[DATE] - [DATE]" at bounding box center [346, 156] width 183 height 30
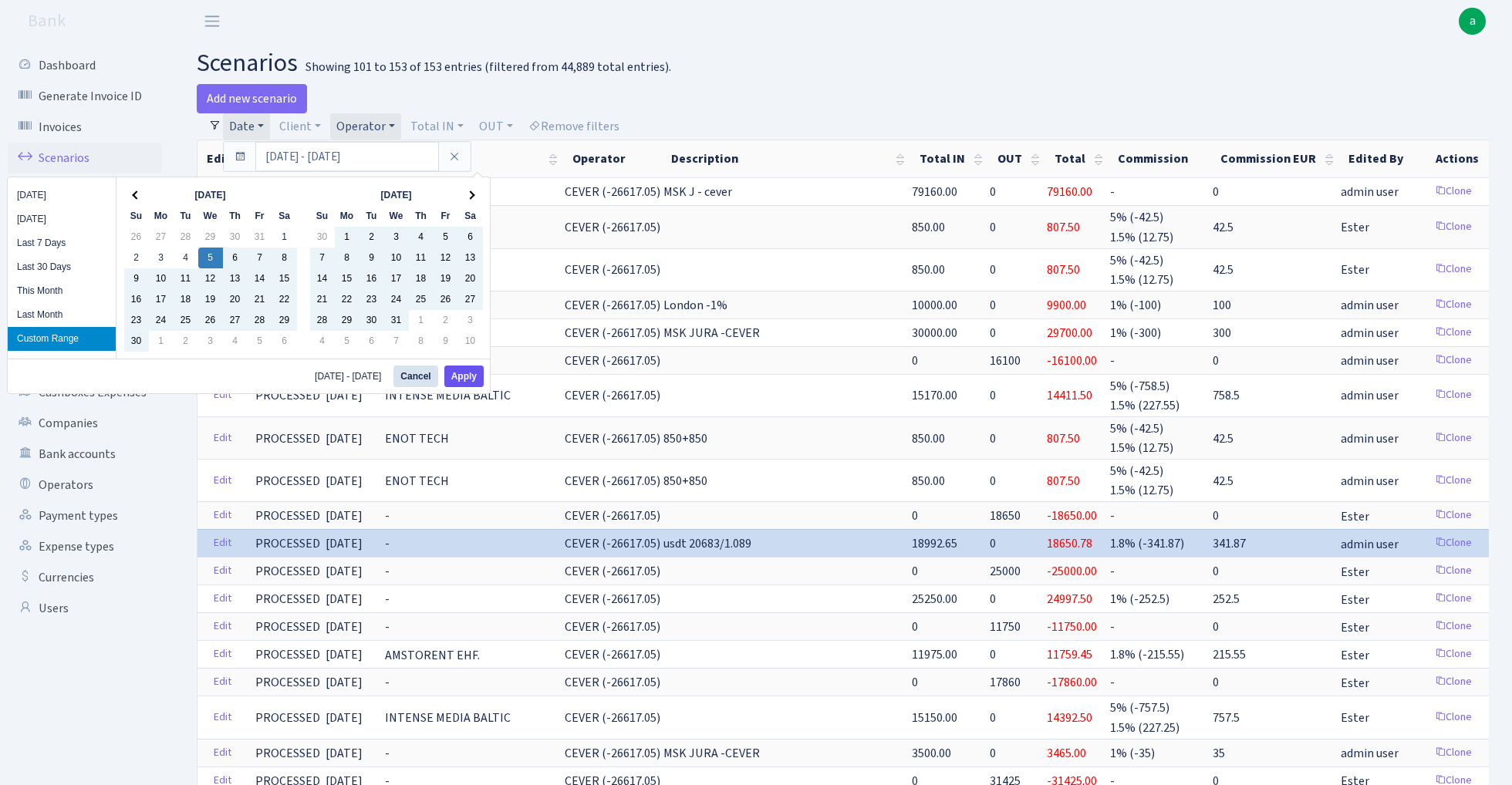
click at [470, 374] on button "Apply" at bounding box center [463, 376] width 39 height 22
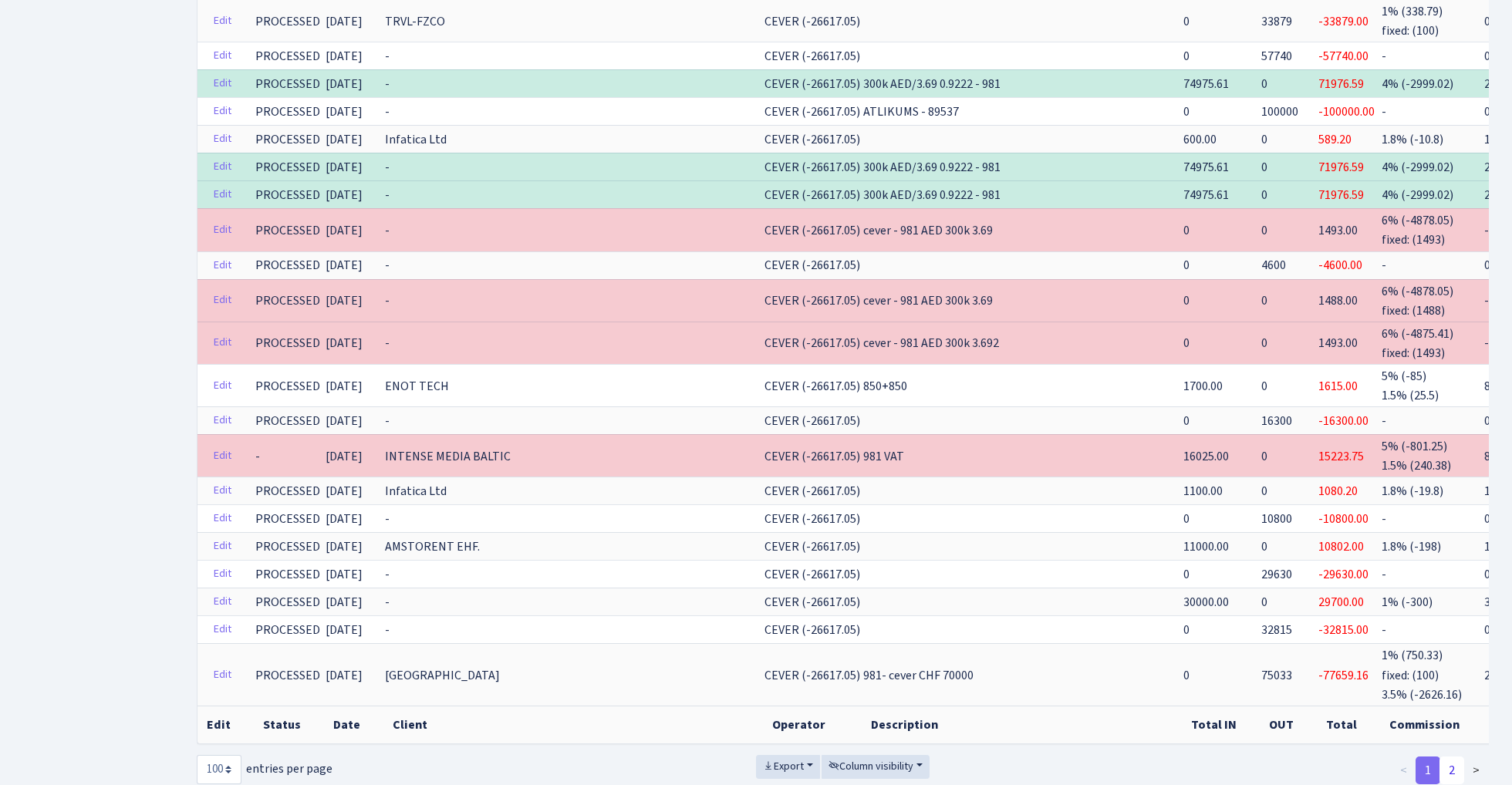
click at [1451, 757] on link "2" at bounding box center [1452, 771] width 25 height 28
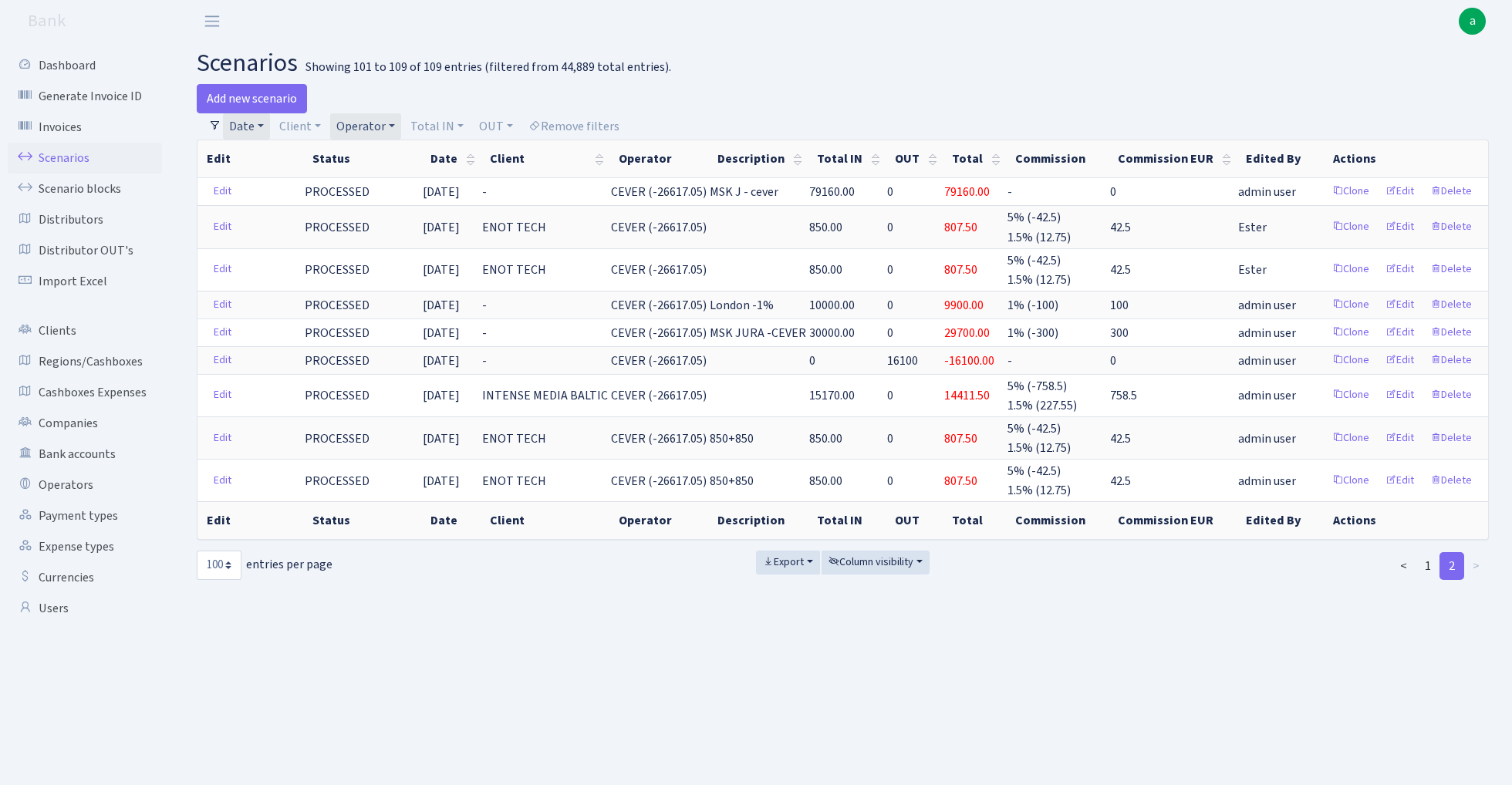
click at [367, 122] on link "Operator" at bounding box center [366, 126] width 71 height 26
click at [408, 427] on li "CEVER AED" at bounding box center [390, 440] width 116 height 27
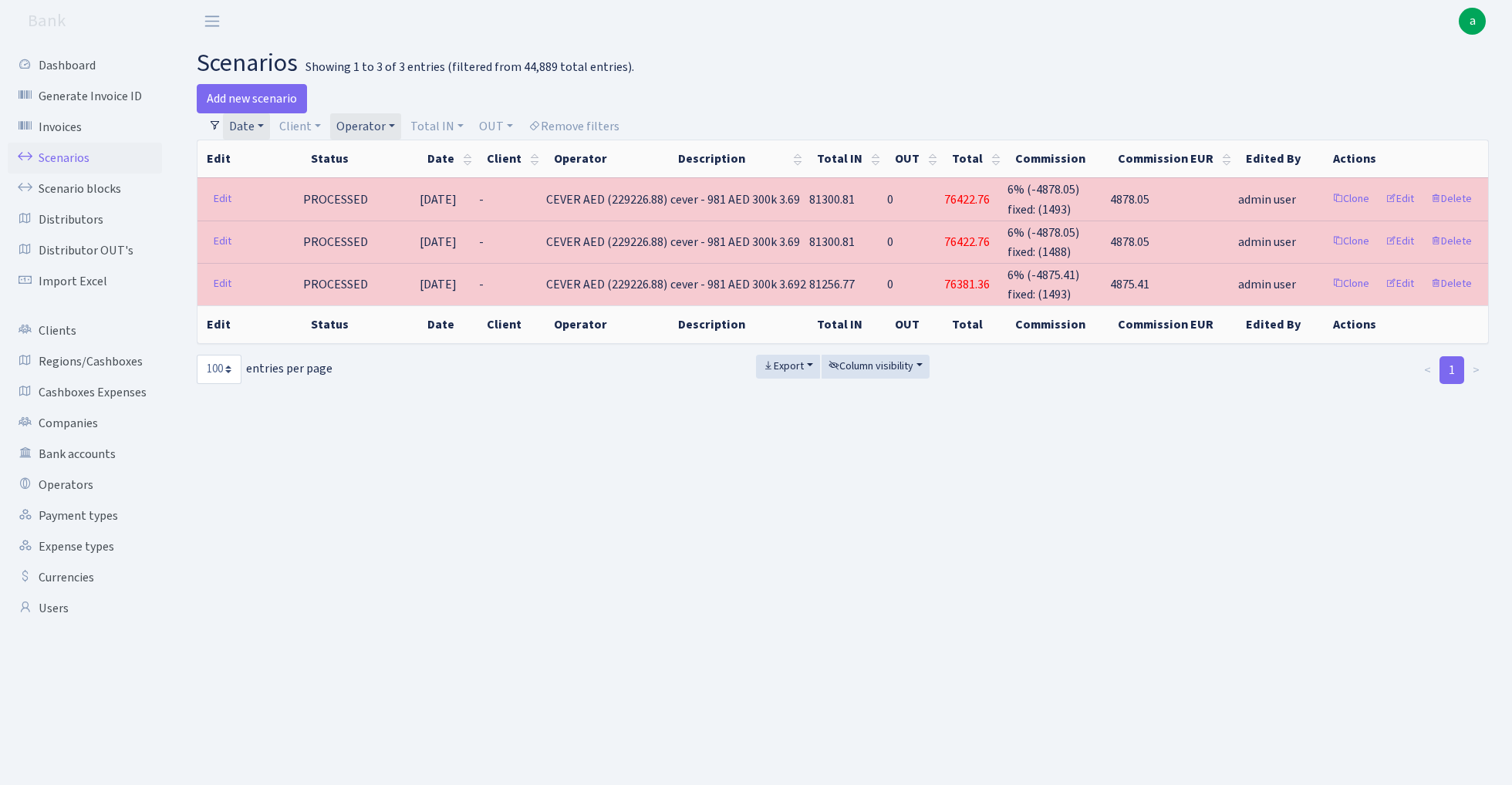
click at [363, 127] on link "Operator" at bounding box center [366, 126] width 71 height 26
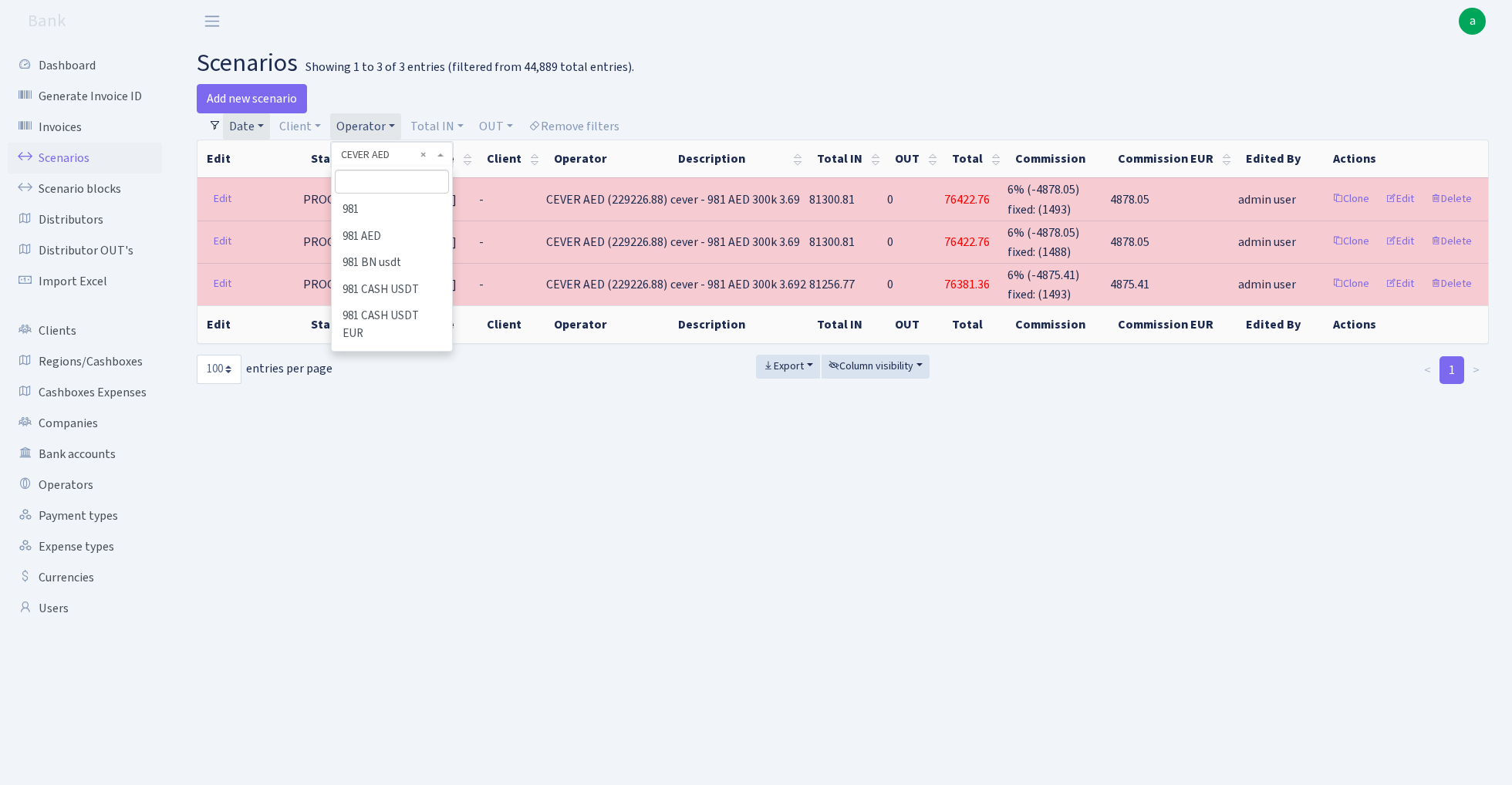
scroll to position [1324, 0]
click at [393, 403] on li "CEVER RUB" at bounding box center [390, 416] width 116 height 27
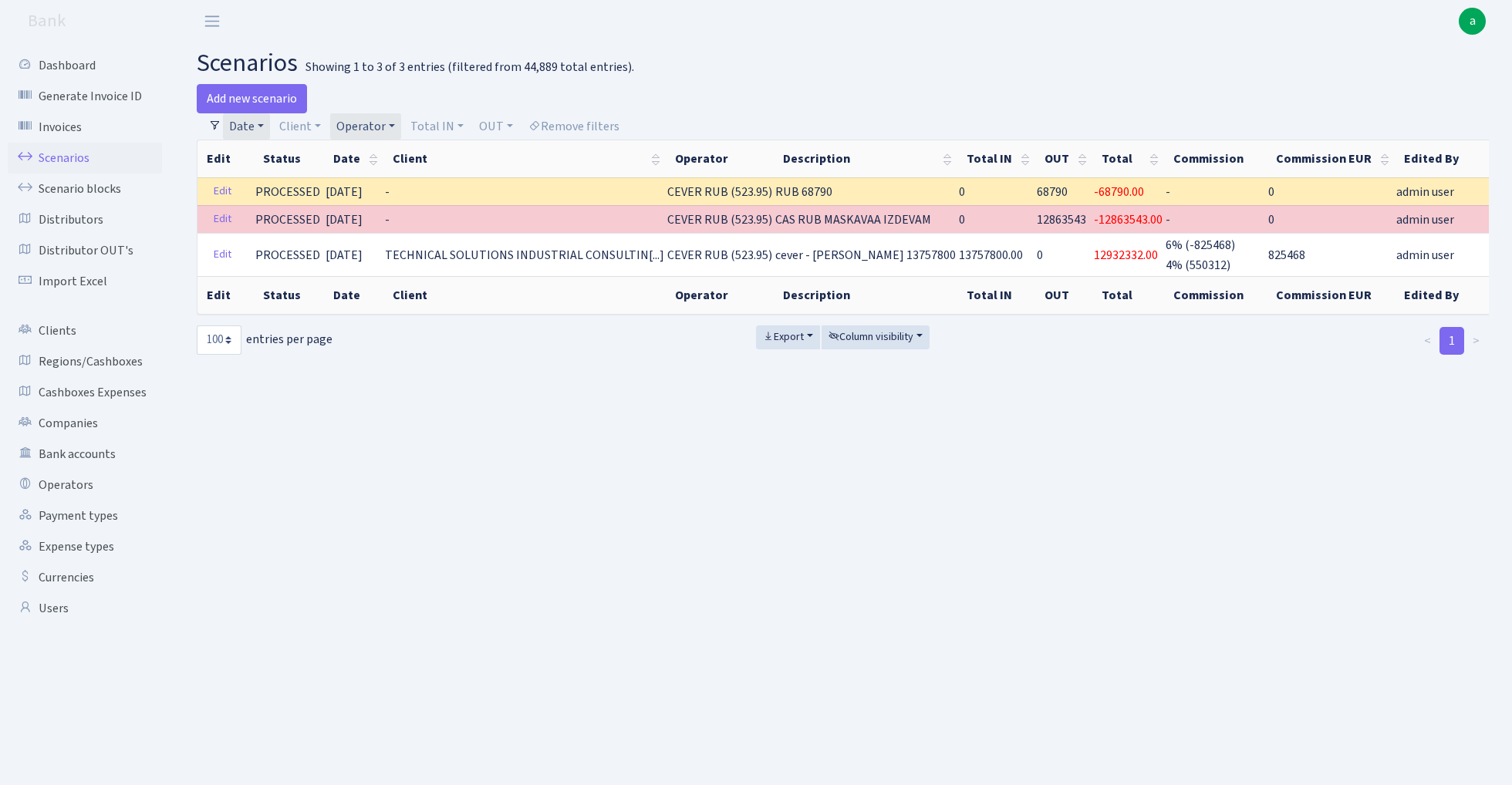
click at [377, 124] on link "Operator" at bounding box center [366, 126] width 71 height 26
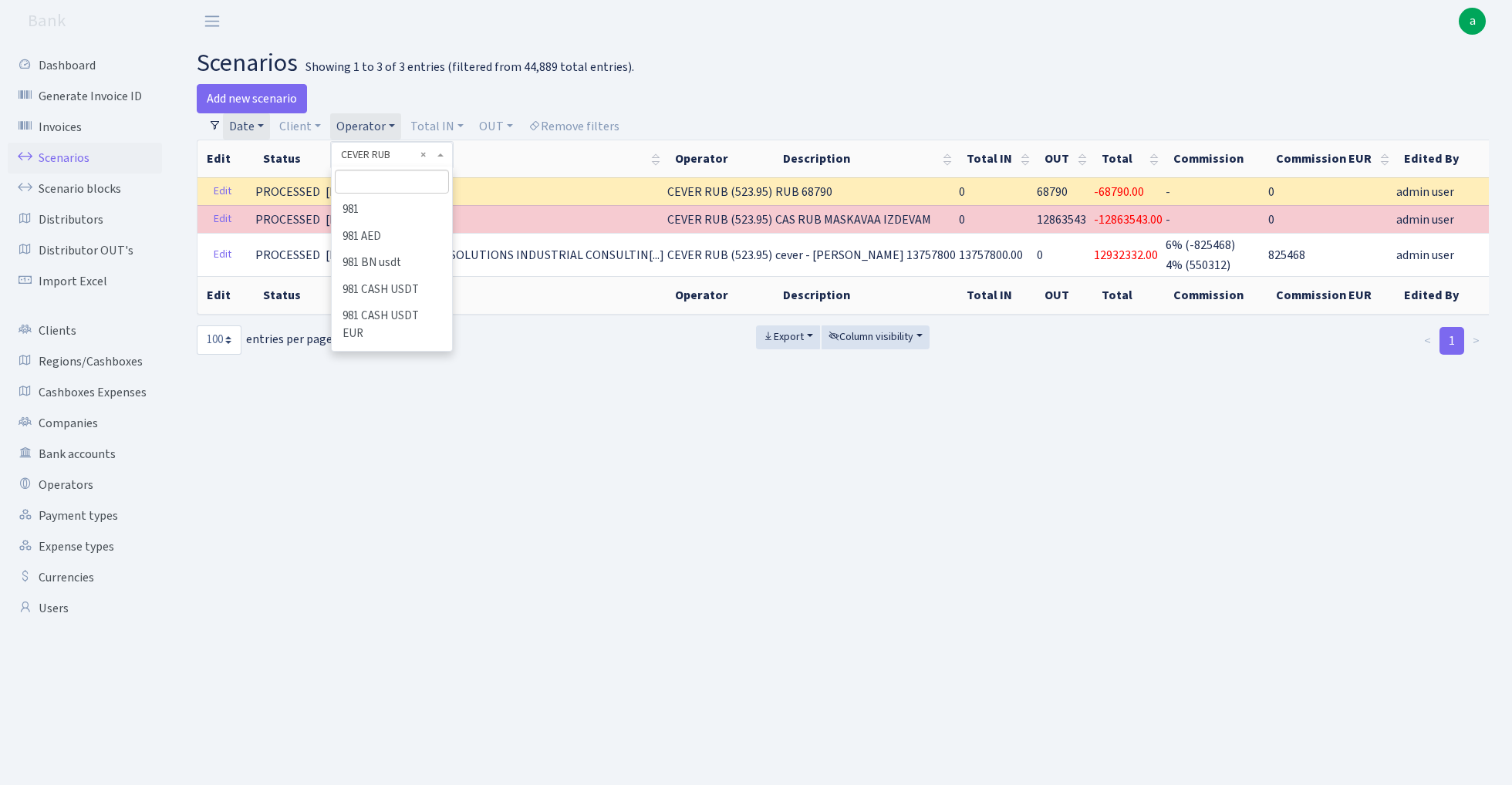
scroll to position [1351, 0]
click at [399, 403] on li "CEVER USD" at bounding box center [390, 416] width 116 height 27
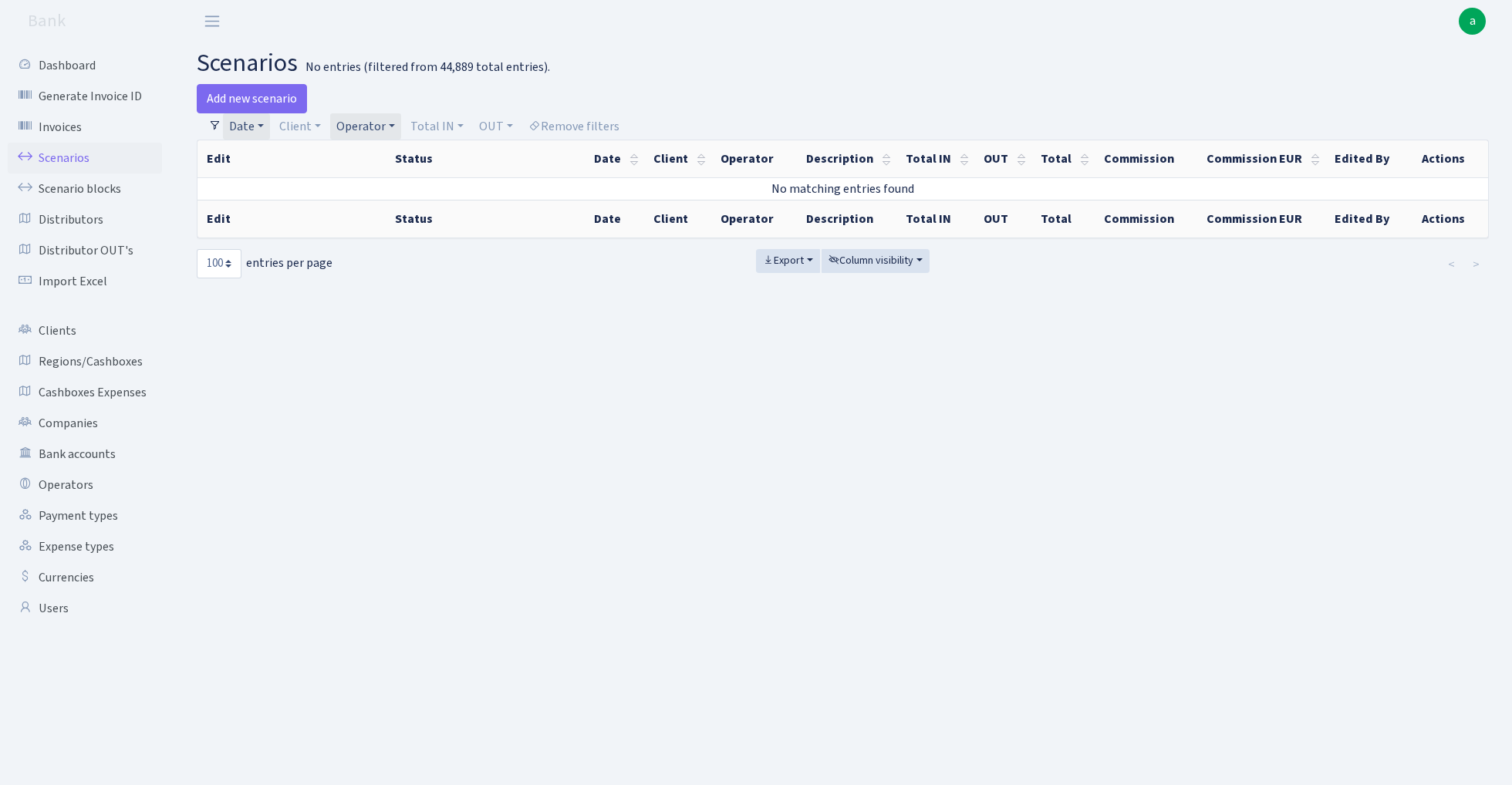
click at [376, 125] on link "Operator" at bounding box center [366, 126] width 71 height 26
click at [409, 405] on li "CEVER USDT" at bounding box center [390, 418] width 116 height 27
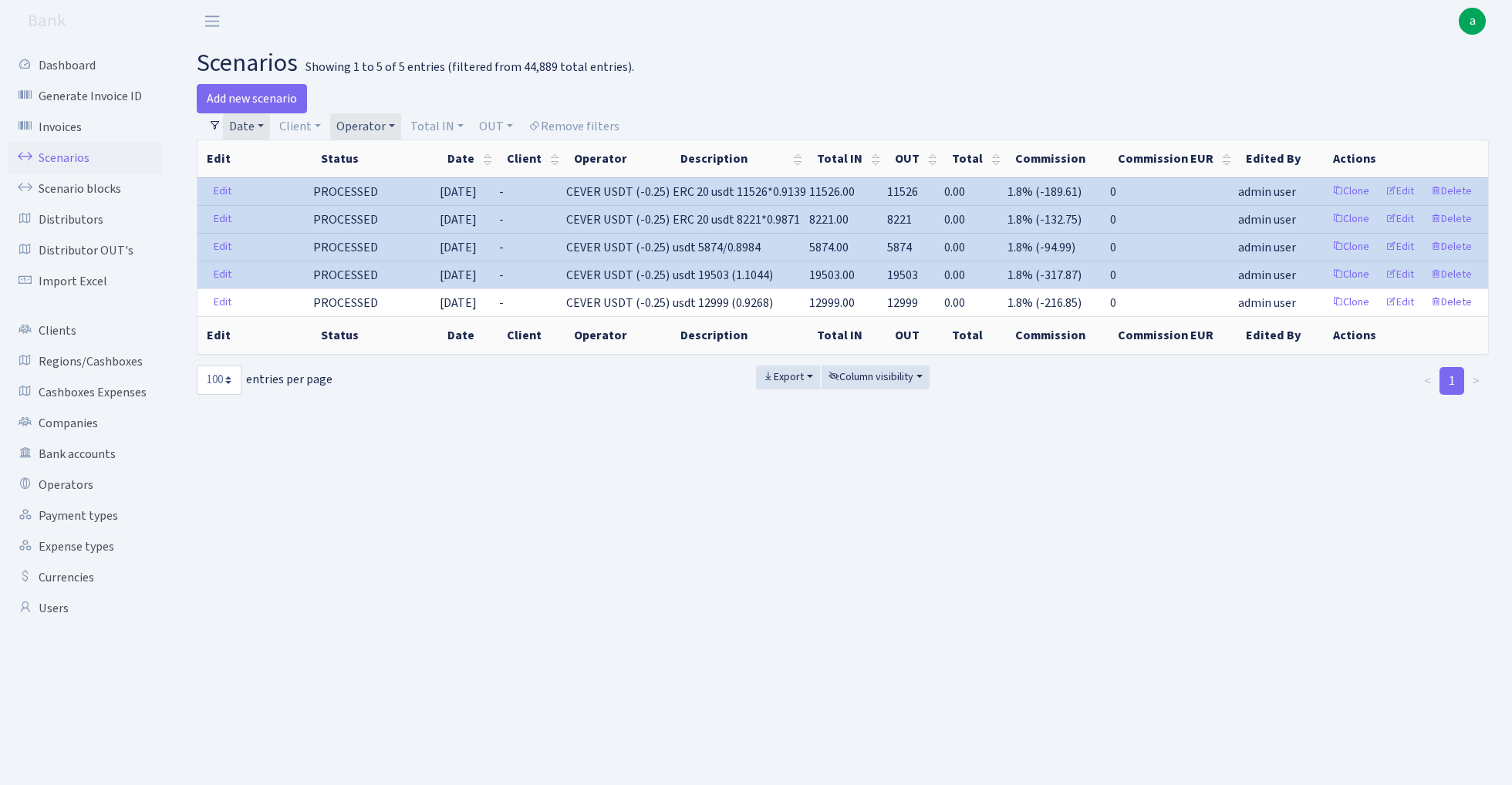
click at [254, 122] on link "Date" at bounding box center [246, 126] width 47 height 26
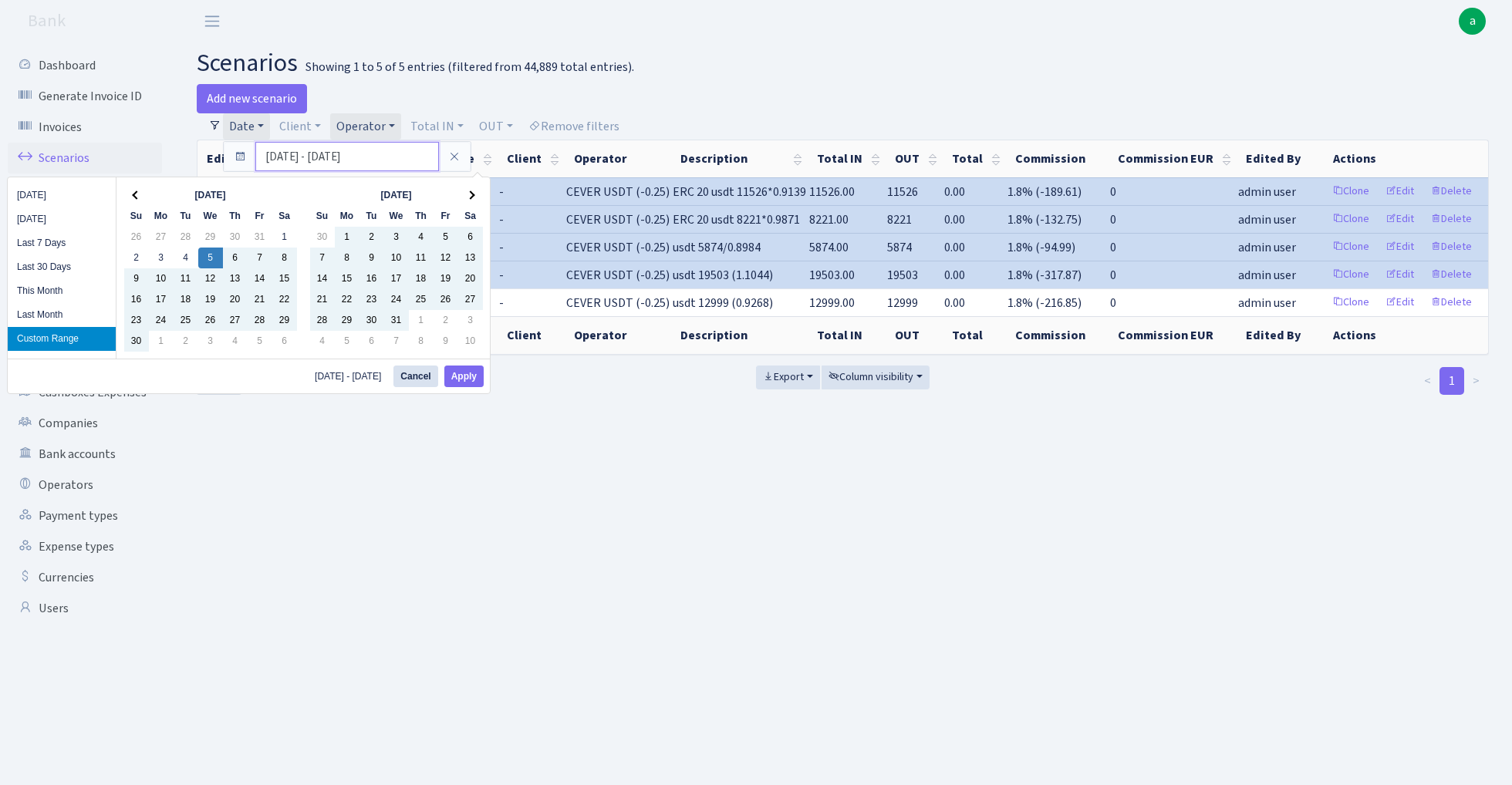
drag, startPoint x: 276, startPoint y: 157, endPoint x: 242, endPoint y: 160, distance: 34.1
click at [242, 159] on div "05.06.2024 - 31.12.2024" at bounding box center [346, 156] width 247 height 30
type input "01.01.2024 - 31.12.2024"
click at [470, 379] on button "Apply" at bounding box center [463, 376] width 39 height 22
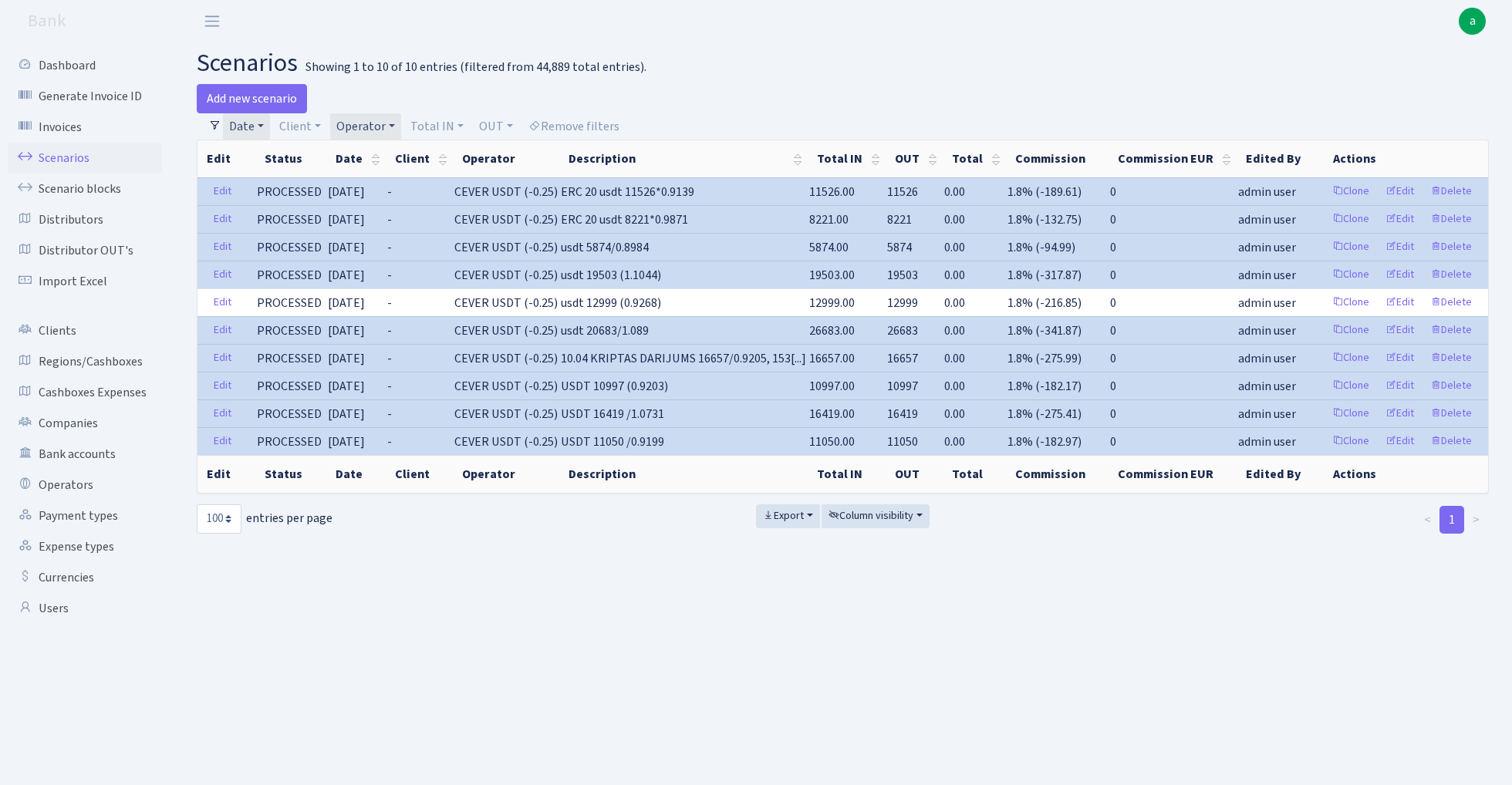
click at [373, 120] on link "Operator" at bounding box center [366, 126] width 71 height 26
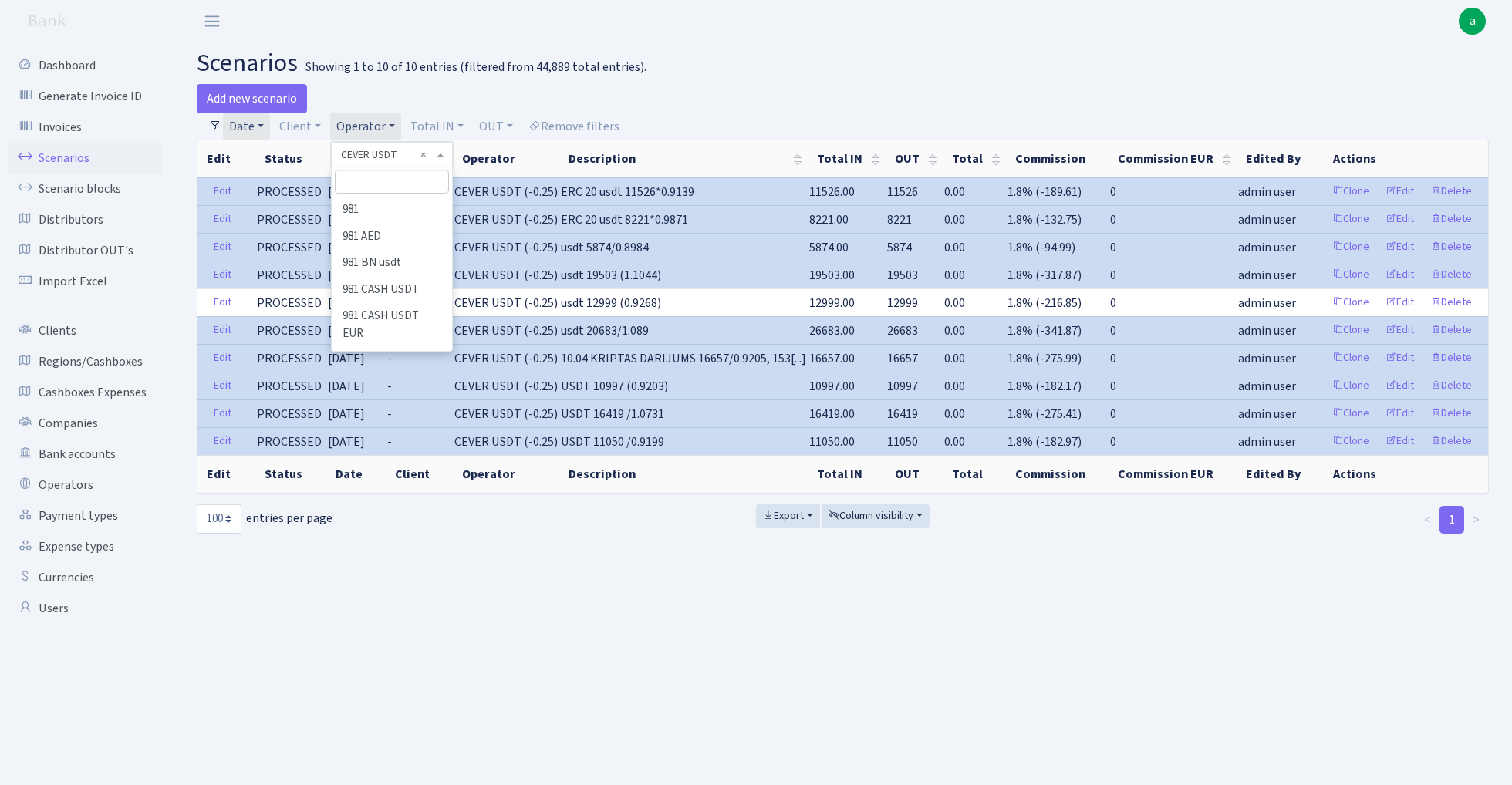
scroll to position [1402, 0]
click at [399, 352] on li "CEVER USD" at bounding box center [390, 366] width 116 height 27
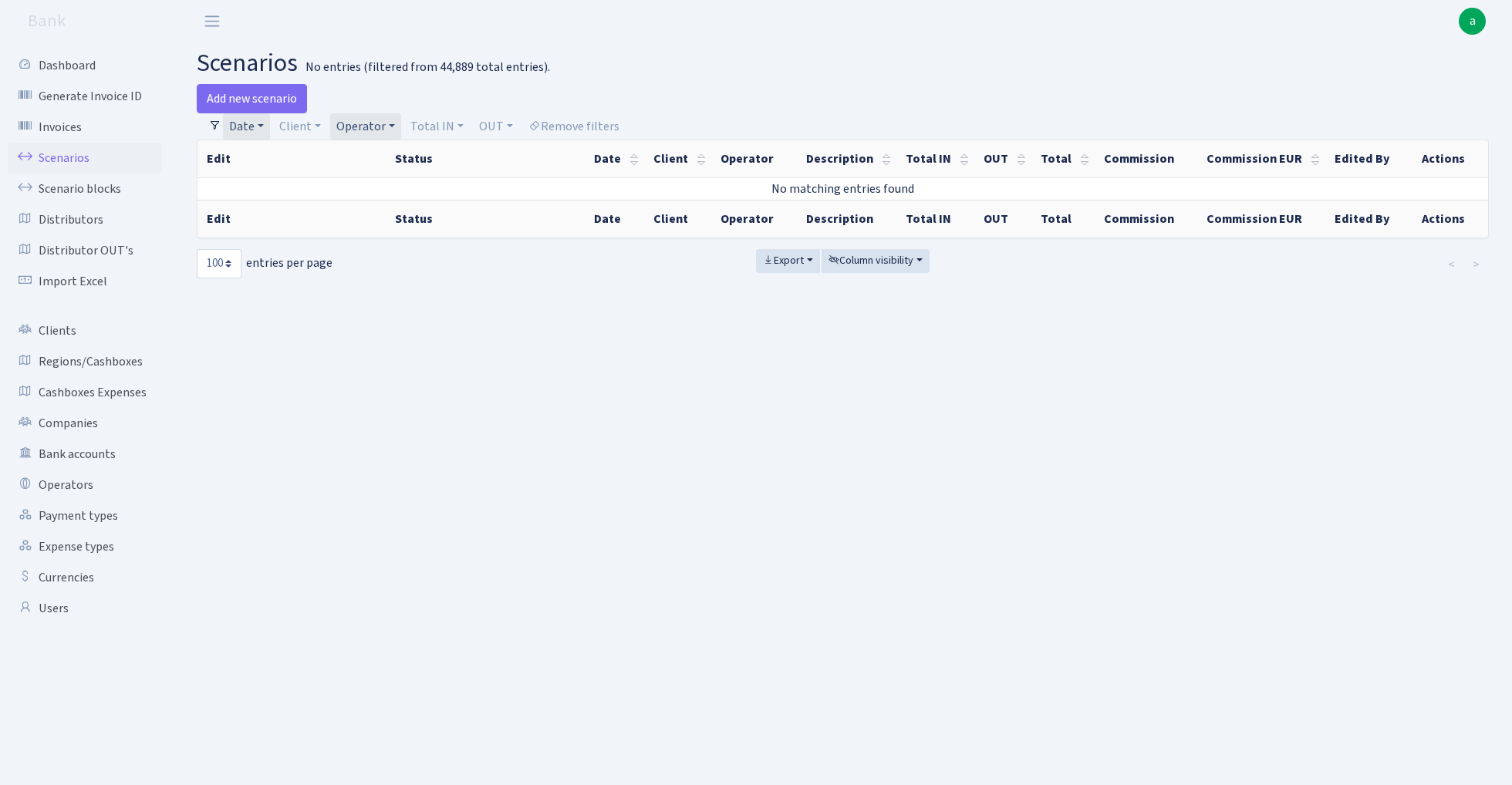
click at [374, 124] on link "Operator" at bounding box center [366, 126] width 71 height 26
click at [399, 352] on li "CEVER RUB" at bounding box center [390, 366] width 116 height 27
select select "214"
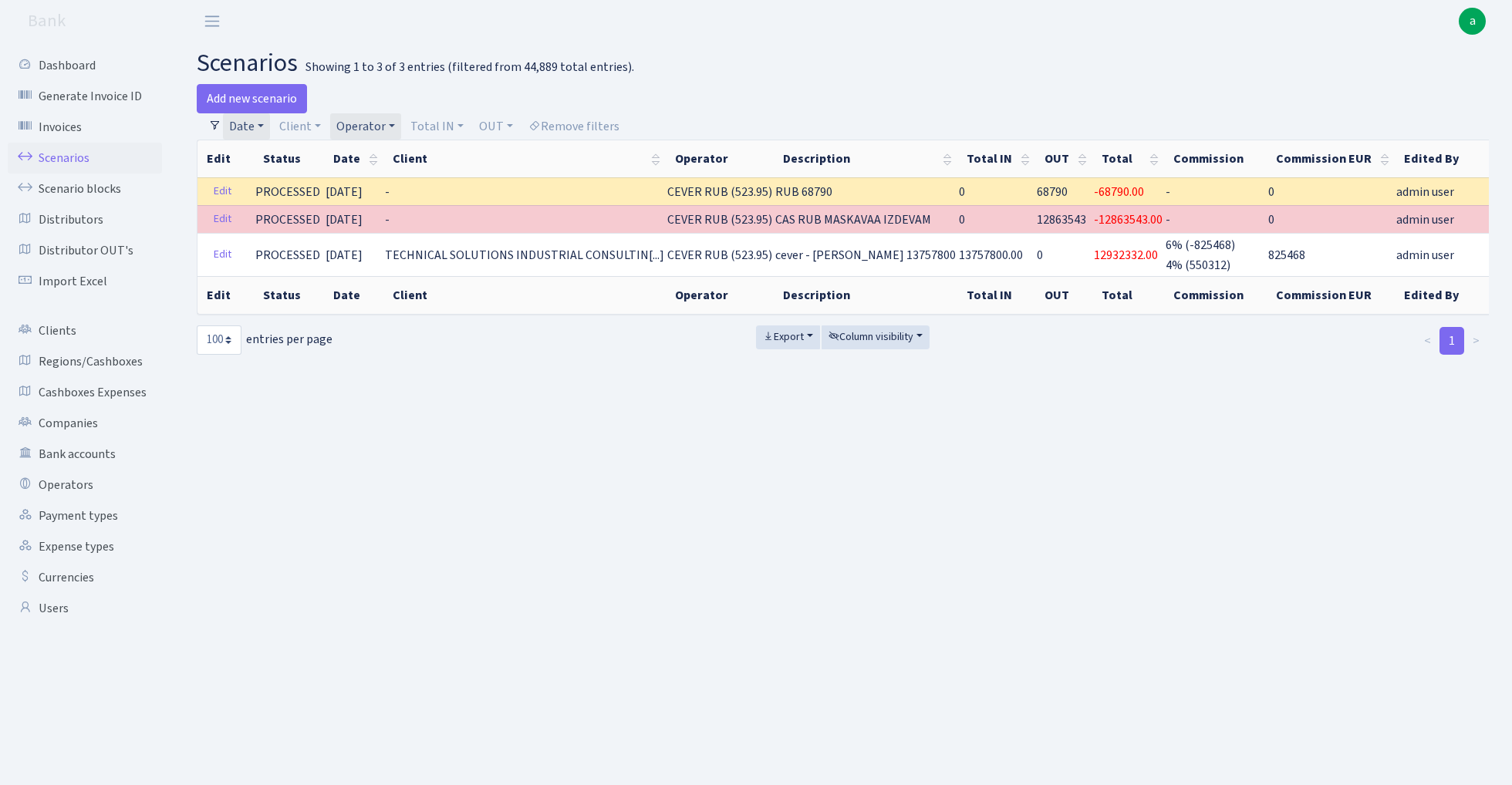
click at [376, 131] on link "Operator" at bounding box center [366, 126] width 71 height 26
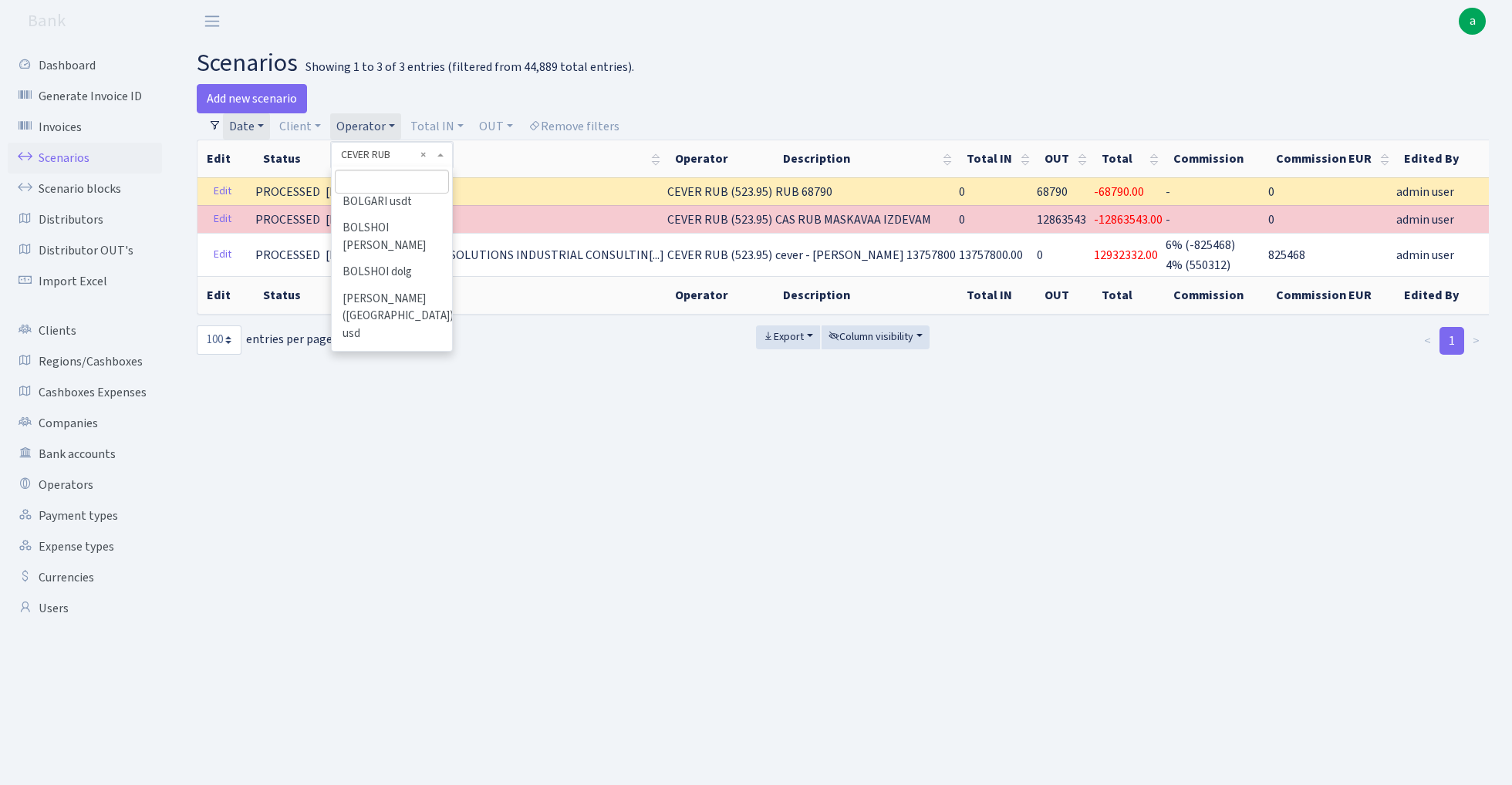
scroll to position [1296, 0]
click at [389, 404] on li "CEVER AED" at bounding box center [390, 417] width 116 height 27
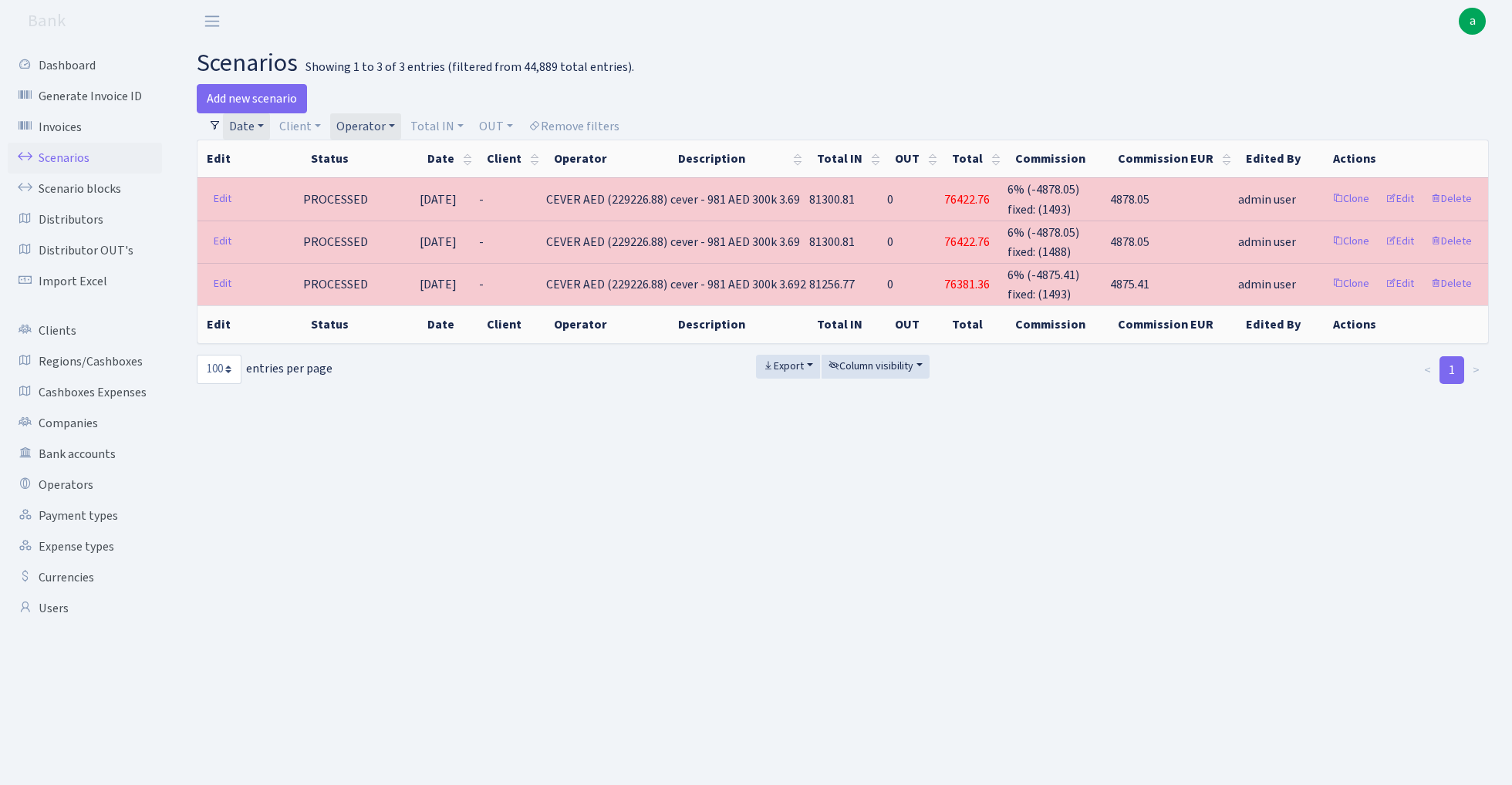
click at [371, 124] on link "Operator" at bounding box center [366, 126] width 71 height 26
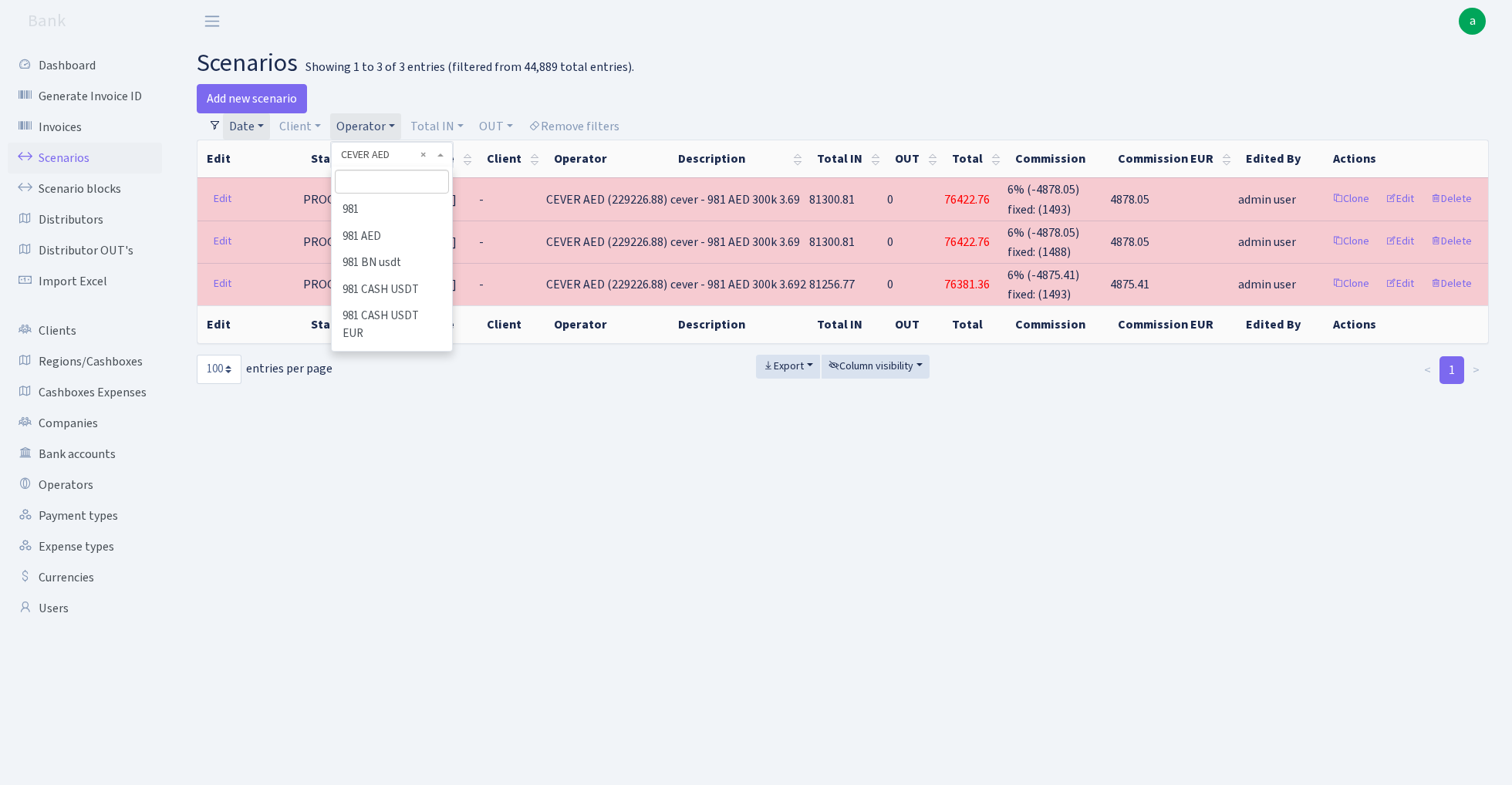
scroll to position [1324, 0]
click at [393, 350] on li "CEVER" at bounding box center [390, 364] width 116 height 27
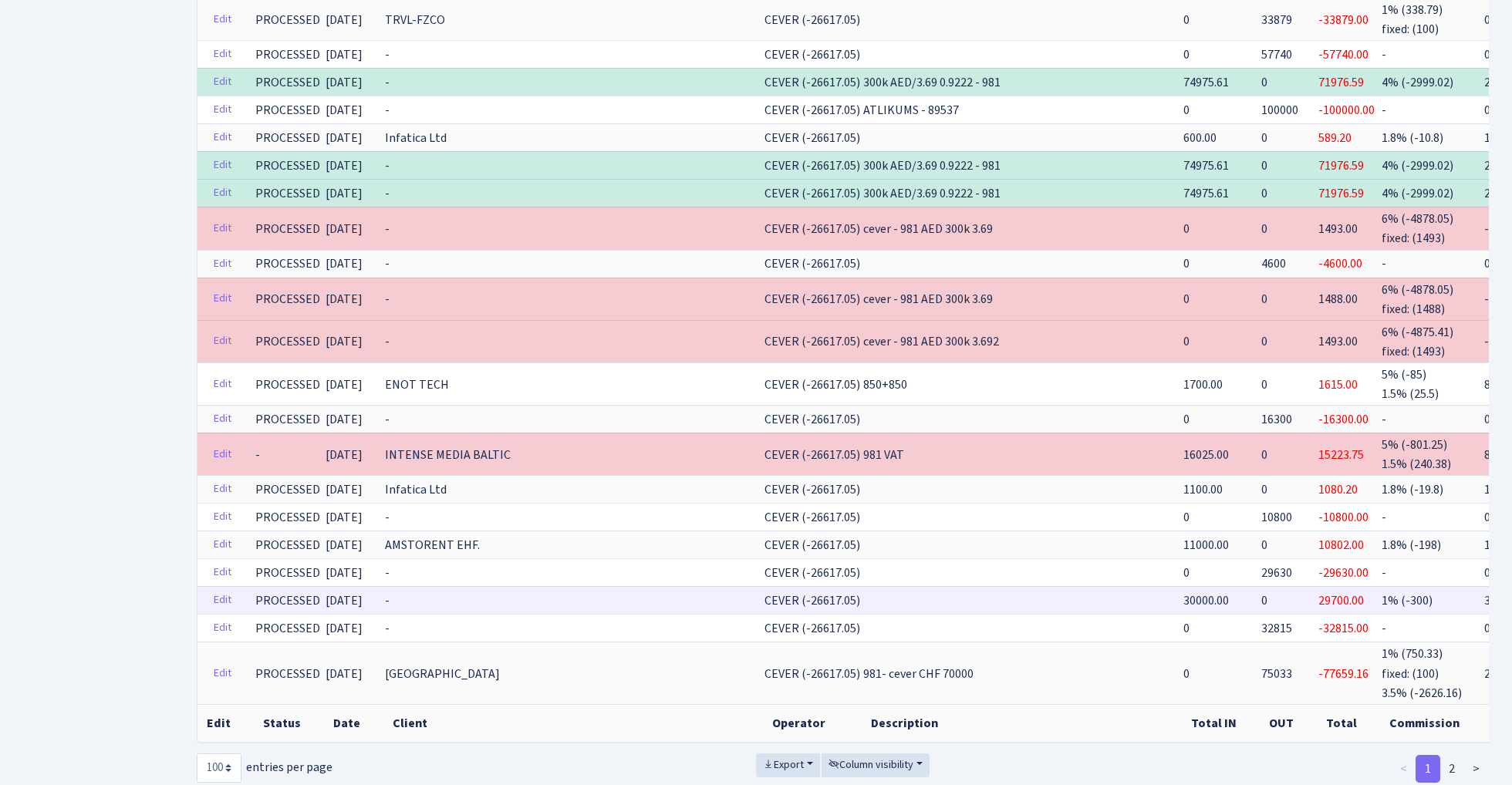
scroll to position [2782, 0]
click at [1452, 757] on link "2" at bounding box center [1452, 771] width 25 height 28
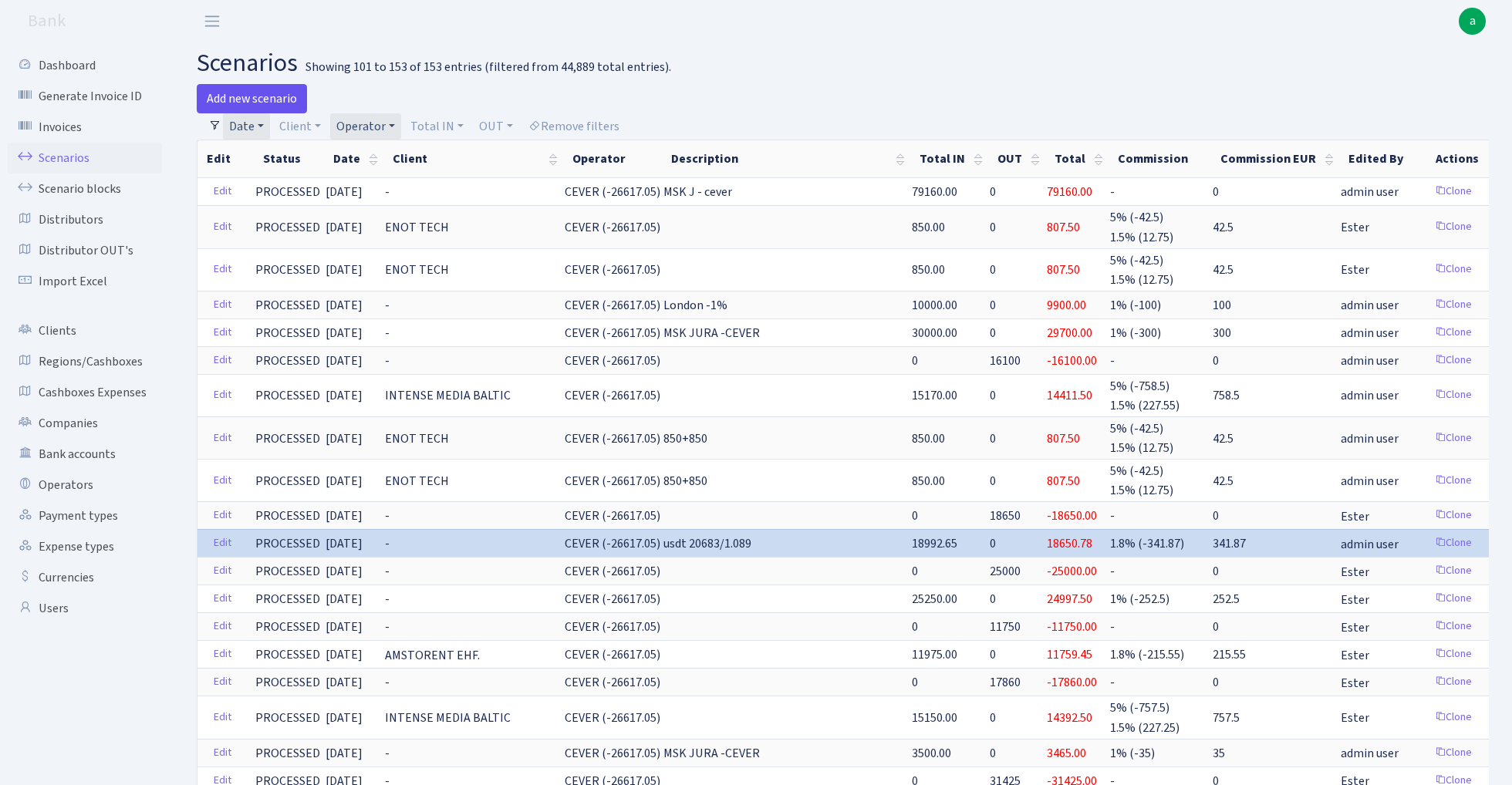
scroll to position [0, 0]
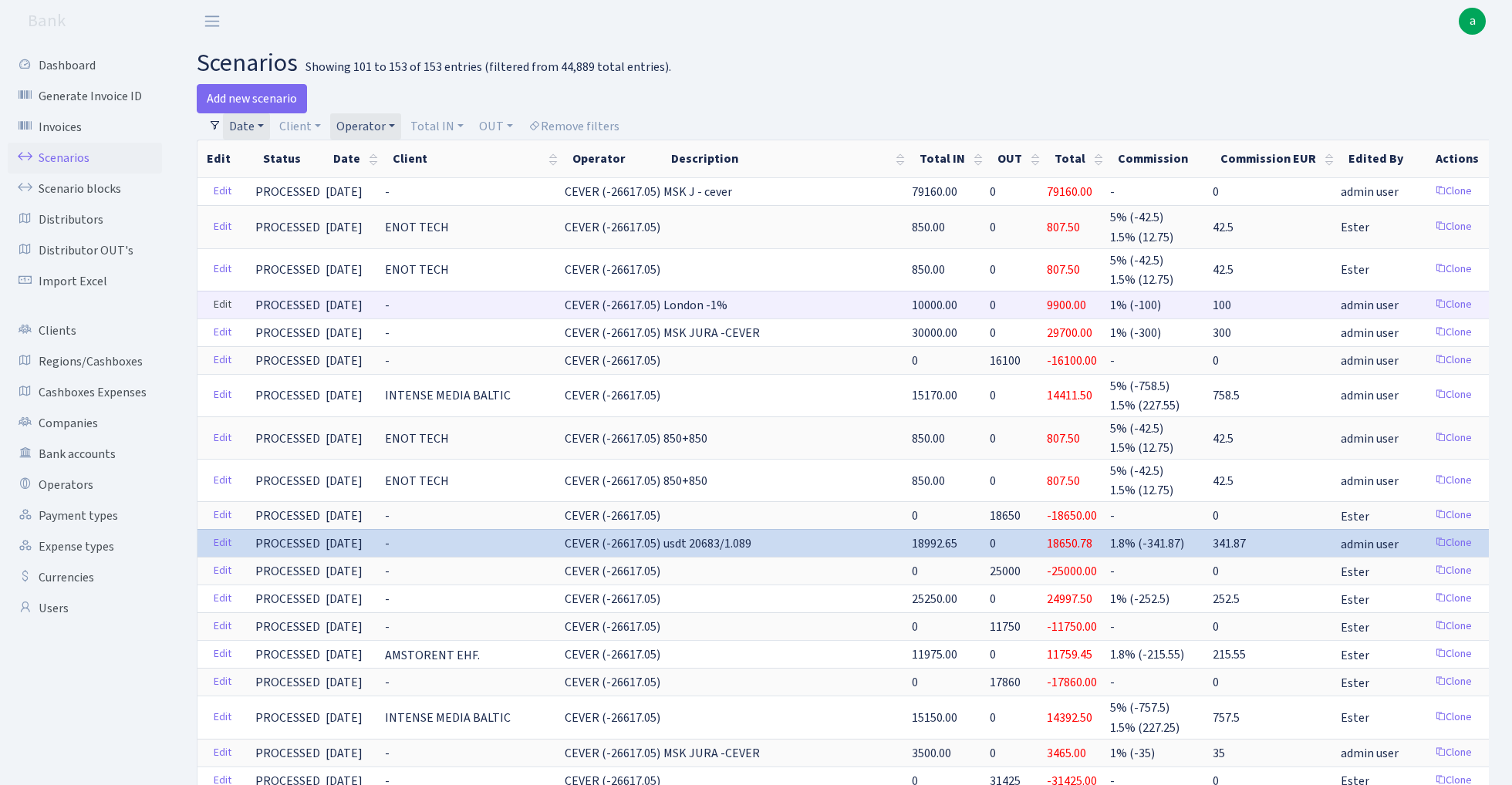
click at [219, 299] on link "Edit" at bounding box center [222, 304] width 32 height 24
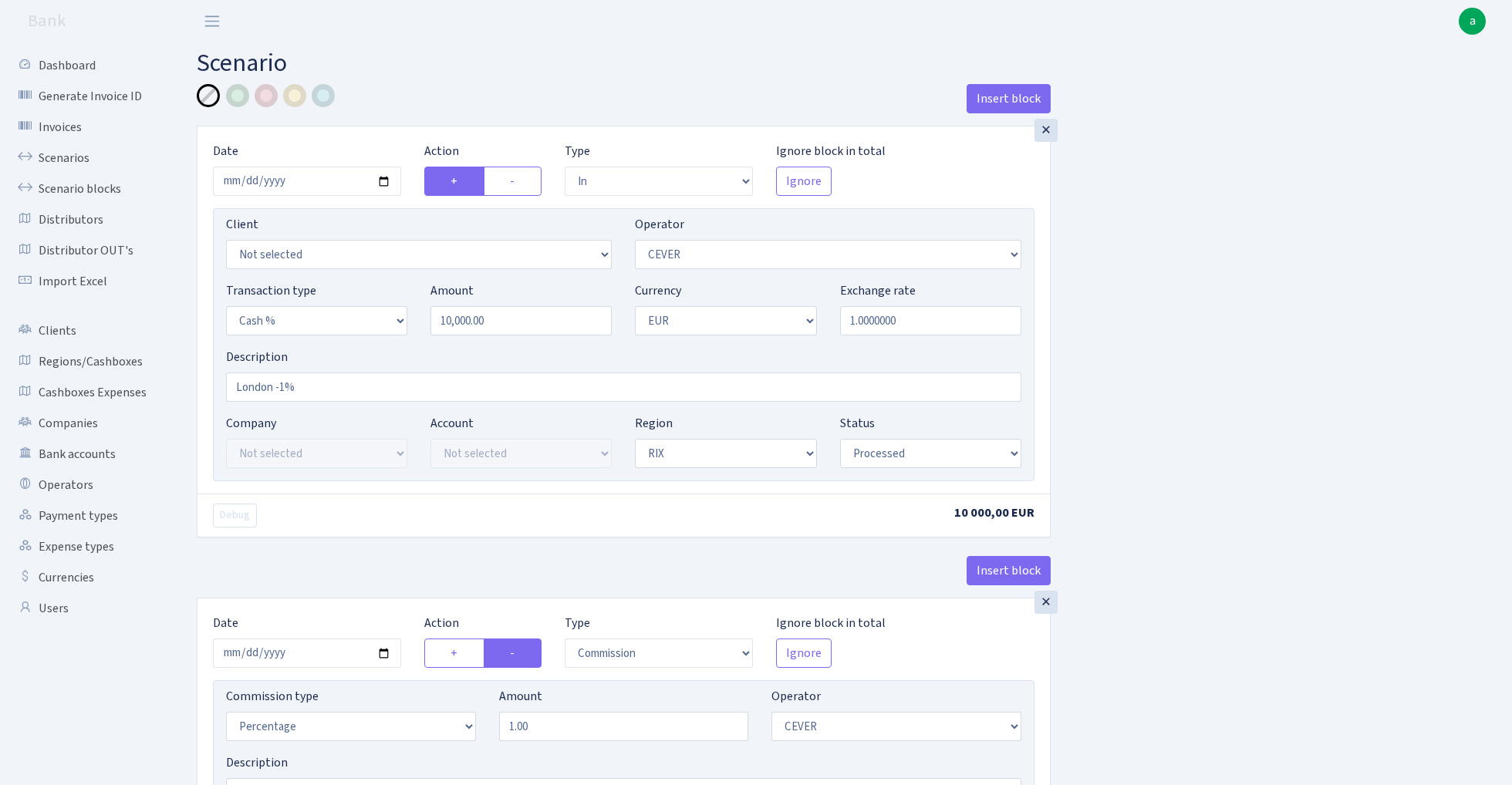
select select "in"
select select "20"
select select "6"
select select "1"
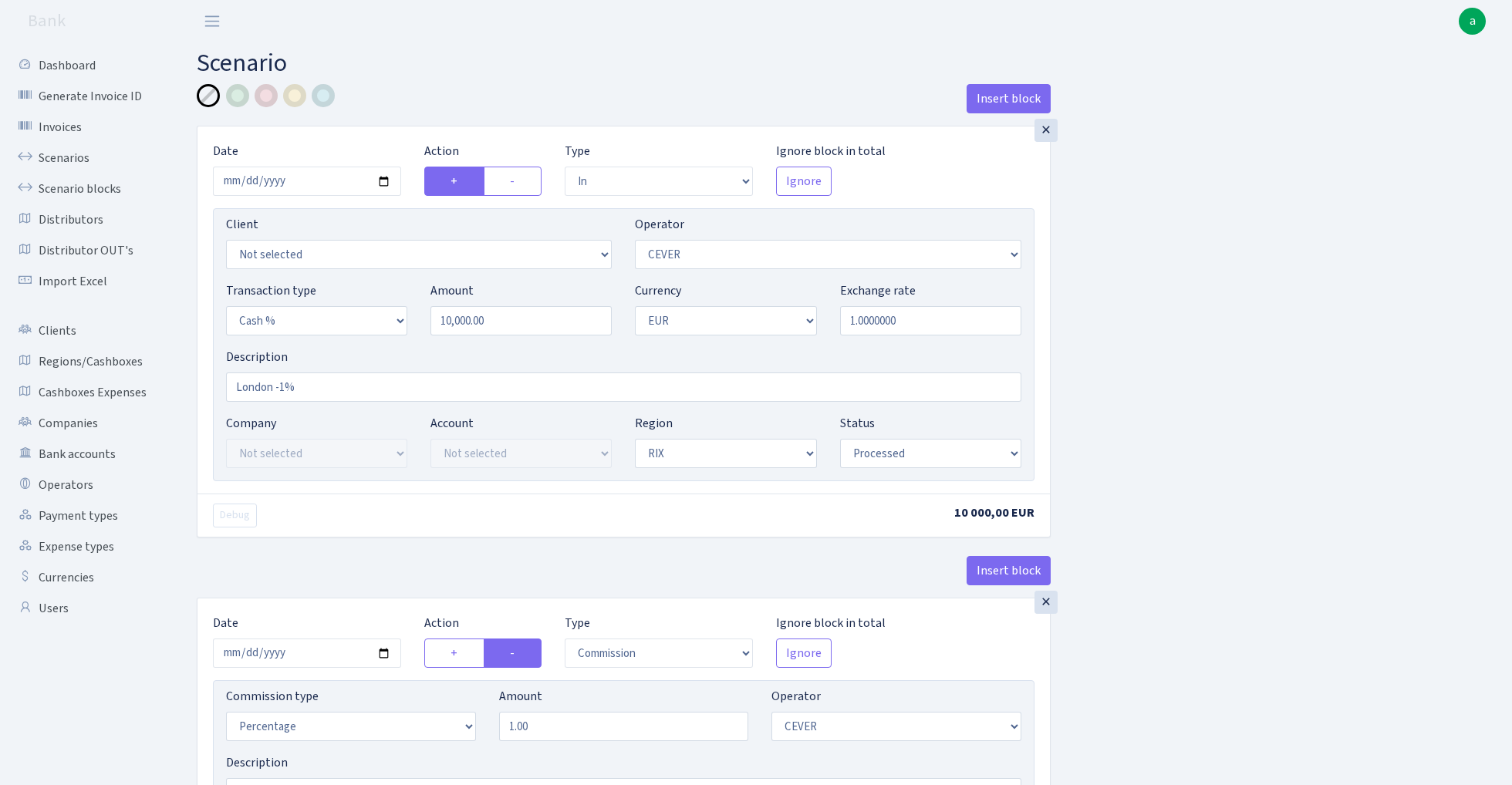
select select "processed"
select select "commission"
select select "20"
select select "processed"
click at [235, 389] on input "London -1%" at bounding box center [624, 387] width 795 height 30
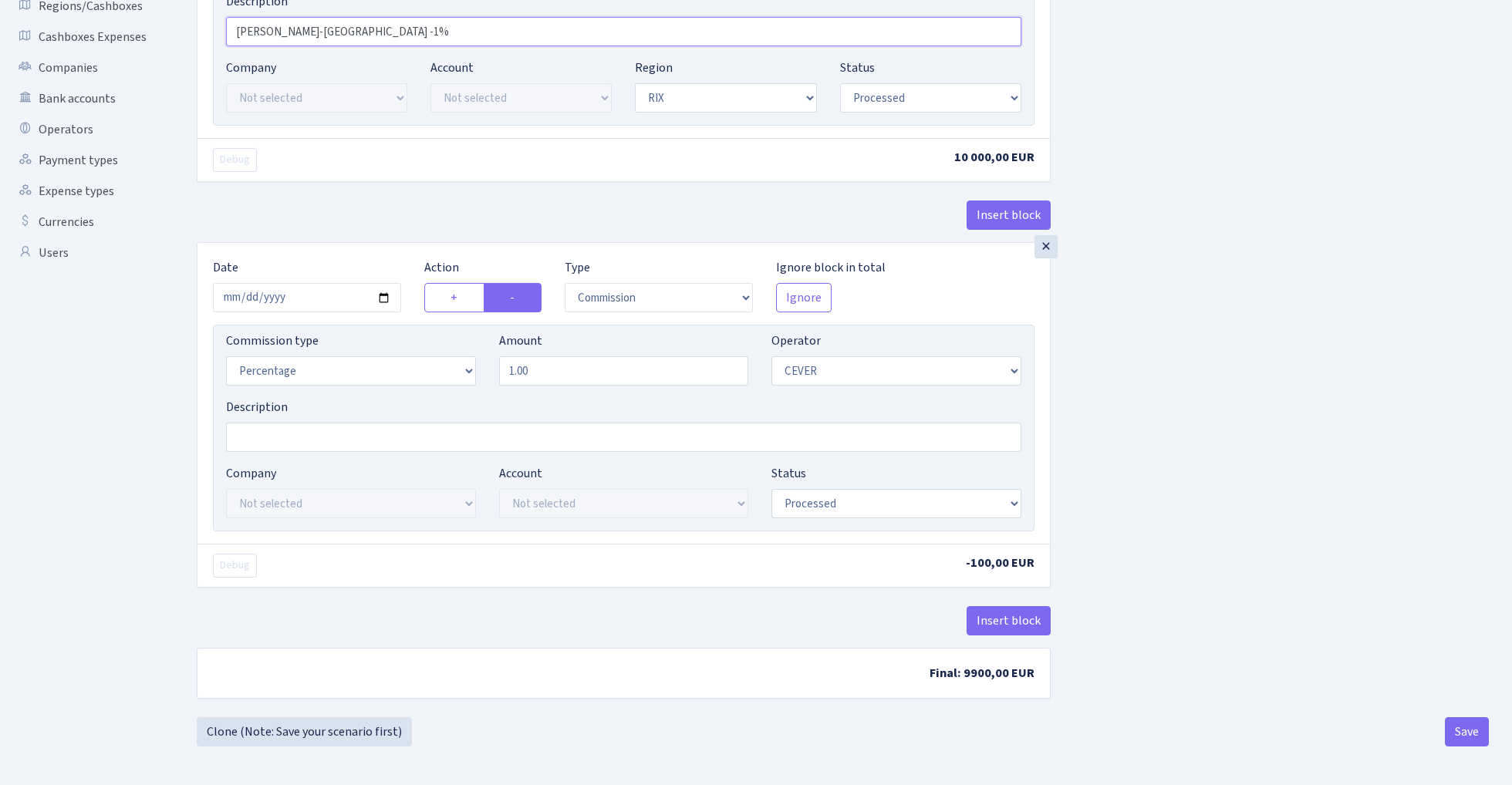
scroll to position [360, 0]
type input "[PERSON_NAME]-[GEOGRAPHIC_DATA] -1%"
click at [1456, 730] on button "Save" at bounding box center [1467, 732] width 44 height 30
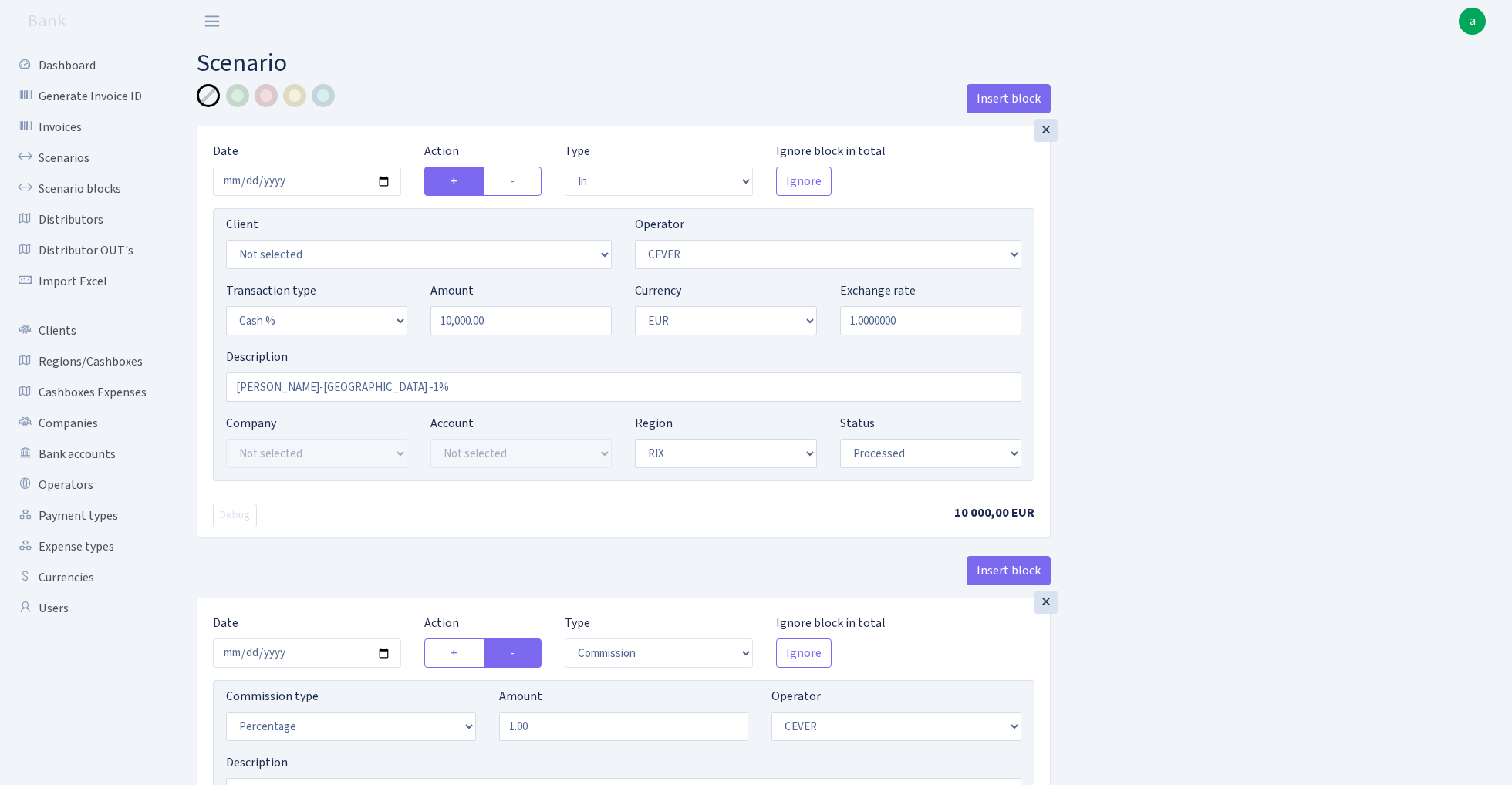
select select "in"
select select "20"
select select "6"
select select "1"
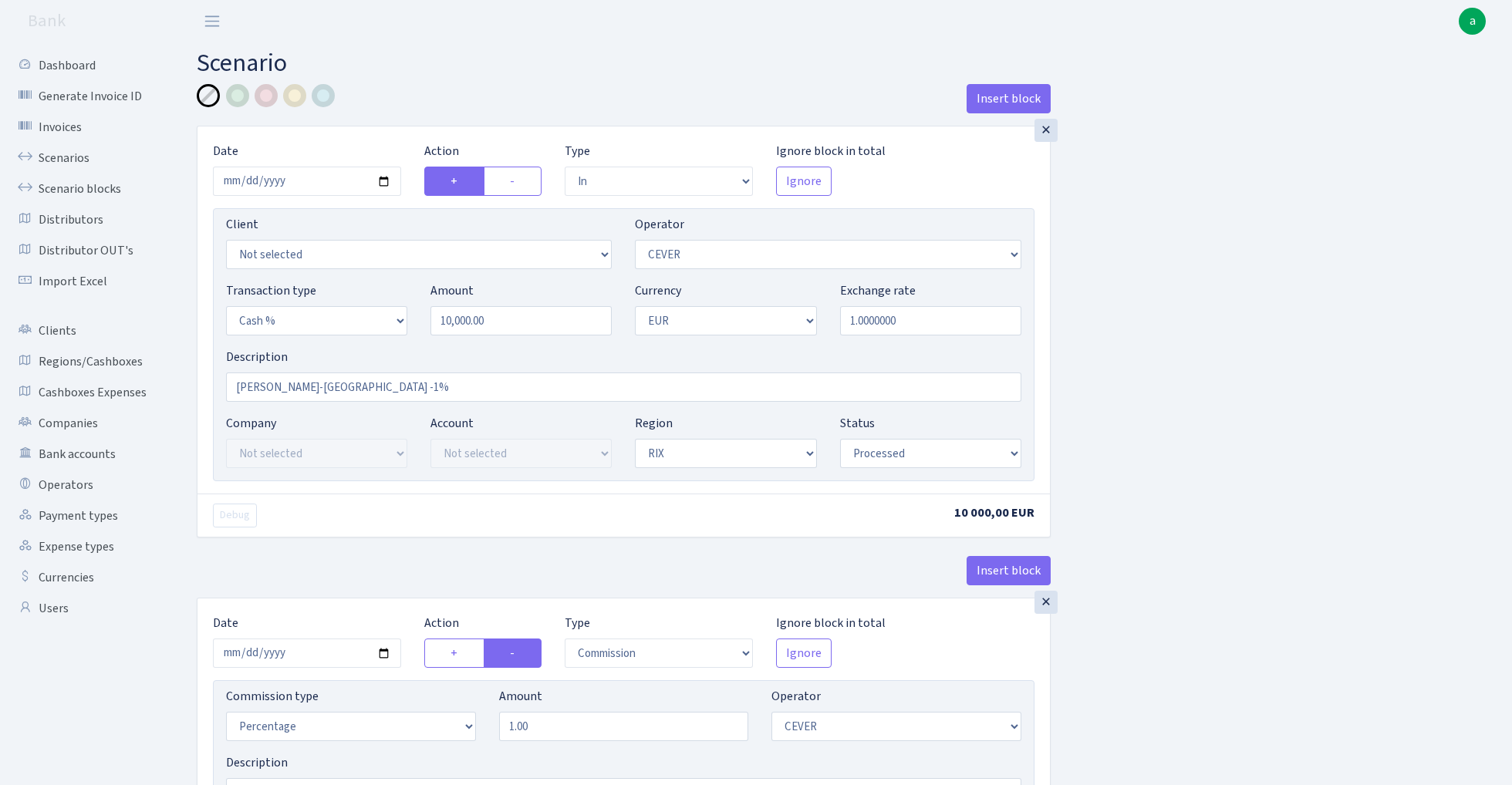
select select "processed"
select select "commission"
select select "20"
select select "processed"
click at [60, 159] on link "Scenarios" at bounding box center [84, 158] width 154 height 31
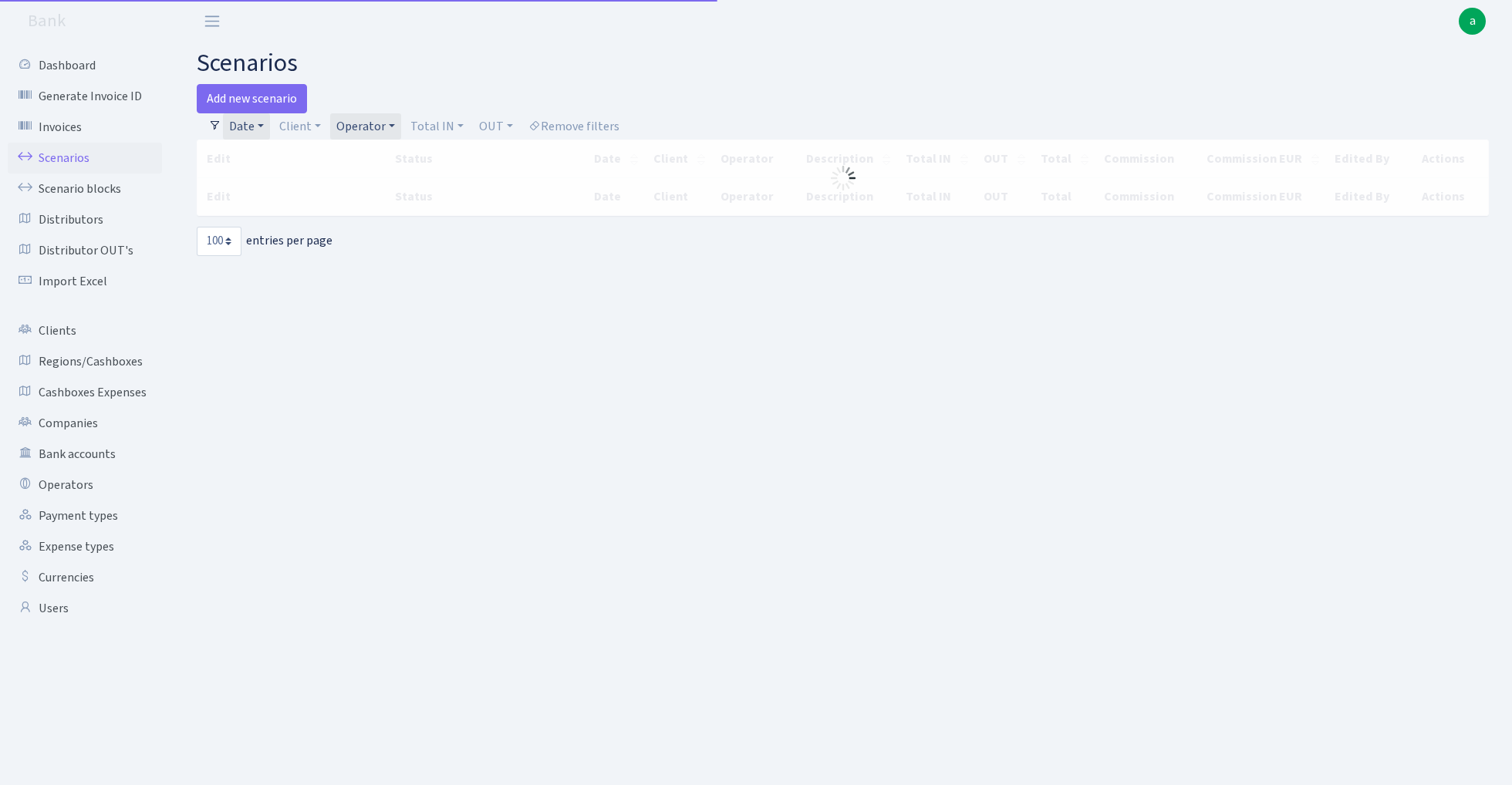
select select "100"
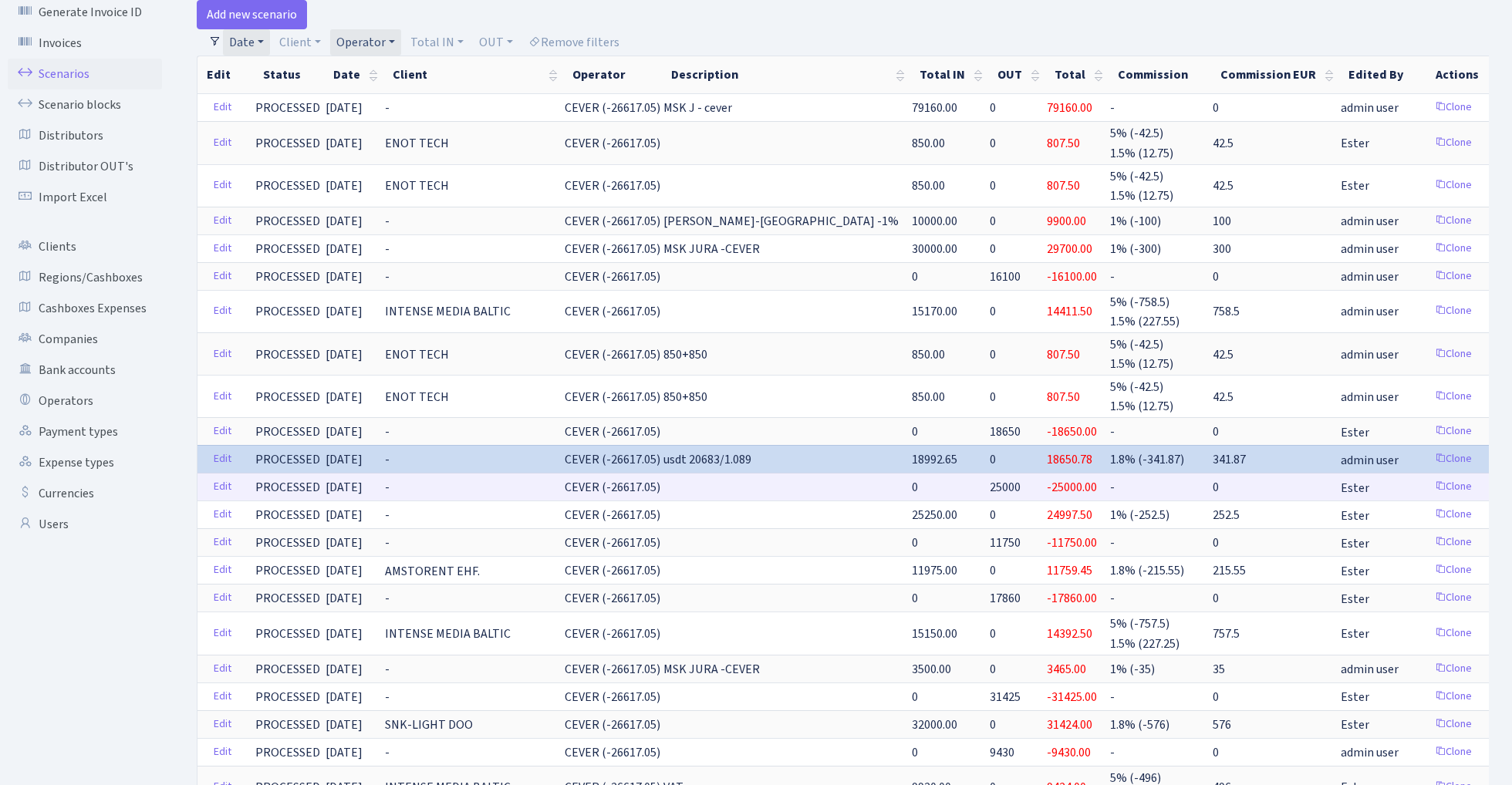
scroll to position [79, 0]
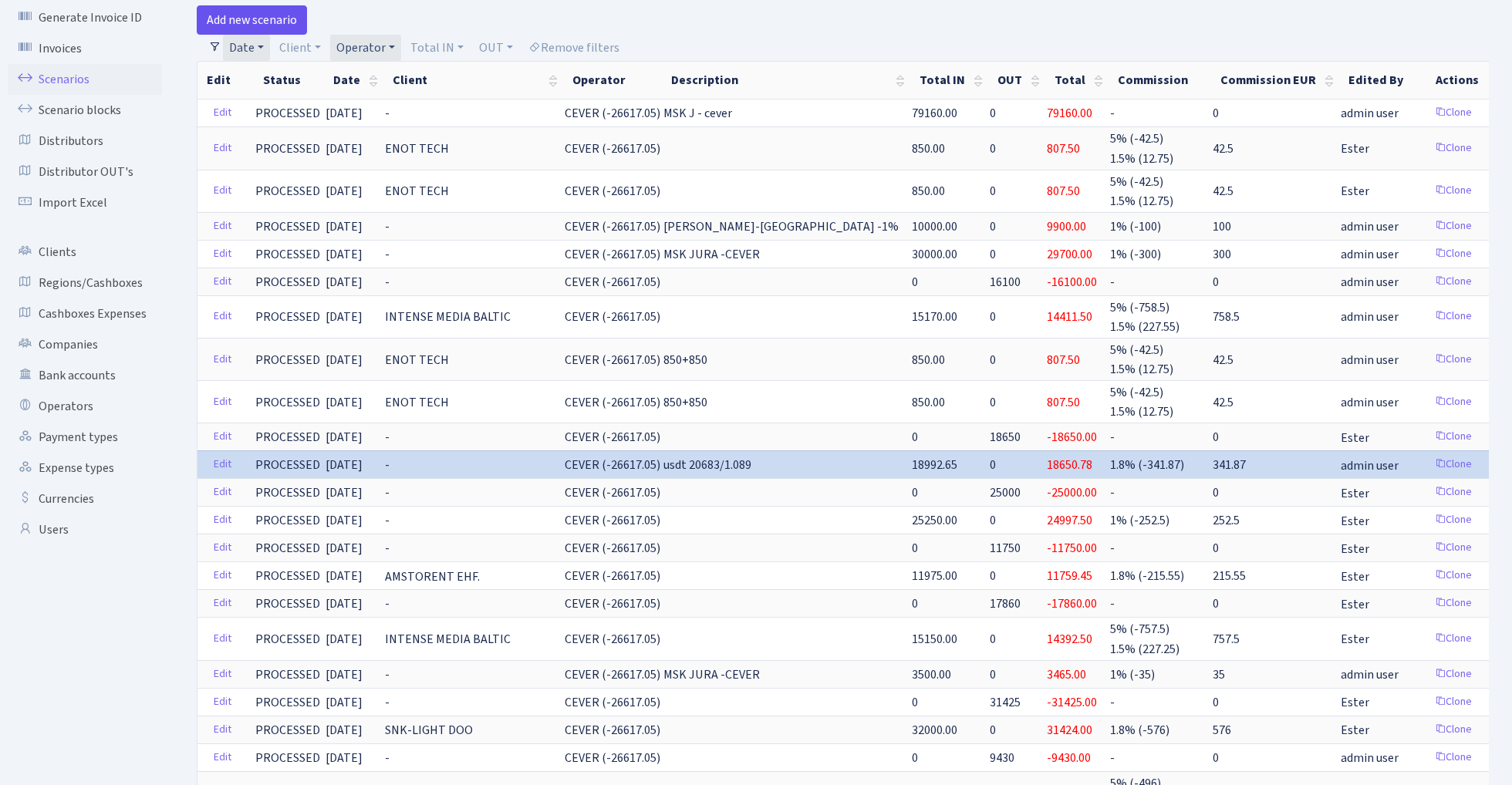
click at [266, 23] on link "Add new scenario" at bounding box center [251, 20] width 110 height 30
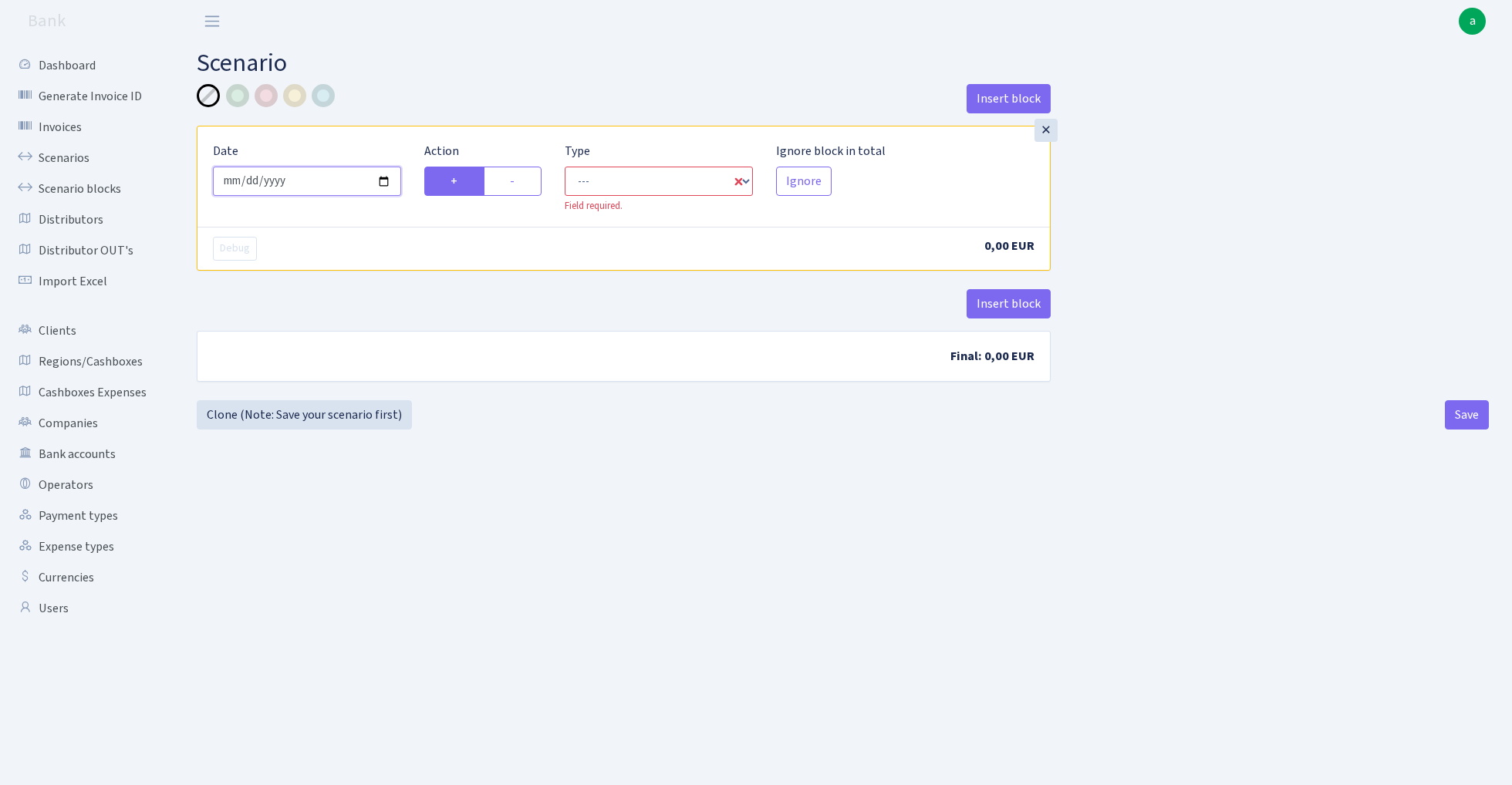
click at [304, 183] on input "[DATE]" at bounding box center [307, 181] width 188 height 30
click at [290, 189] on input "[DATE]" at bounding box center [307, 181] width 188 height 30
type input "2024-06-26"
click at [460, 87] on div "Insert block" at bounding box center [624, 105] width 854 height 41
select select "in"
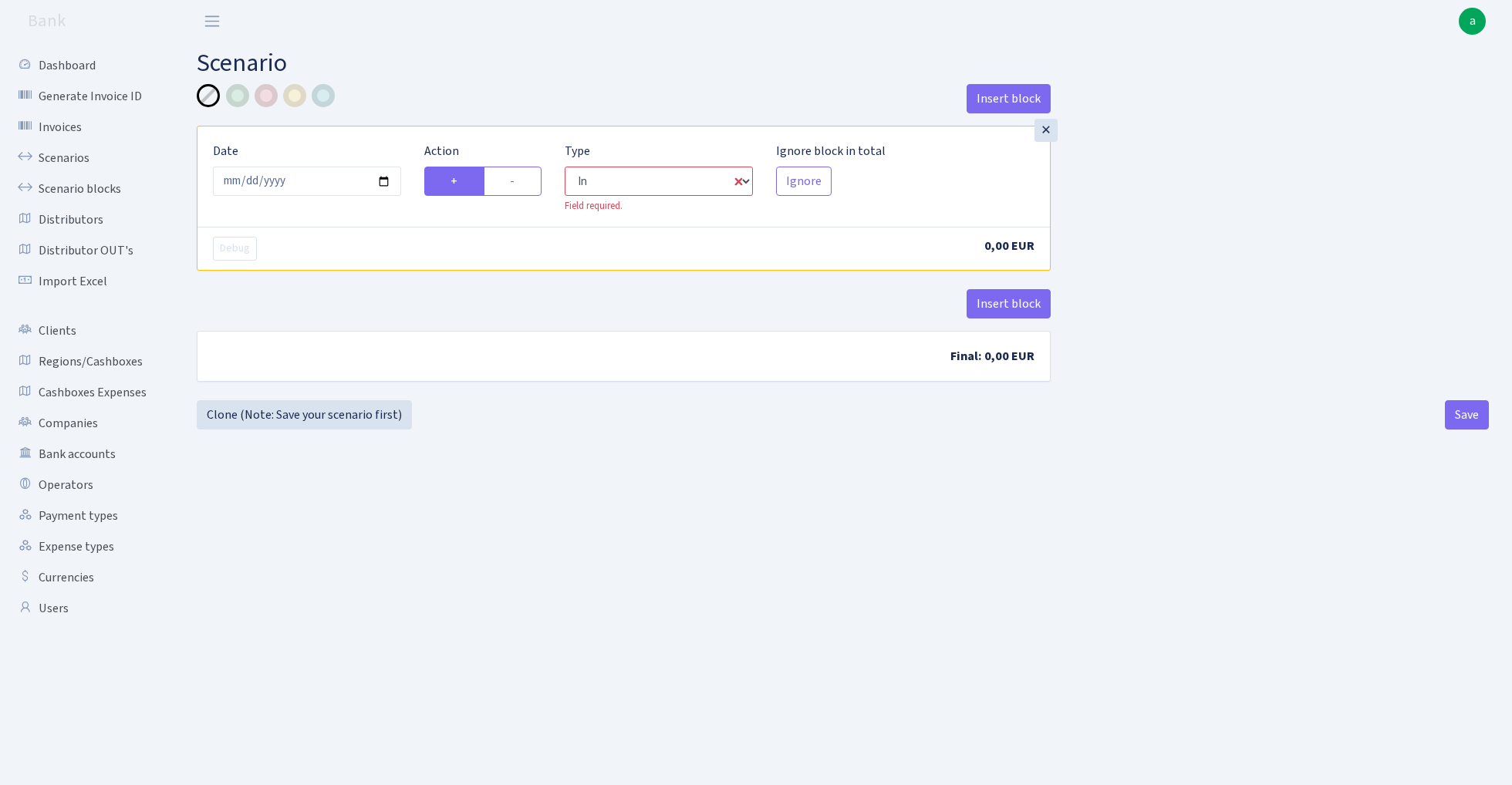
select select "1"
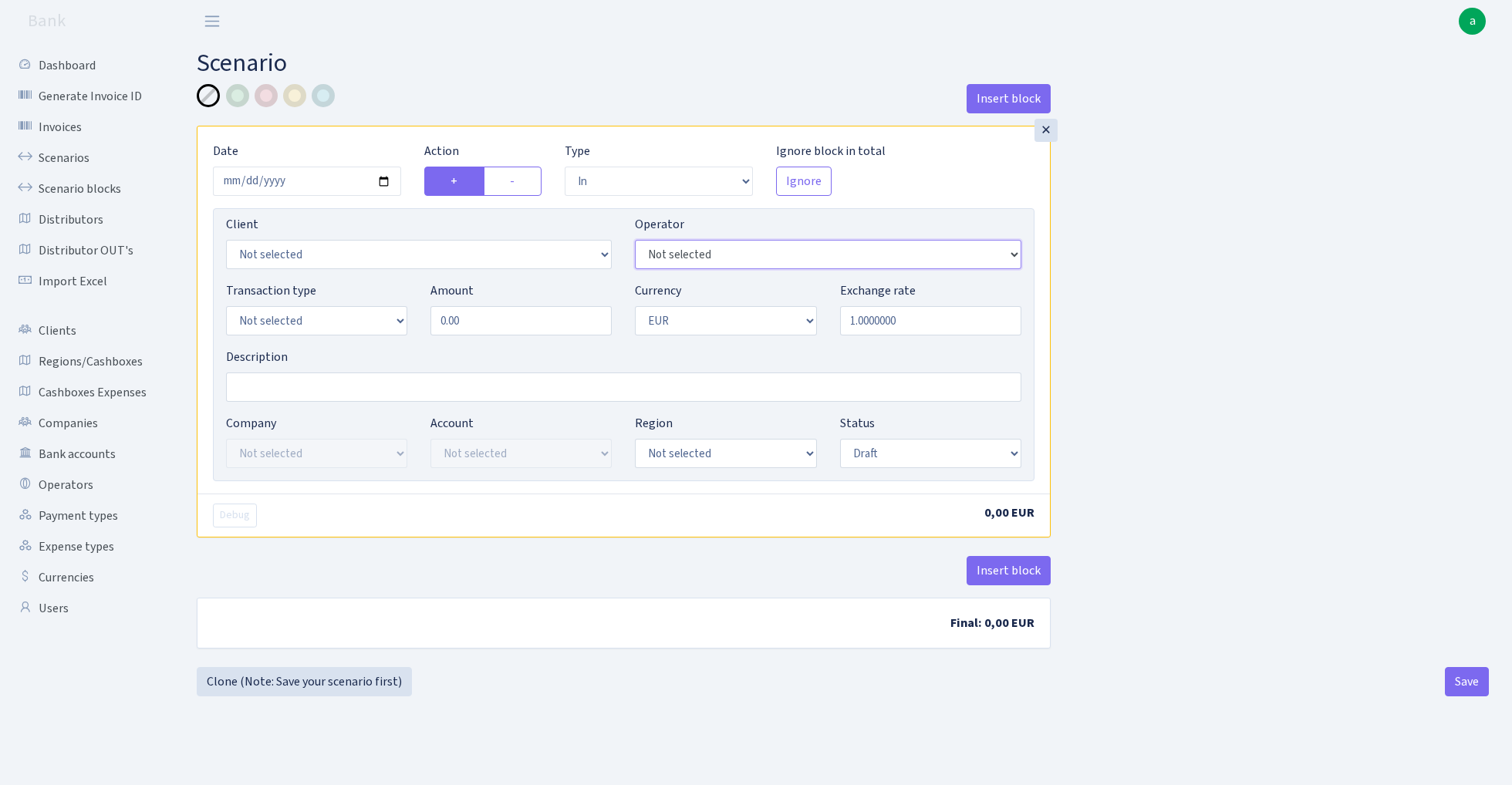
select select "276"
select select "15"
select select "8"
click at [529, 324] on input "0.00" at bounding box center [521, 321] width 181 height 30
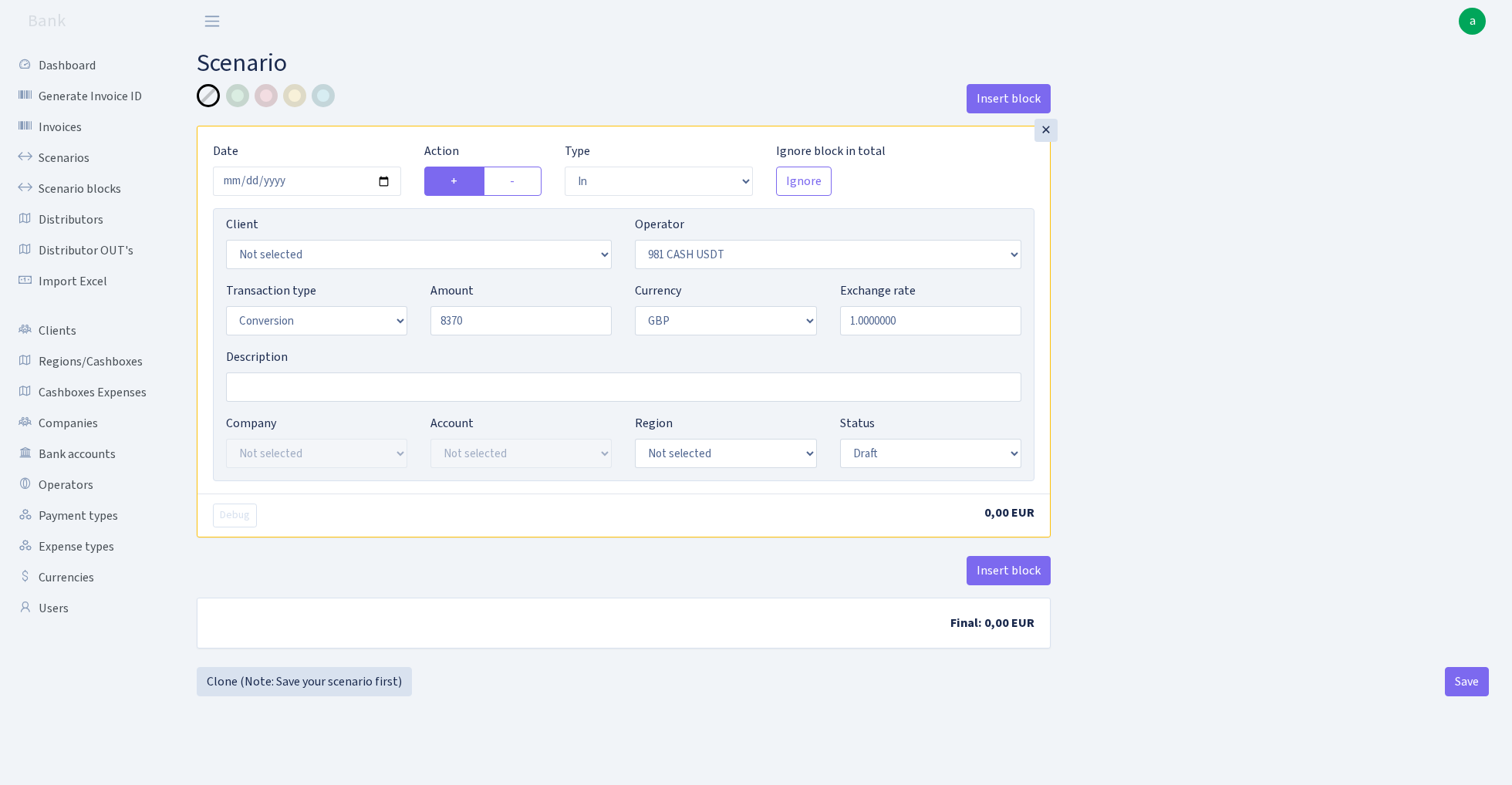
type input "8,370.00"
click at [1236, 274] on div "Insert block × Date 2024-06-26 Action + - Type --- In Out Commission Field requ…" at bounding box center [842, 376] width 1315 height 583
click at [913, 325] on input "1.0000000" at bounding box center [930, 321] width 181 height 30
paste input "2693"
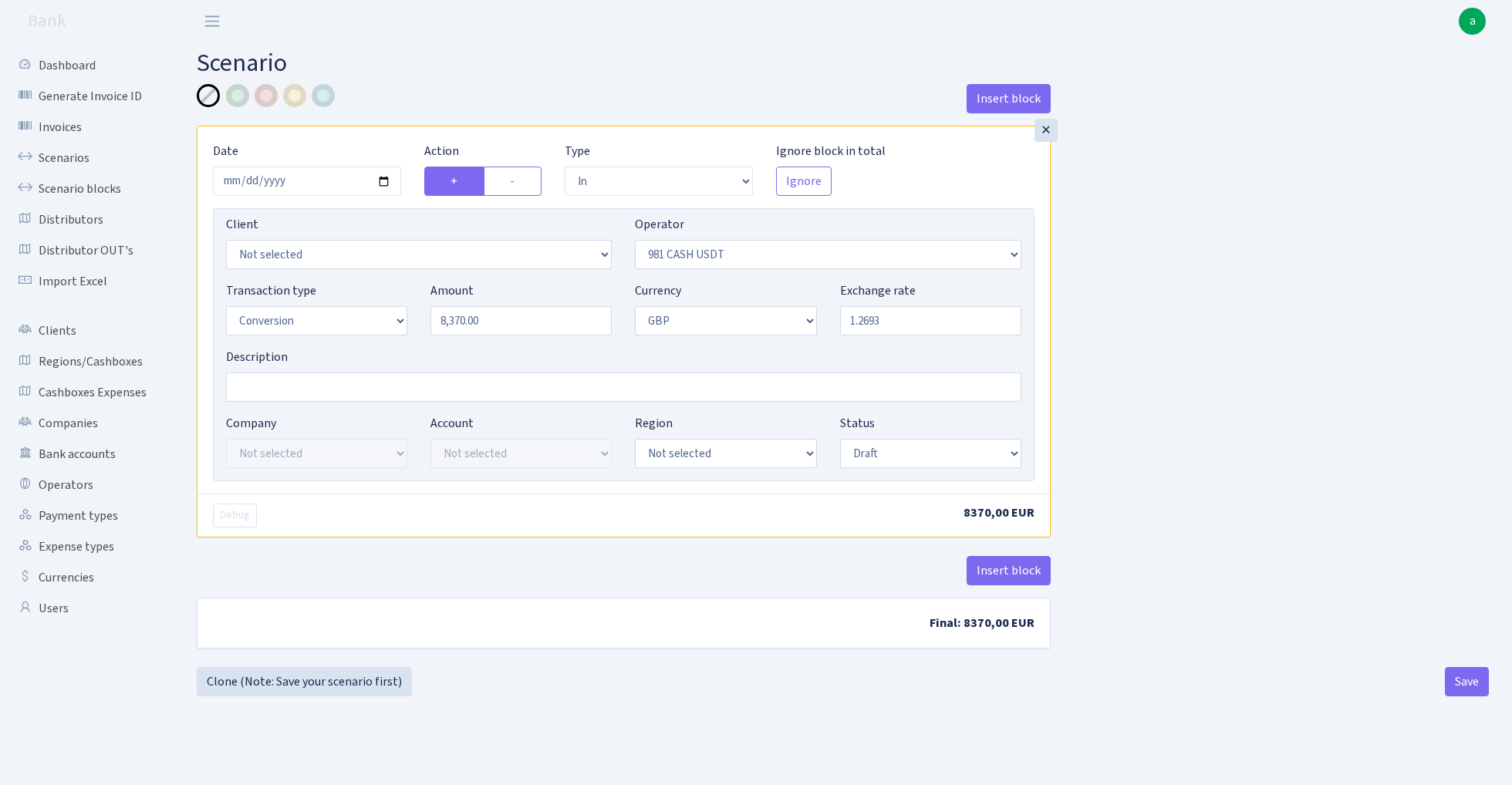
type input "1.2693000"
click at [1192, 338] on div "Insert block × Date 2024-06-26 Action + - Type --- In Out Commission Field requ…" at bounding box center [842, 376] width 1315 height 583
select select "processed"
click at [1160, 346] on div "Insert block × Date 2024-06-26 Action + - Type --- In Out Commission Field requ…" at bounding box center [842, 376] width 1315 height 583
select select "15"
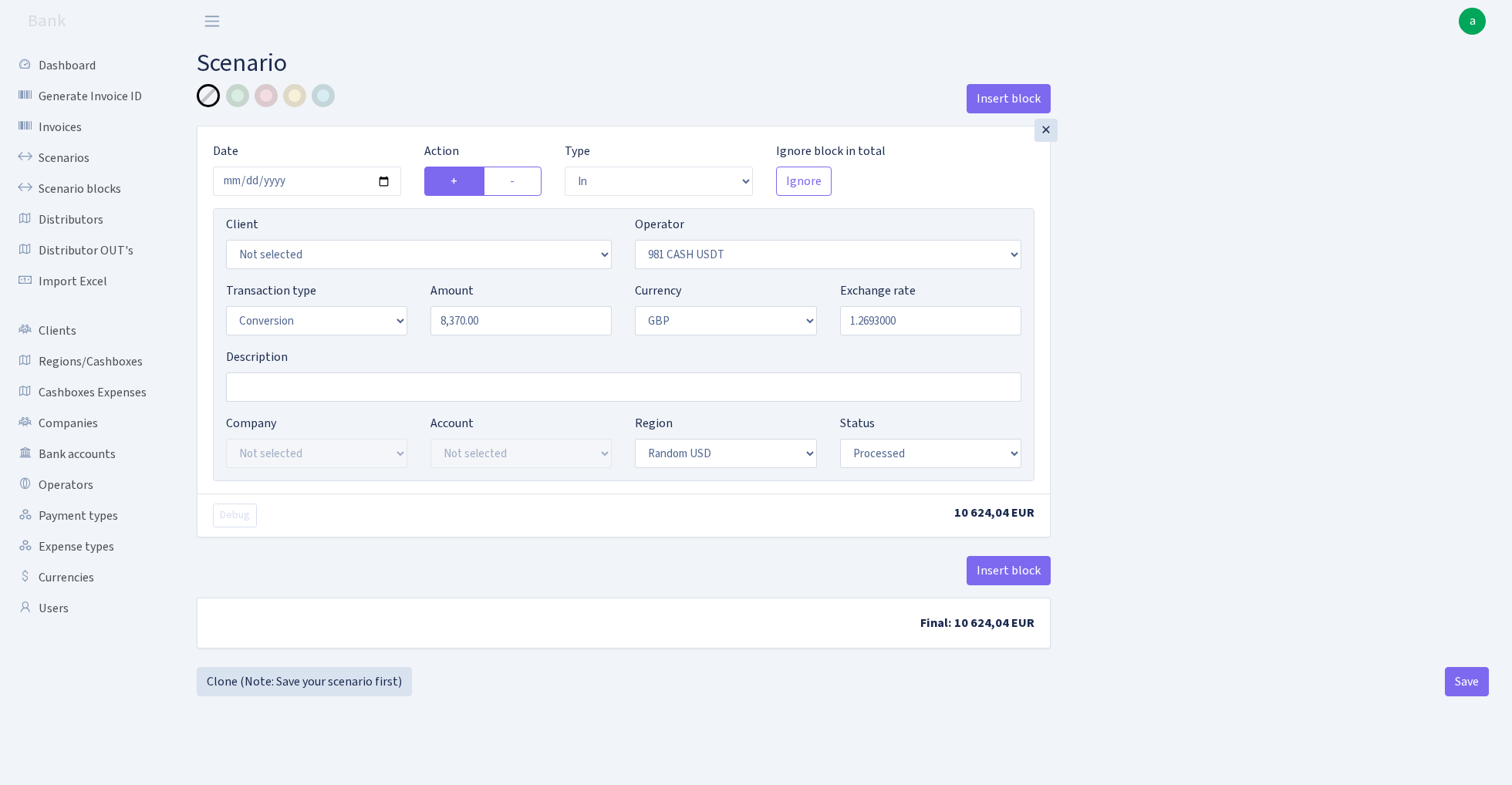
click at [1188, 384] on div "Insert block × Date 2024-06-26 Action + - Type --- In Out Commission Field requ…" at bounding box center [842, 376] width 1315 height 583
click at [313, 389] on input "Description" at bounding box center [624, 387] width 795 height 30
type input "London GBP 8370 981-cever"
click at [1018, 571] on button "Insert block" at bounding box center [1008, 571] width 84 height 30
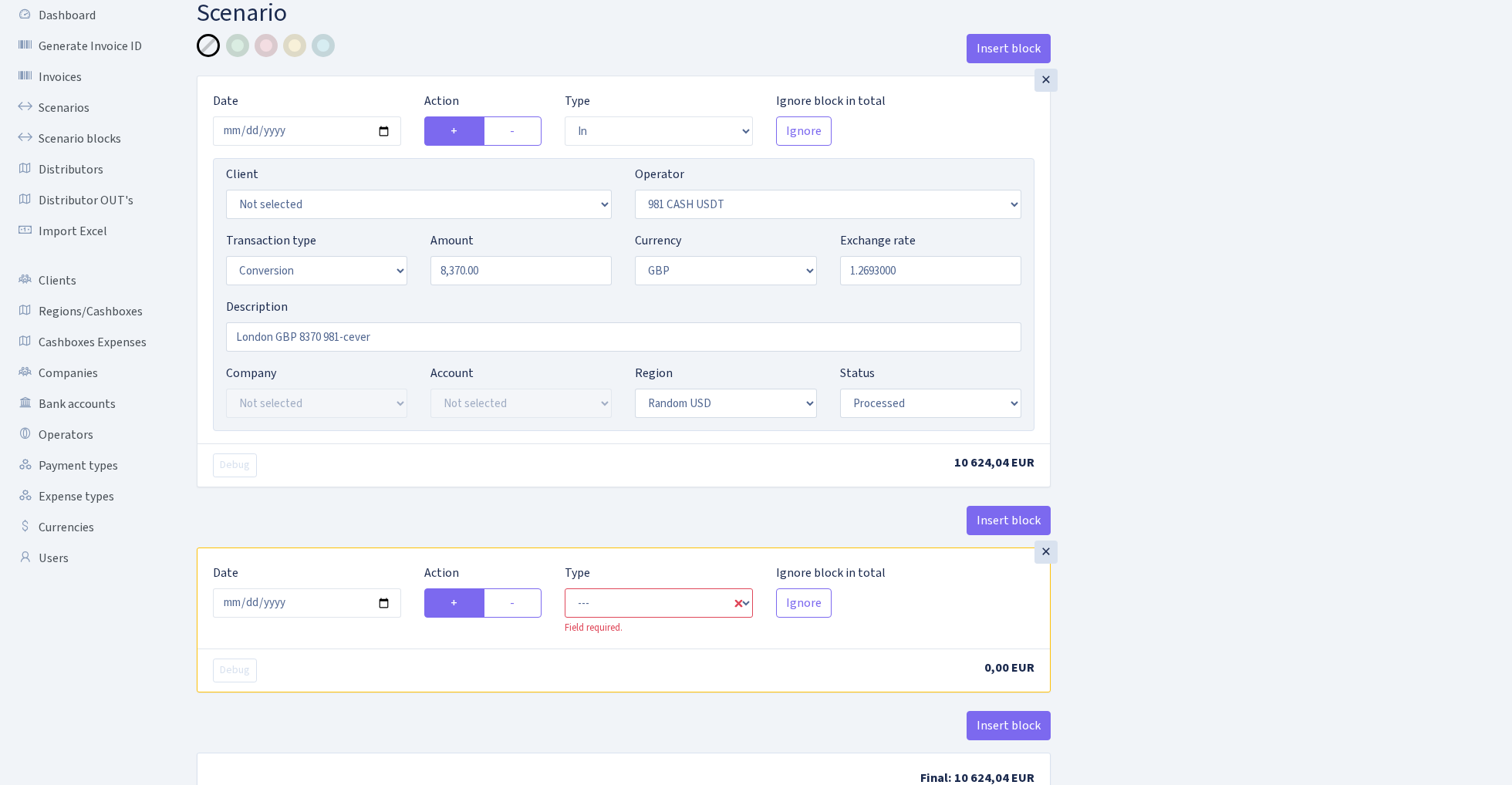
scroll to position [59, 0]
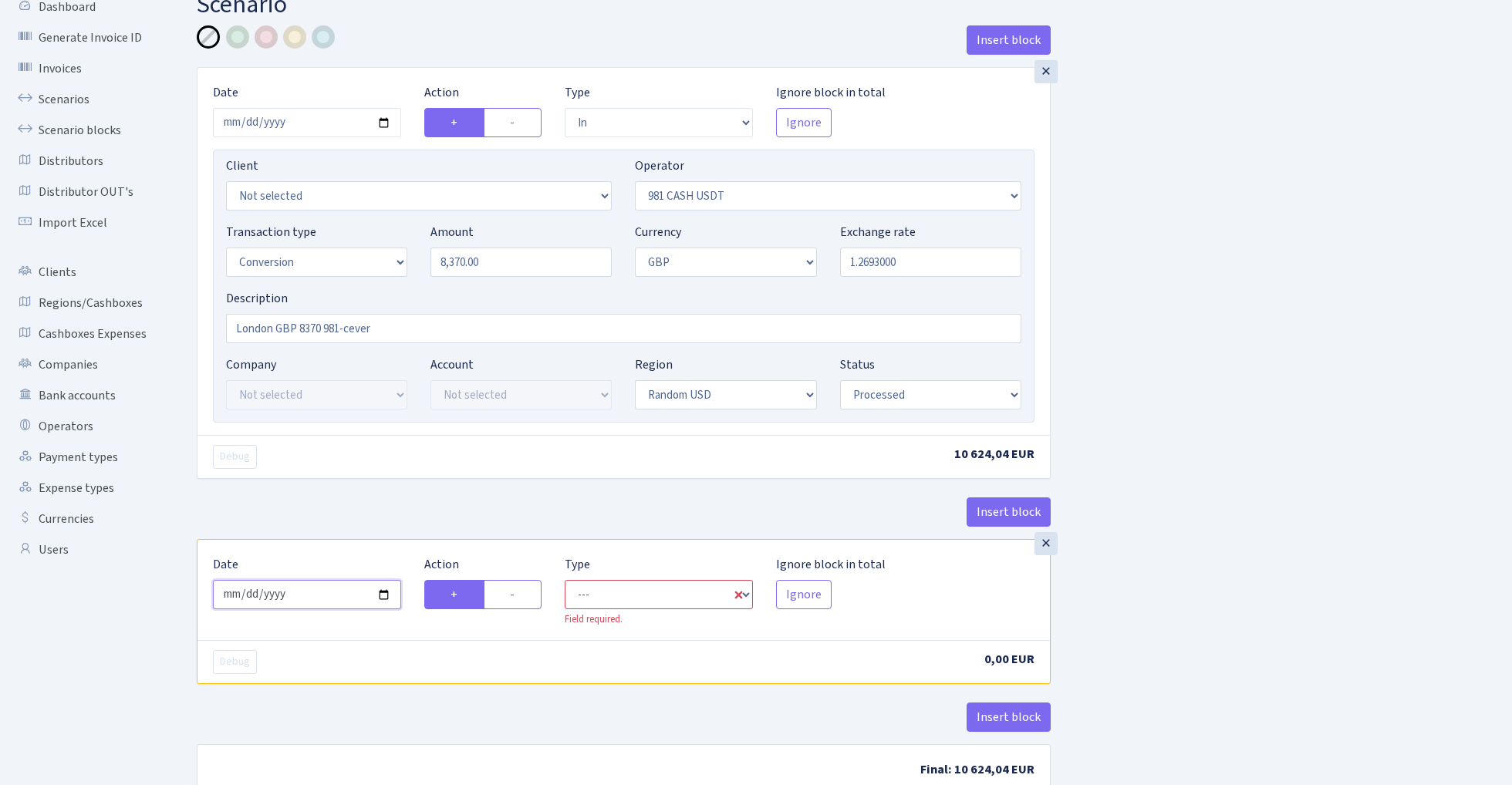
click at [317, 599] on input "2025-10-02" at bounding box center [307, 595] width 188 height 30
type input "2024-06-26"
click at [411, 440] on div "Debug 10 624,04 EUR" at bounding box center [624, 456] width 852 height 43
click at [516, 597] on label "-" at bounding box center [512, 595] width 58 height 30
click at [516, 596] on input "-" at bounding box center [514, 590] width 10 height 10
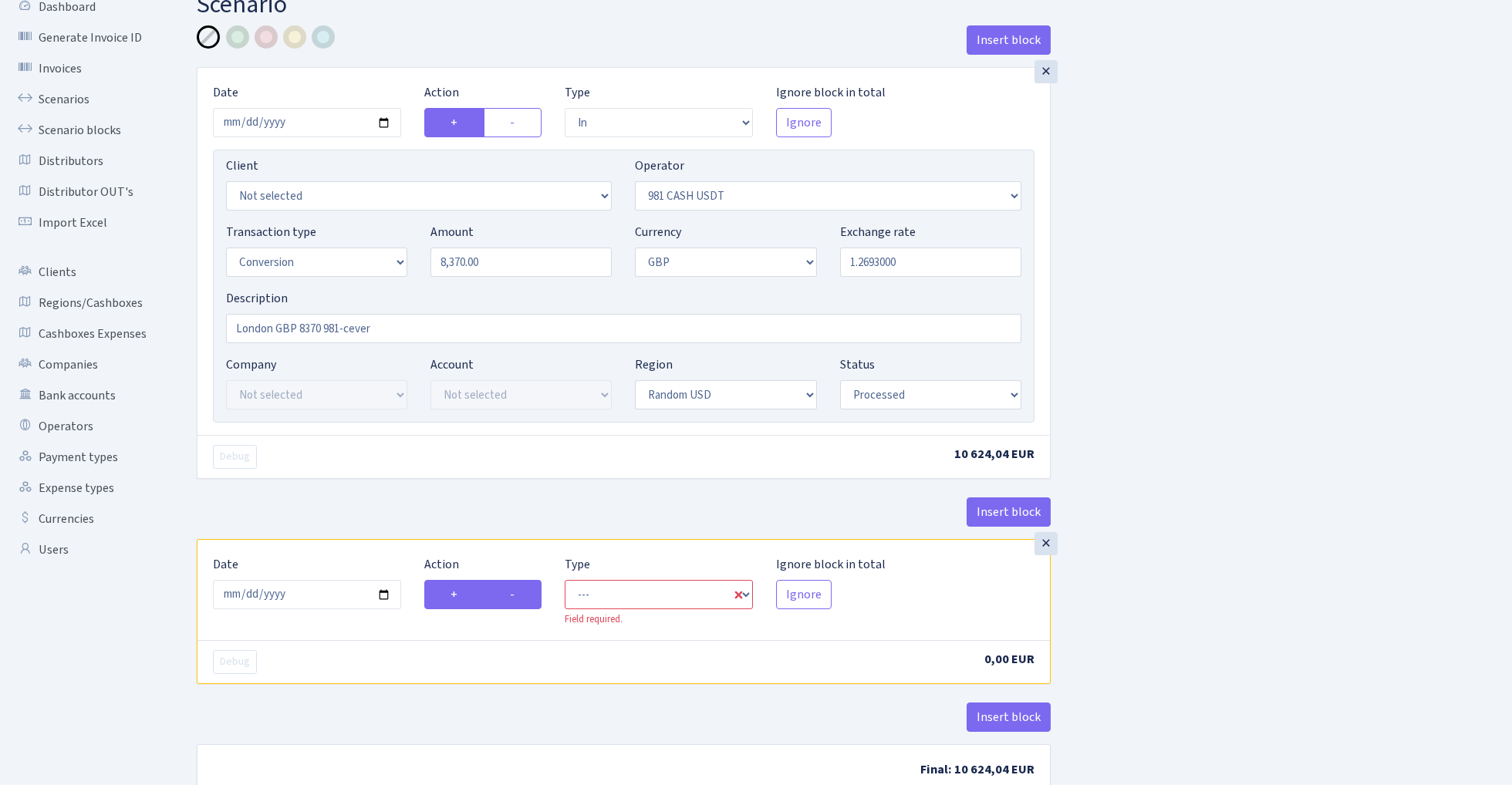
radio input "true"
radio input "false"
select select "commission"
select select "276"
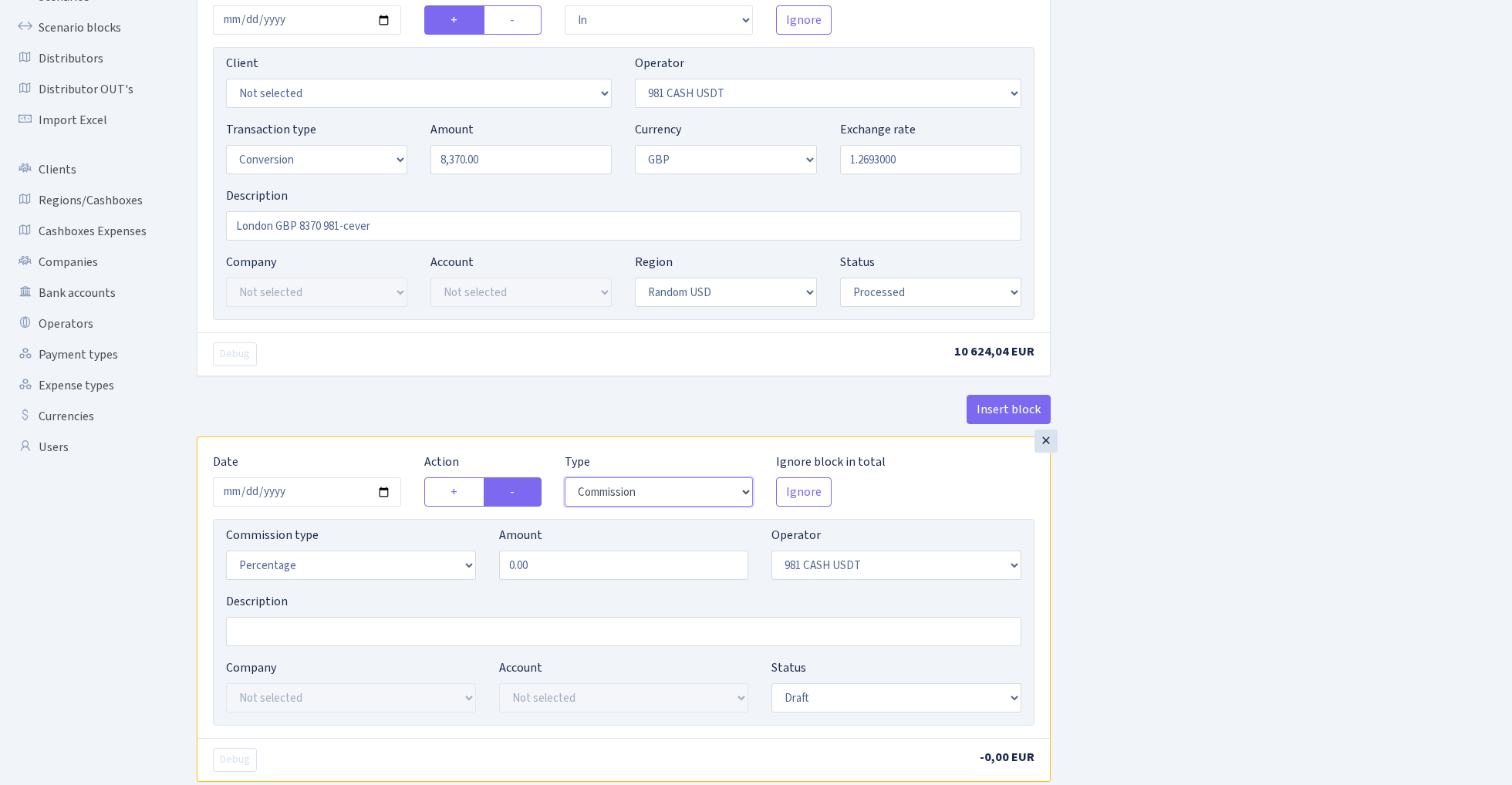
scroll to position [177, 0]
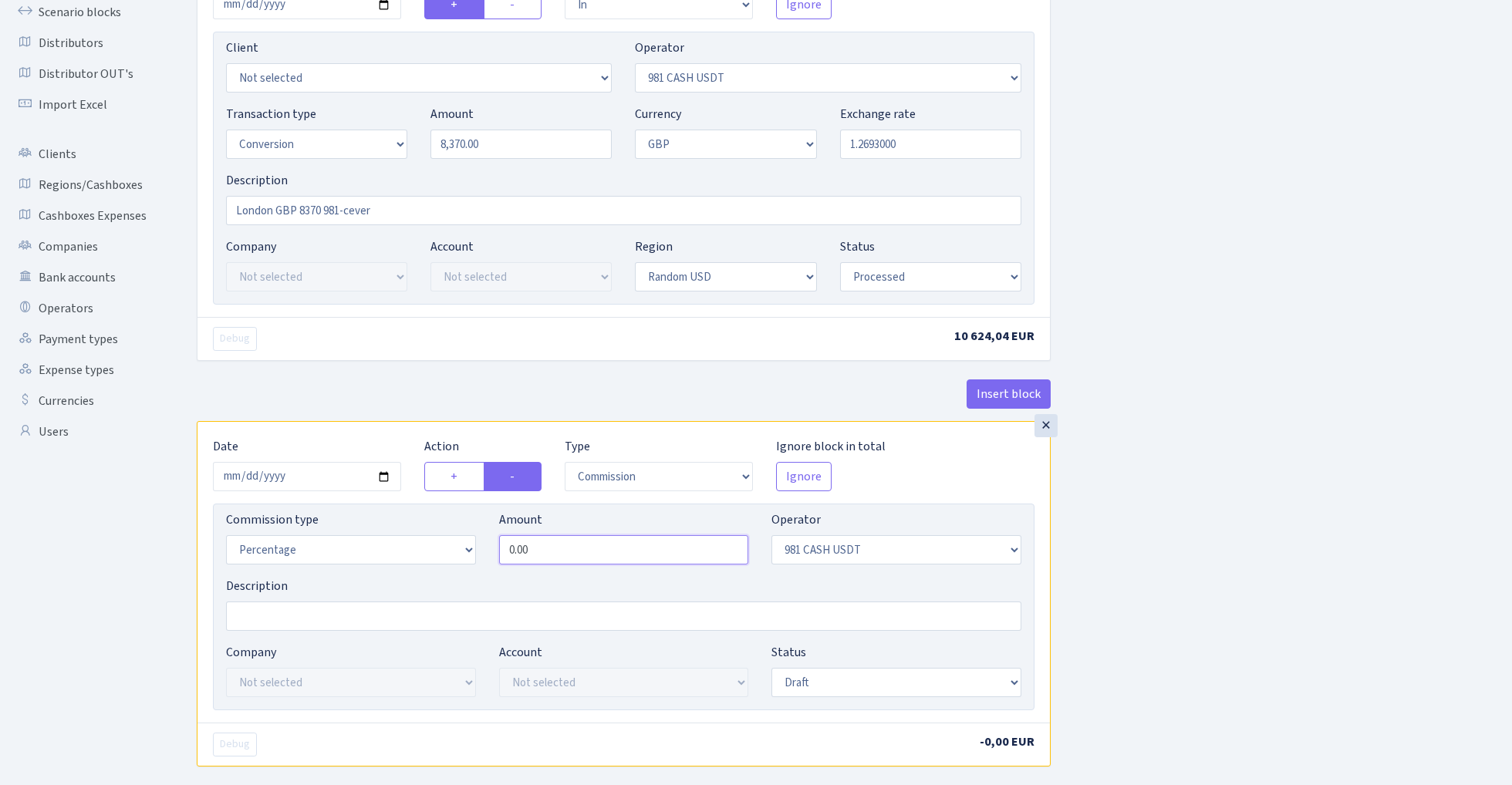
click at [608, 555] on input "0.00" at bounding box center [624, 550] width 249 height 30
type input "1.92"
click at [1264, 510] on div "Insert block × Date 2024-06-26 Action + - Type --- In Out Commission Field requ…" at bounding box center [842, 399] width 1315 height 983
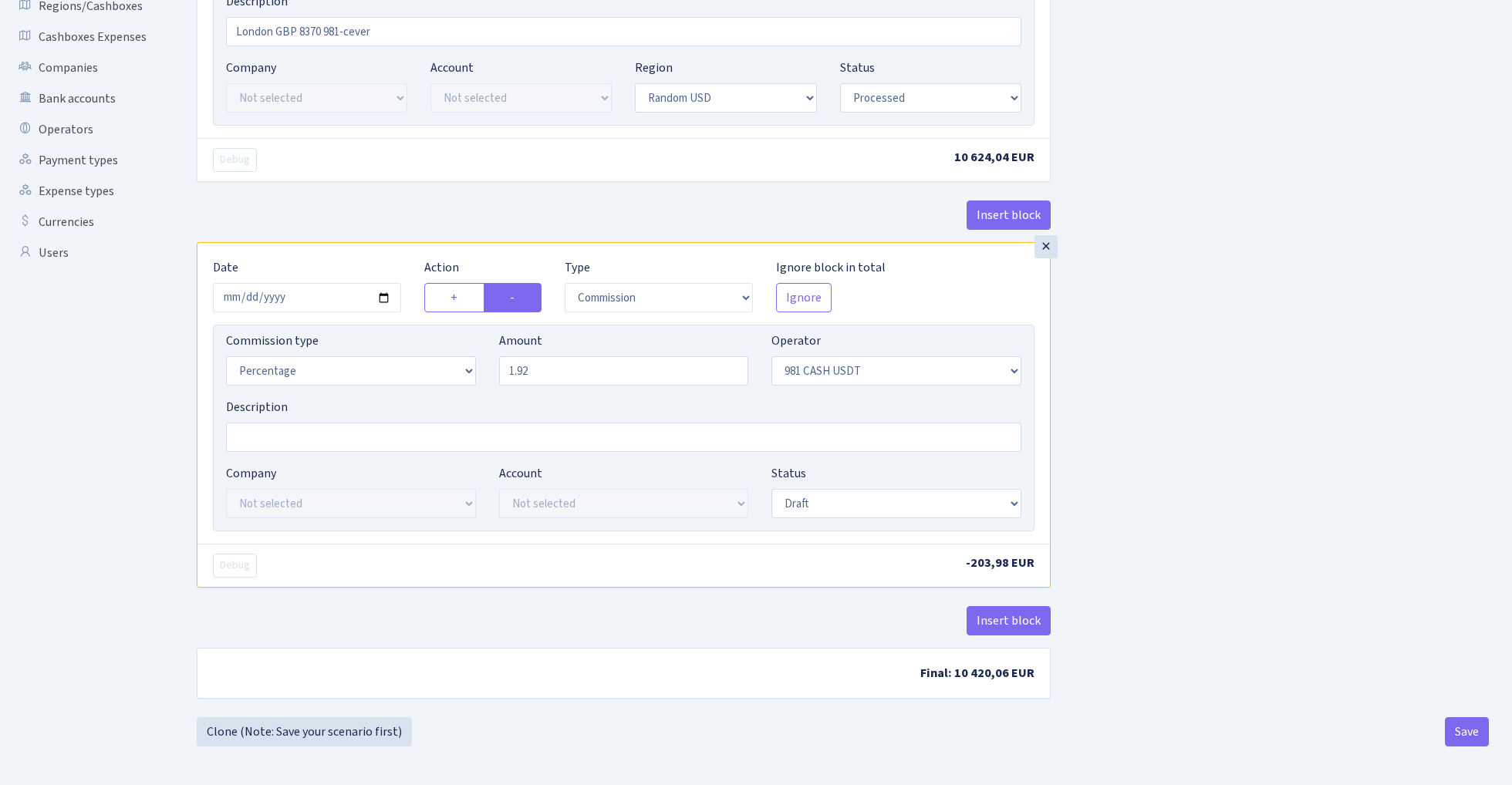
scroll to position [360, 0]
select select "processed"
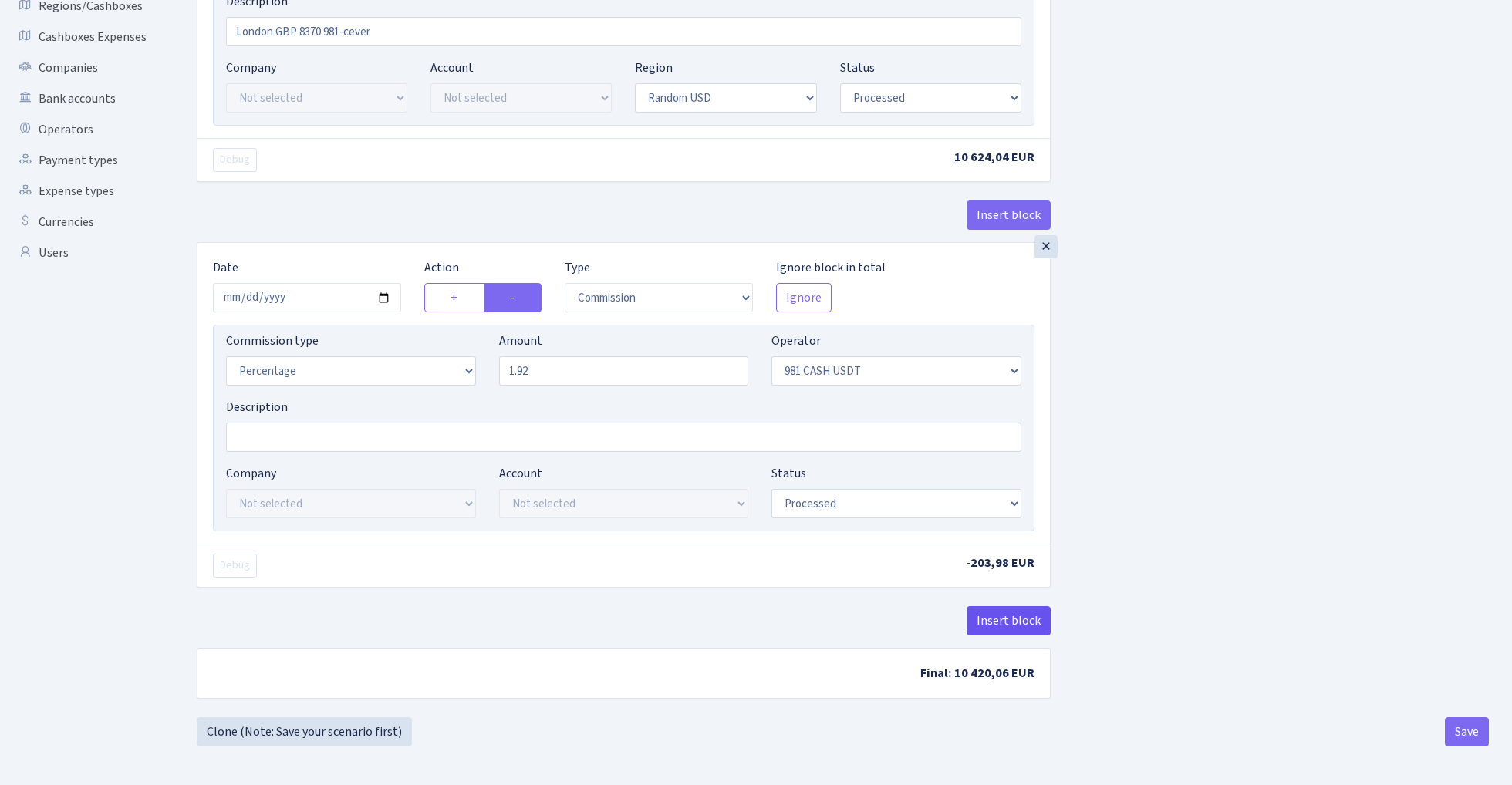
click at [1016, 622] on button "Insert block" at bounding box center [1008, 621] width 84 height 30
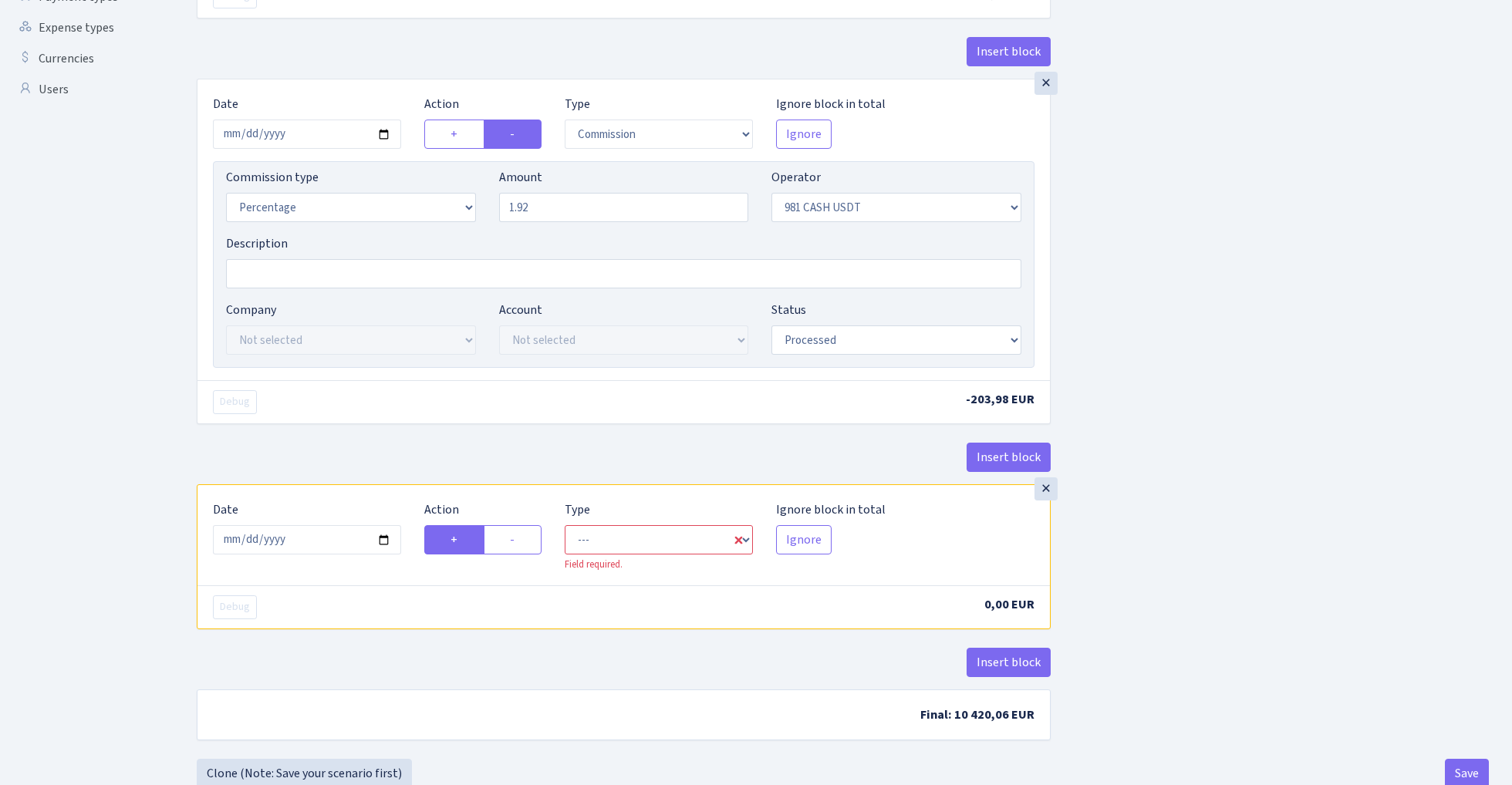
scroll to position [529, 0]
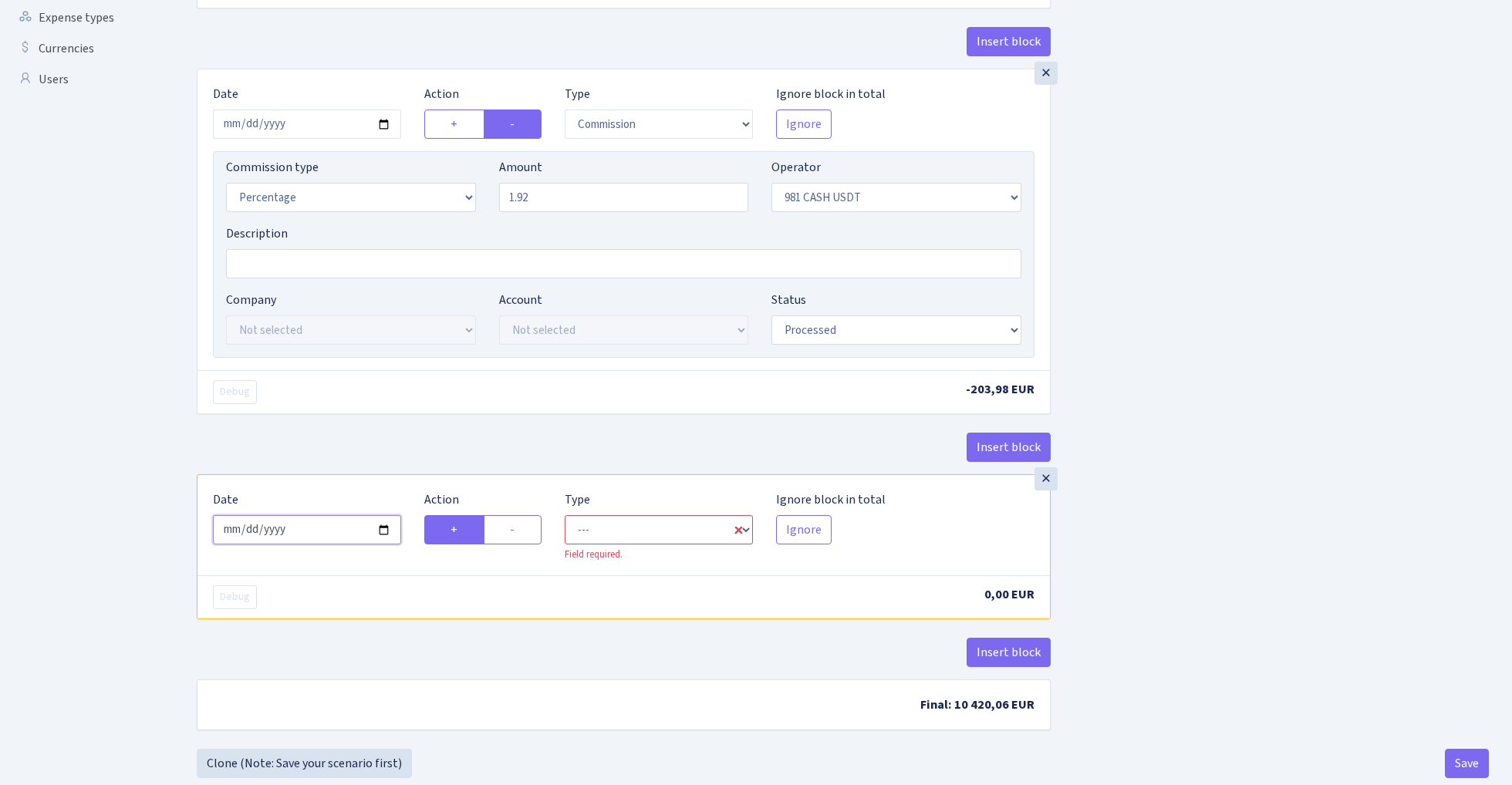
click at [324, 526] on input "2025-10-02" at bounding box center [307, 530] width 188 height 30
type input "2024-06-26"
click at [434, 427] on div "× Date 2024-06-26 Action + - Type --- In Out Commission Field required. Ignore …" at bounding box center [624, 272] width 854 height 406
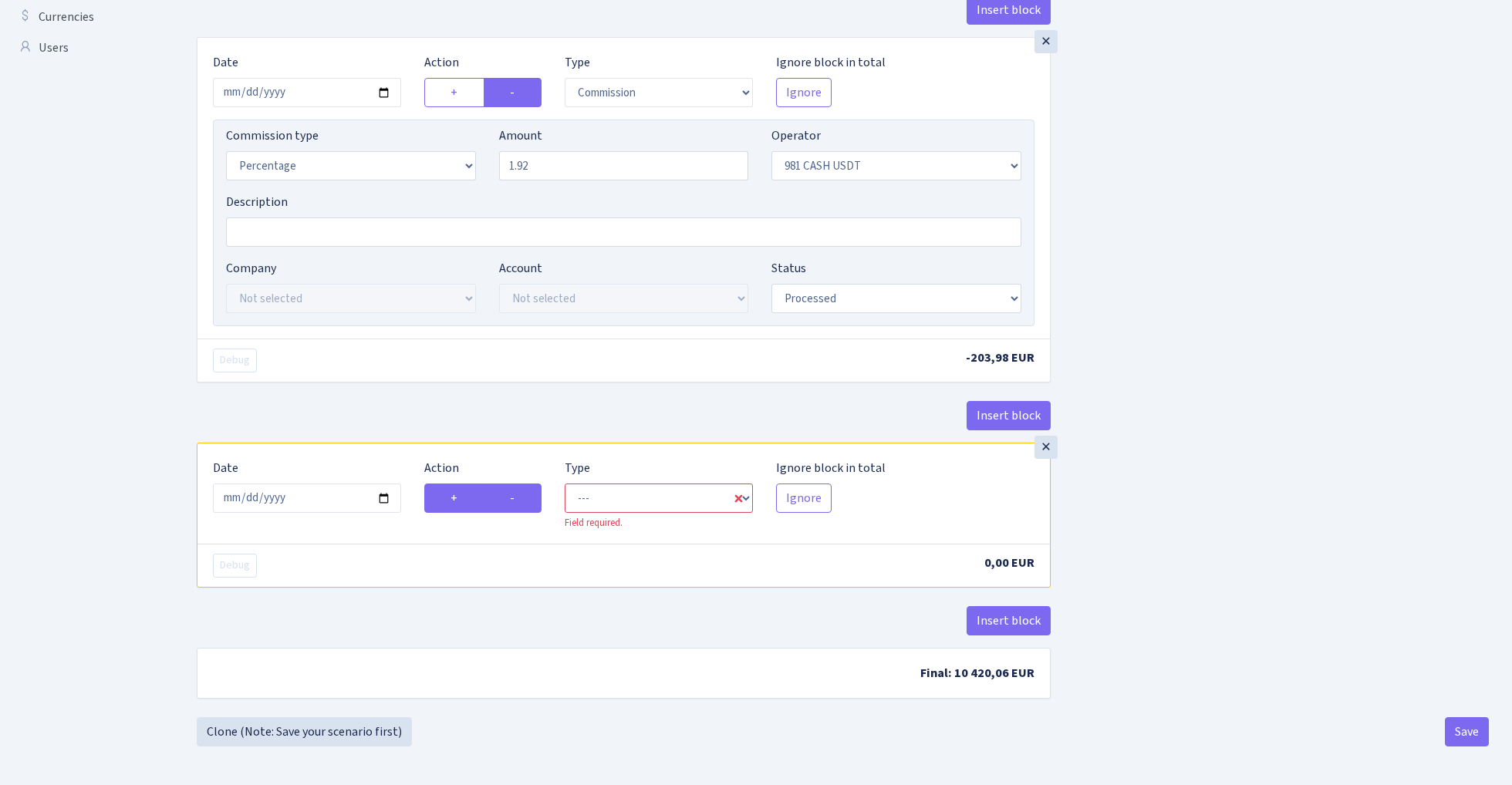
click at [531, 496] on label "-" at bounding box center [512, 498] width 58 height 30
click at [520, 496] on input "-" at bounding box center [514, 494] width 10 height 10
radio input "true"
radio input "false"
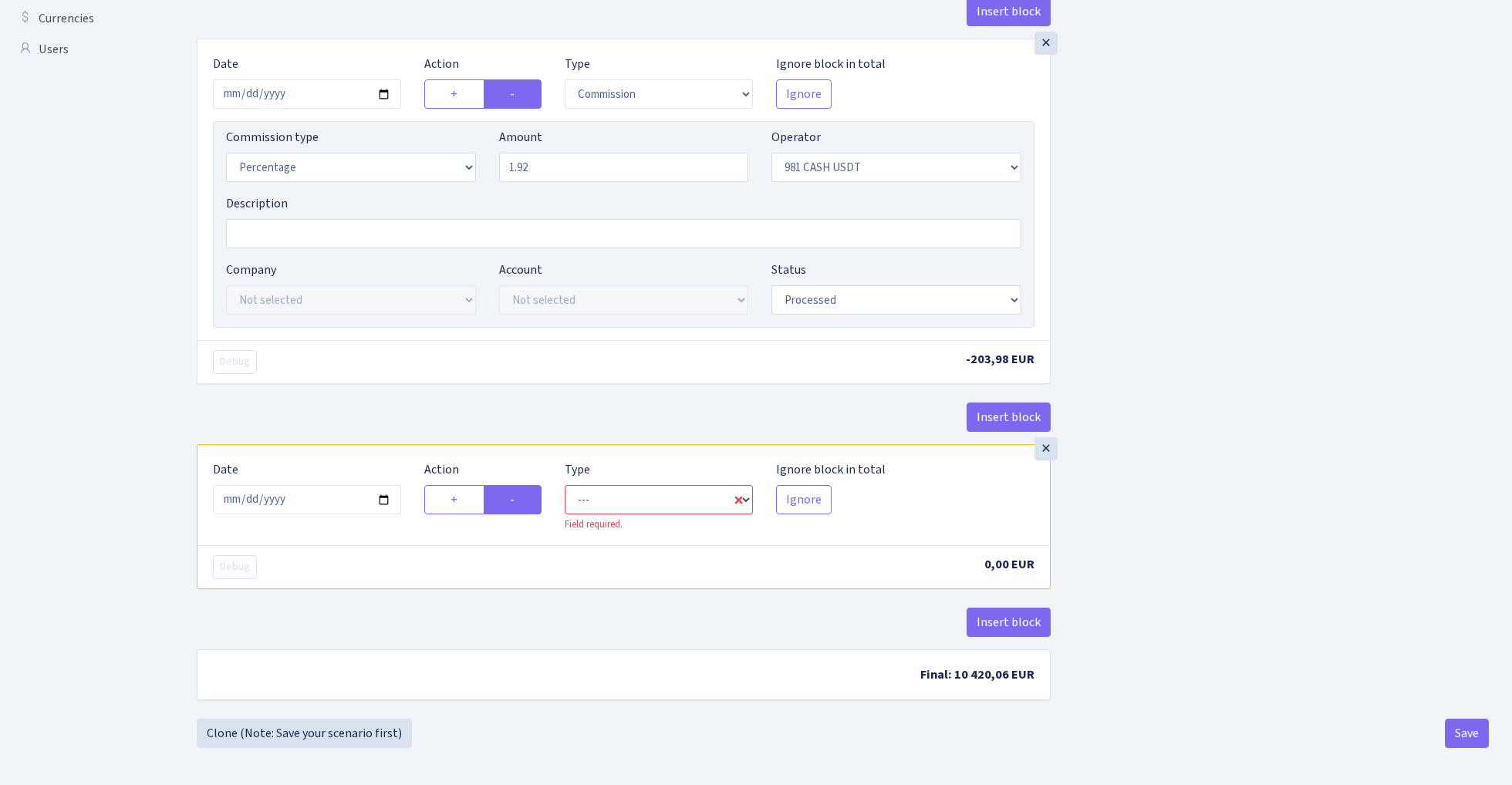
select select "out"
select select "276"
select select "1"
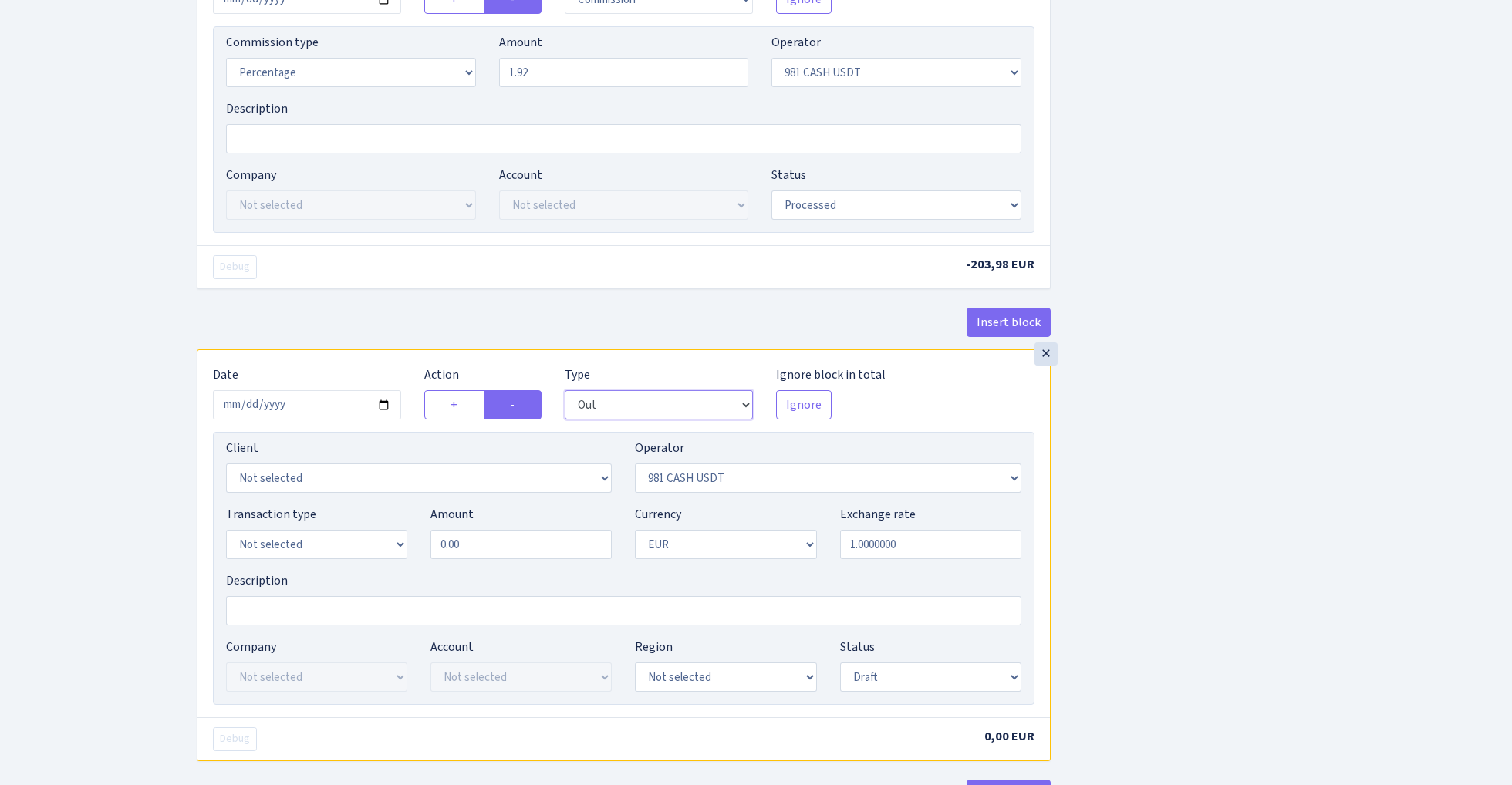
scroll to position [655, 0]
select select
select select "8"
select select "15"
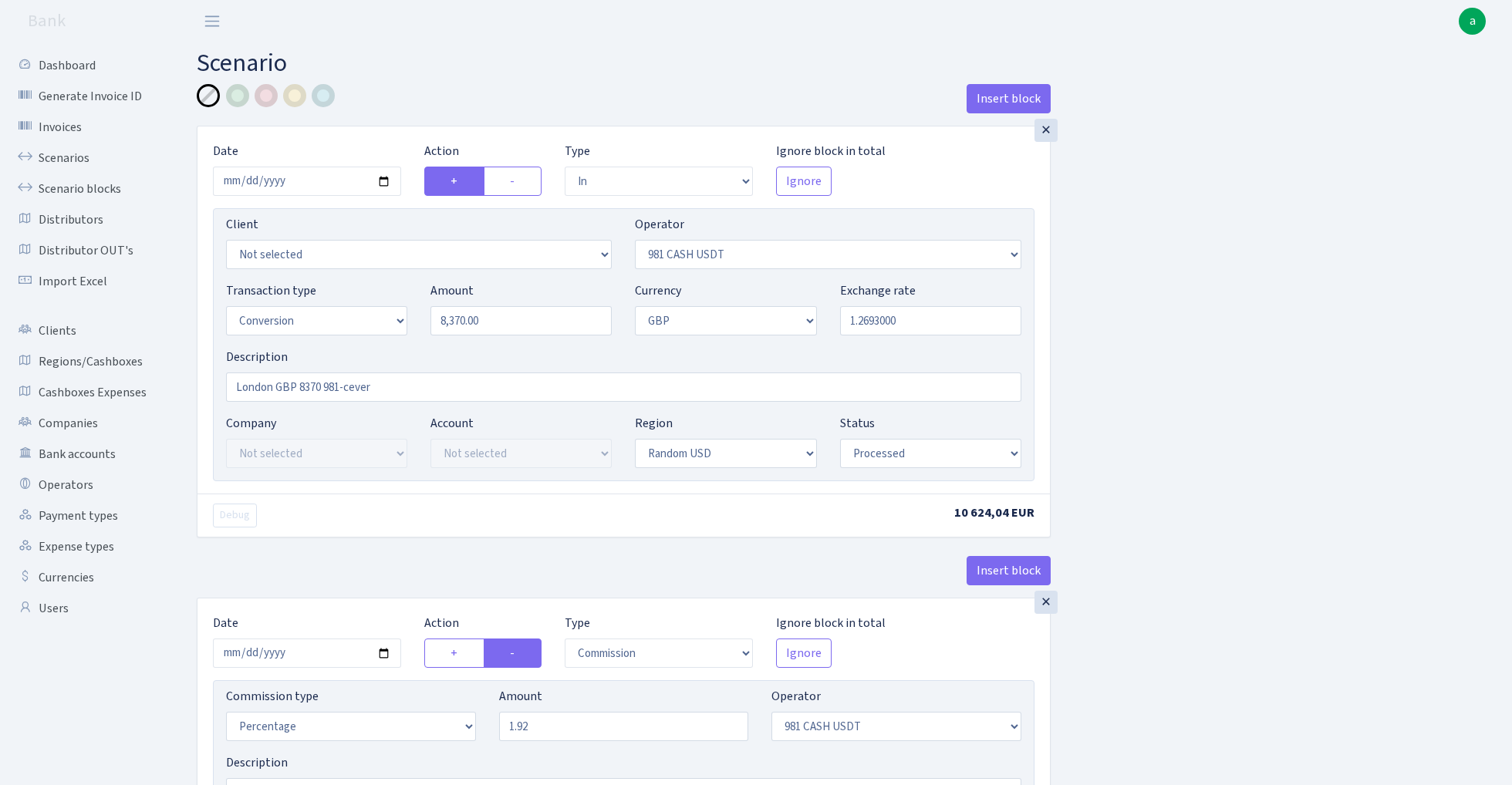
scroll to position [0, 0]
click at [521, 322] on input "8370.00" at bounding box center [521, 321] width 181 height 30
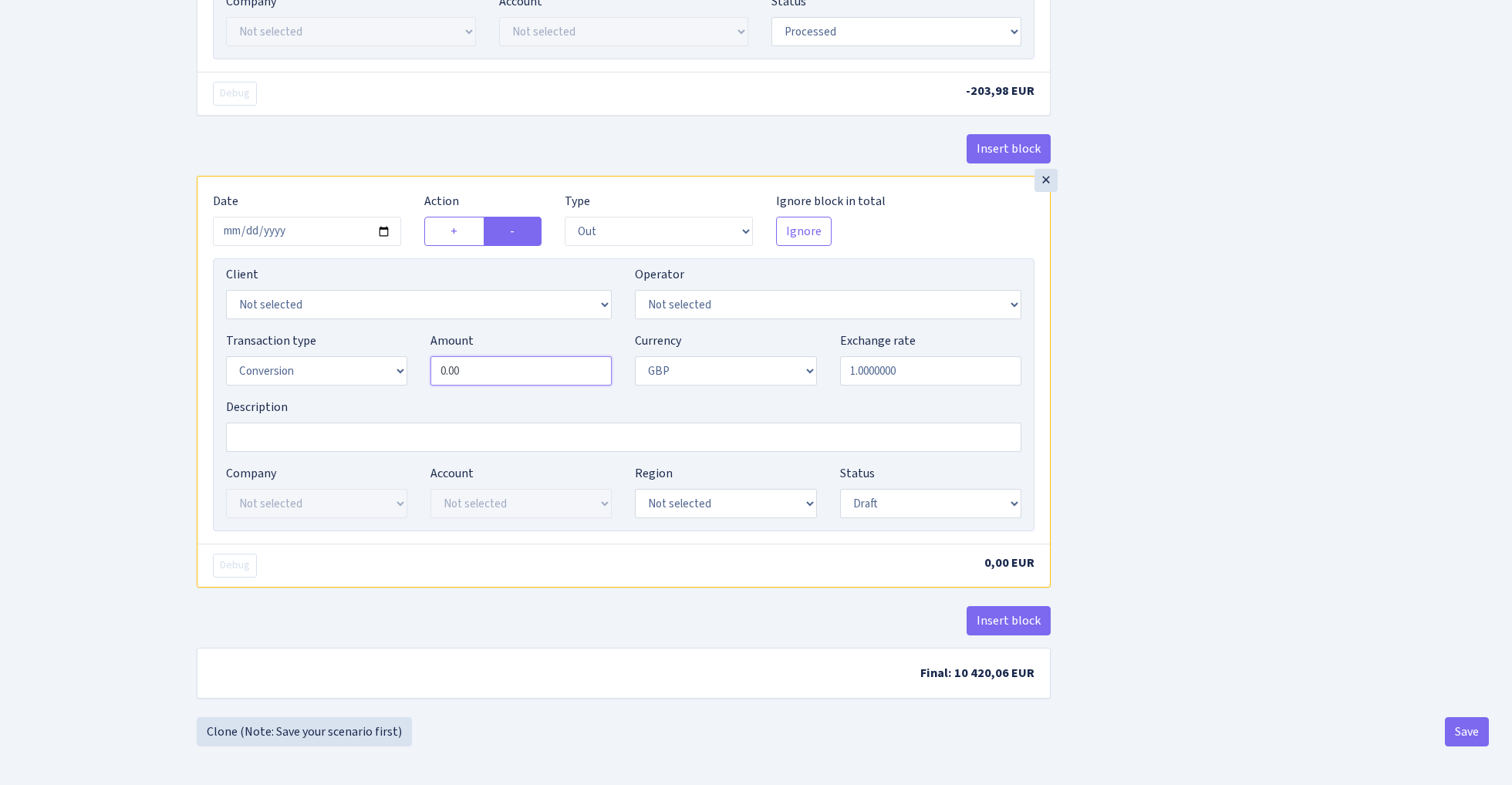
type input "8,370.00"
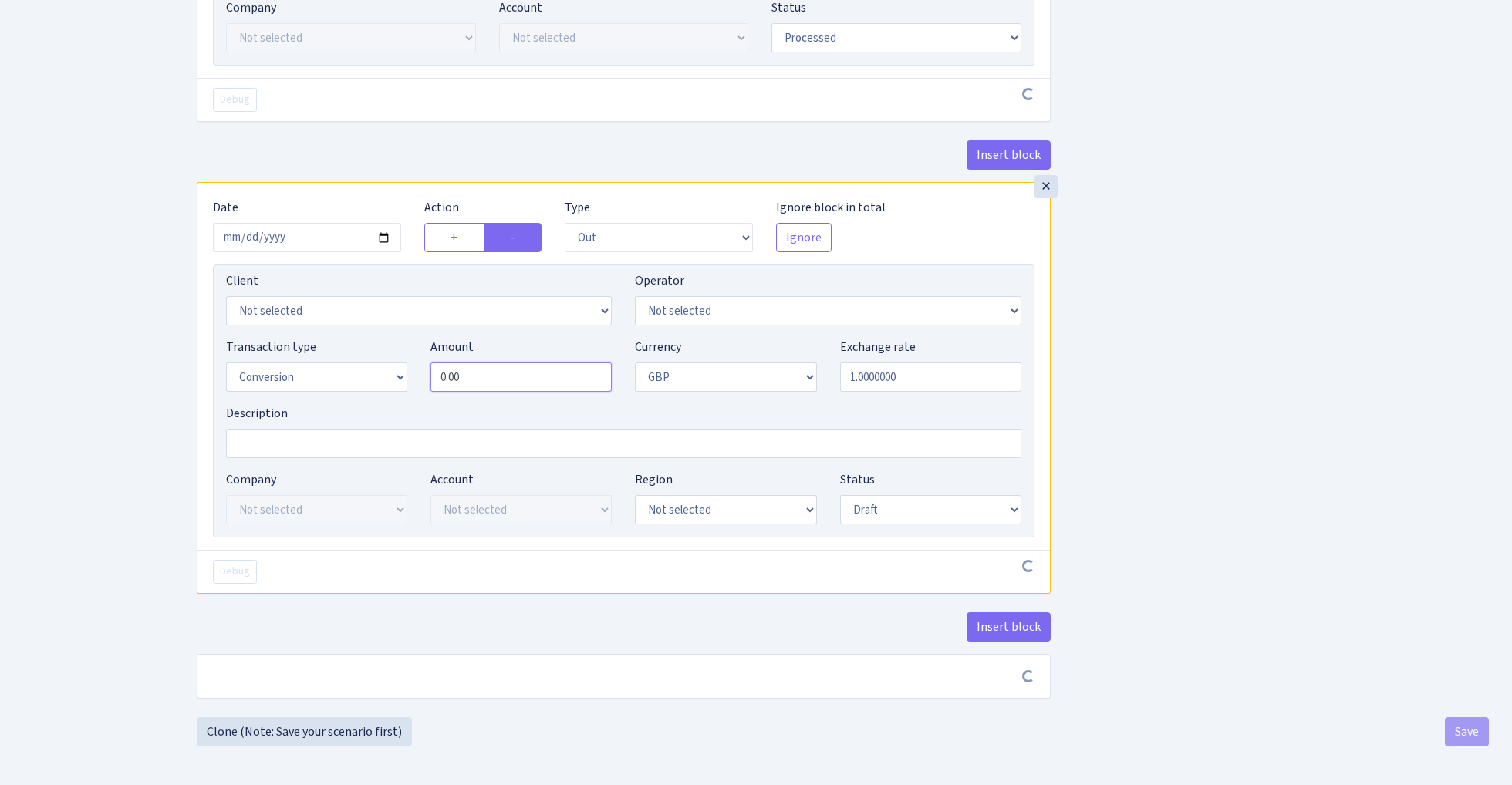
click at [523, 372] on input "0.00" at bounding box center [521, 377] width 181 height 30
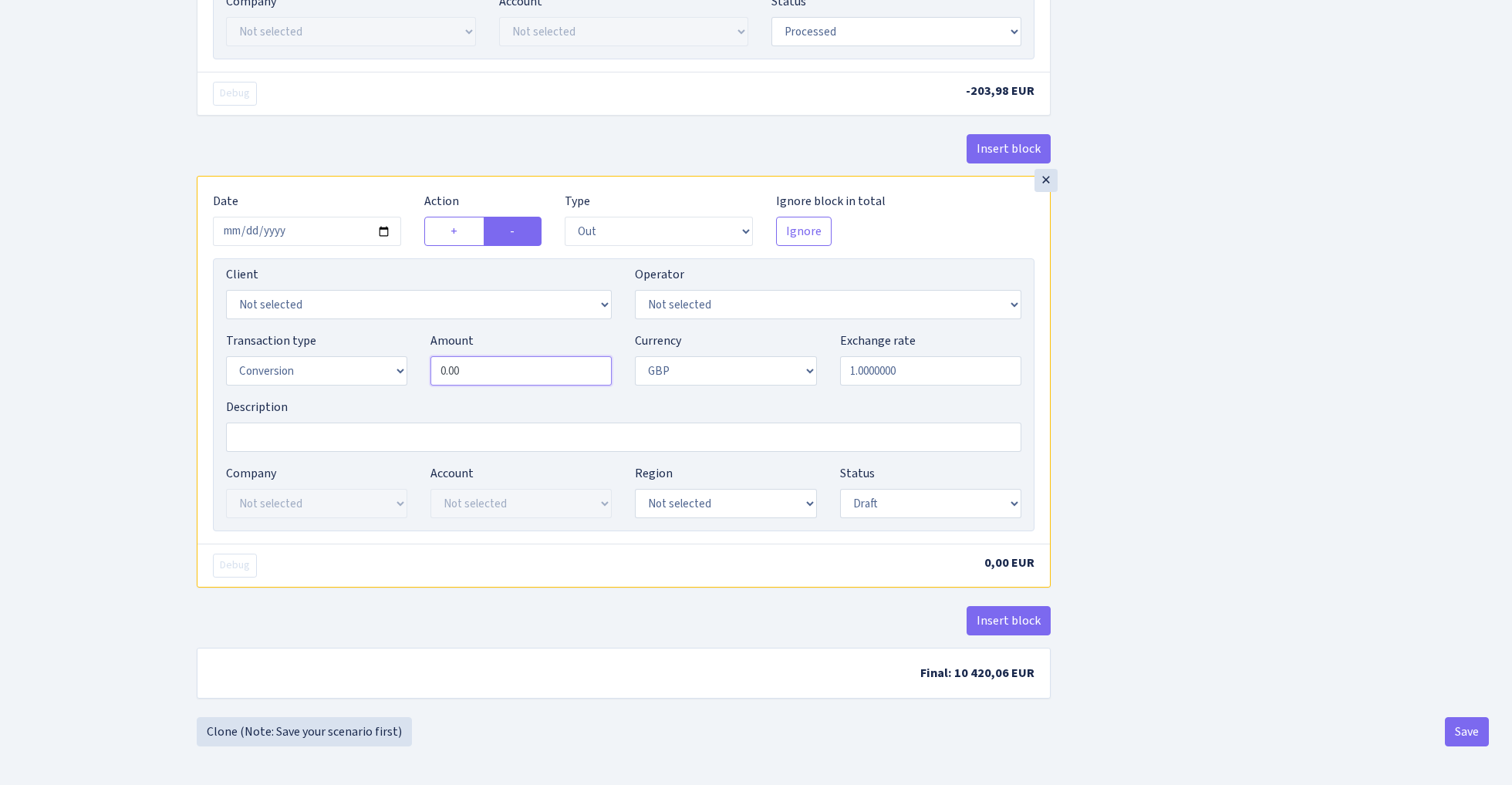
paste input "837"
type input "8,370.00"
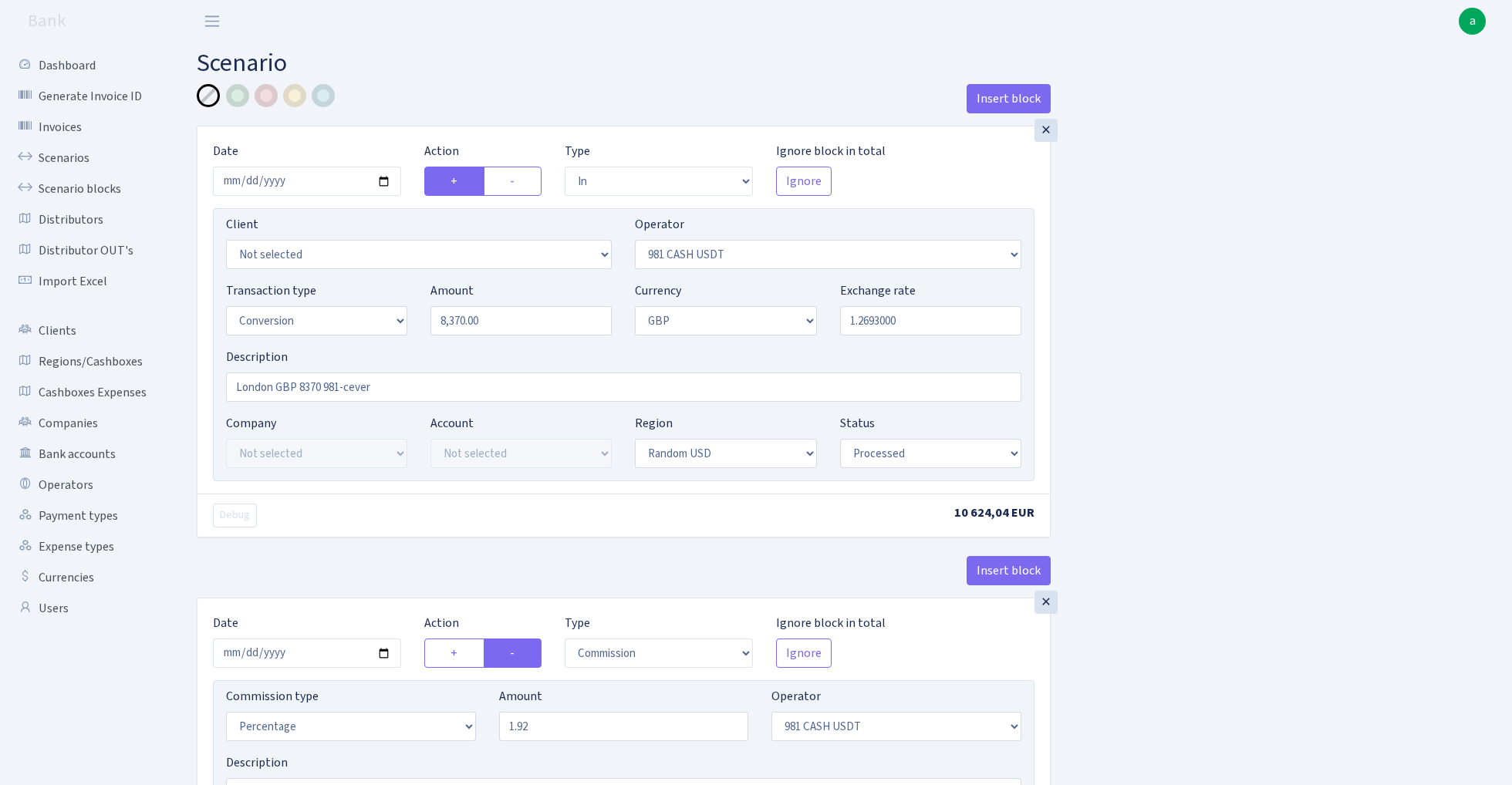
scroll to position [0, 0]
click at [929, 320] on input "1.2693000" at bounding box center [930, 321] width 181 height 30
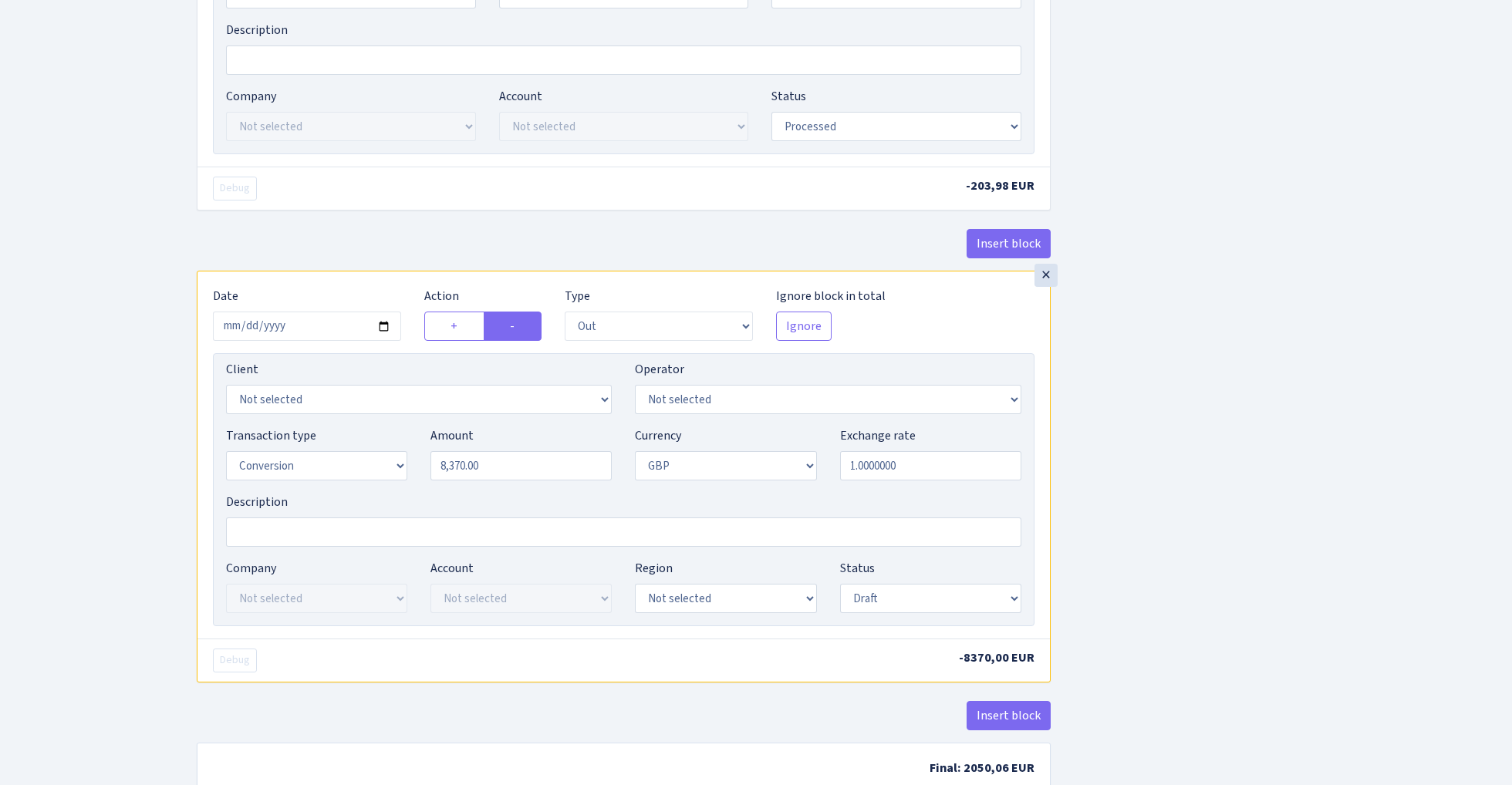
scroll to position [785, 0]
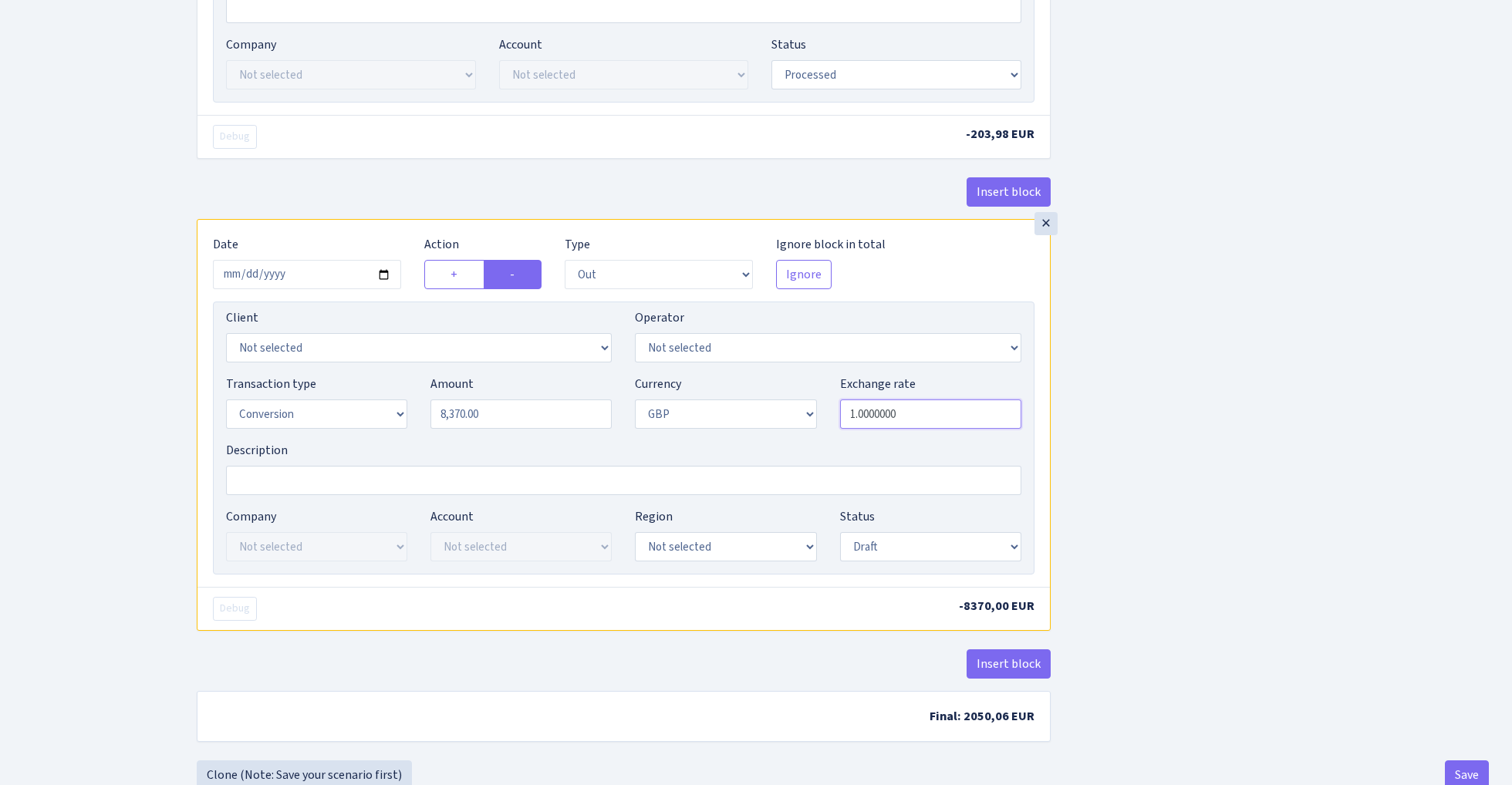
click at [923, 423] on input "1.0000000" at bounding box center [930, 414] width 181 height 30
paste input "2693"
type input "1.2693000"
click at [1190, 431] on div "Insert block × Date 2024-06-26 Action + - Type --- In Out Commission Field requ…" at bounding box center [842, 30] width 1315 height 1462
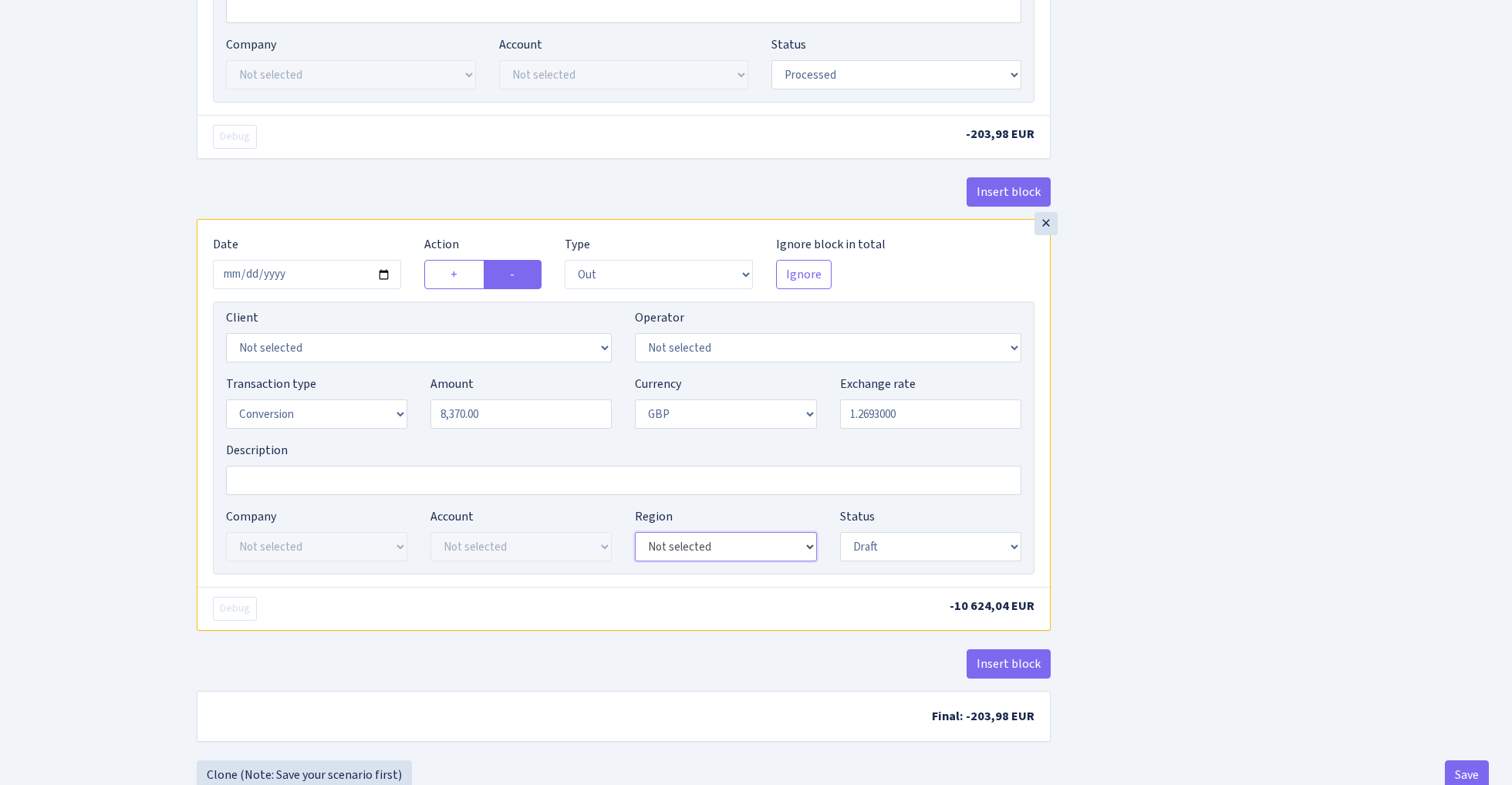
select select "15"
select select "processed"
click at [1218, 454] on div "Insert block × Date 2024-06-26 Action + - Type --- In Out Commission Field requ…" at bounding box center [842, 30] width 1315 height 1462
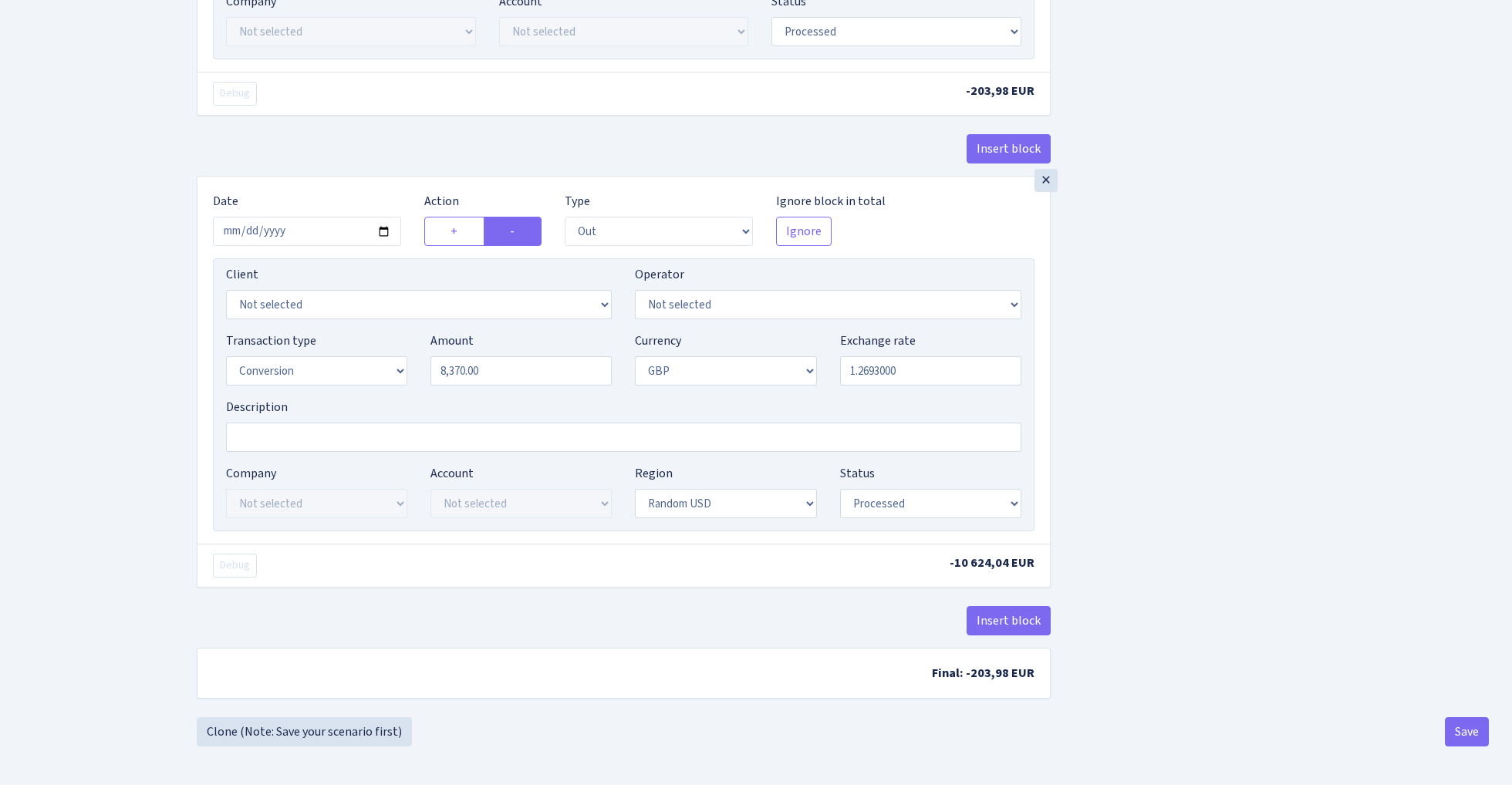
scroll to position [834, 0]
click at [1003, 615] on button "Insert block" at bounding box center [1008, 621] width 84 height 30
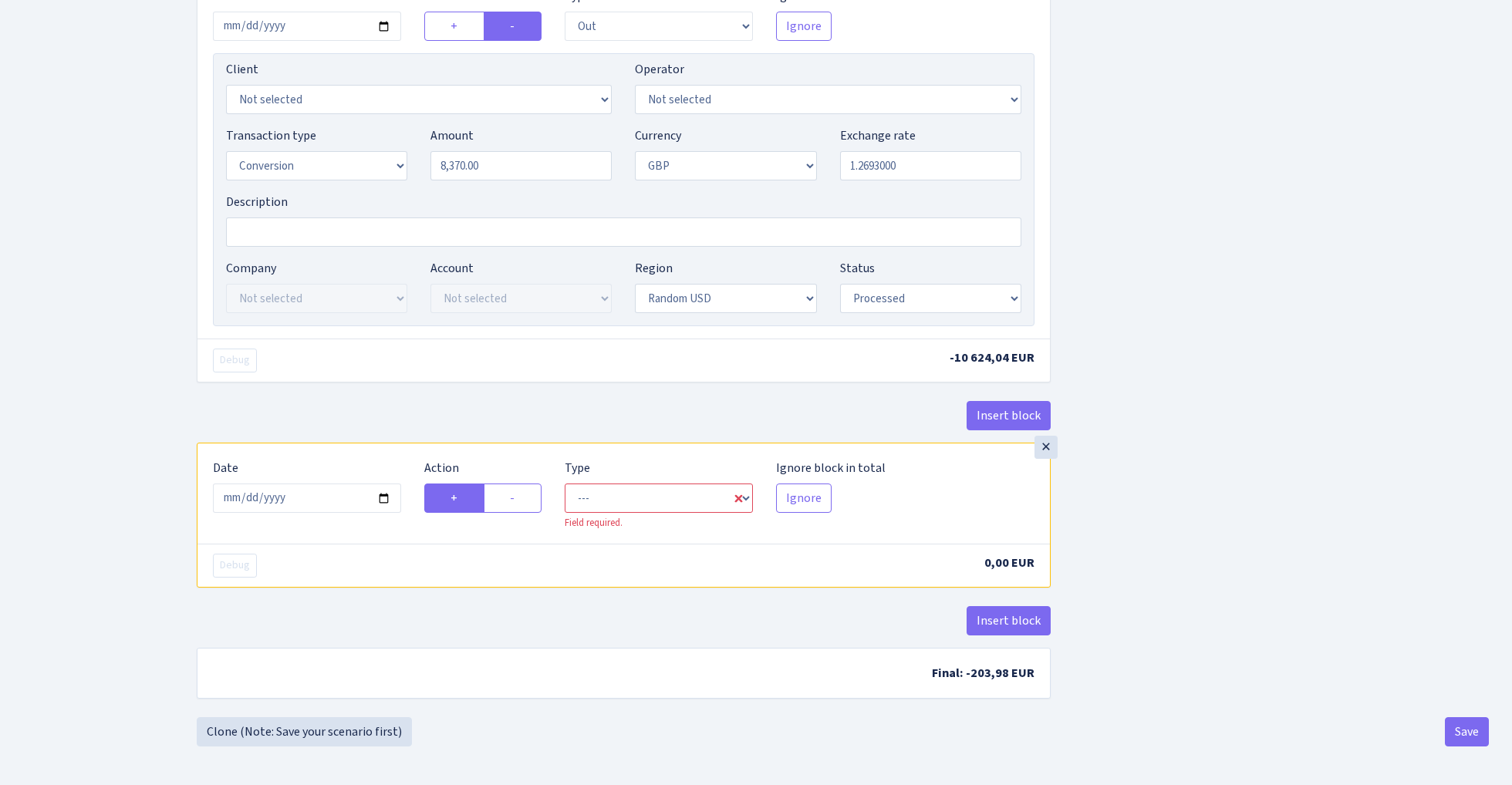
scroll to position [1040, 0]
click at [322, 497] on input "2025-10-02" at bounding box center [307, 498] width 188 height 30
type input "2024-06-26"
click at [494, 330] on div "× Date 2024-06-26 Action + - Type --- In Out Commission Field required. Ignore …" at bounding box center [624, 155] width 852 height 368
select select "in"
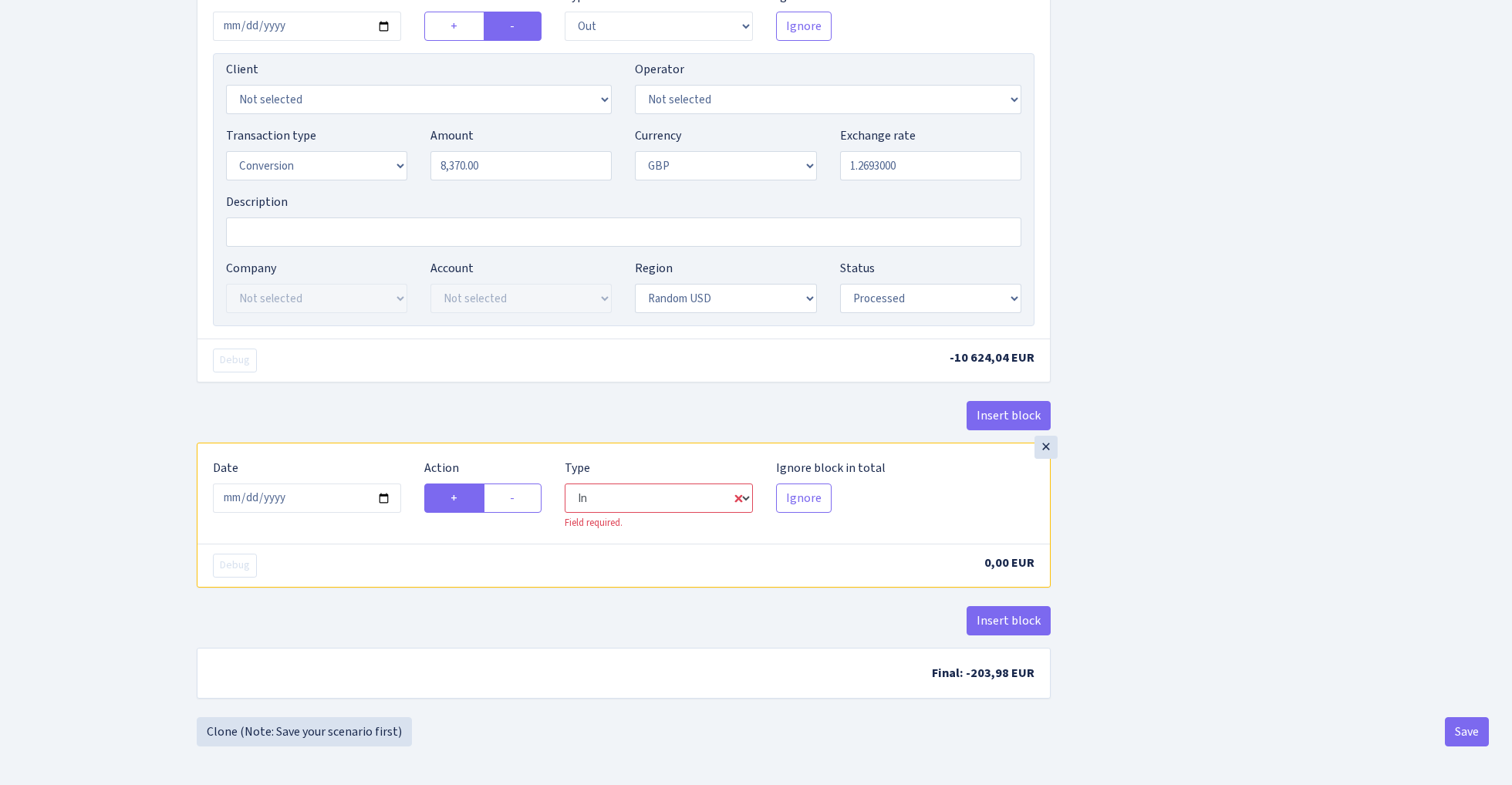
select select "8"
select select "15"
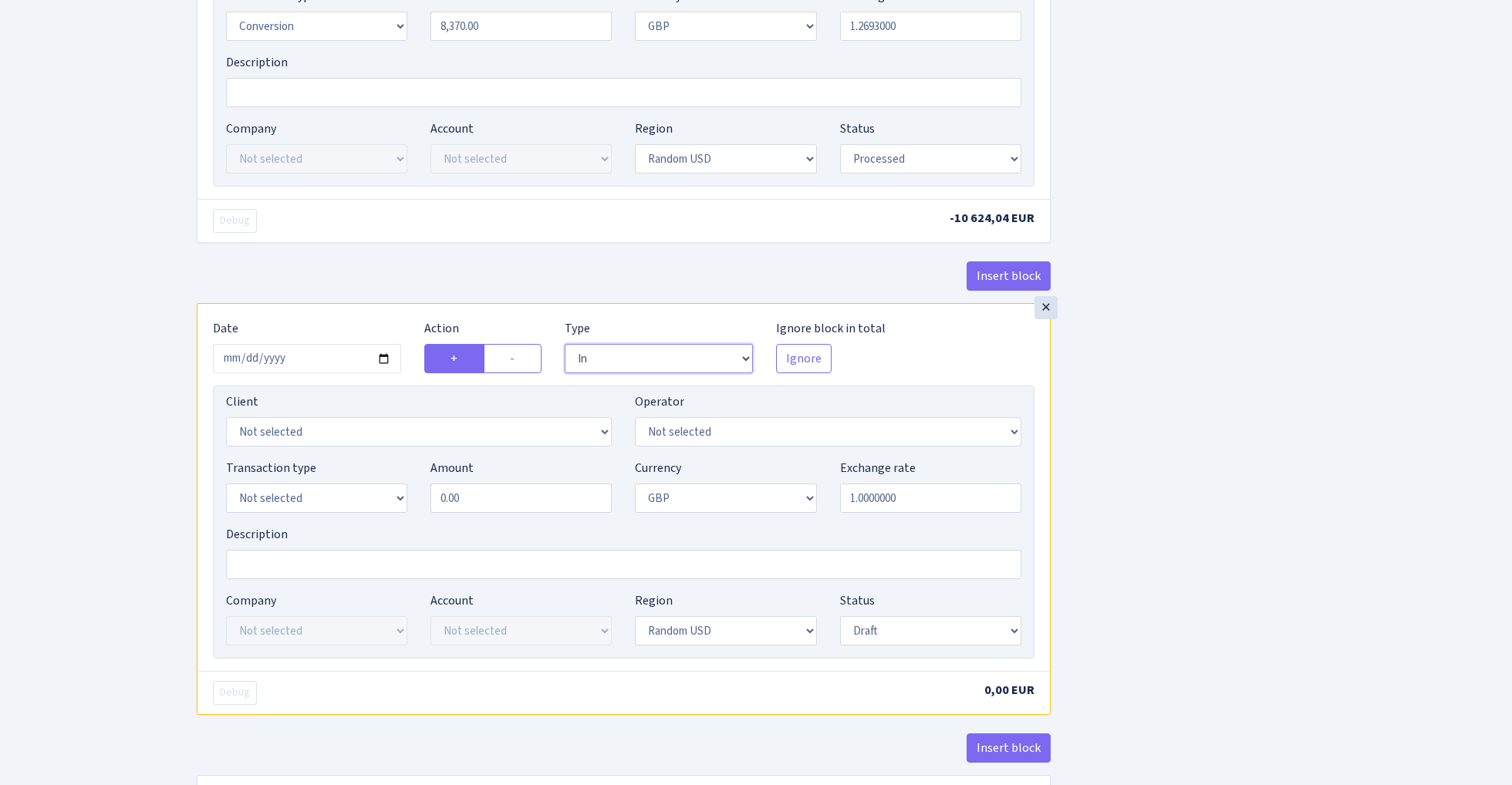
scroll to position [1174, 0]
select select "15"
click at [538, 502] on input "0.00" at bounding box center [521, 496] width 181 height 30
type input "8,370.00"
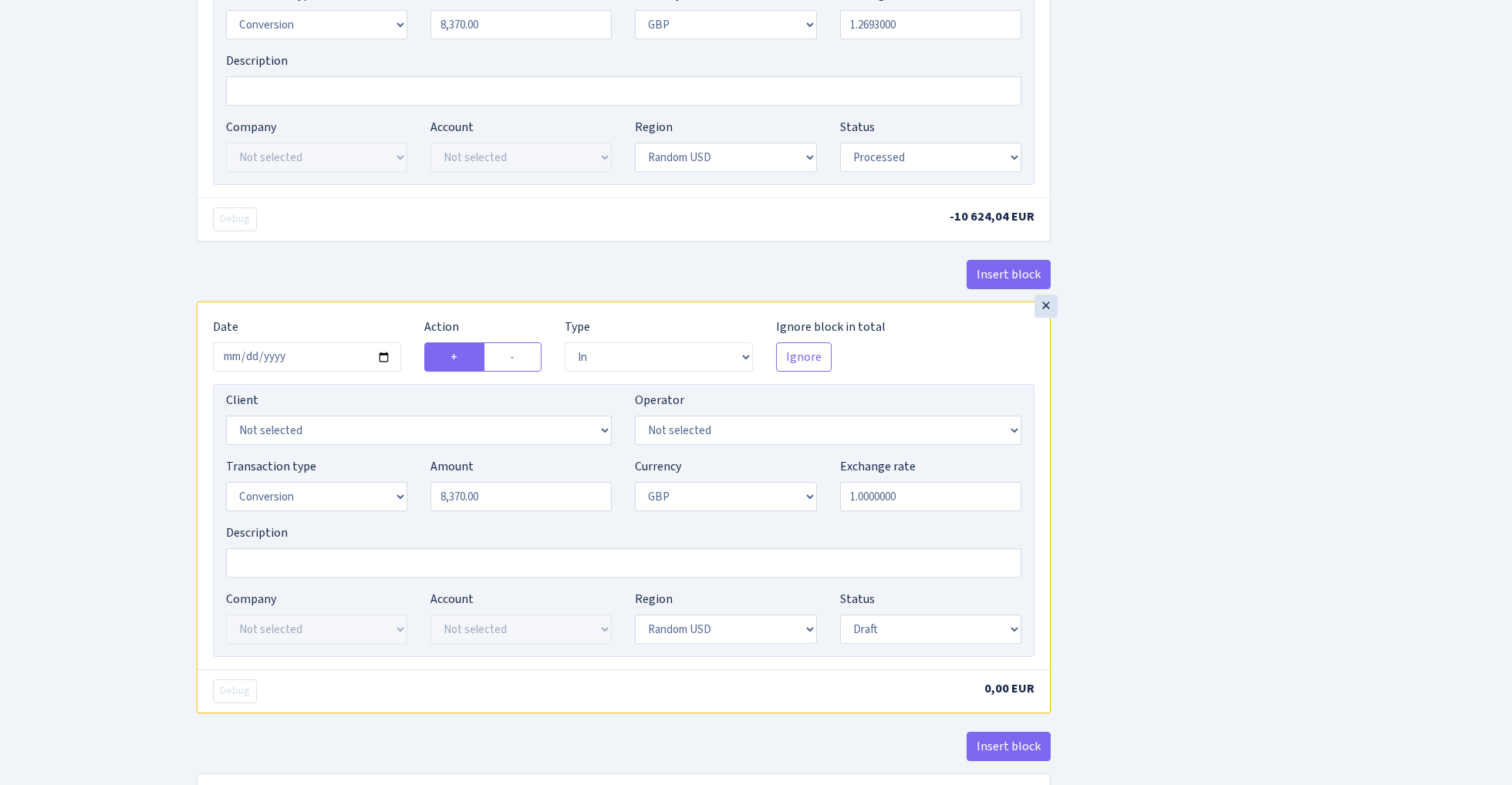
click at [924, 502] on input "1.0000000" at bounding box center [930, 496] width 181 height 30
paste input "1830119484"
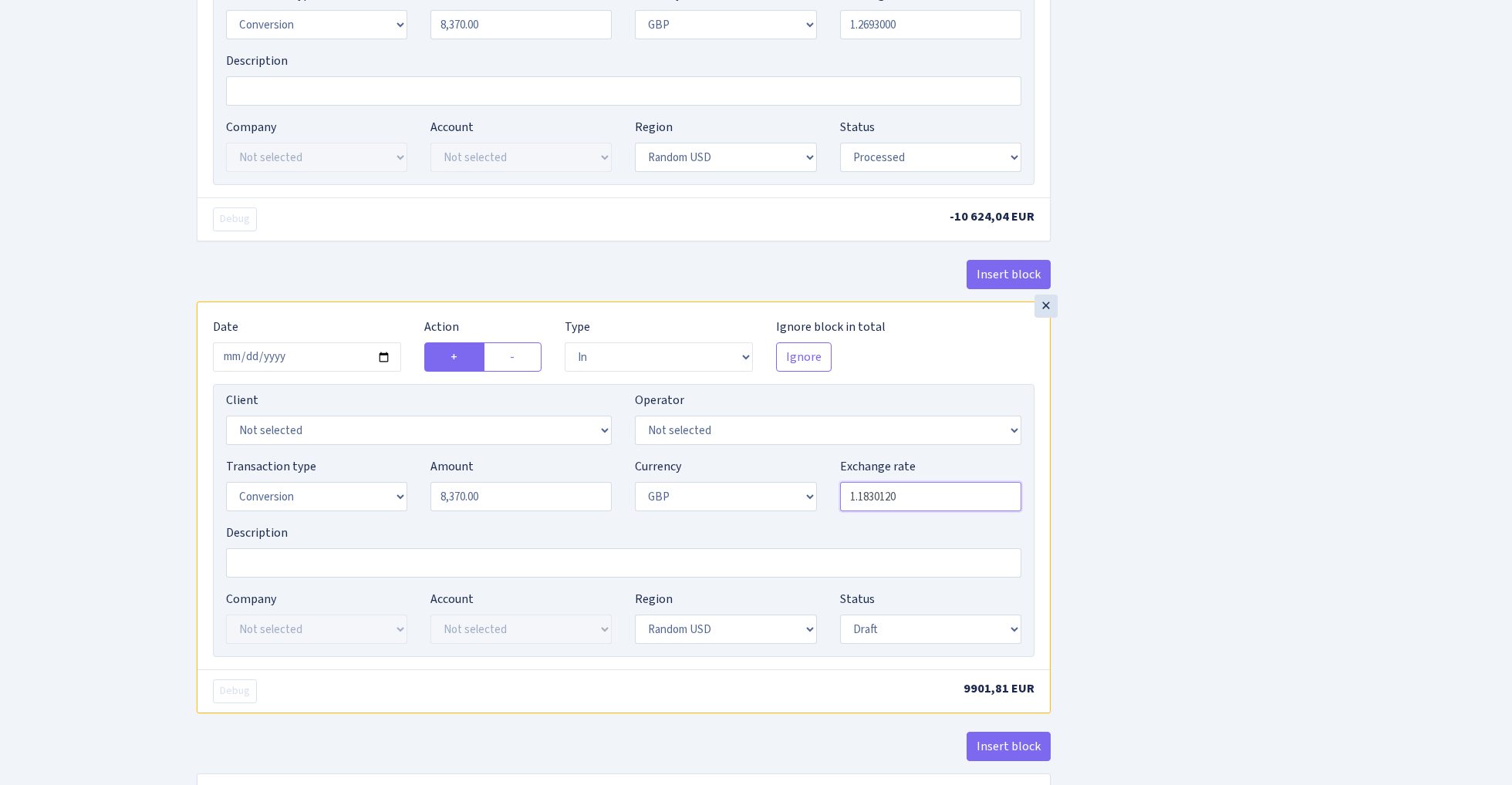
click at [941, 501] on input "1.1830120" at bounding box center [930, 496] width 181 height 30
click at [924, 508] on input "1.1830000" at bounding box center [930, 496] width 181 height 30
paste input "27956989"
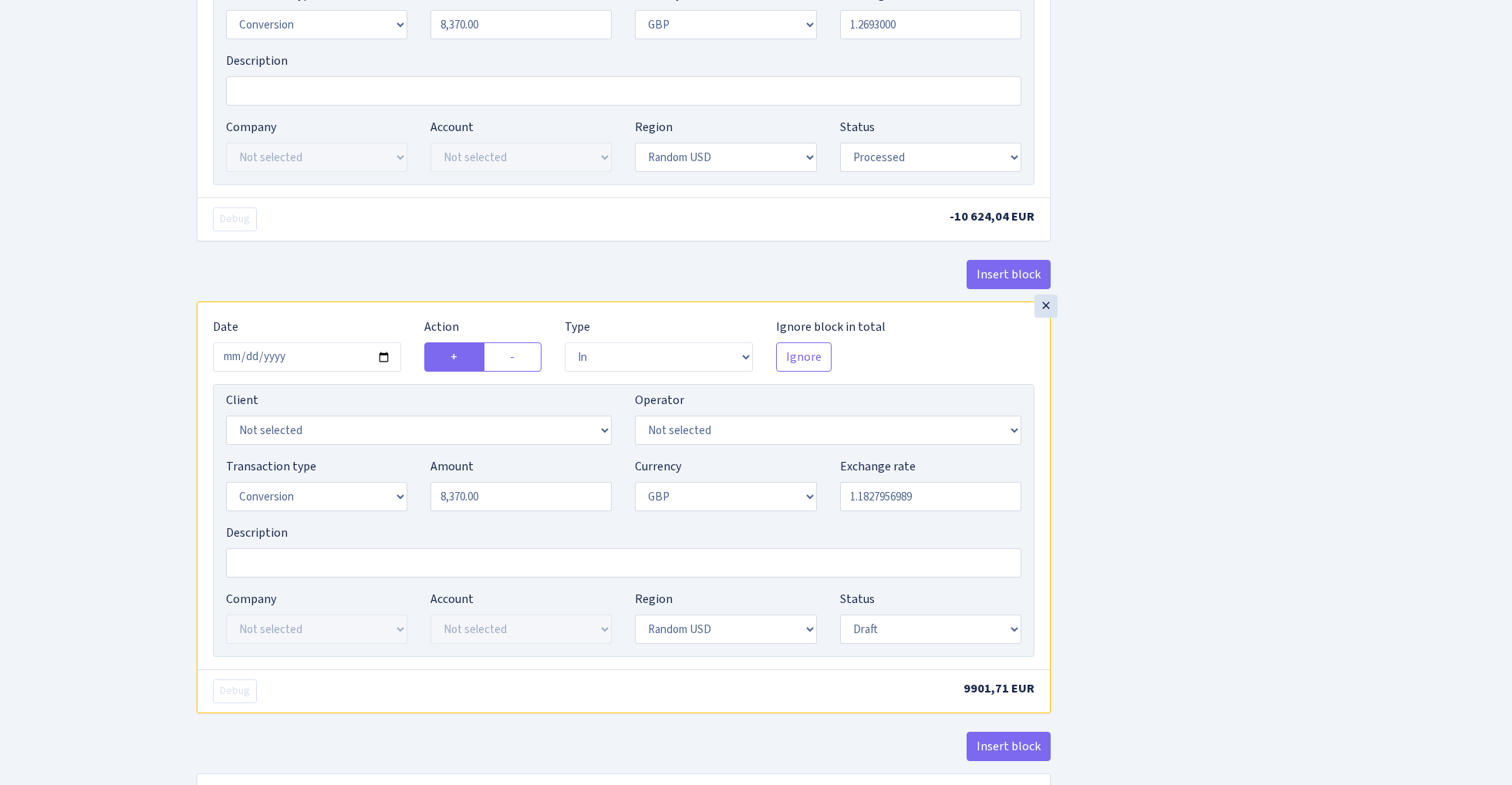
type input "1.1827957"
select select "processed"
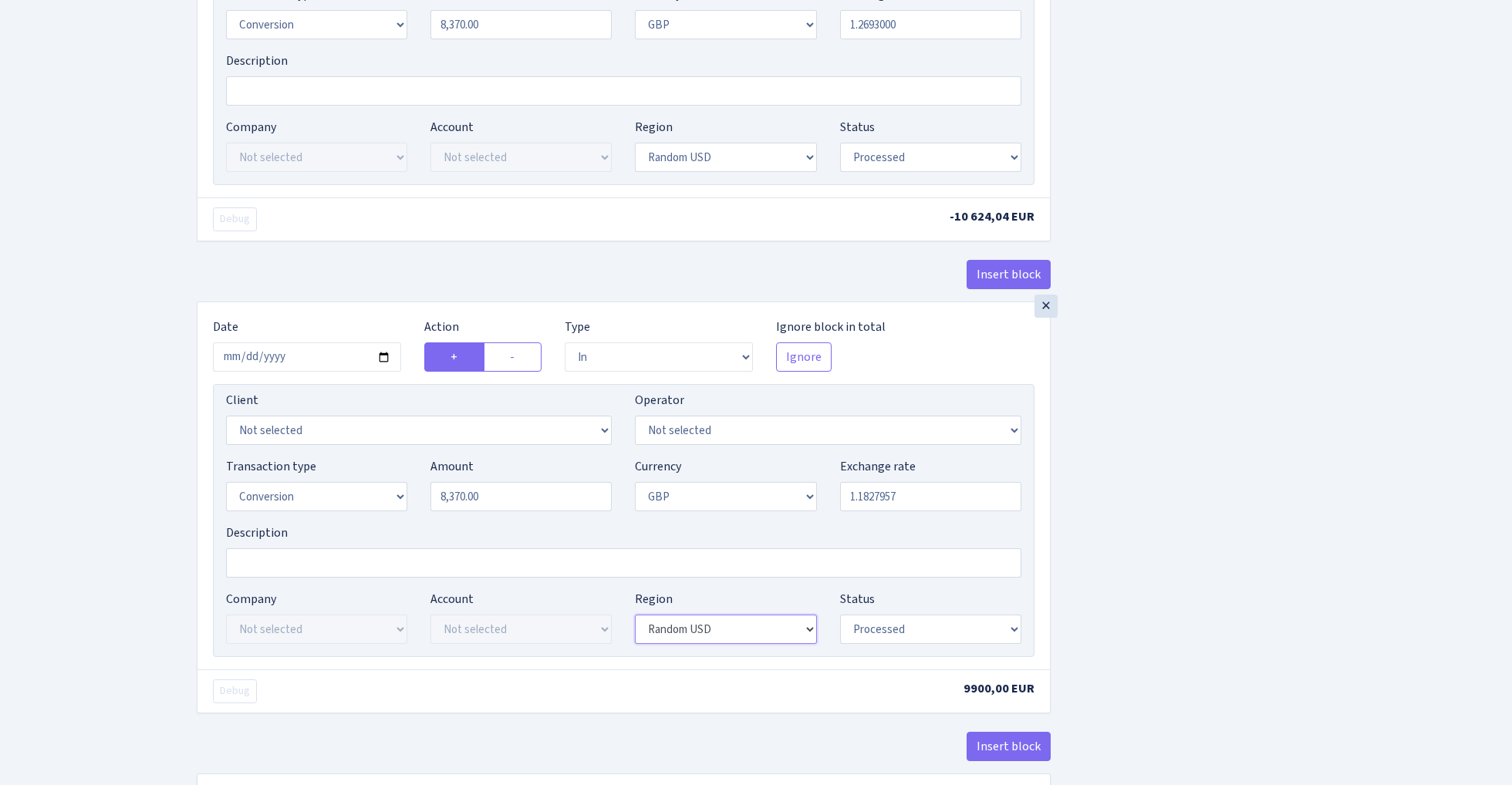
select select "7"
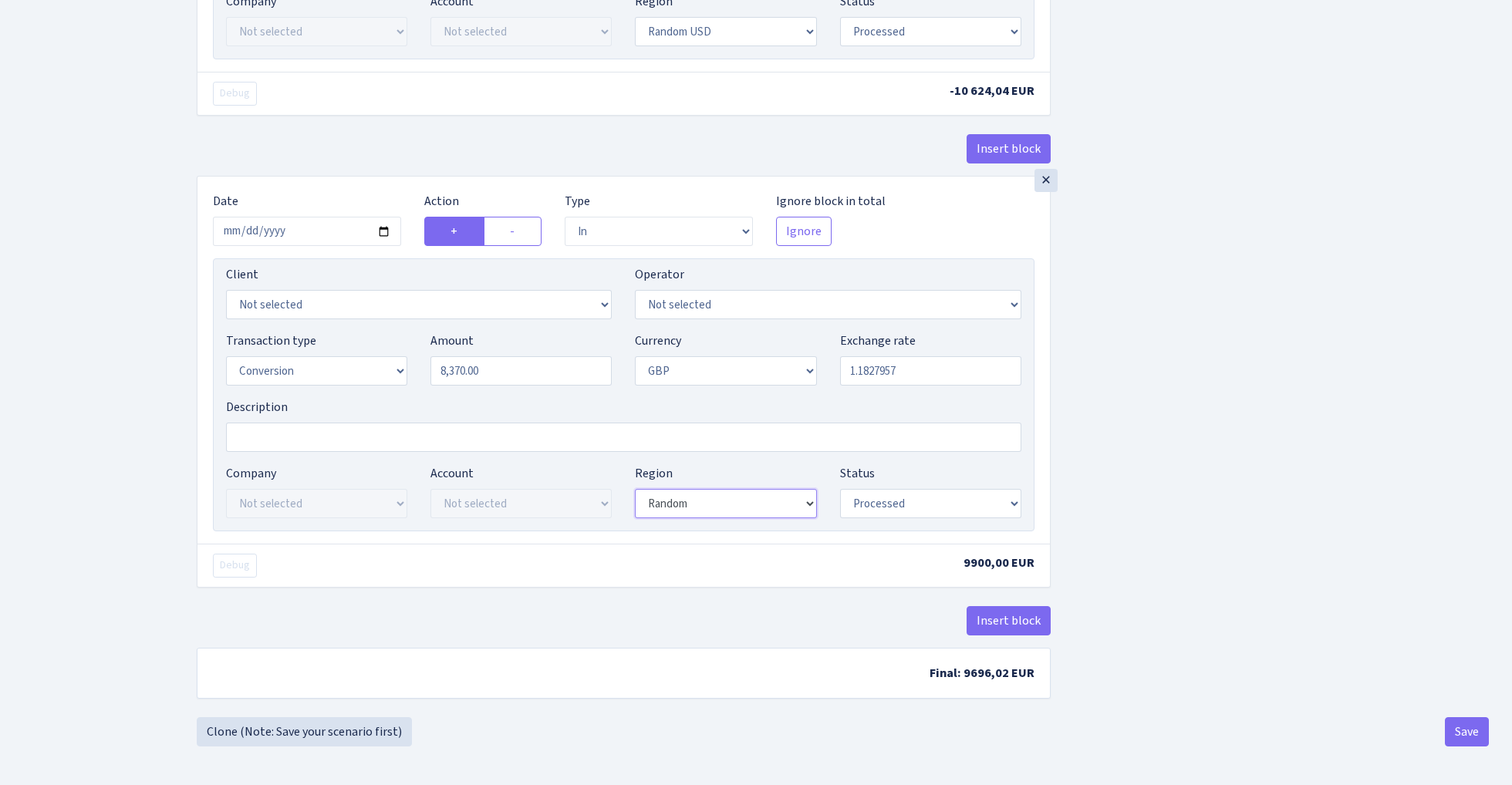
scroll to position [1308, 0]
click at [1022, 625] on button "Insert block" at bounding box center [1008, 621] width 84 height 30
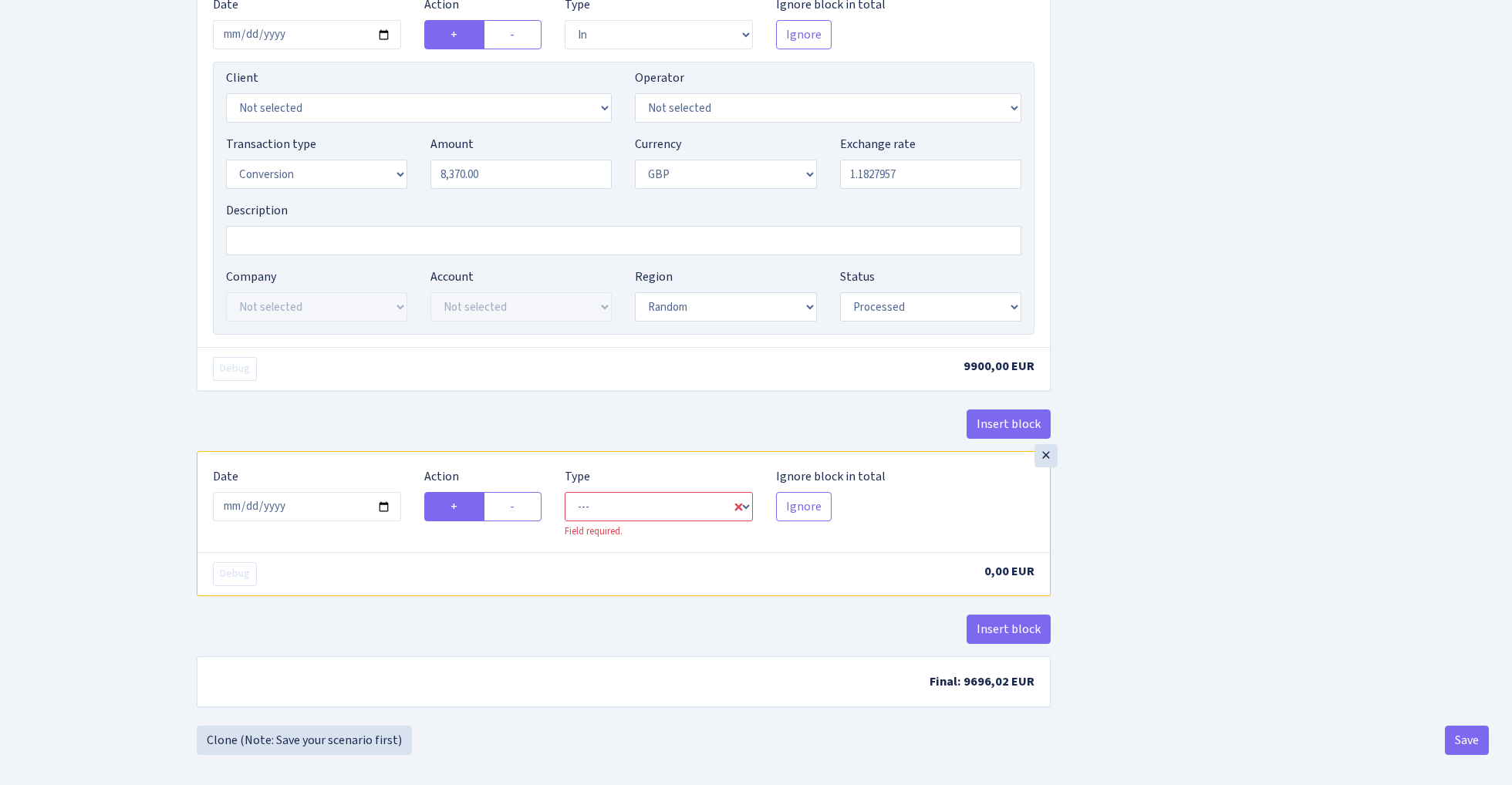
scroll to position [1505, 0]
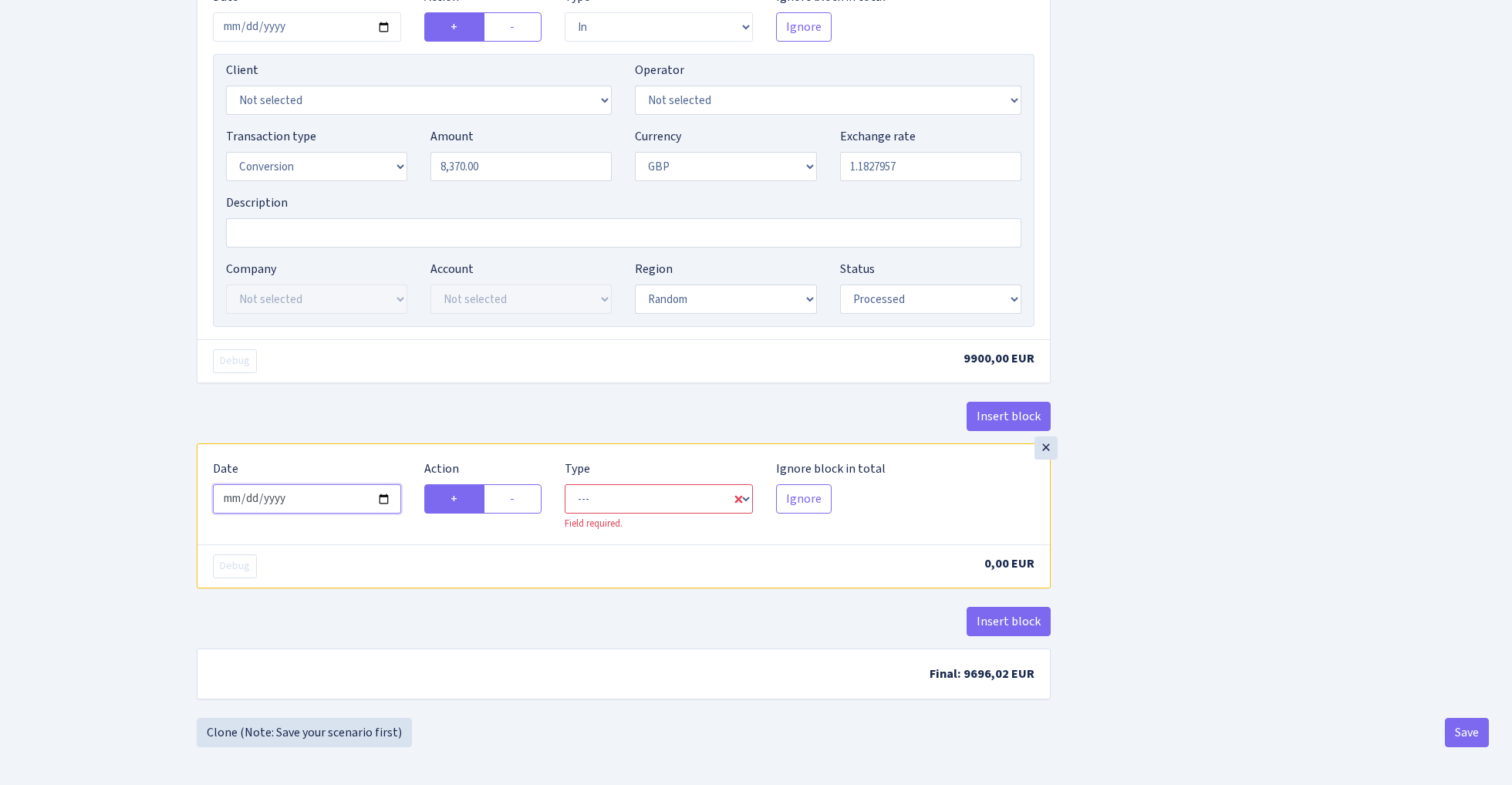
click at [330, 510] on input "2025-10-02" at bounding box center [307, 499] width 188 height 30
type input "2024-06-26"
click at [391, 456] on div "× Date 2024-06-26 Action + - Type --- In Out Commission Field required. Ignore …" at bounding box center [624, 494] width 852 height 100
click at [528, 513] on label "-" at bounding box center [512, 499] width 58 height 30
click at [520, 500] on input "-" at bounding box center [514, 494] width 10 height 10
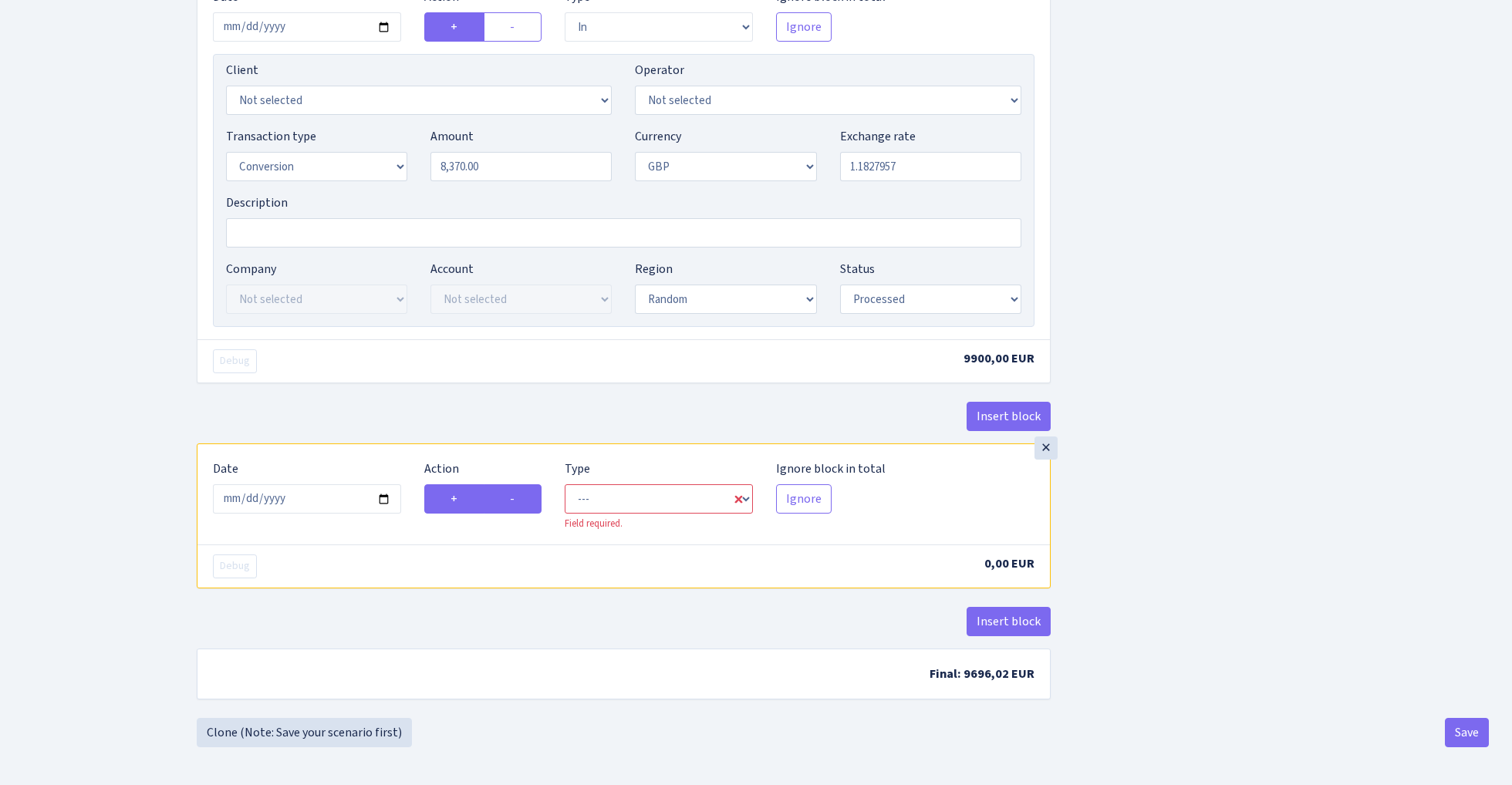
radio input "true"
radio input "false"
select select "out"
select select "8"
select select "7"
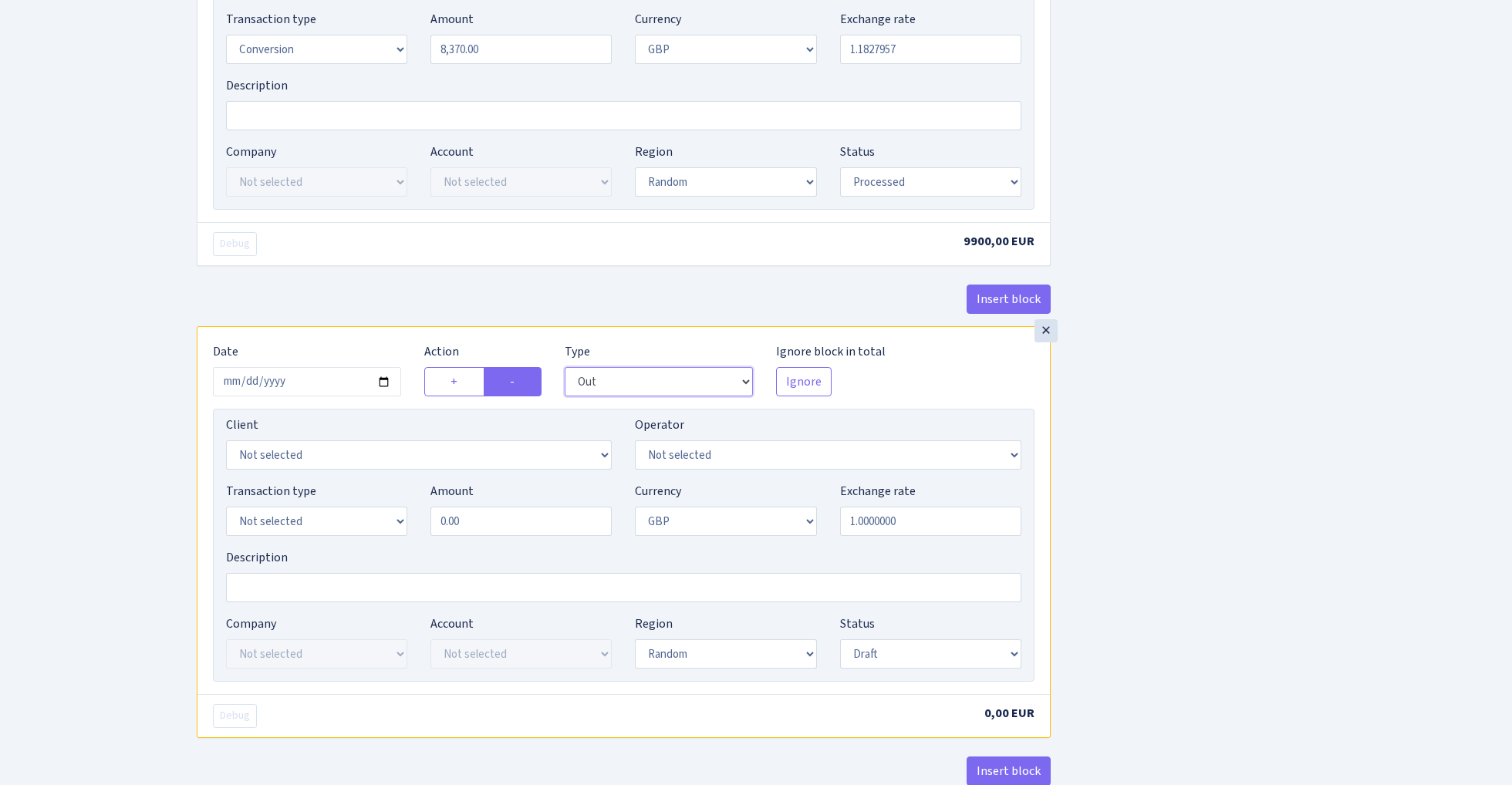
scroll to position [1648, 0]
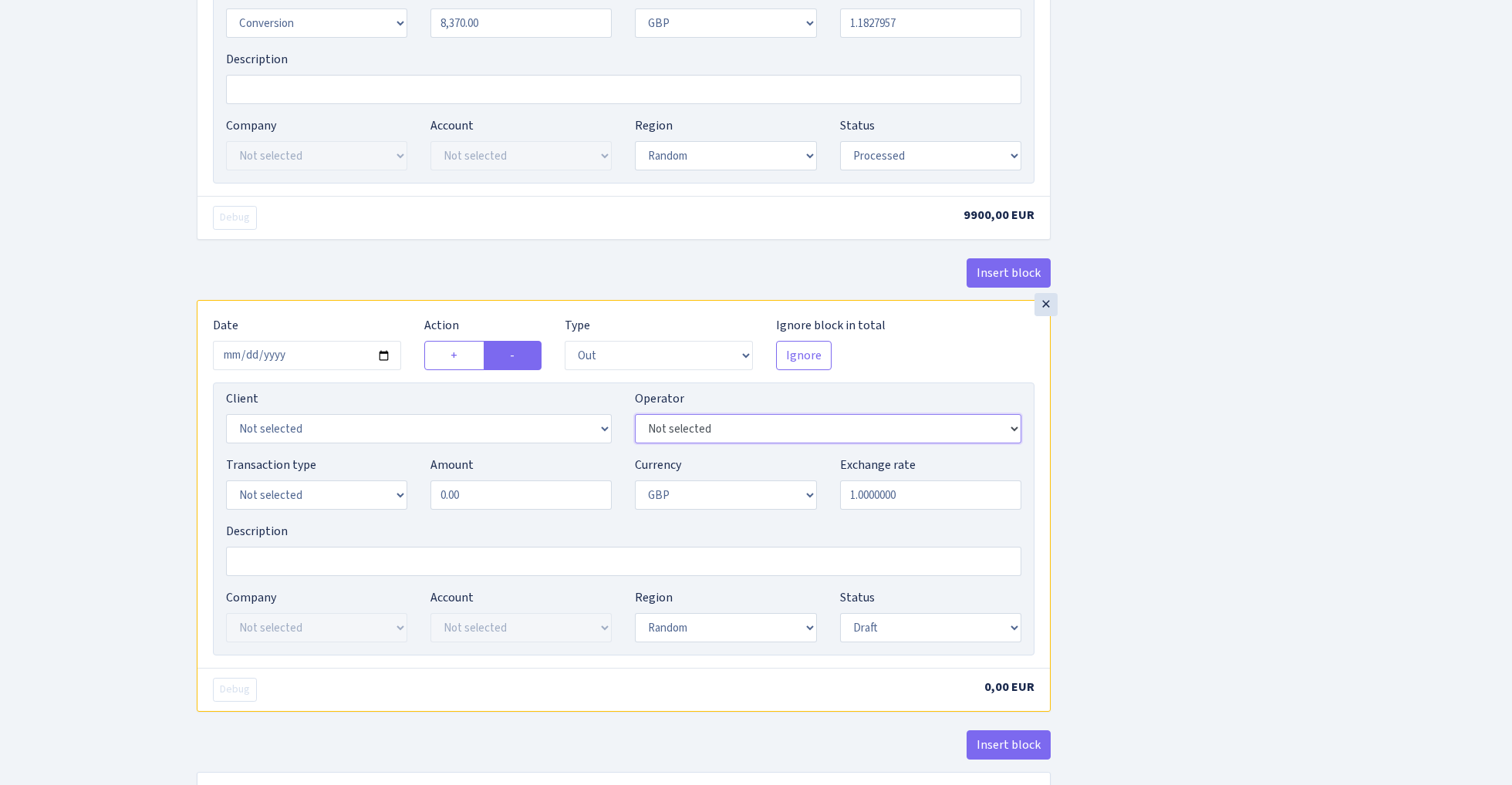
select select "20"
select select "1"
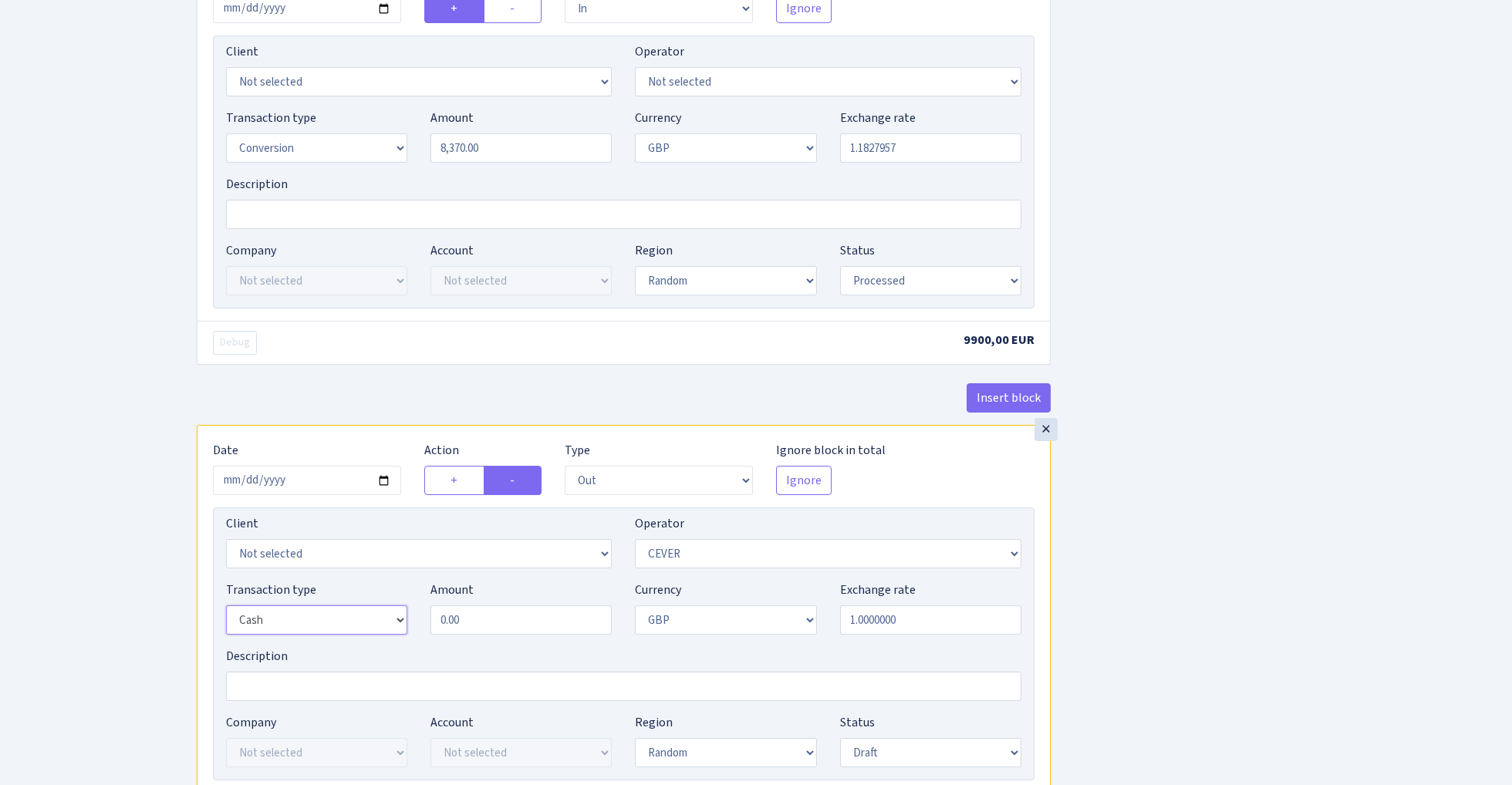
scroll to position [1445, 0]
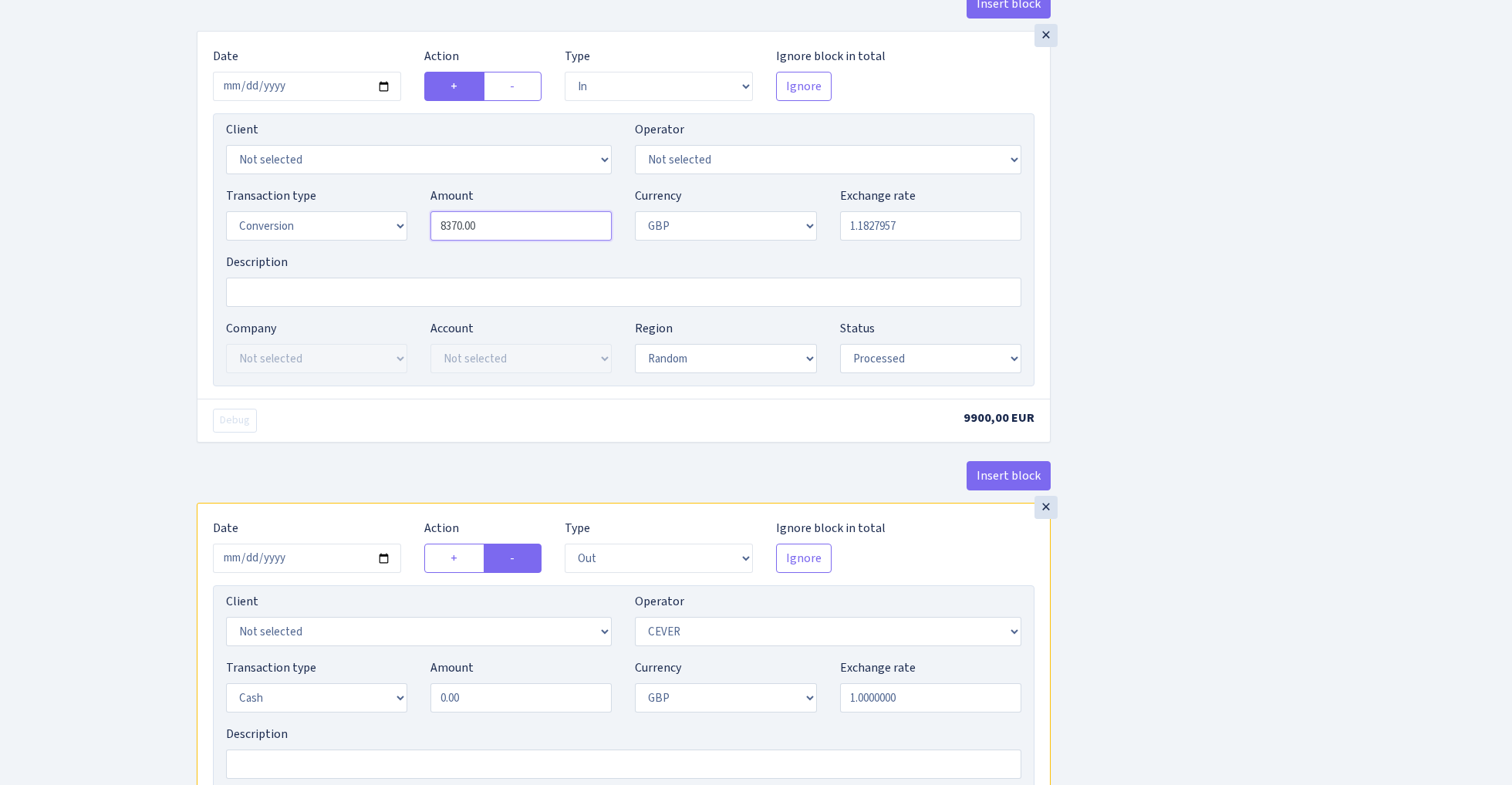
click at [517, 241] on input "8370.00" at bounding box center [521, 226] width 181 height 30
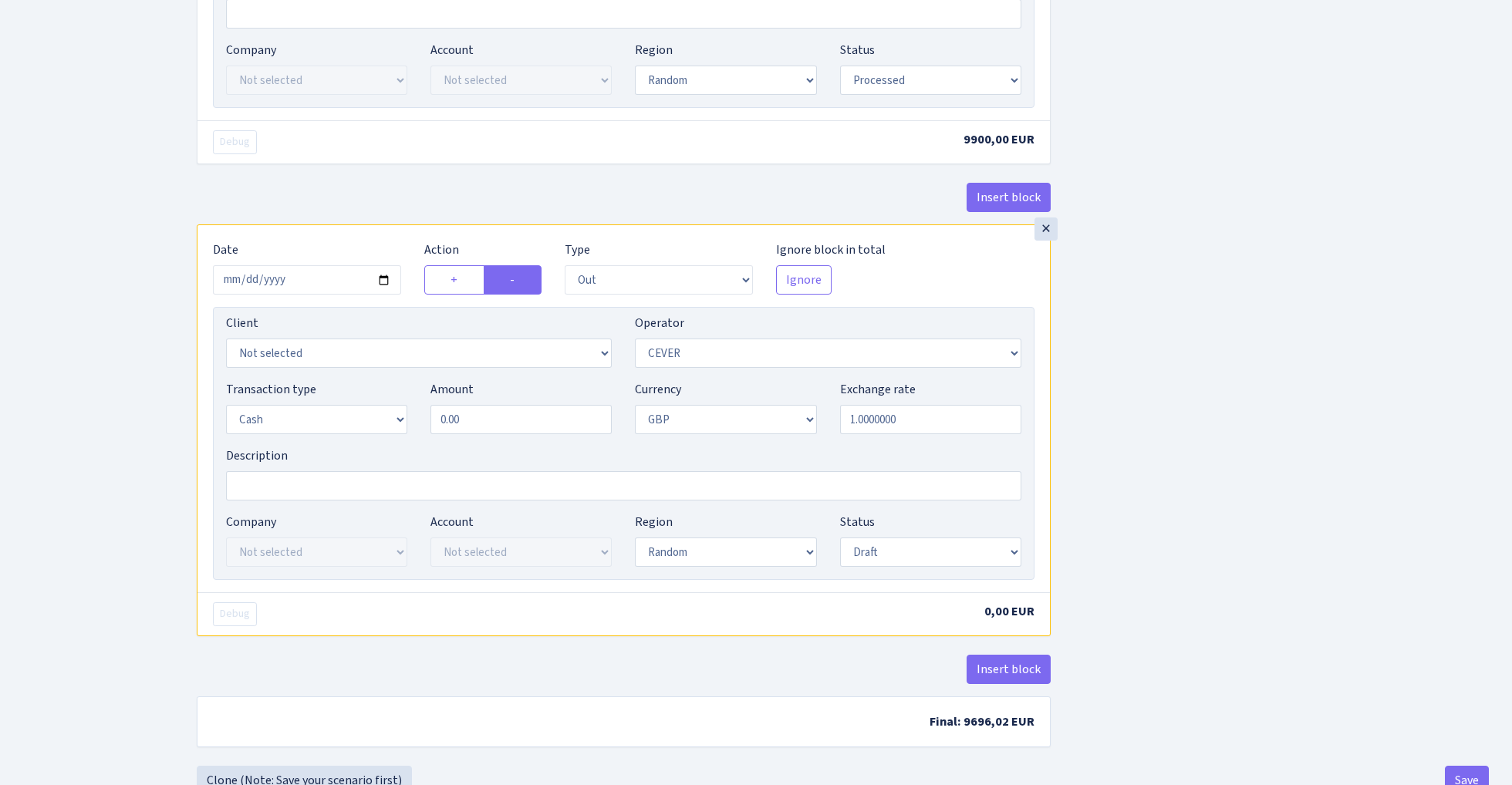
scroll to position [1767, 0]
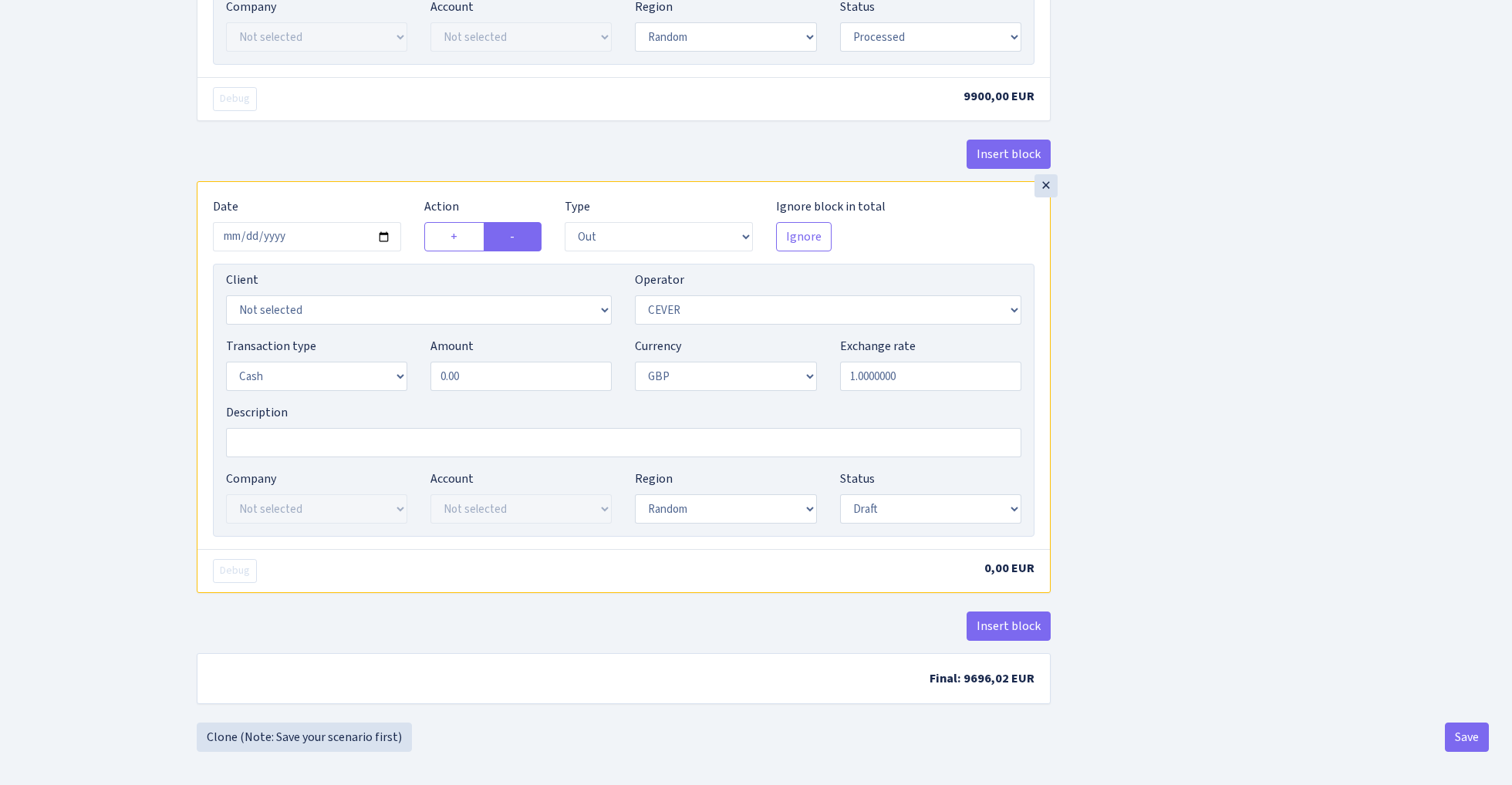
type input "8,370.00"
click at [509, 391] on input "0.00" at bounding box center [521, 376] width 181 height 30
click at [509, 391] on input "0.00" at bounding box center [521, 377] width 181 height 30
paste input "837"
type input "8,370.00"
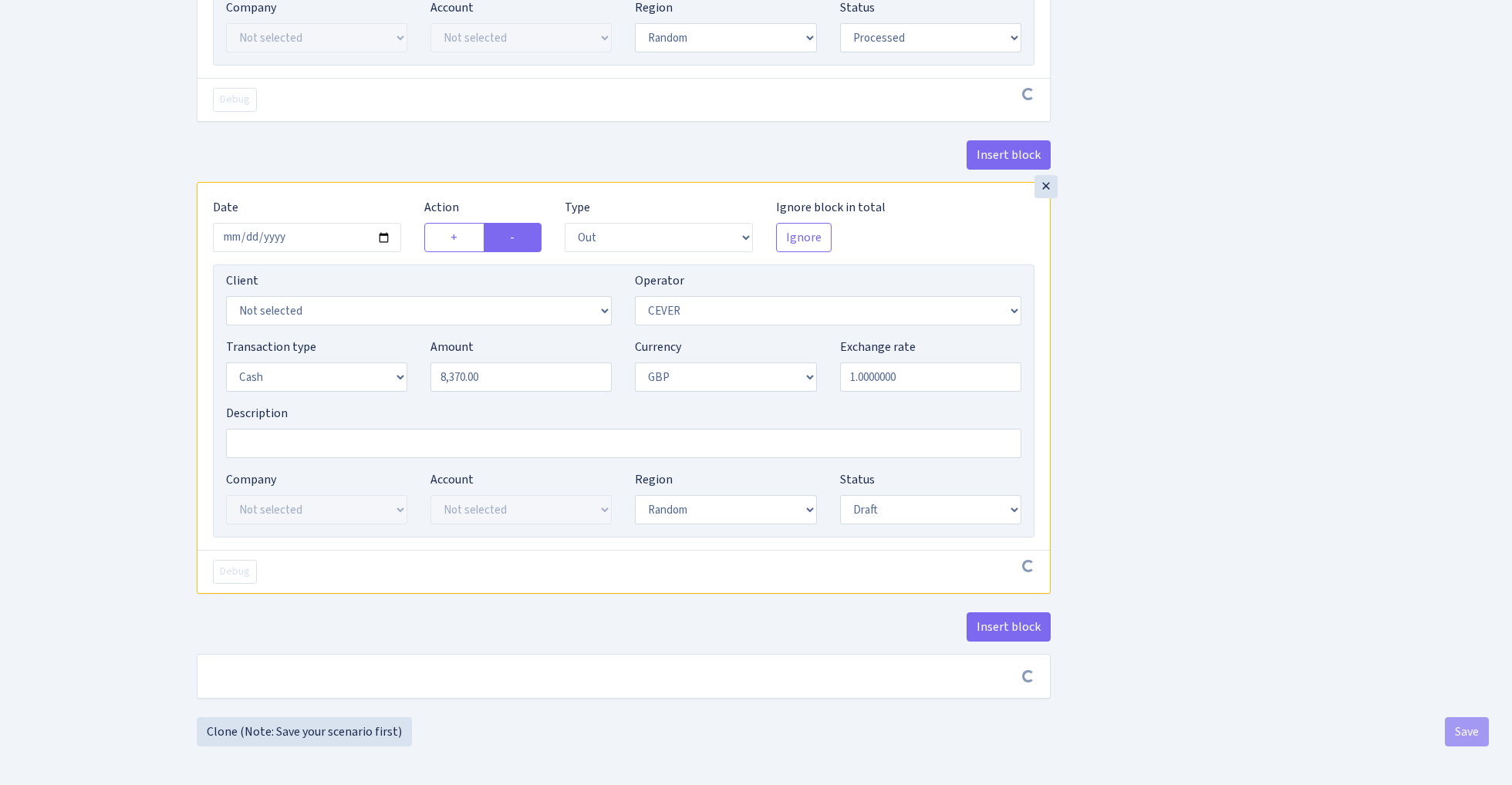
select select "processed"
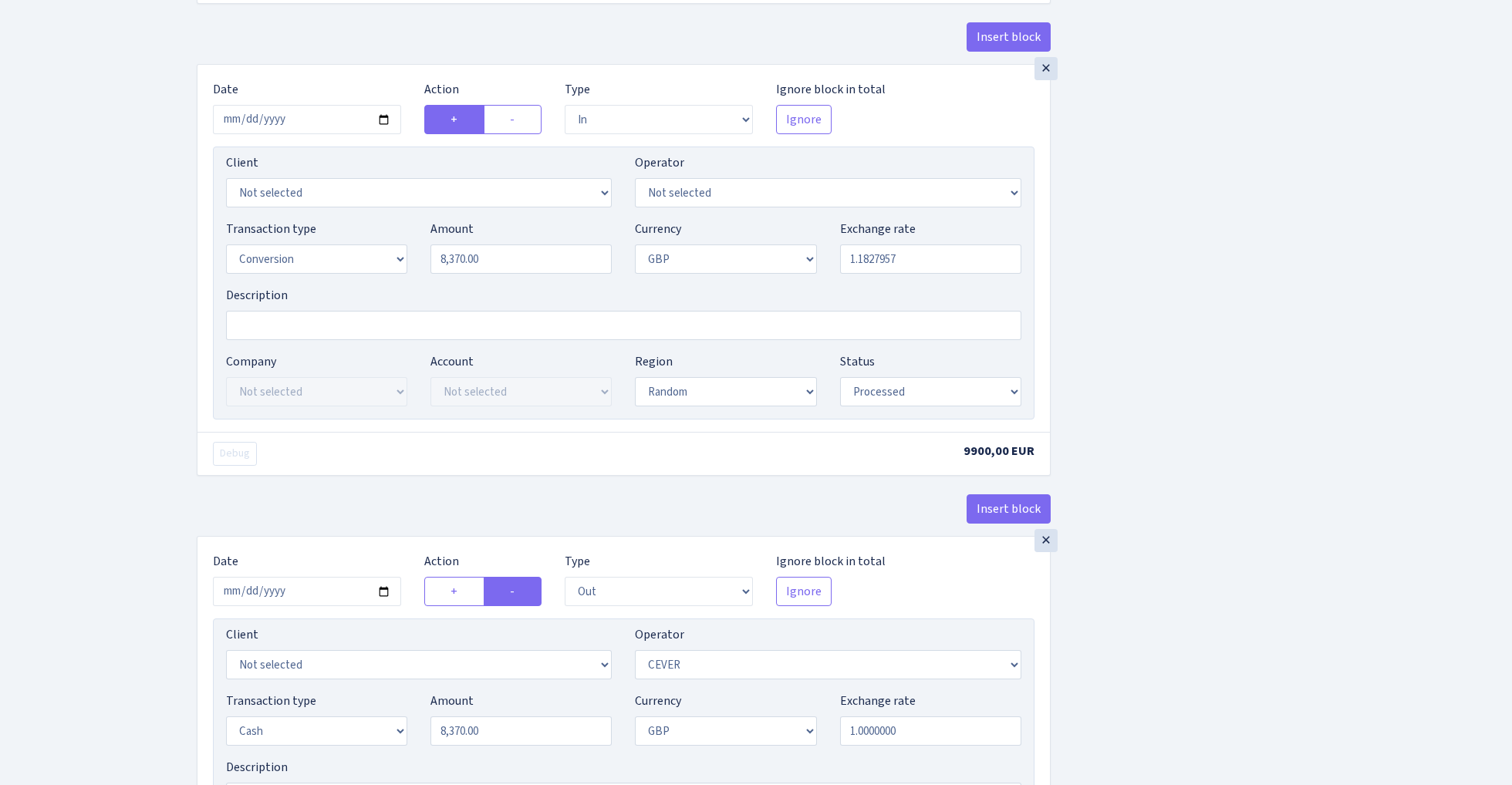
scroll to position [1365, 0]
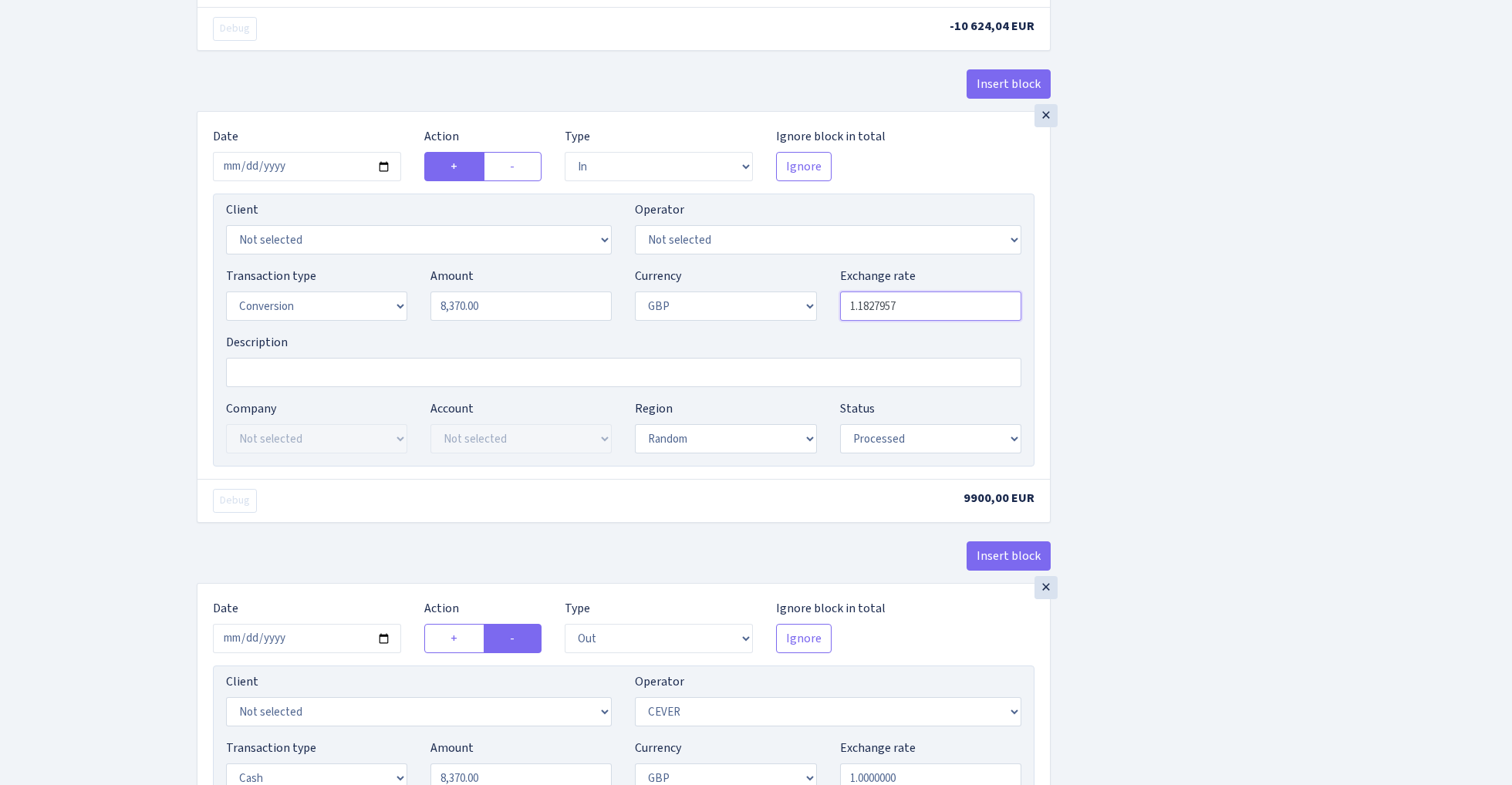
click at [911, 311] on input "1.1827957" at bounding box center [930, 306] width 181 height 30
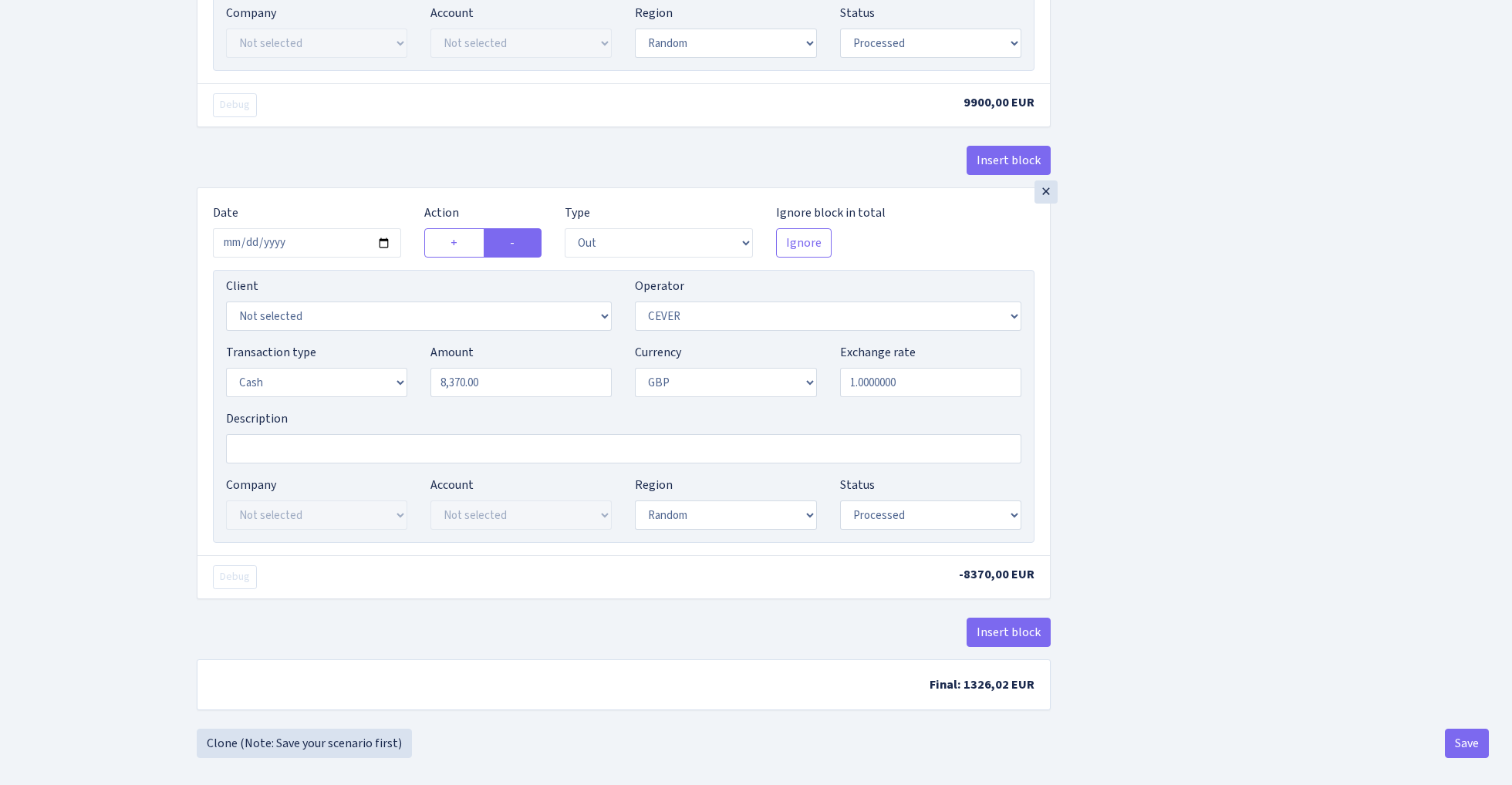
scroll to position [1782, 0]
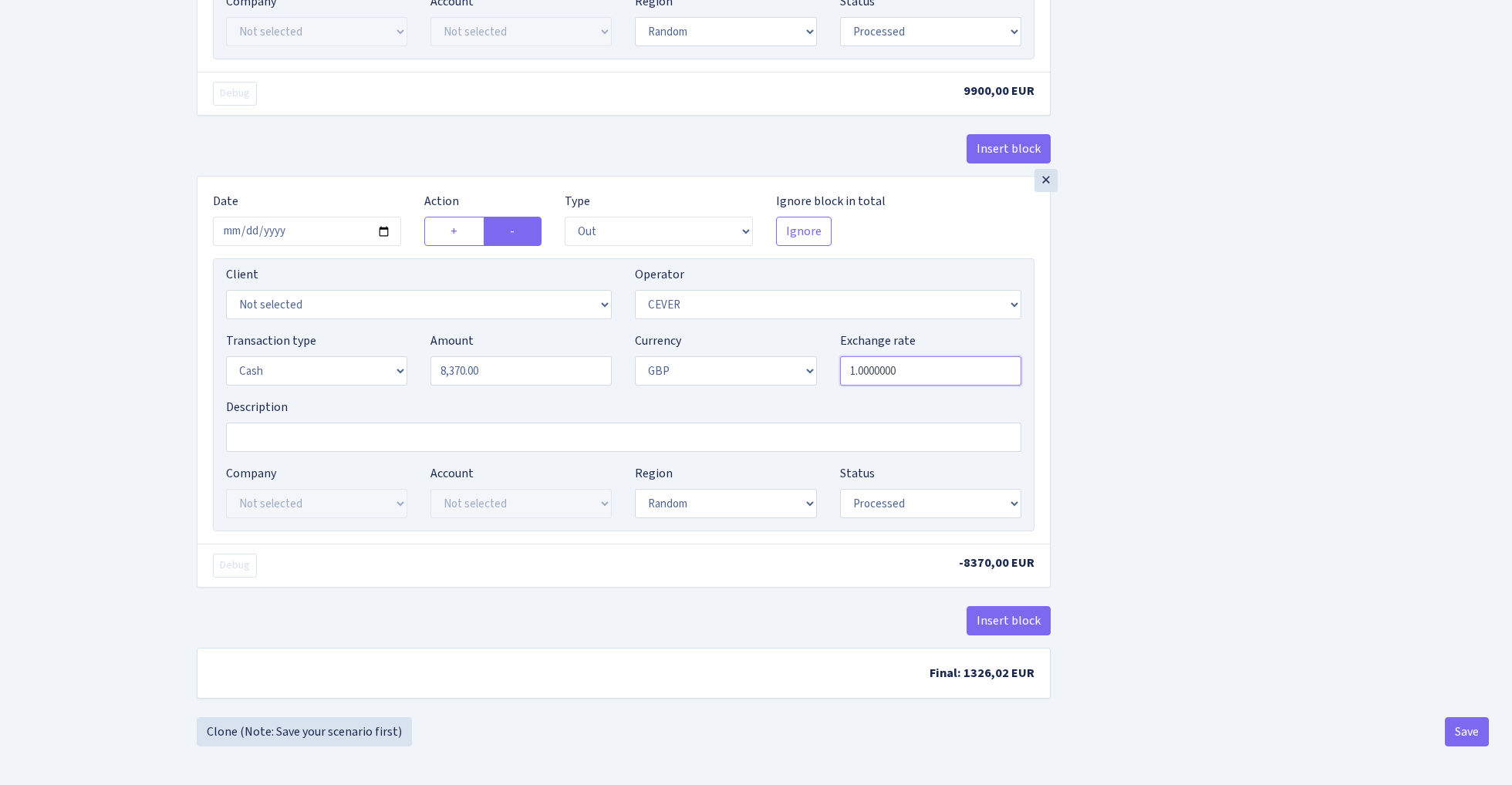
click at [920, 369] on input "1.0000000" at bounding box center [930, 370] width 181 height 30
paste input "1827957"
type input "1.1827957"
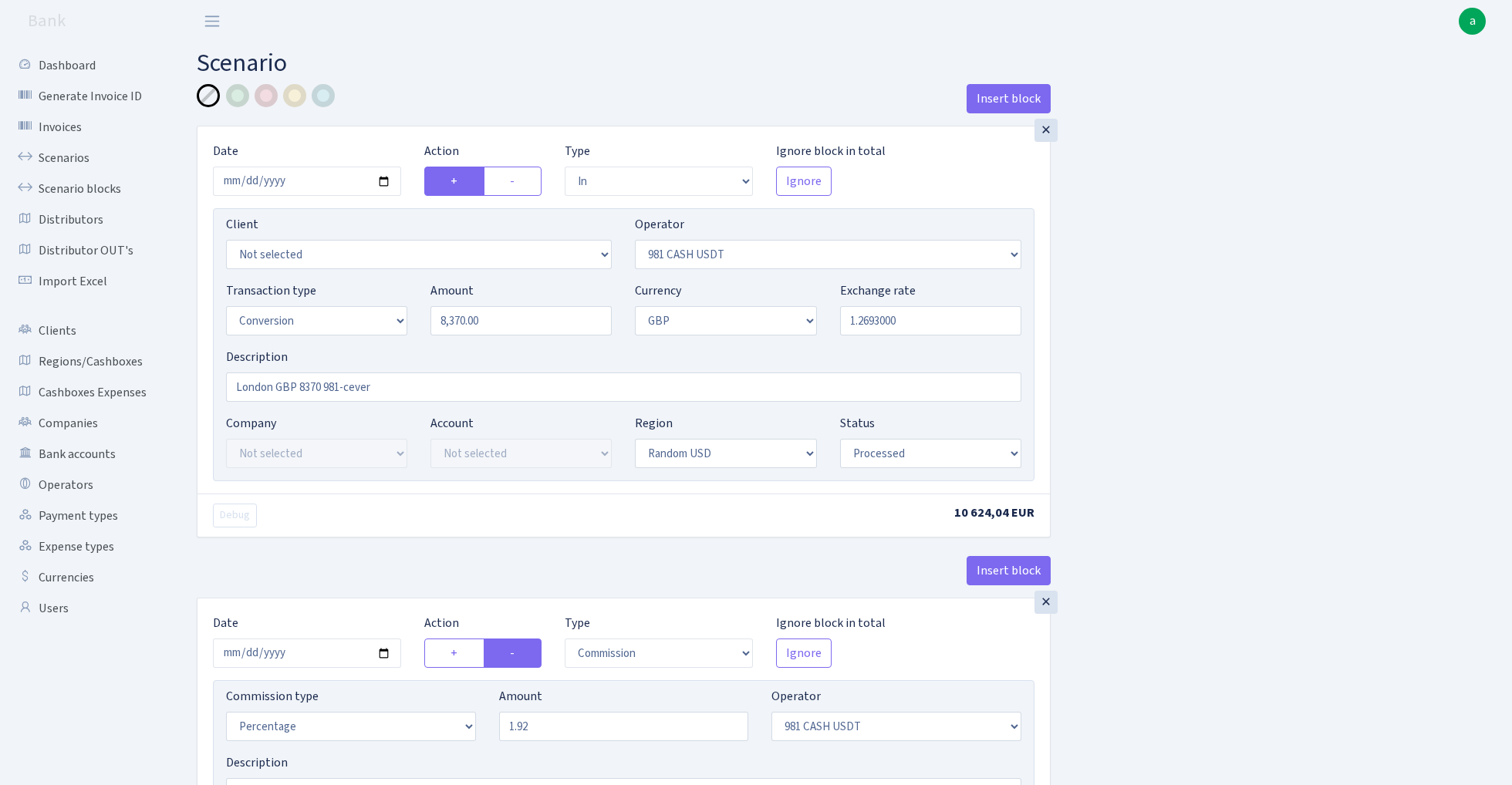
scroll to position [0, 0]
click at [242, 96] on div at bounding box center [238, 96] width 23 height 23
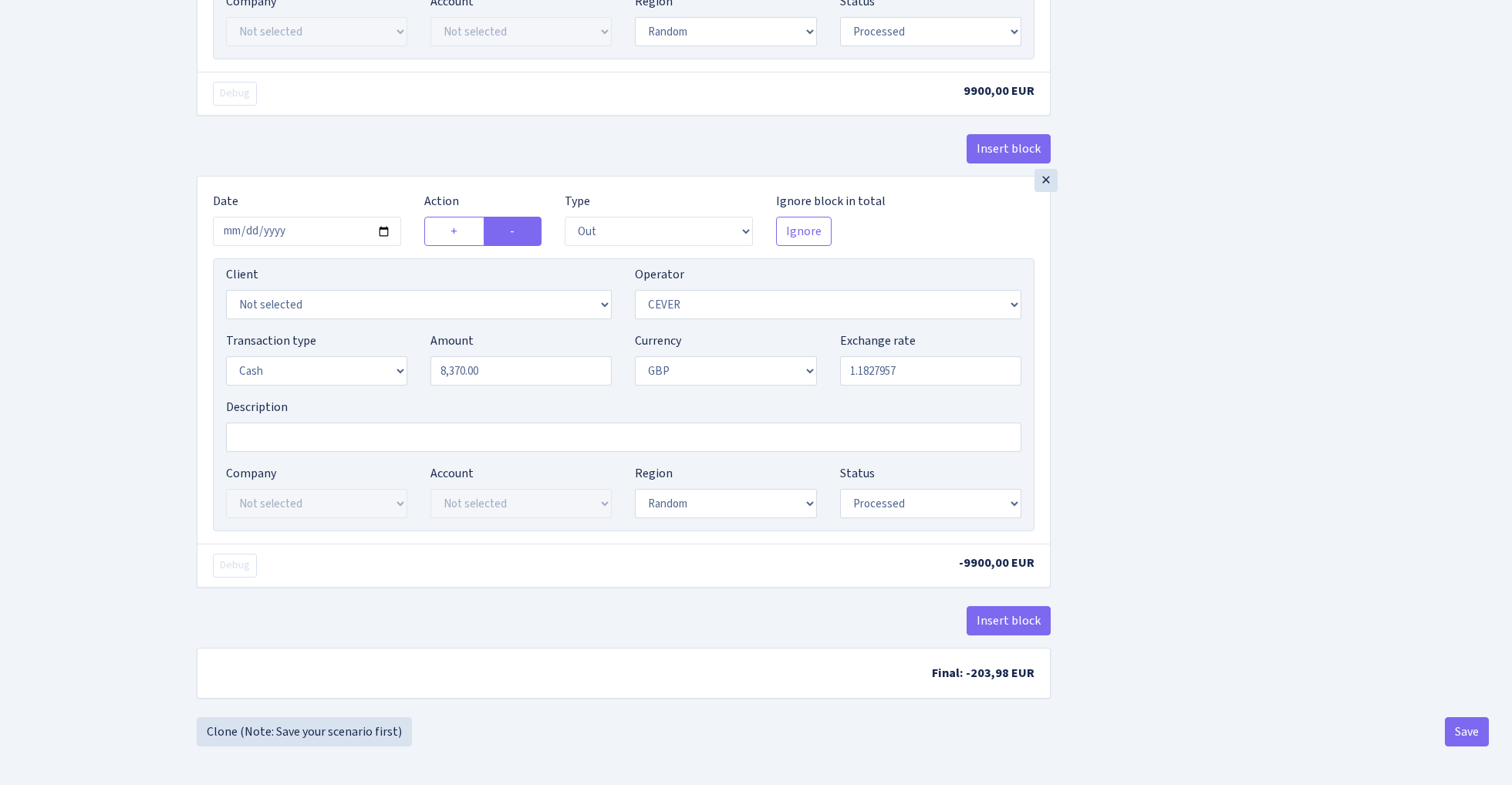
scroll to position [1782, 0]
click at [1467, 724] on button "Save" at bounding box center [1467, 732] width 44 height 30
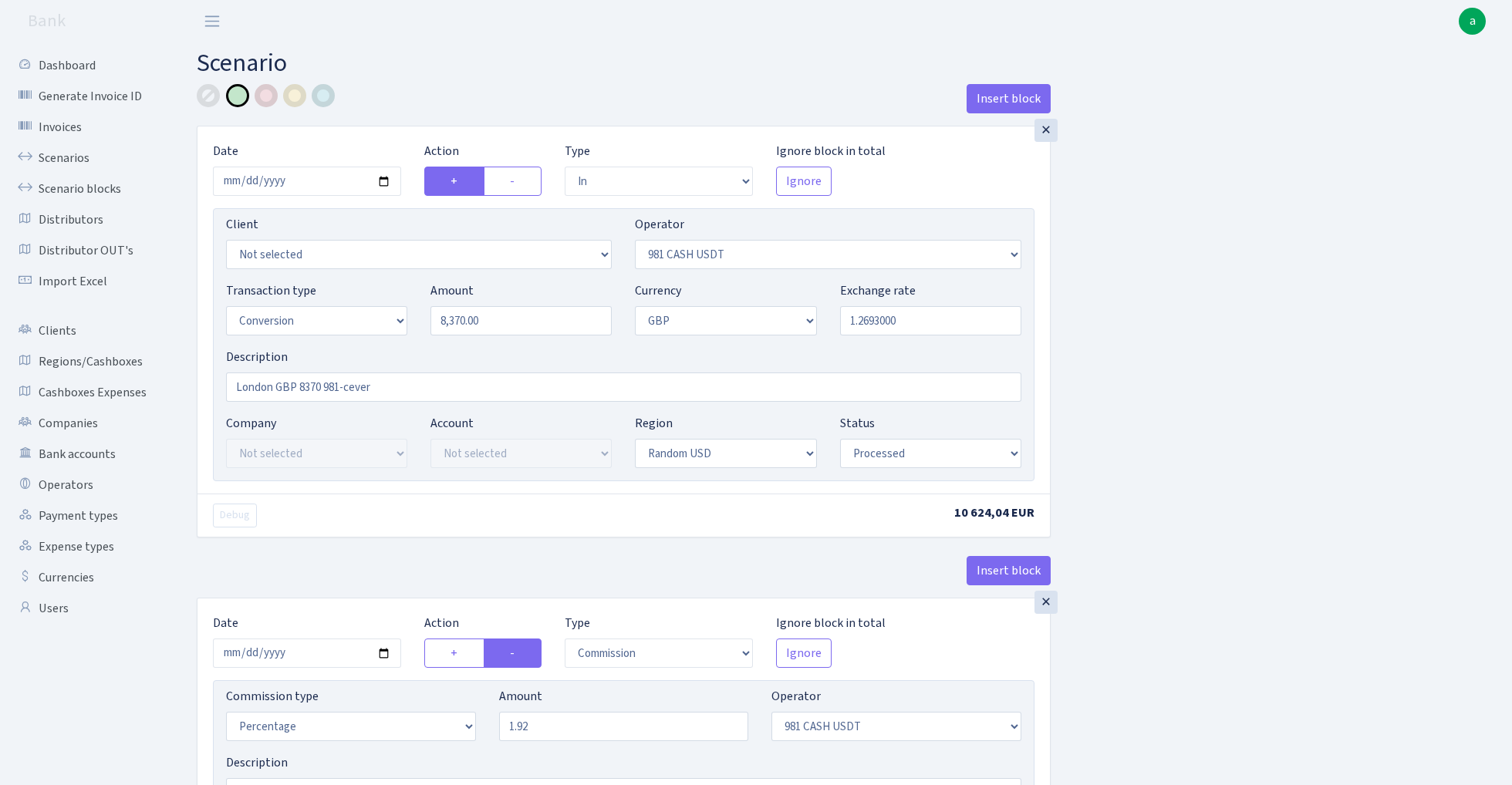
select select "in"
select select "276"
select select "15"
select select "8"
select select "15"
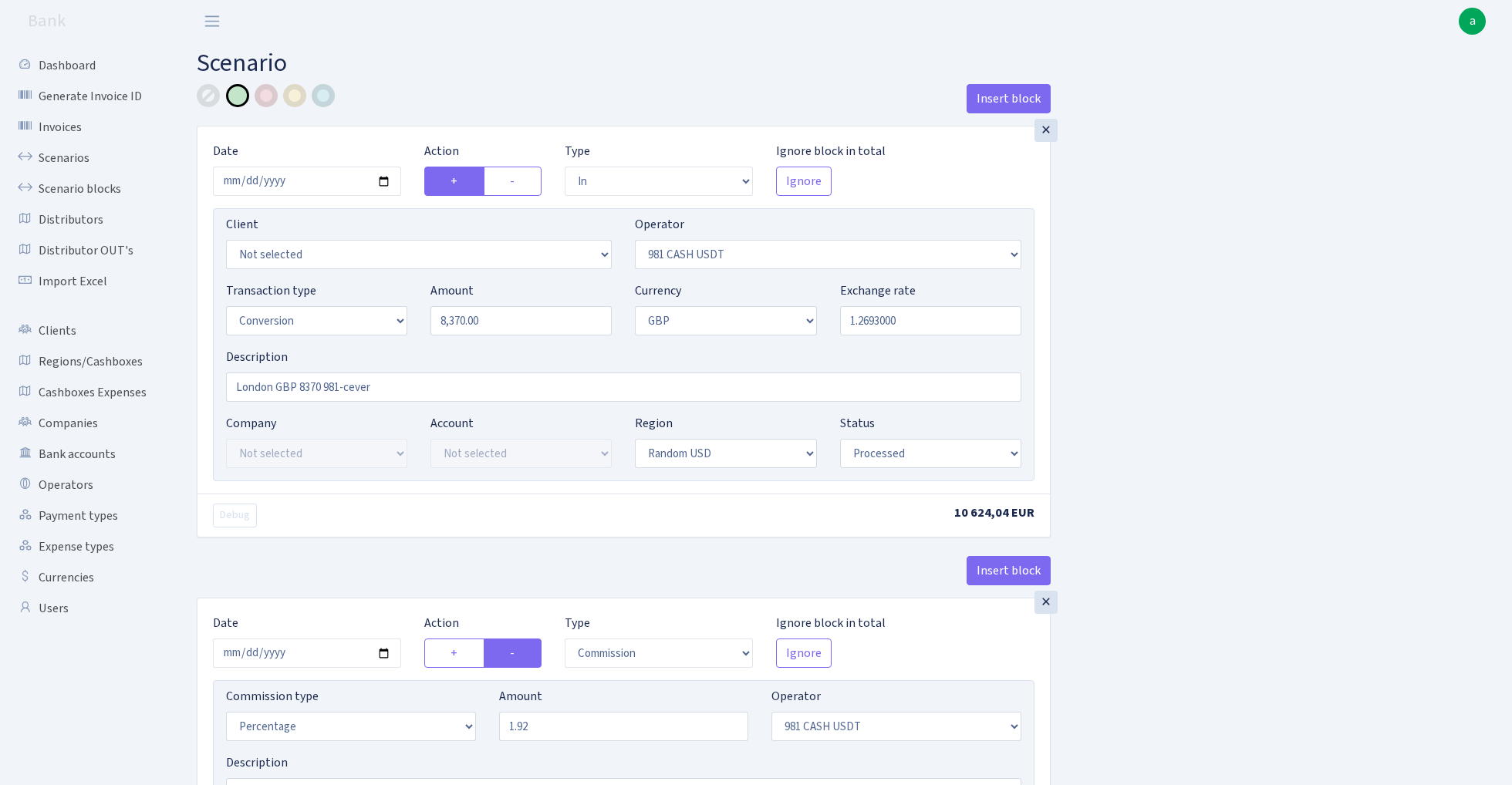
select select "processed"
select select "commission"
select select "276"
select select "processed"
select select "out"
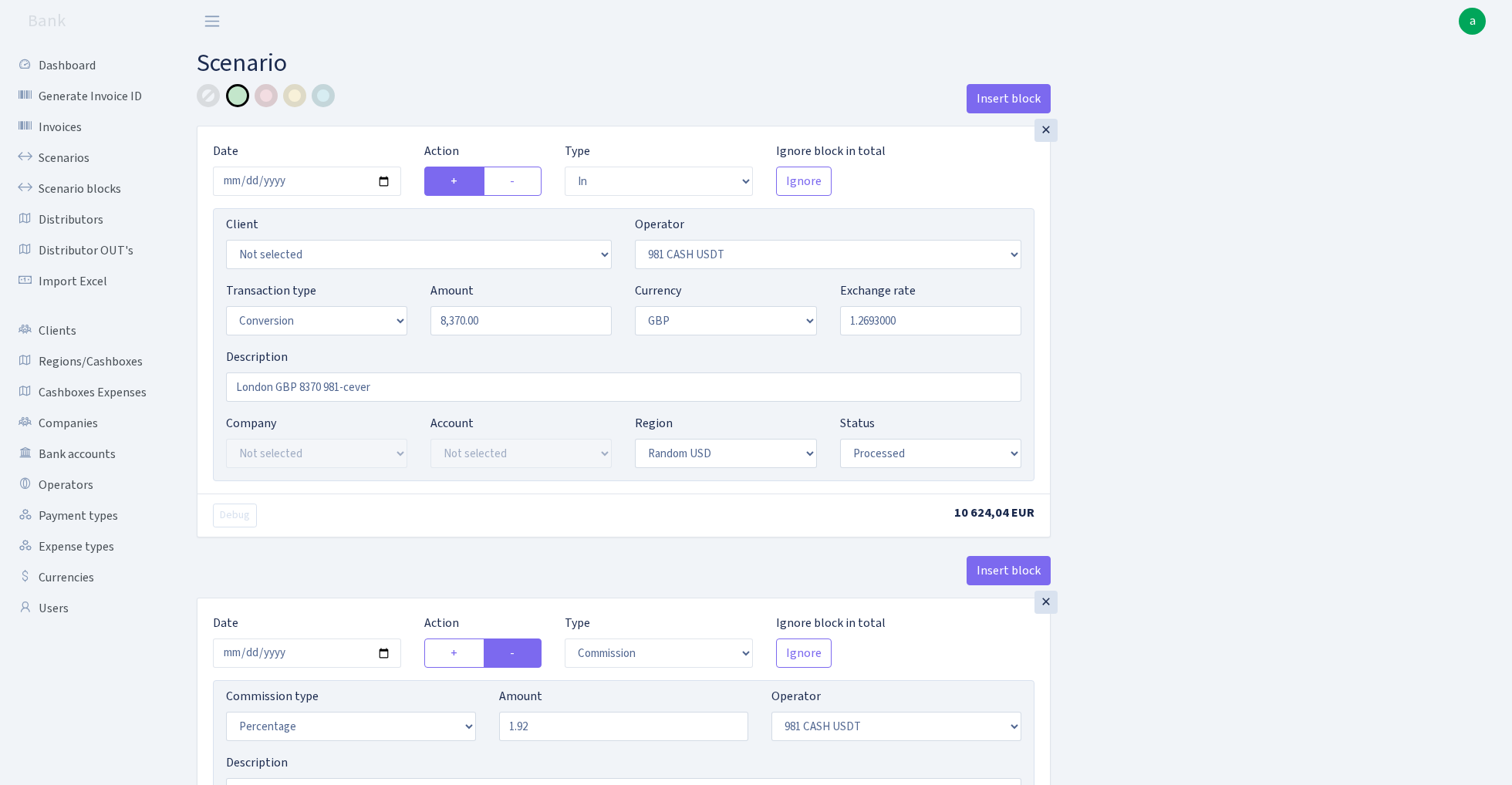
select select "15"
select select "8"
select select "15"
select select "processed"
select select "in"
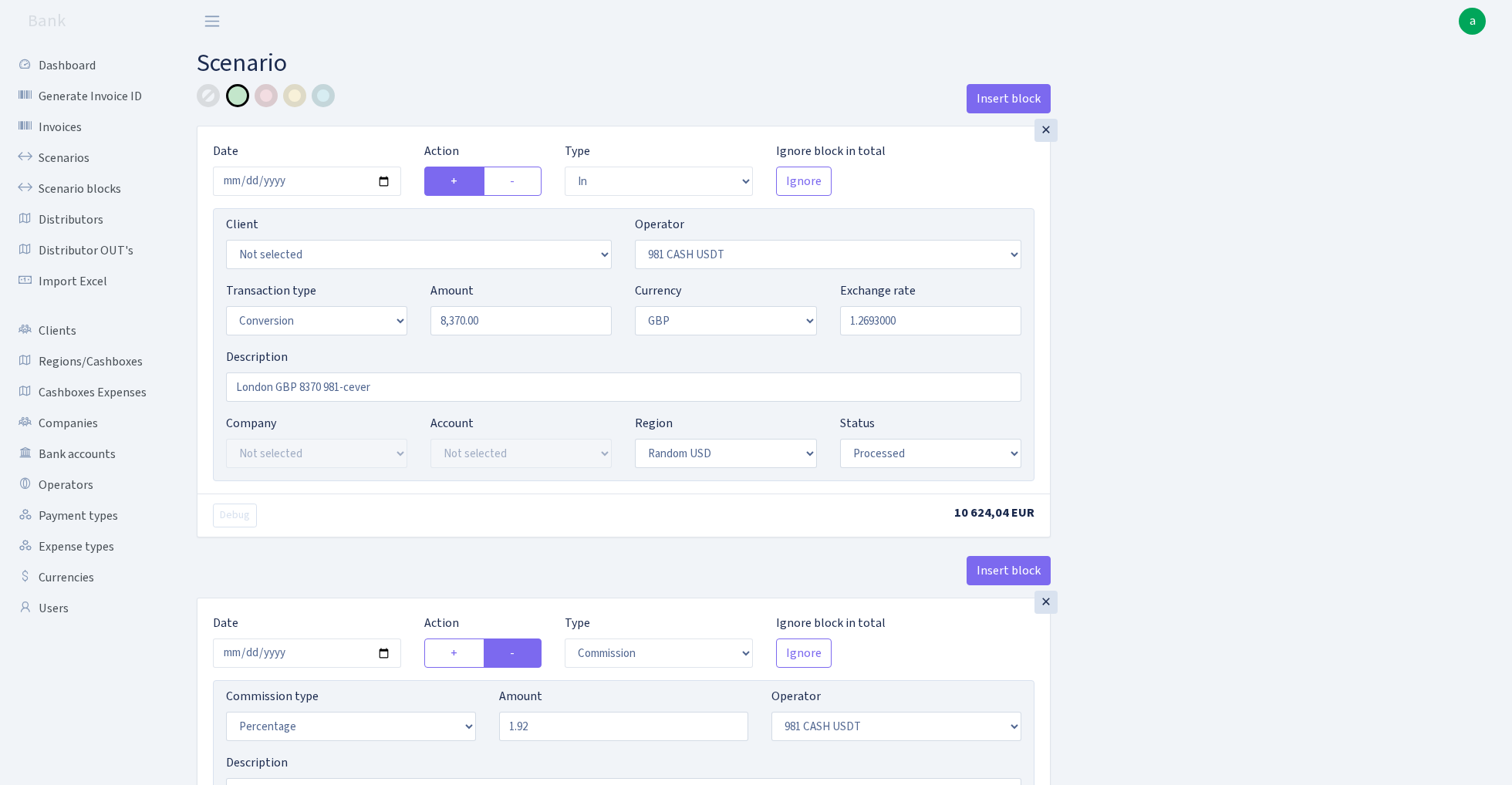
select select "15"
select select "8"
select select "7"
select select "processed"
select select "out"
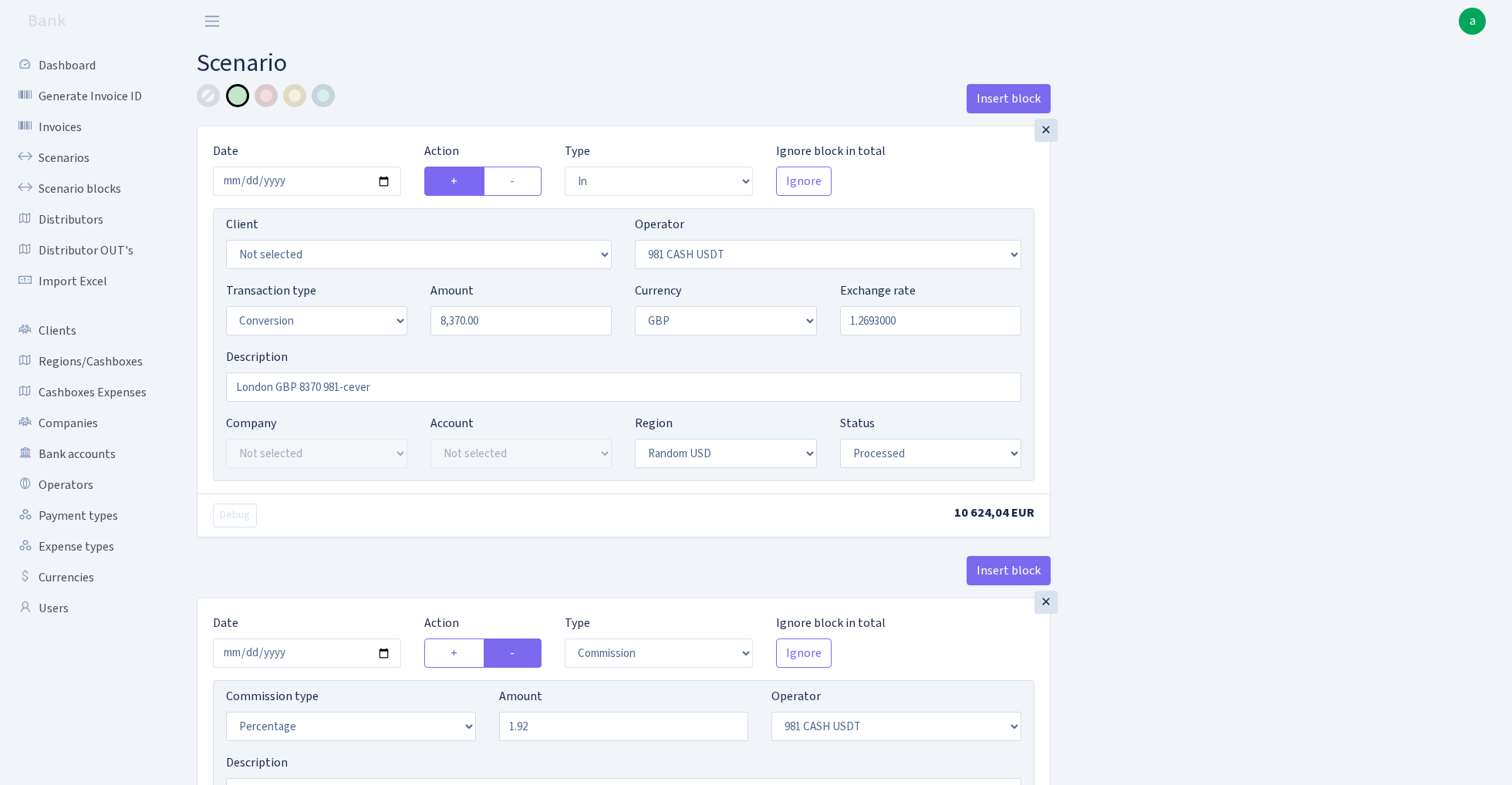
select select "20"
select select "1"
select select "8"
select select "7"
select select "processed"
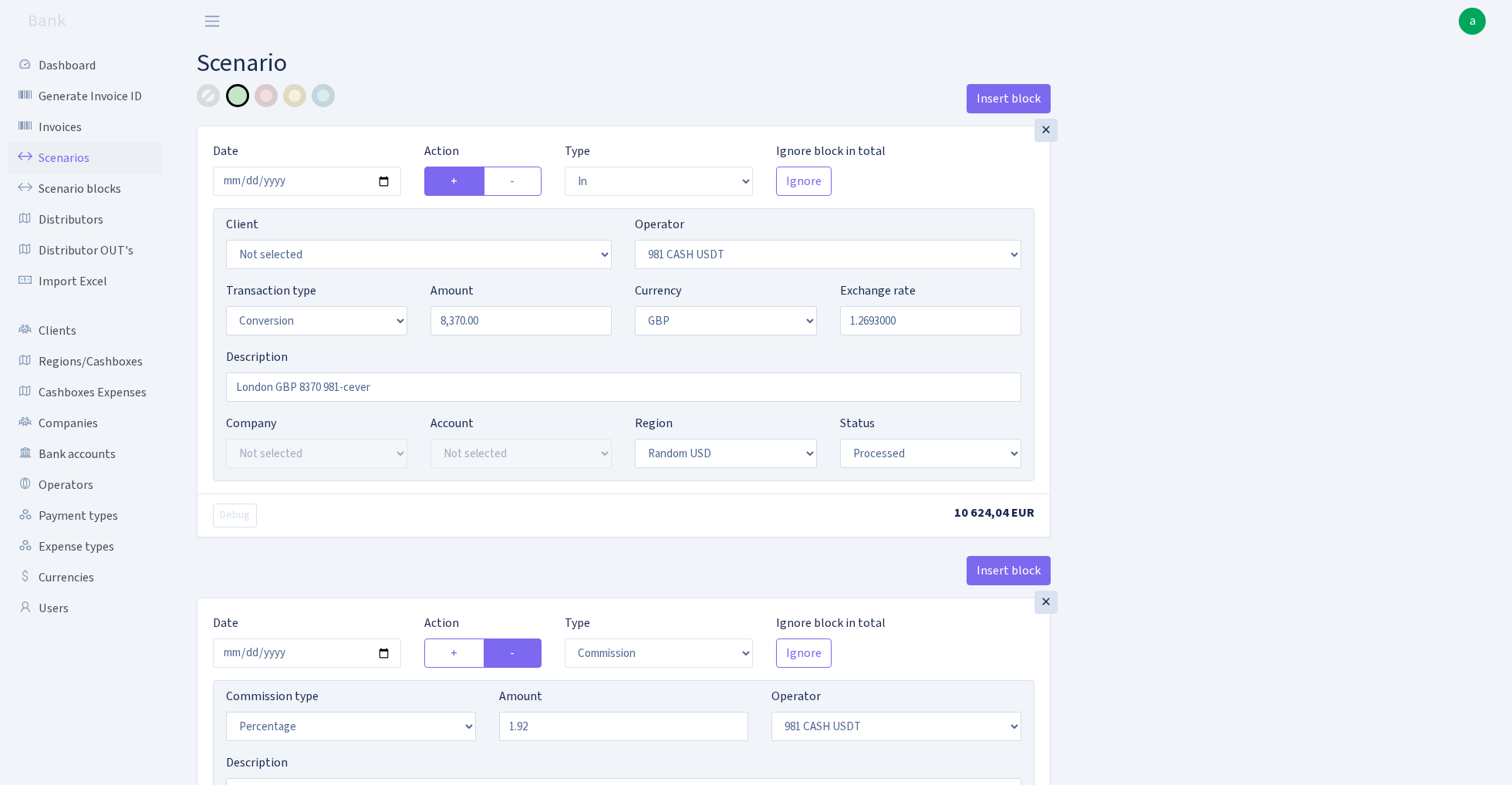
click at [62, 160] on link "Scenarios" at bounding box center [84, 158] width 154 height 31
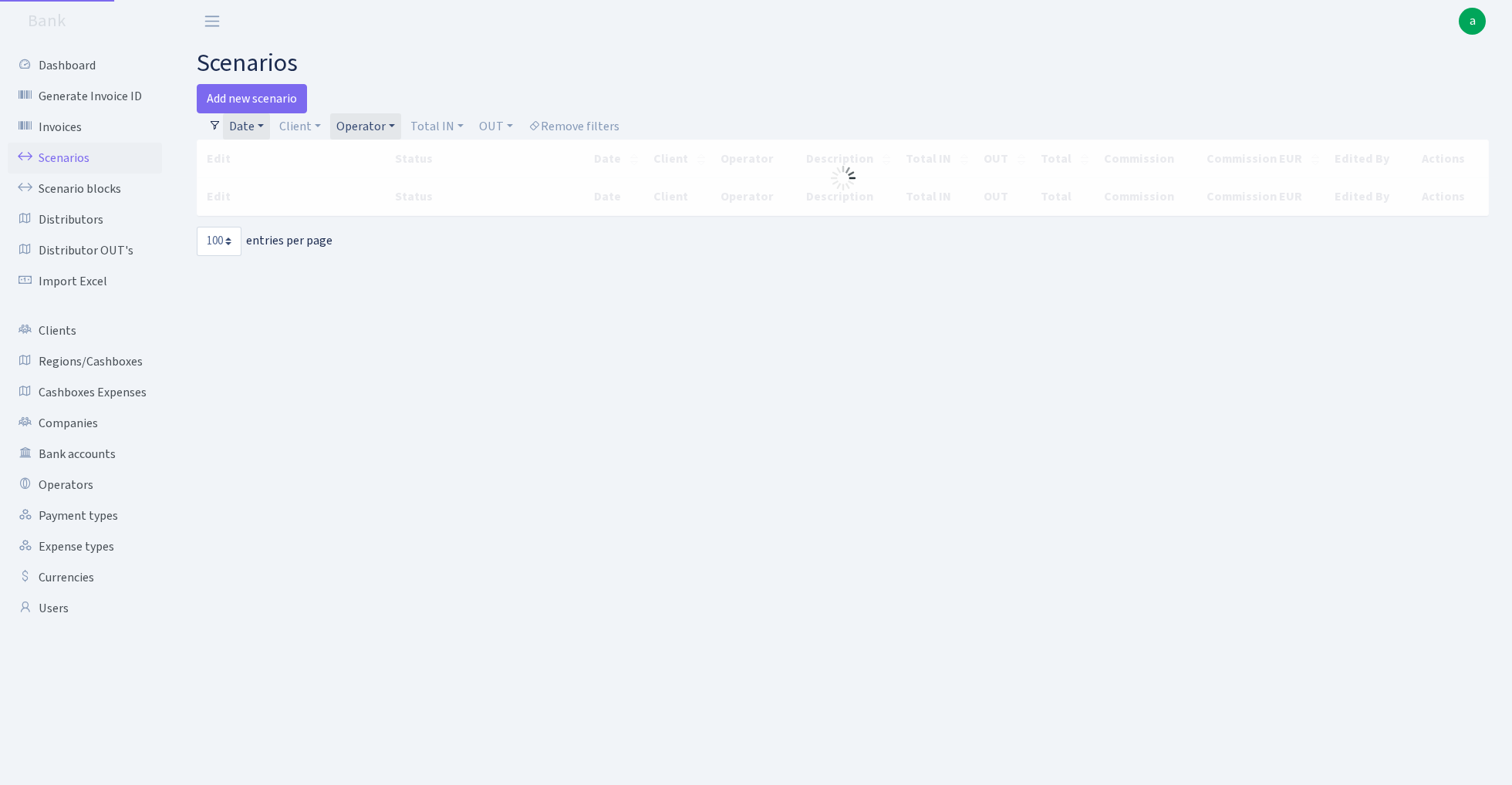
select select "100"
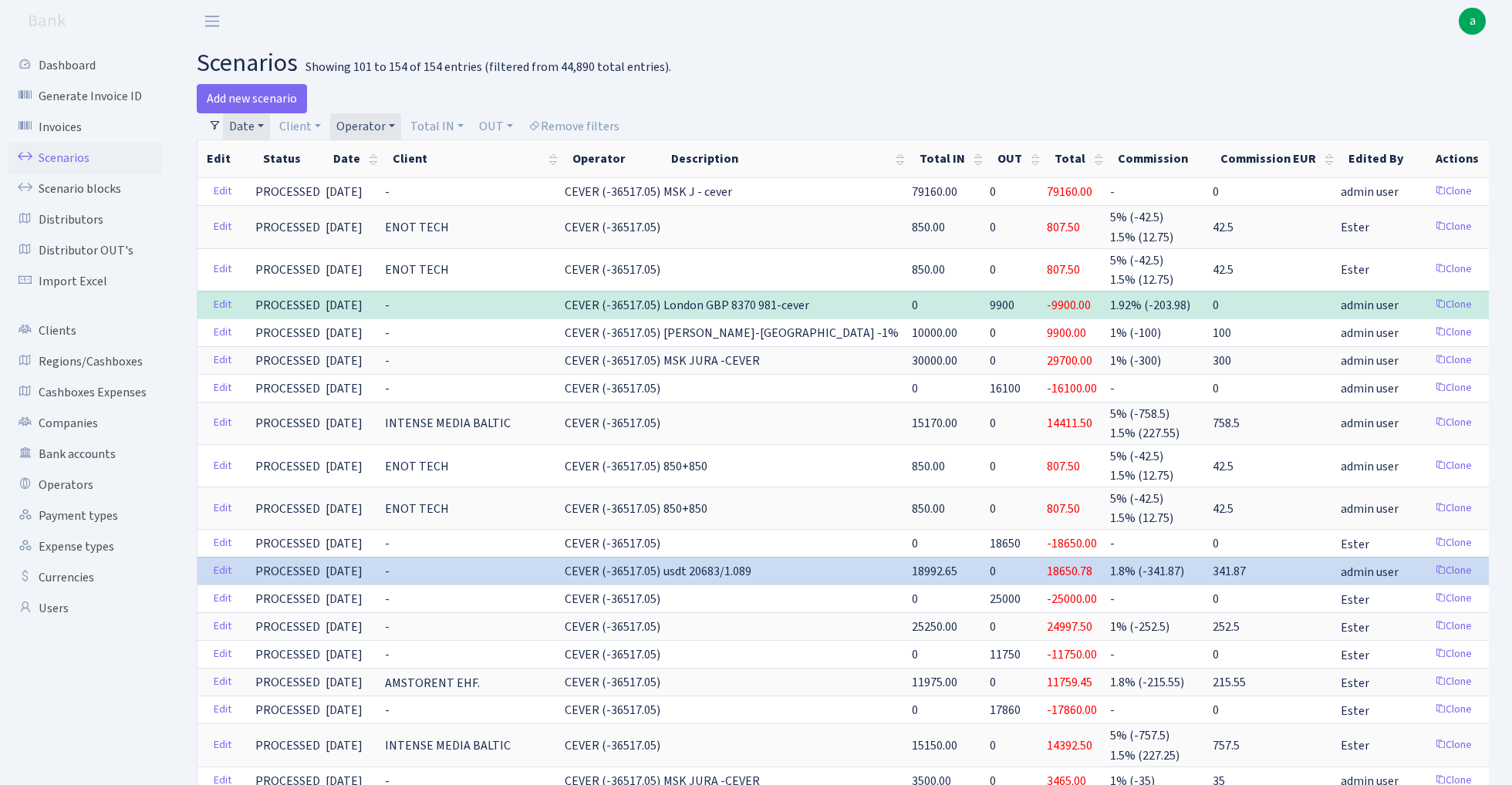
click at [375, 124] on link "Operator" at bounding box center [366, 126] width 71 height 26
click at [389, 427] on li "CEVER AED" at bounding box center [390, 440] width 116 height 27
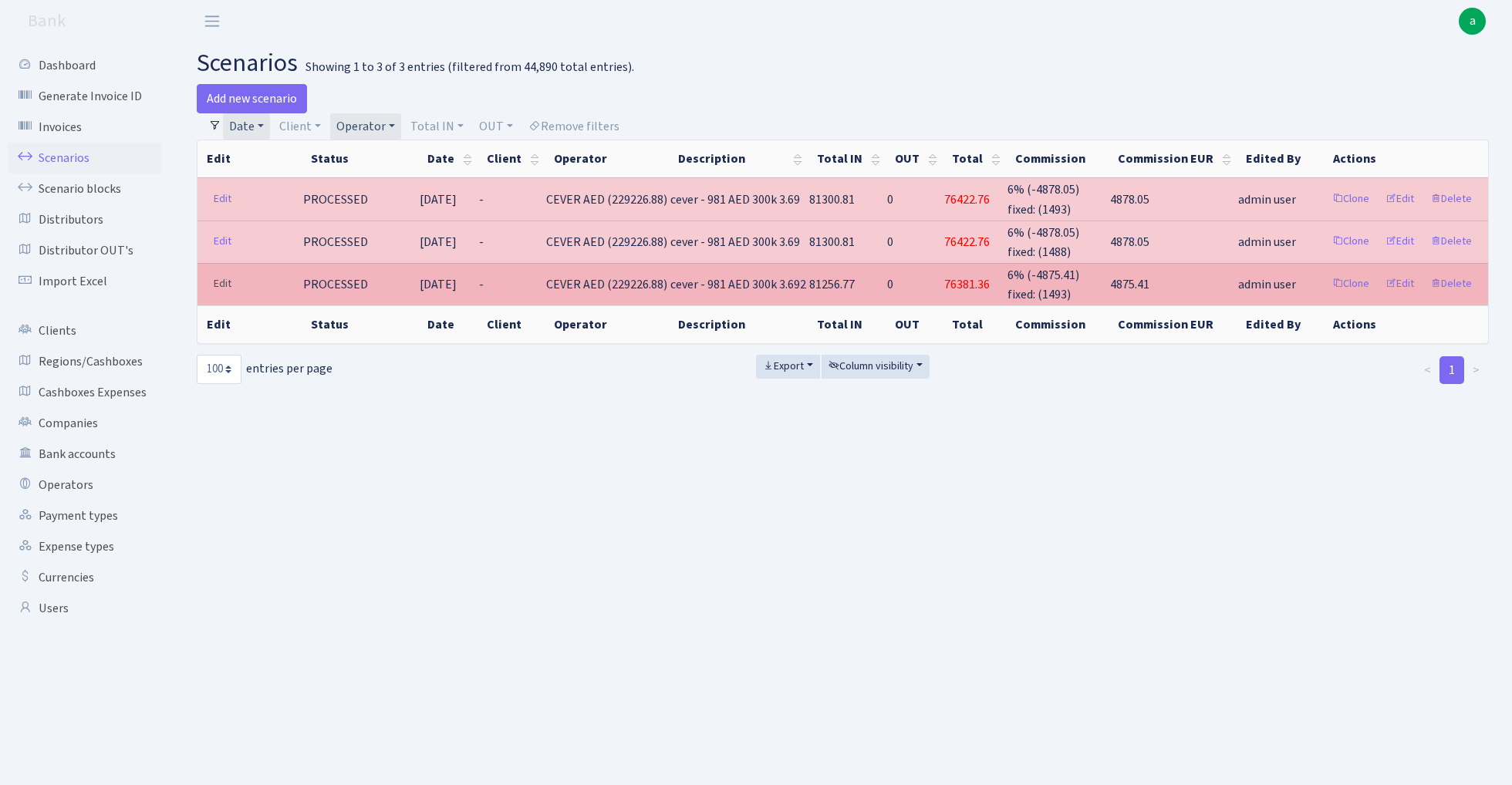
click at [213, 281] on link "Edit" at bounding box center [222, 284] width 32 height 24
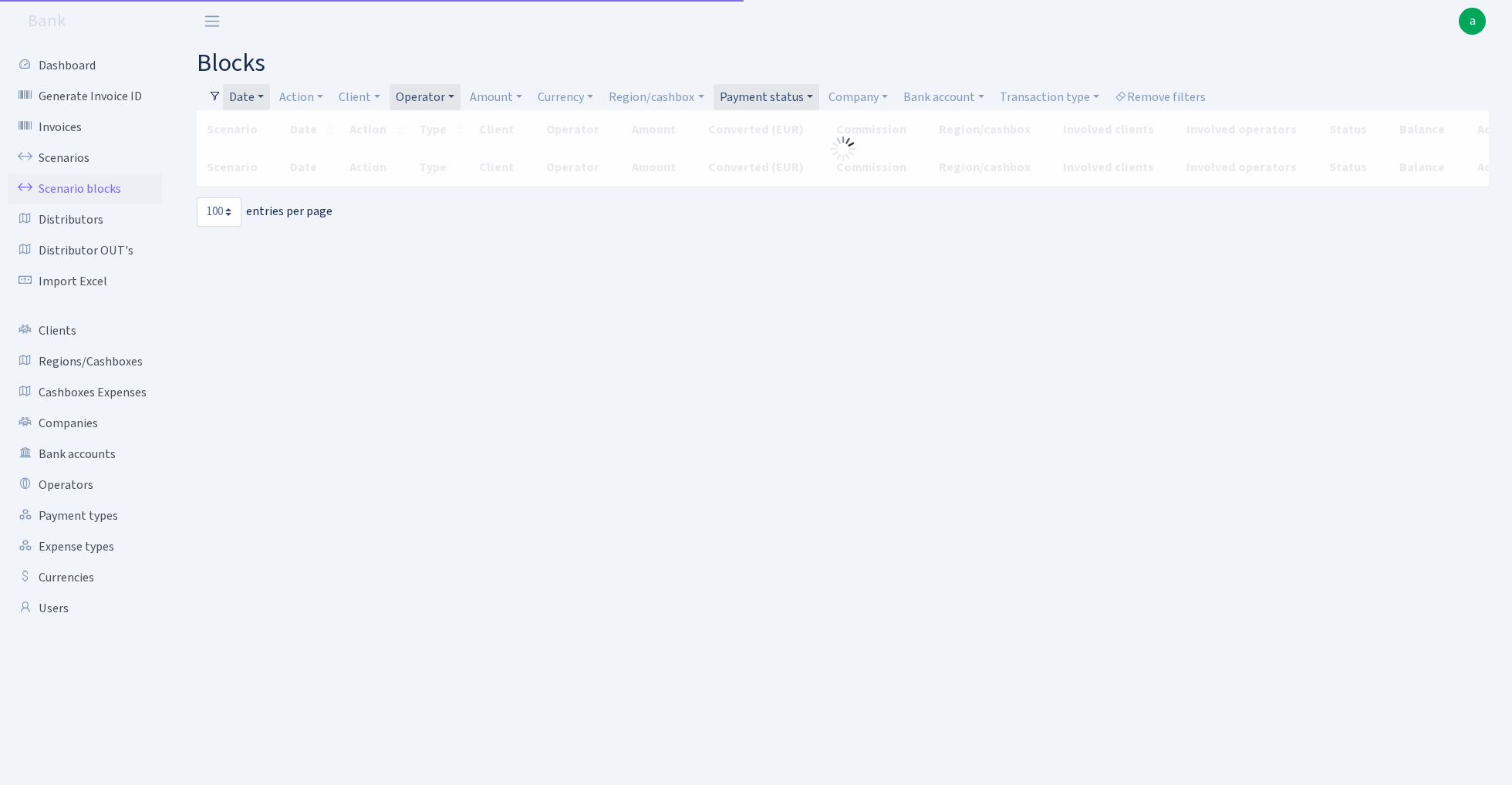
select select "100"
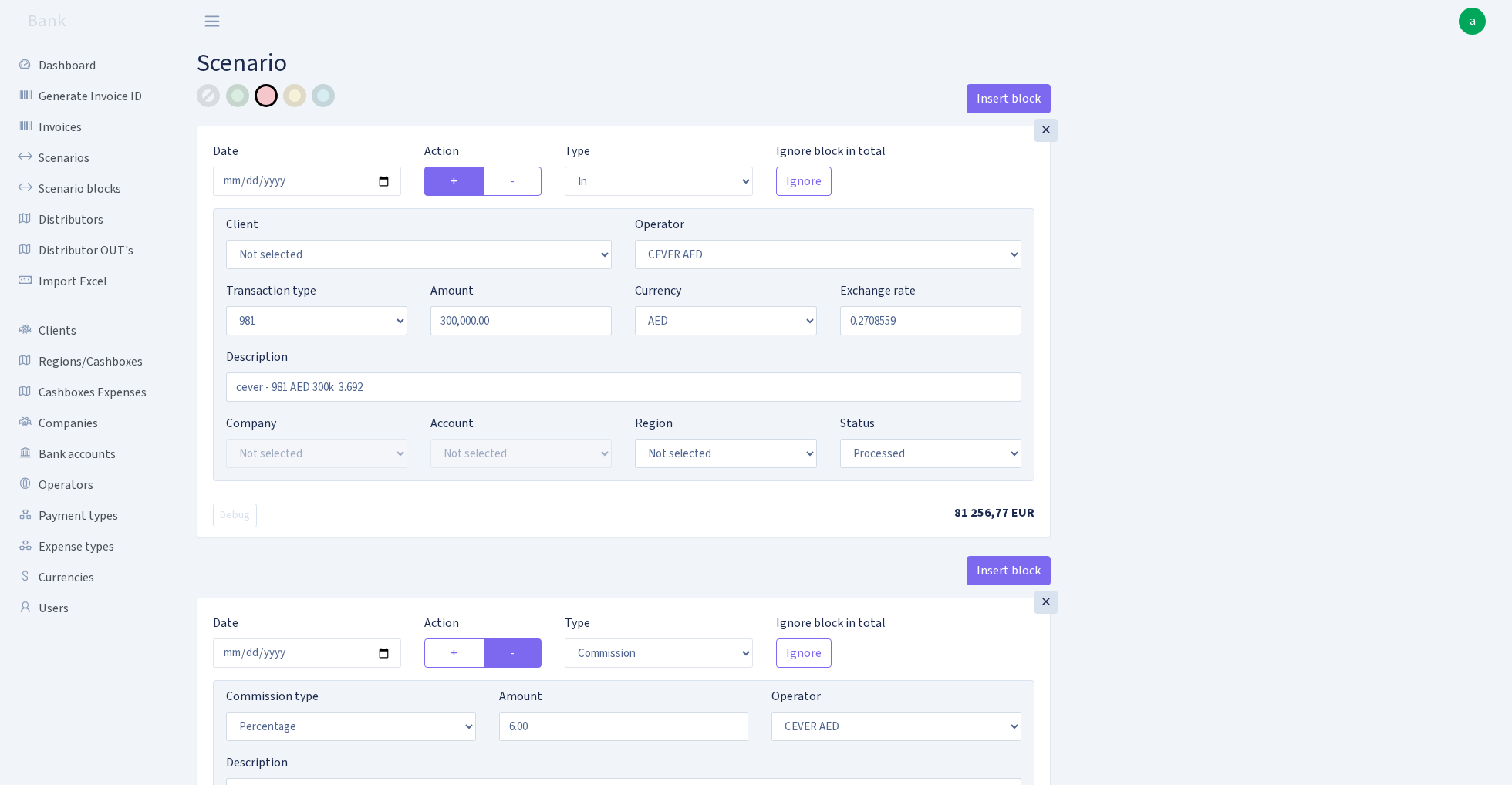
select select "in"
select select "205"
select select "8"
select select "9"
select select "processed"
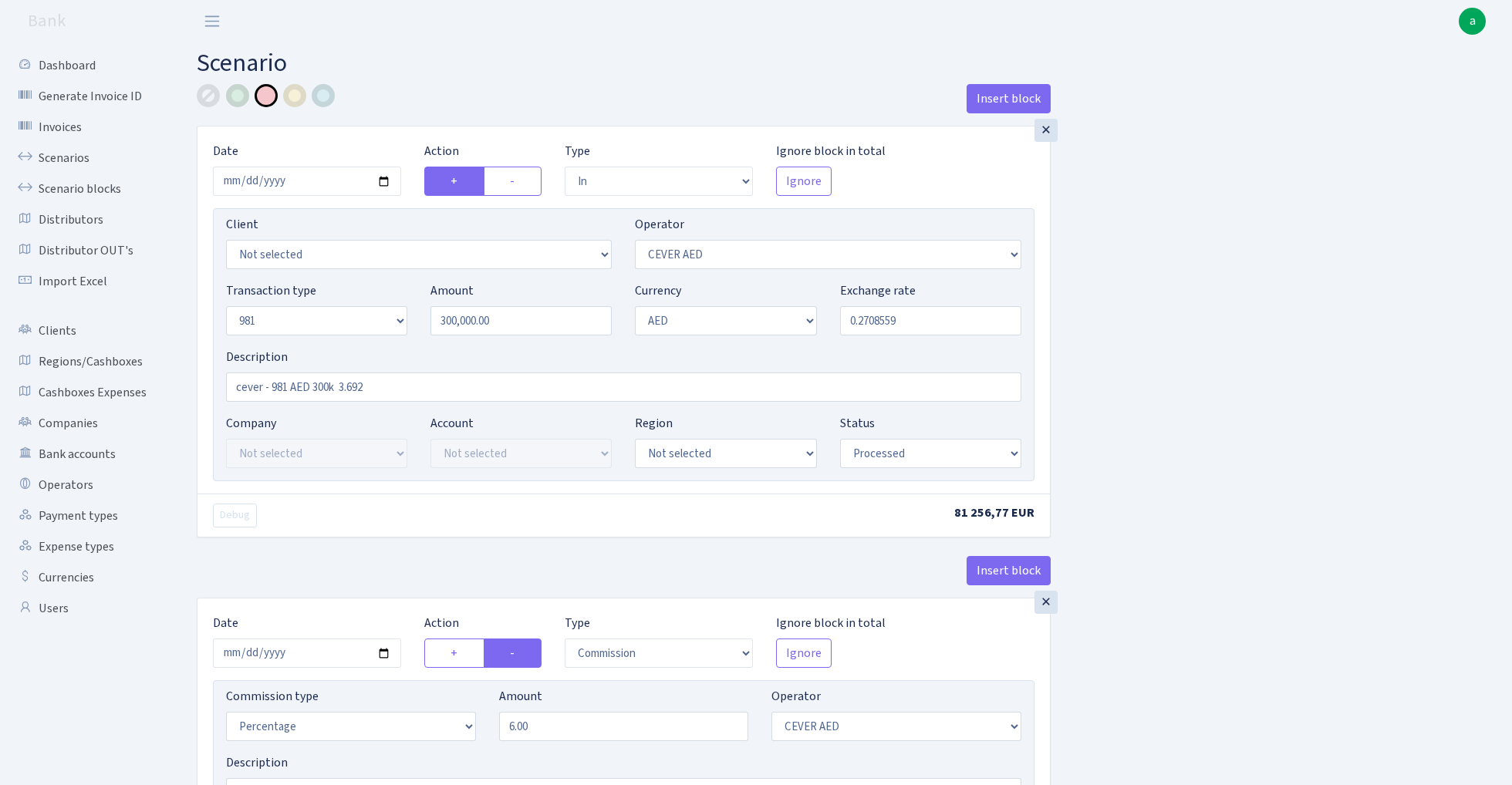
select select "commission"
select select "205"
select select "processed"
select select "commission"
select select "fixed"
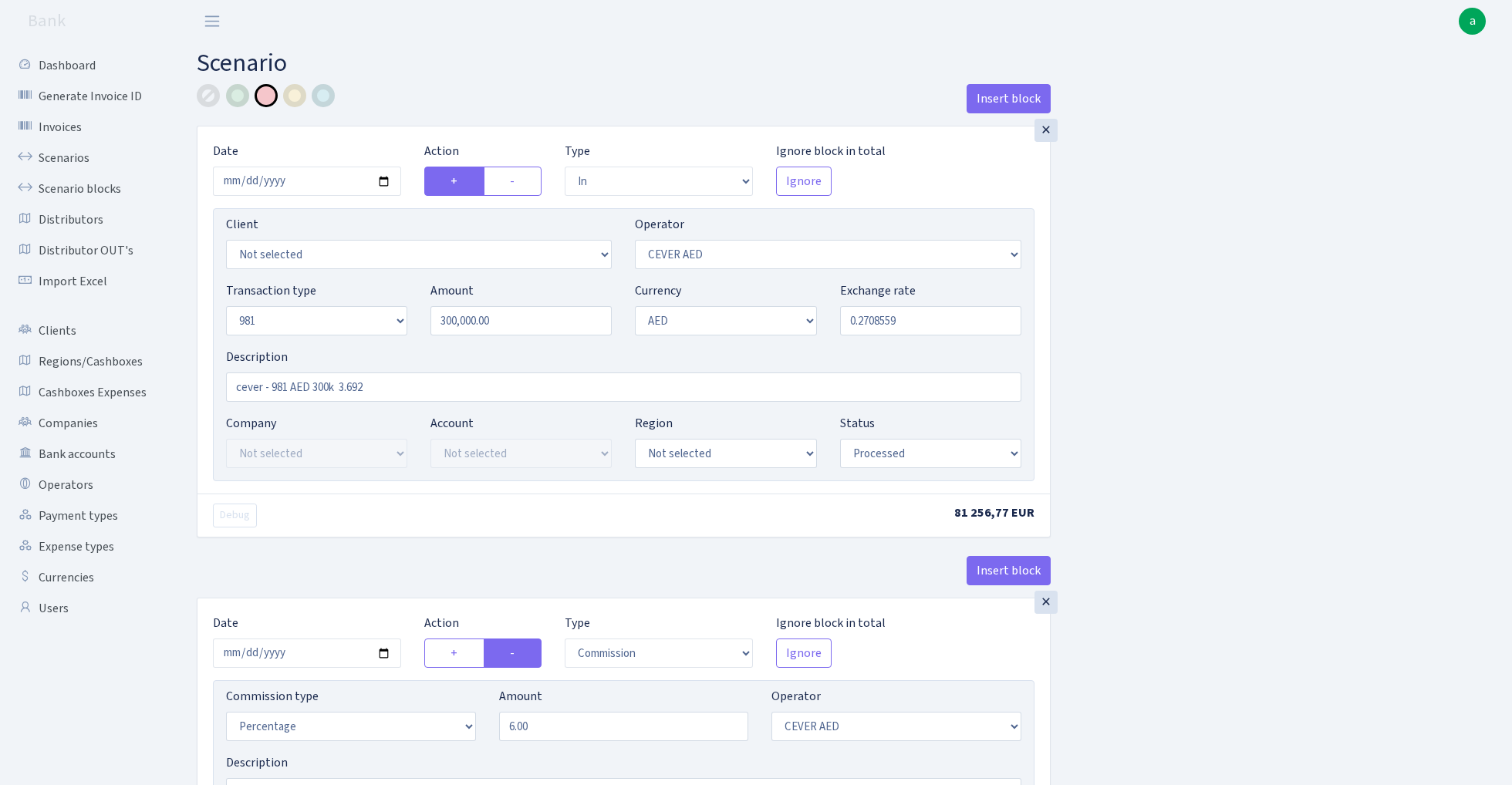
select select "20"
select select "processed"
select select "out"
select select "304"
select select "8"
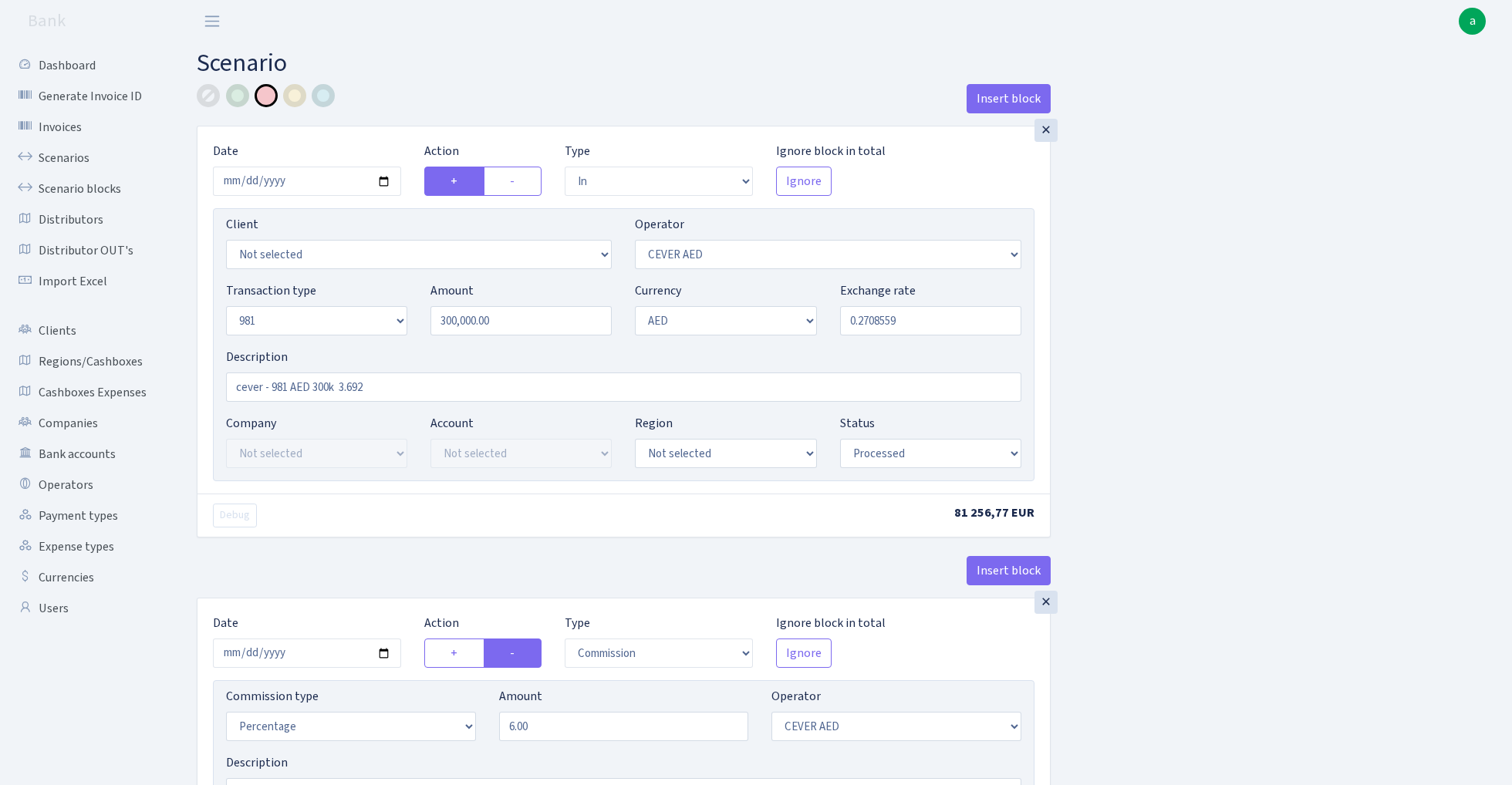
select select "9"
select select "processed"
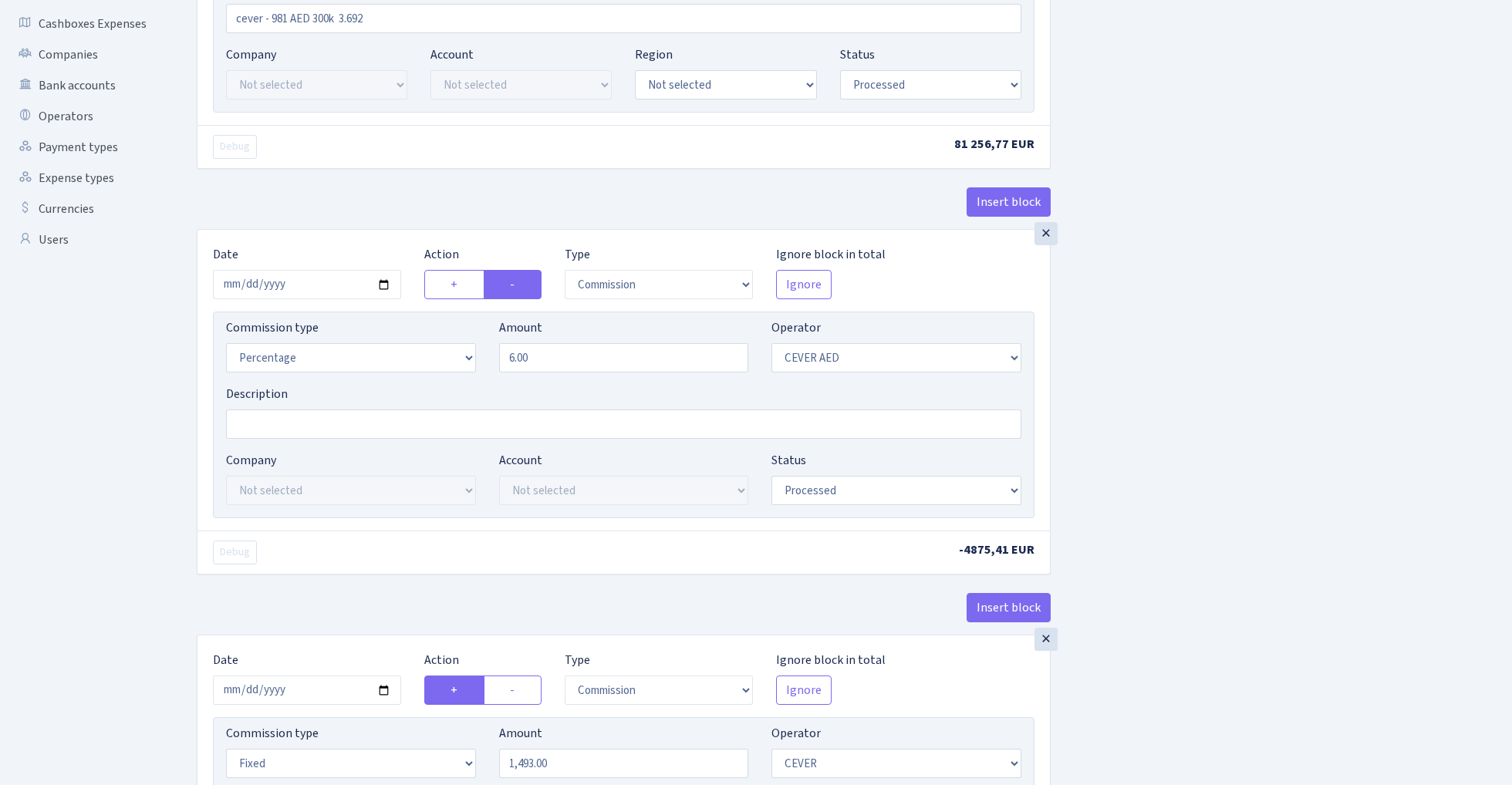
scroll to position [186, 0]
